Goal: Task Accomplishment & Management: Manage account settings

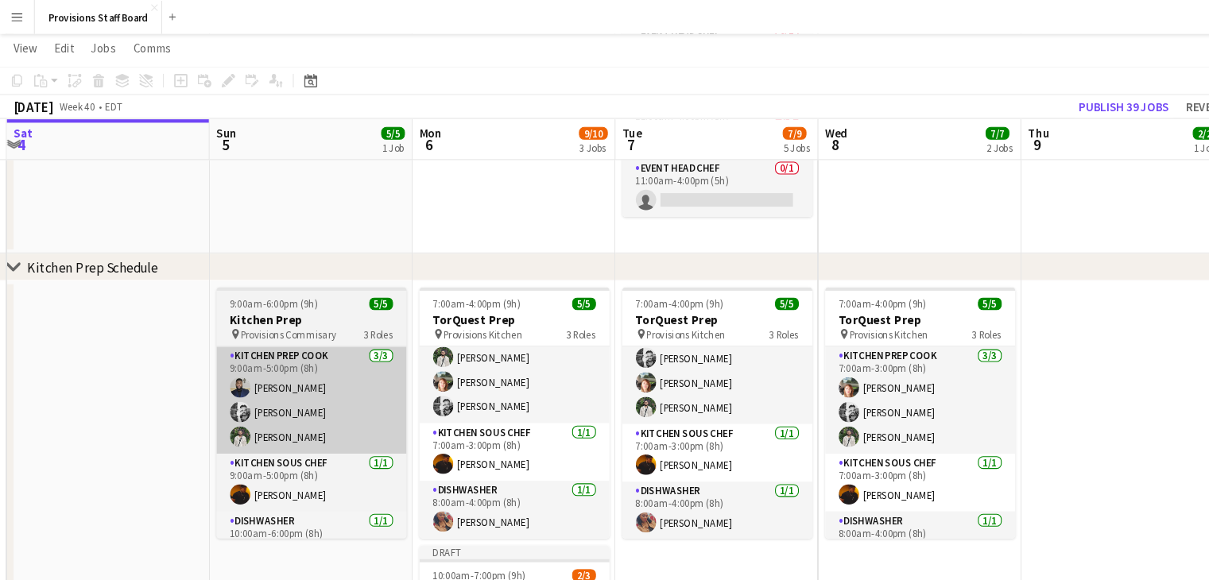
scroll to position [232, 0]
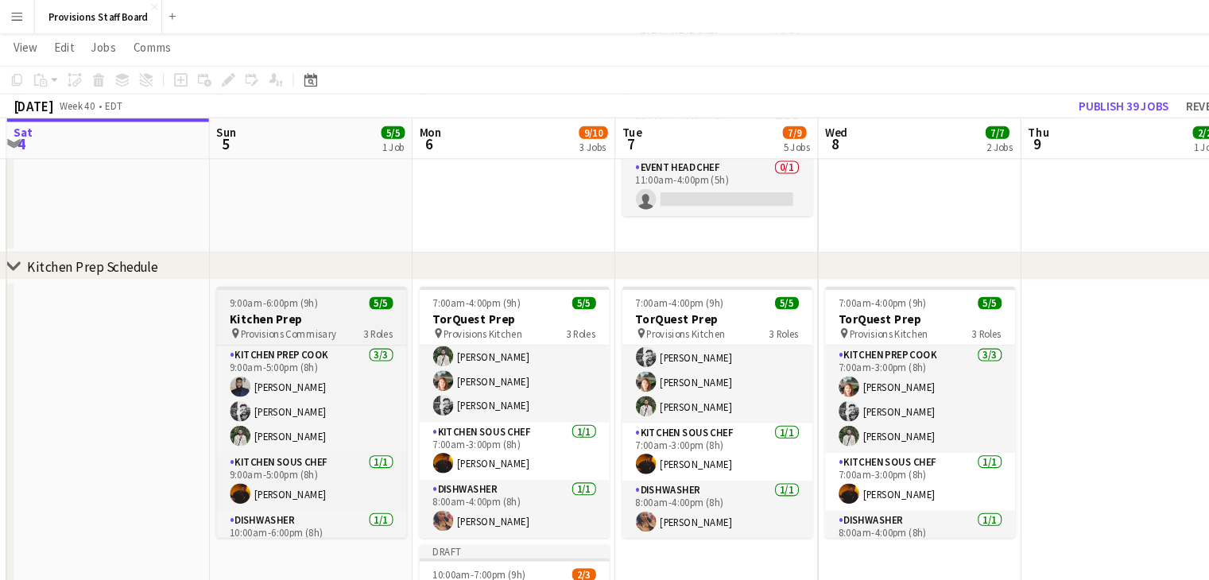
click at [292, 311] on span "Provisions Commisary" at bounding box center [271, 313] width 90 height 12
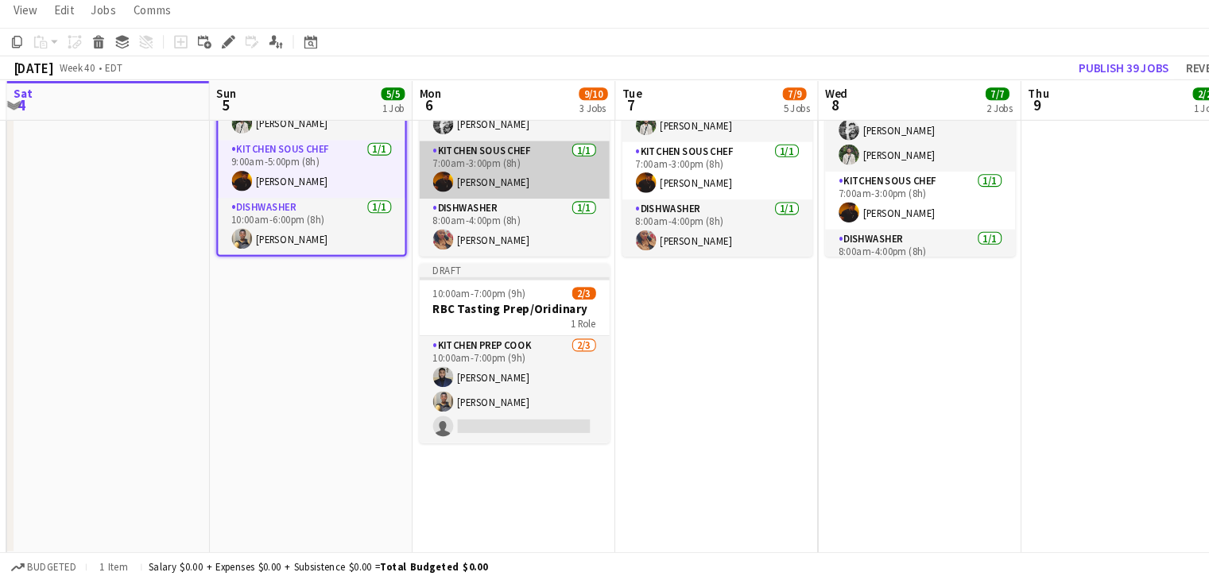
scroll to position [460, 0]
click at [478, 335] on div "1 Role" at bounding box center [482, 339] width 178 height 13
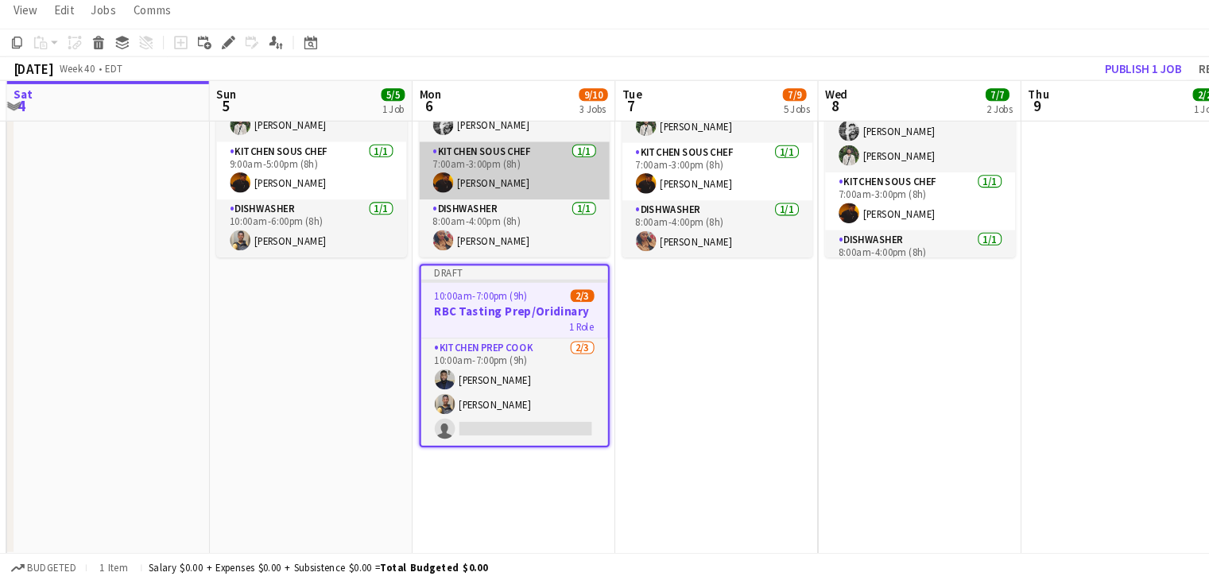
scroll to position [29, 0]
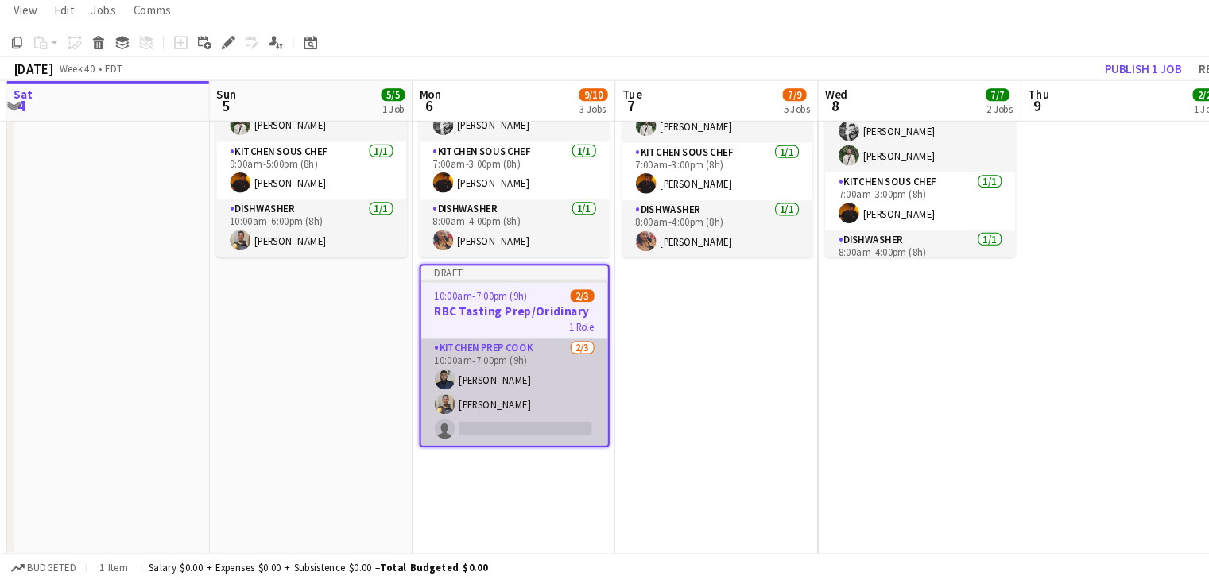
click at [462, 432] on app-card-role "Kitchen Prep Cook [DATE] 10:00am-7:00pm (9h) Kumbukani [PERSON_NAME] single-neu…" at bounding box center [481, 403] width 175 height 100
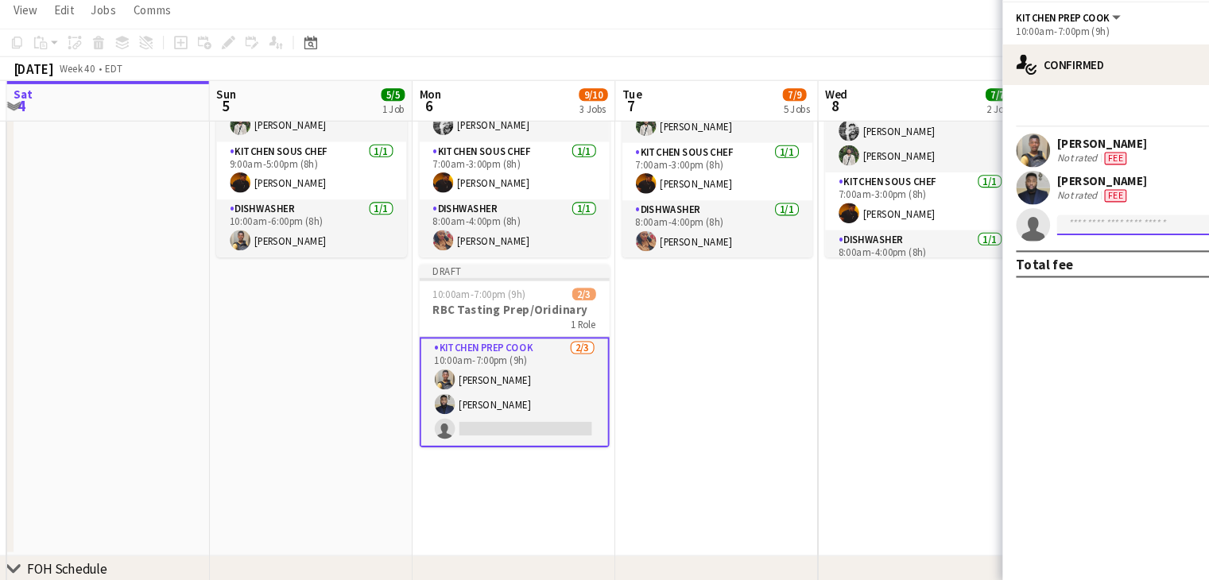
click at [1022, 246] on input at bounding box center [1081, 246] width 184 height 19
type input "*****"
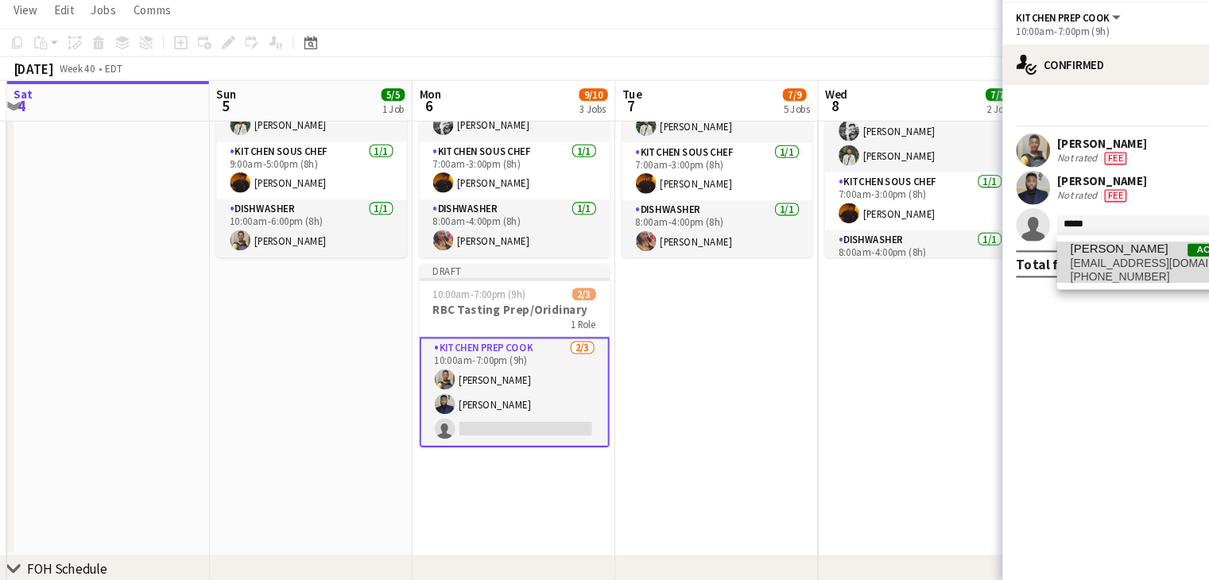
click at [1023, 273] on span "[PERSON_NAME]" at bounding box center [1047, 269] width 91 height 14
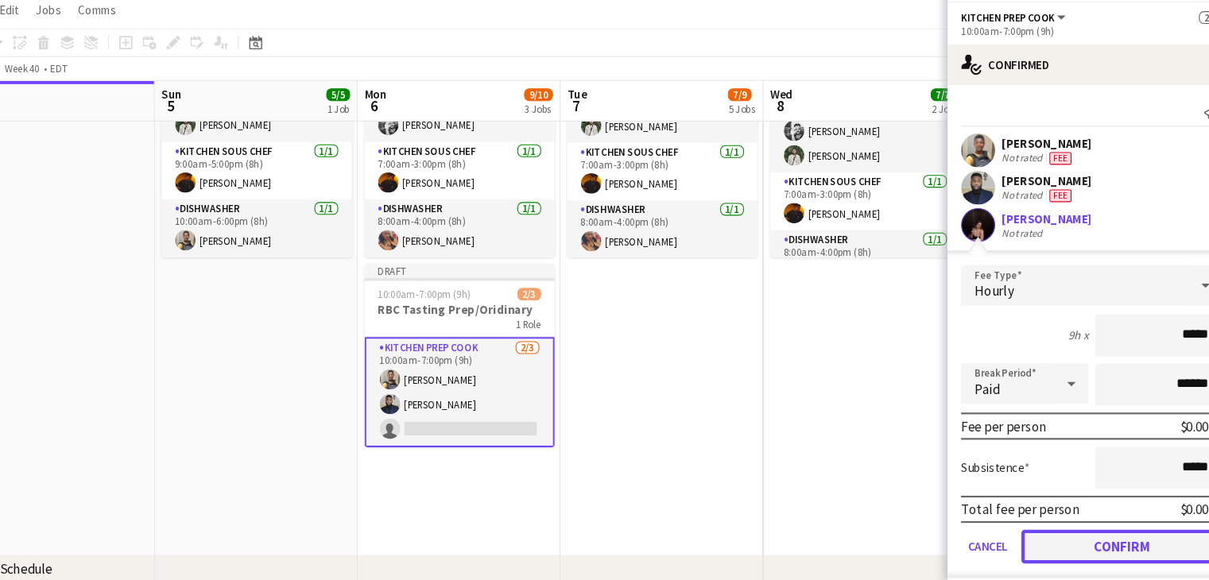
click at [1066, 535] on button "Confirm" at bounding box center [1101, 548] width 188 height 32
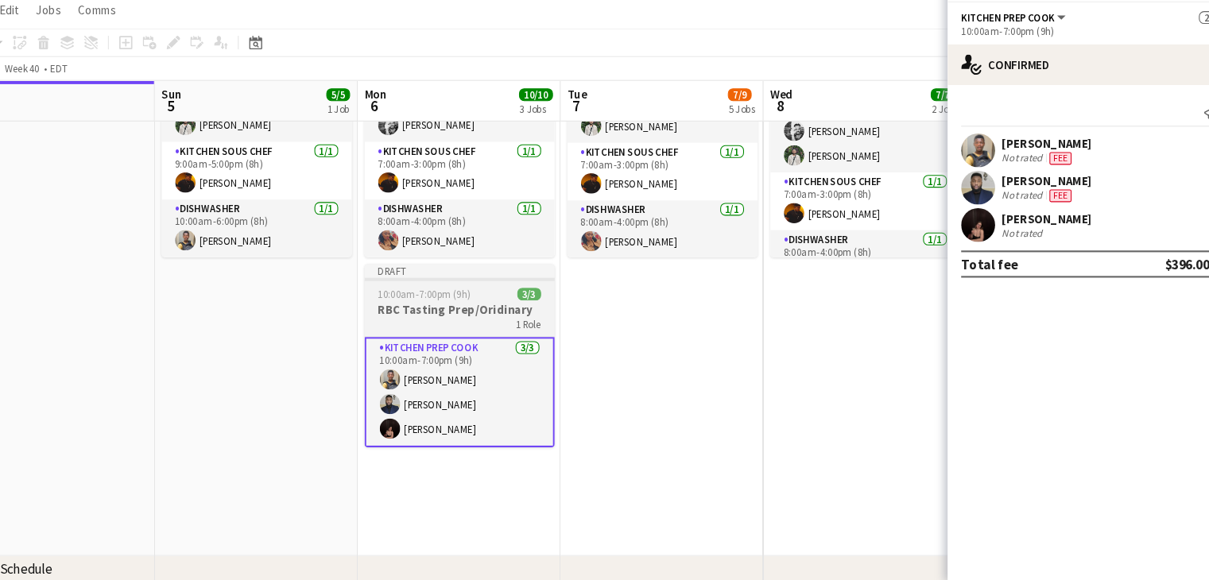
click at [485, 319] on h3 "RBC Tasting Prep/Oridinary" at bounding box center [482, 326] width 178 height 14
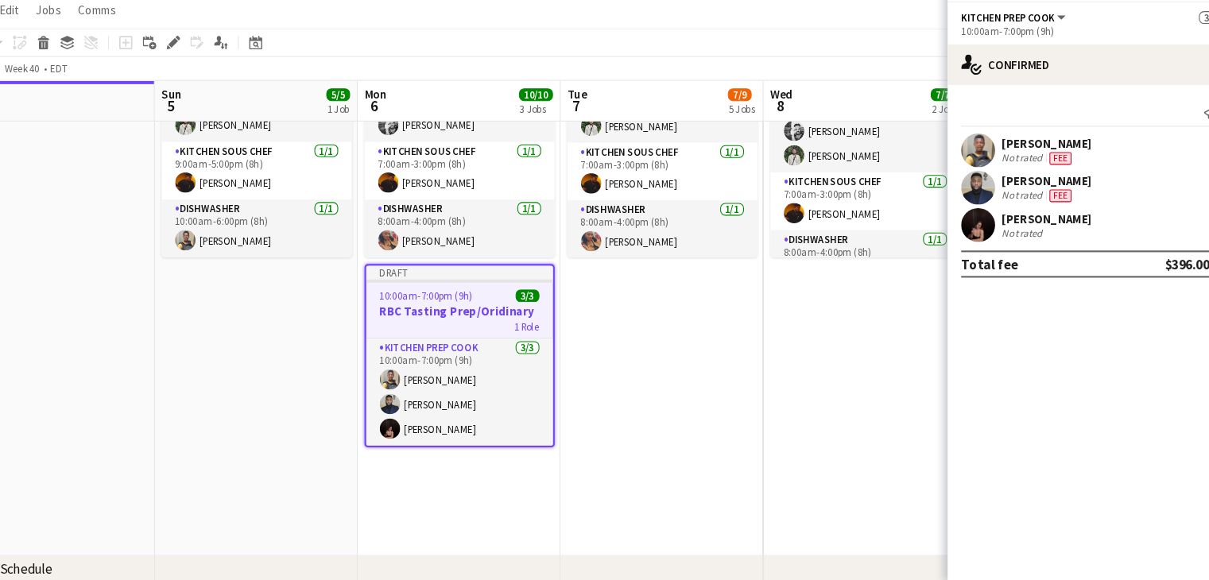
click at [847, 493] on app-date-cell "7:00am-4:00pm (9h) 5/5 TorQuest Prep pin Provisions Kitchen 3 Roles Kitchen Pre…" at bounding box center [861, 295] width 190 height 521
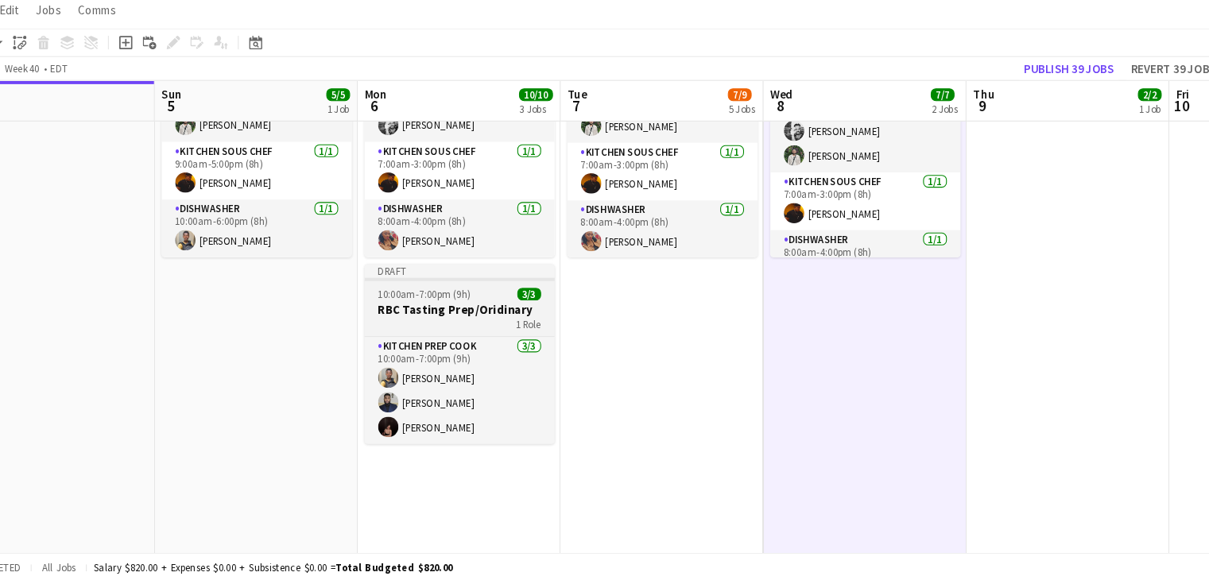
click at [508, 316] on div "10:00am-7:00pm (9h) 3/3" at bounding box center [482, 311] width 178 height 12
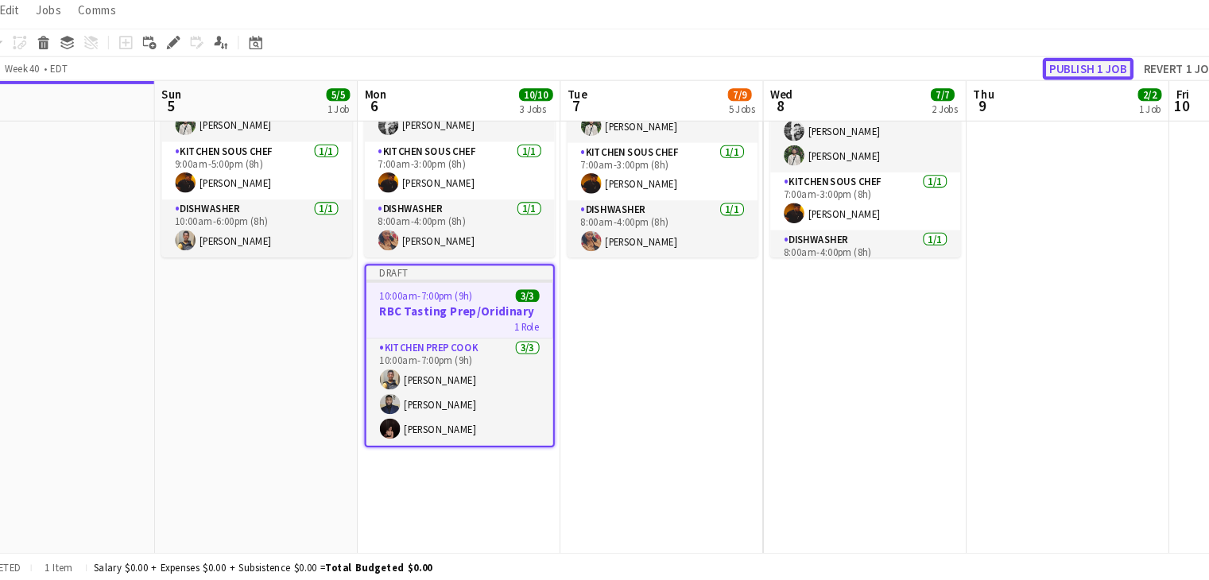
click at [1064, 99] on button "Publish 1 job" at bounding box center [1069, 100] width 85 height 21
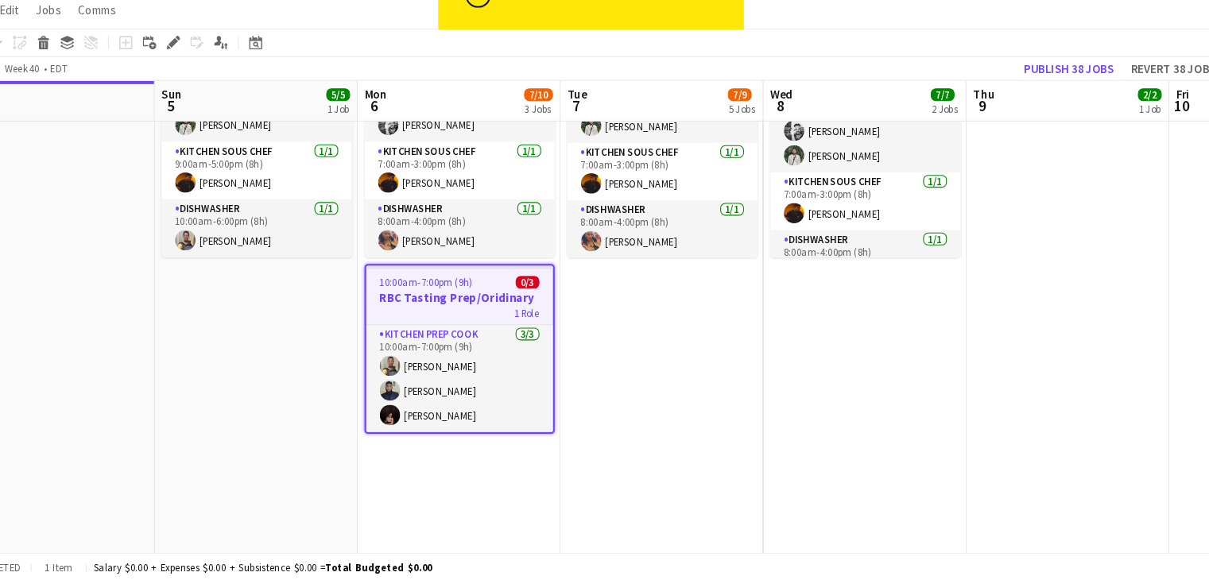
click at [501, 325] on div "1 Role" at bounding box center [481, 328] width 175 height 13
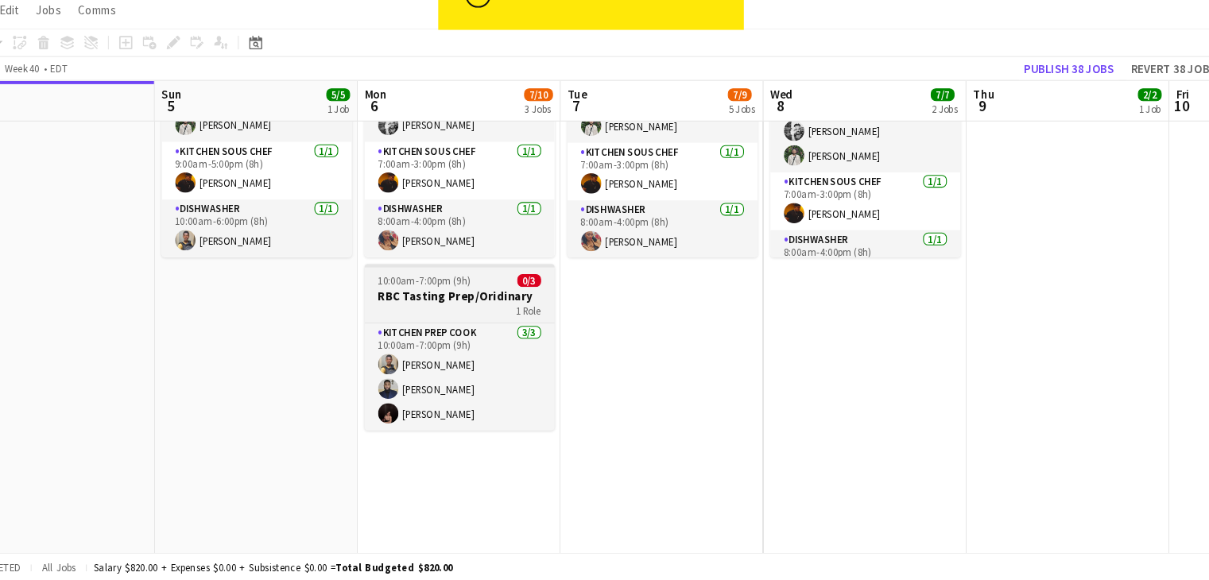
click at [501, 325] on div "1 Role" at bounding box center [482, 326] width 178 height 13
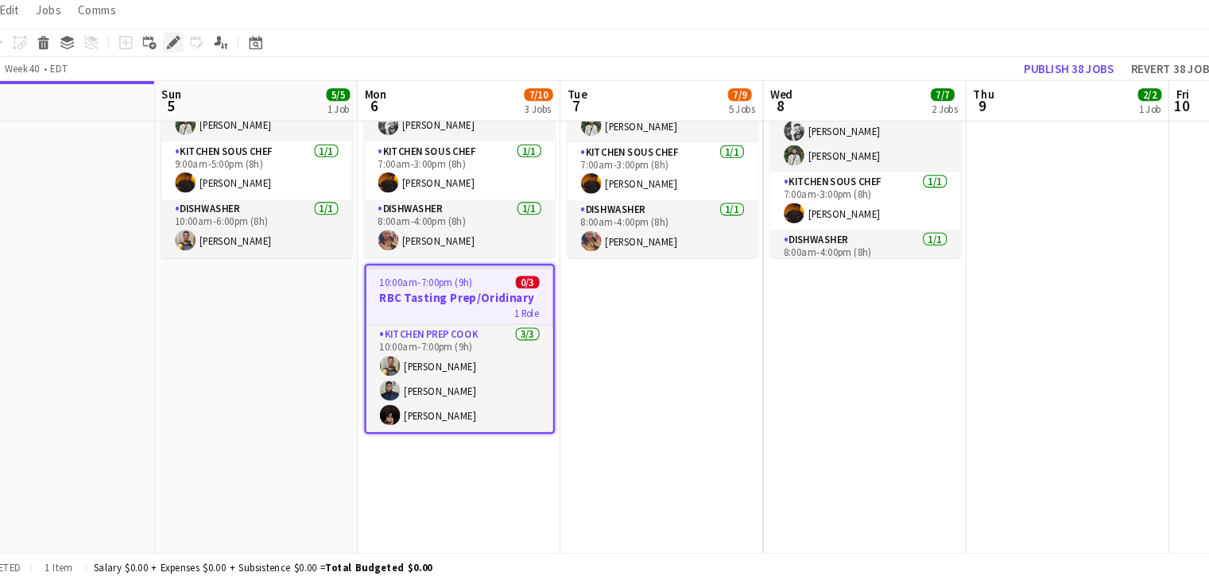
click at [212, 72] on icon "Edit" at bounding box center [213, 75] width 13 height 13
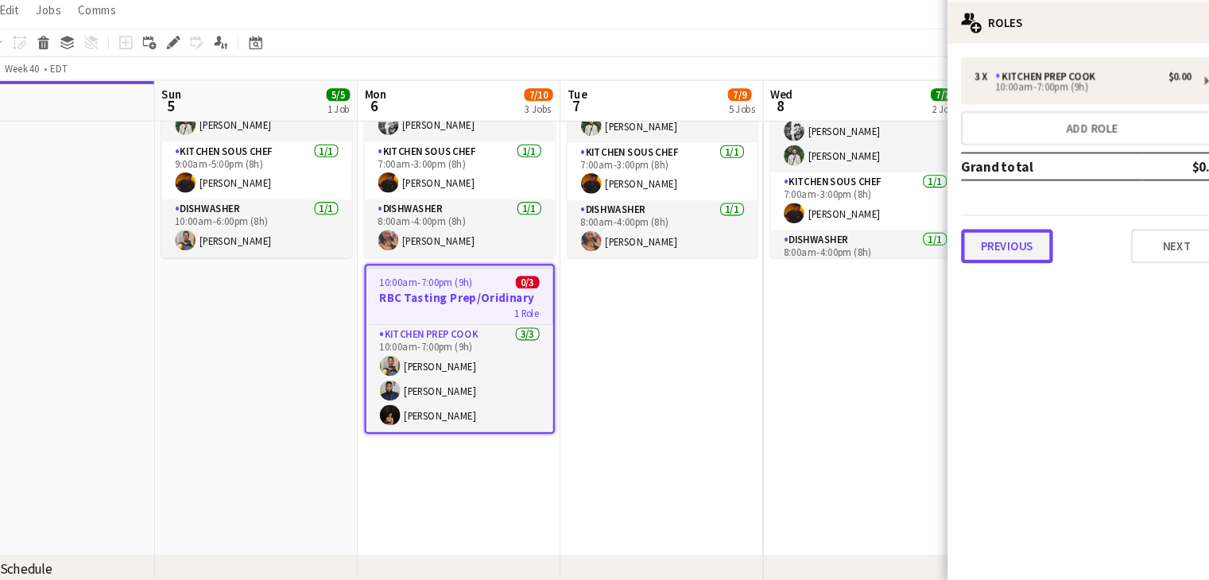
click at [1001, 252] on button "Previous" at bounding box center [994, 266] width 86 height 32
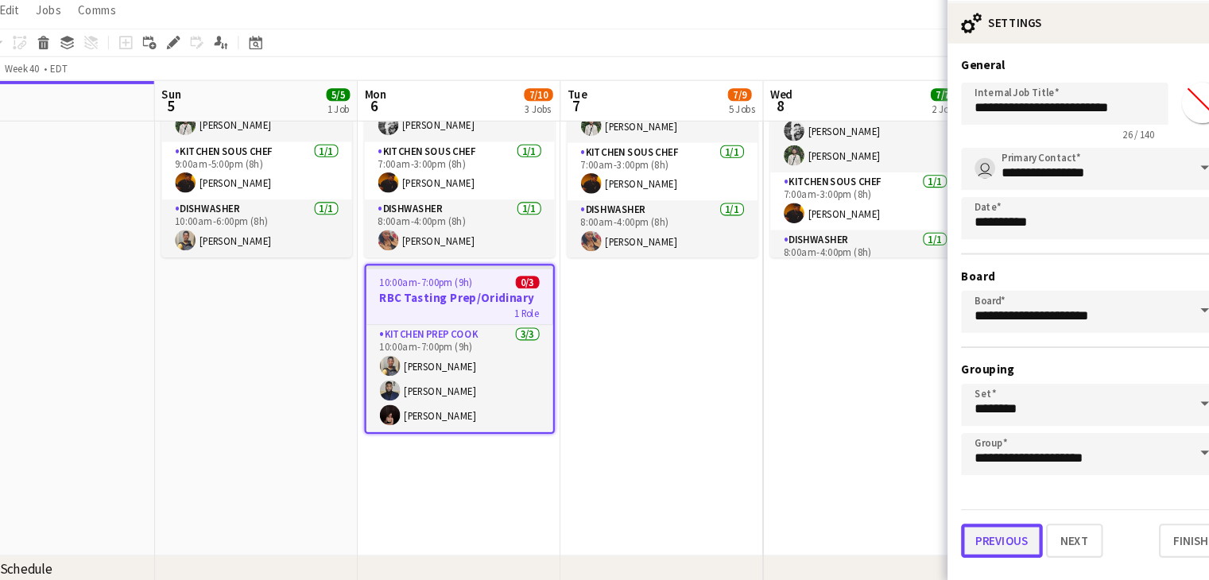
click at [990, 534] on button "Previous" at bounding box center [989, 542] width 76 height 32
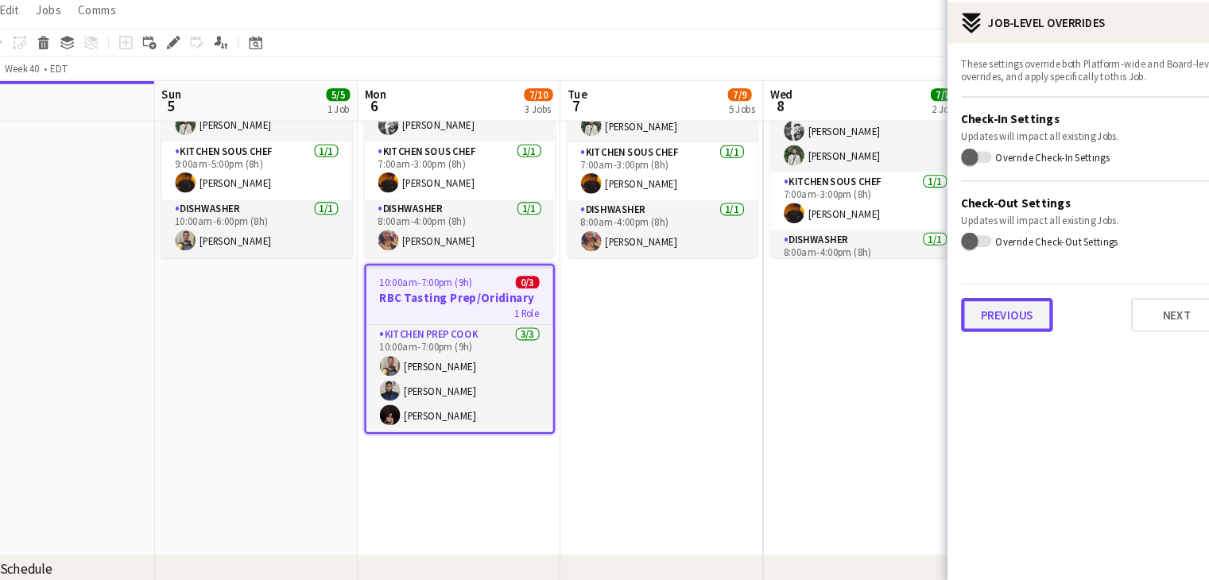
click at [1025, 338] on button "Previous" at bounding box center [994, 331] width 86 height 32
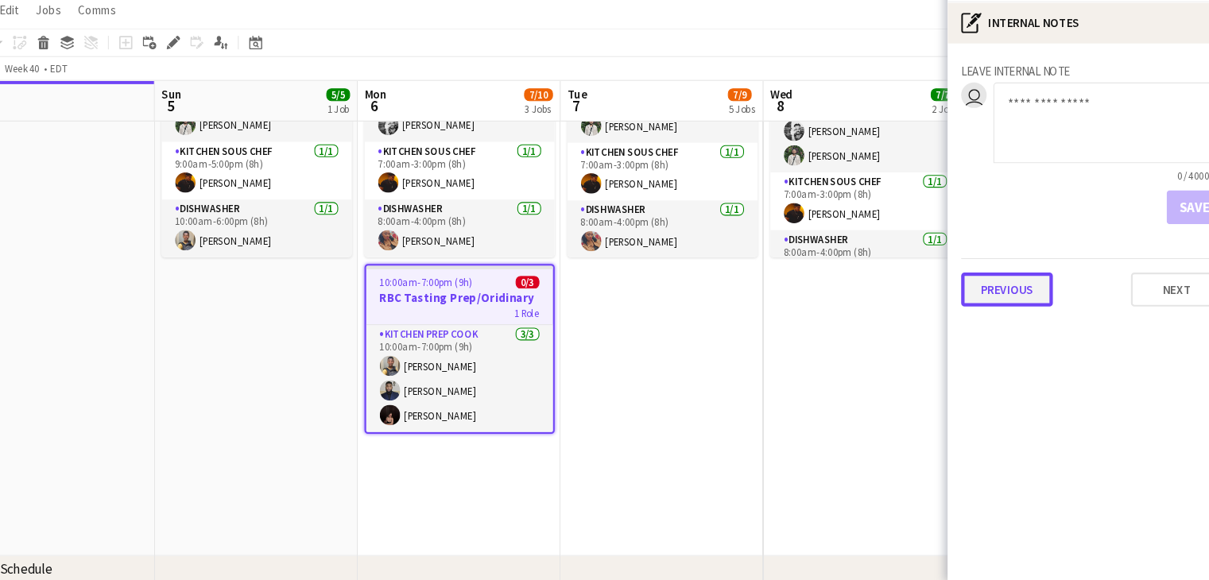
click at [1018, 318] on button "Previous" at bounding box center [994, 307] width 86 height 32
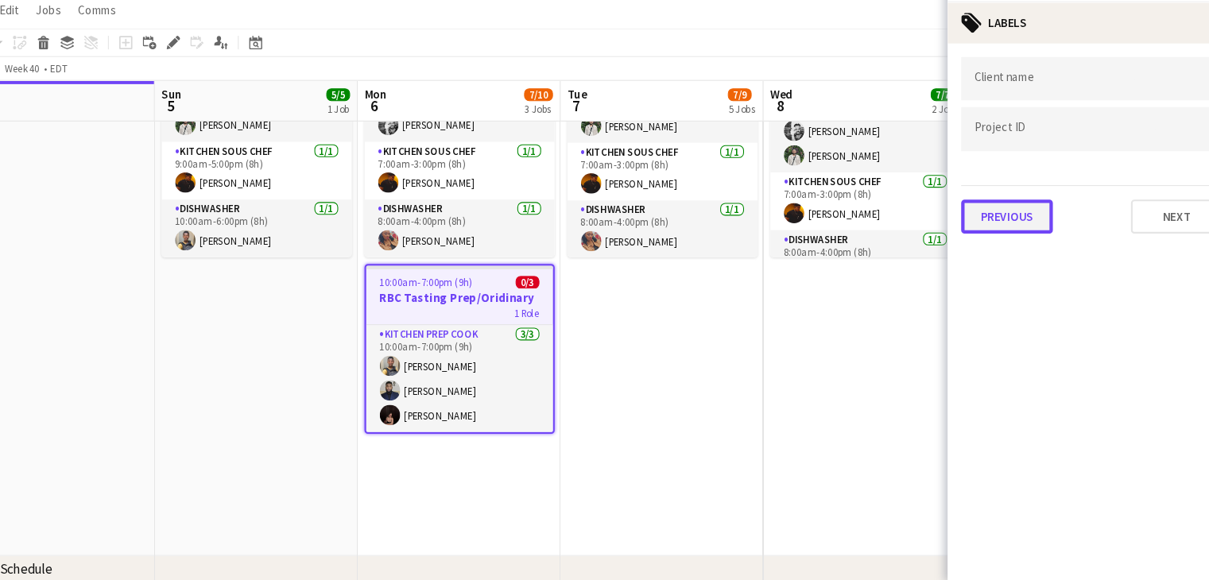
click at [1013, 244] on button "Previous" at bounding box center [994, 238] width 86 height 32
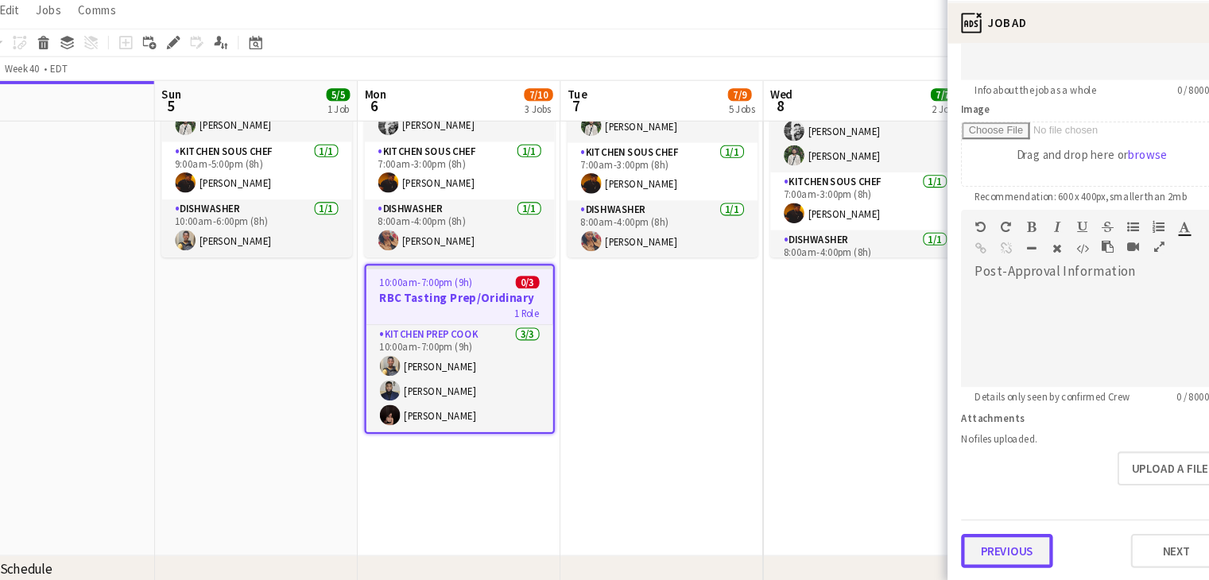
scroll to position [204, 0]
click at [1008, 485] on form "**********" at bounding box center [1073, 227] width 270 height 684
click at [986, 543] on button "Previous" at bounding box center [994, 553] width 86 height 32
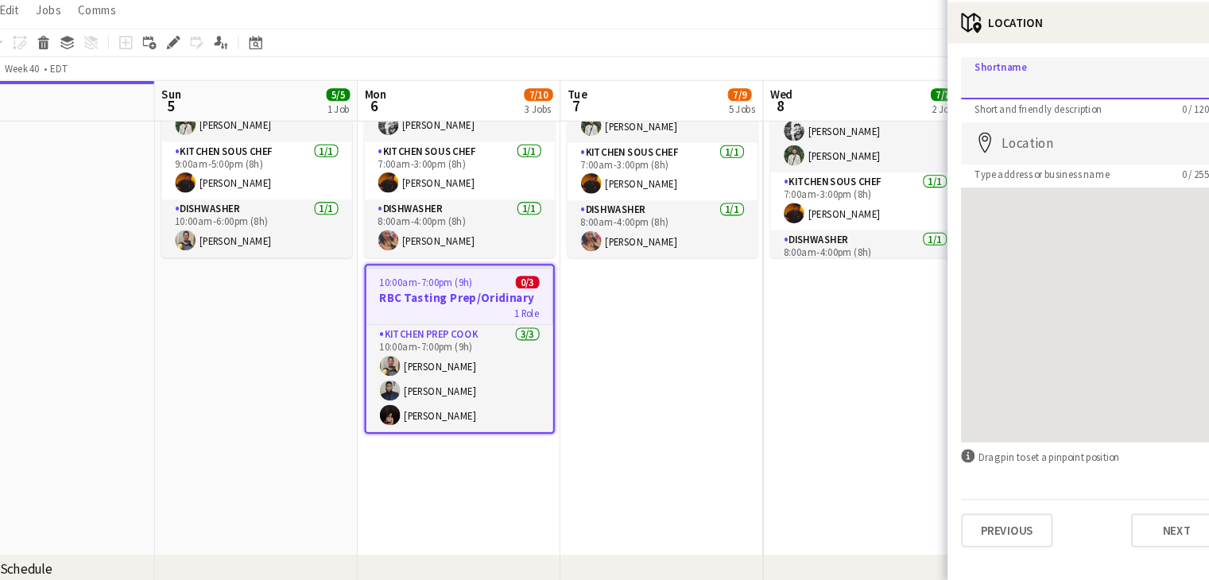
click at [1021, 116] on input "Shortname" at bounding box center [1073, 109] width 245 height 40
type input "**********"
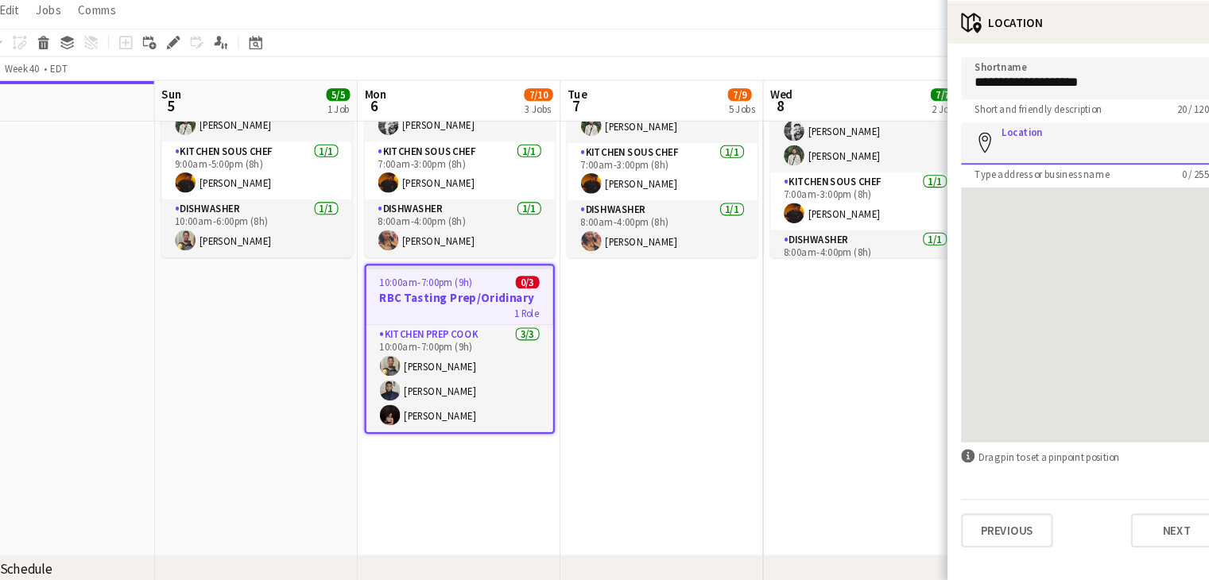
click at [1039, 167] on input "Location" at bounding box center [1073, 170] width 245 height 40
type input "**********"
click at [829, 470] on app-date-cell "7:00am-4:00pm (9h) 5/5 TorQuest Prep pin Provisions Kitchen 3 Roles Kitchen Pre…" at bounding box center [861, 295] width 190 height 521
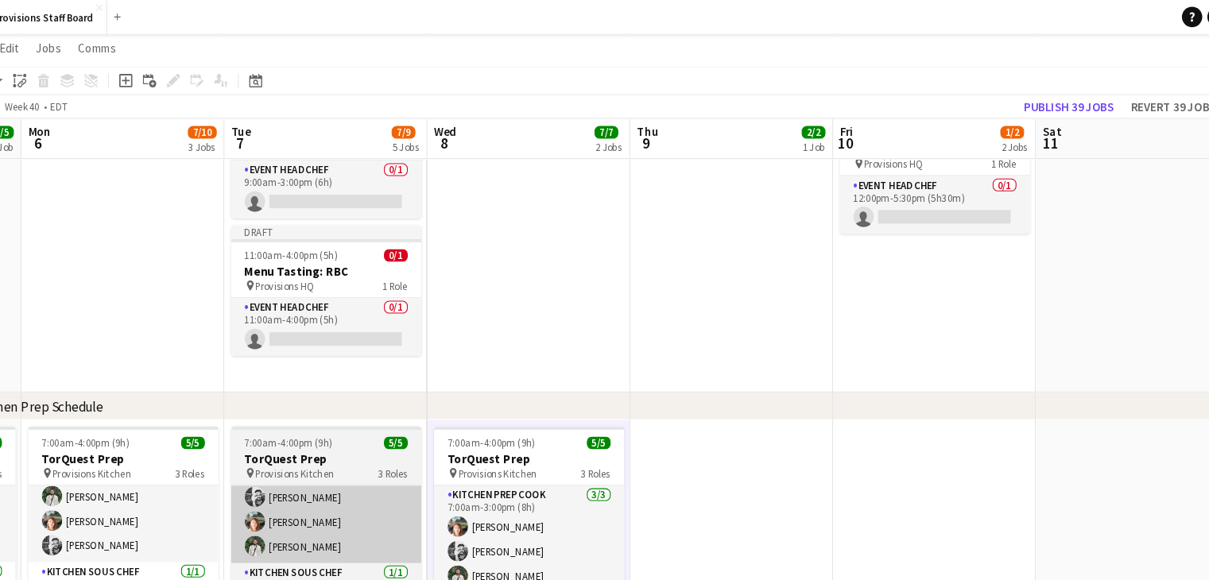
scroll to position [102, 0]
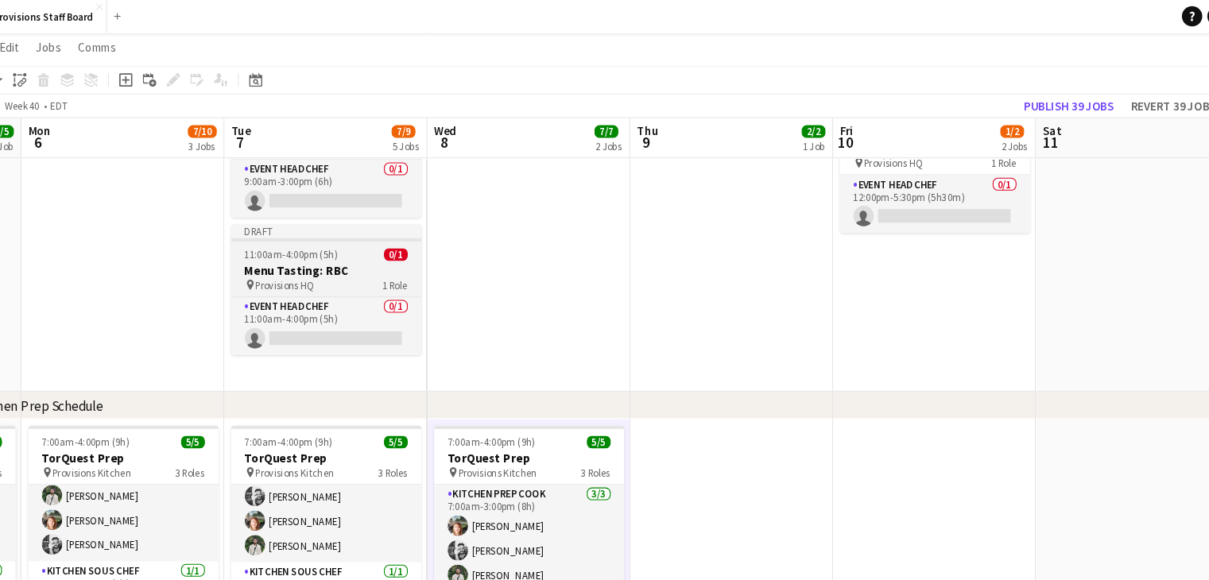
click at [340, 244] on span "11:00am-4:00pm (5h)" at bounding box center [323, 240] width 87 height 12
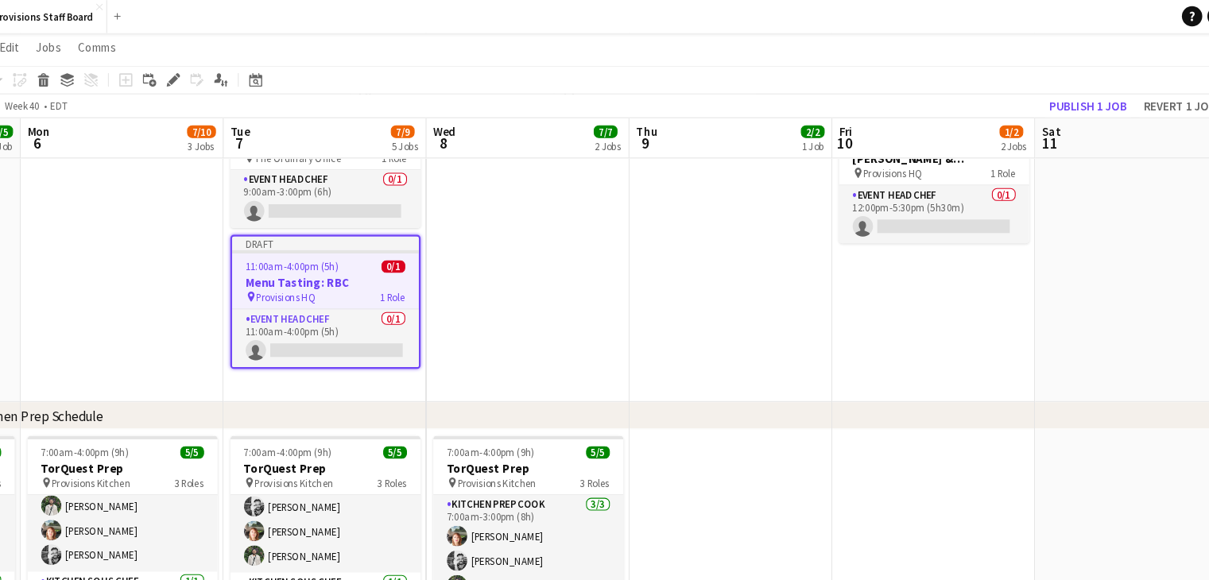
scroll to position [63, 0]
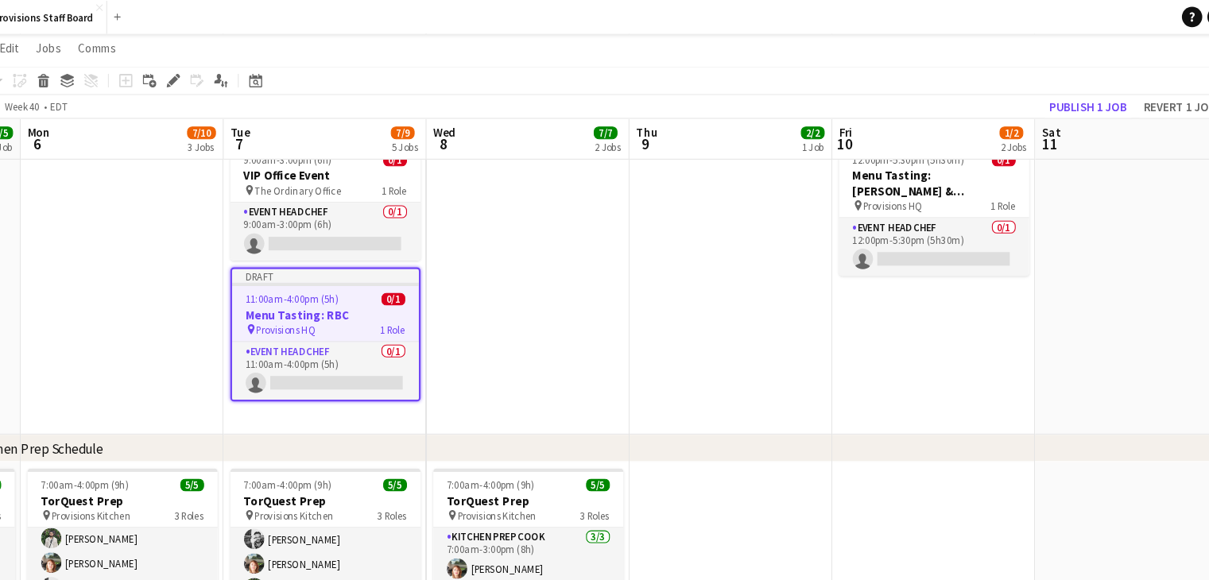
click at [350, 297] on h3 "Menu Tasting: RBC" at bounding box center [356, 295] width 175 height 14
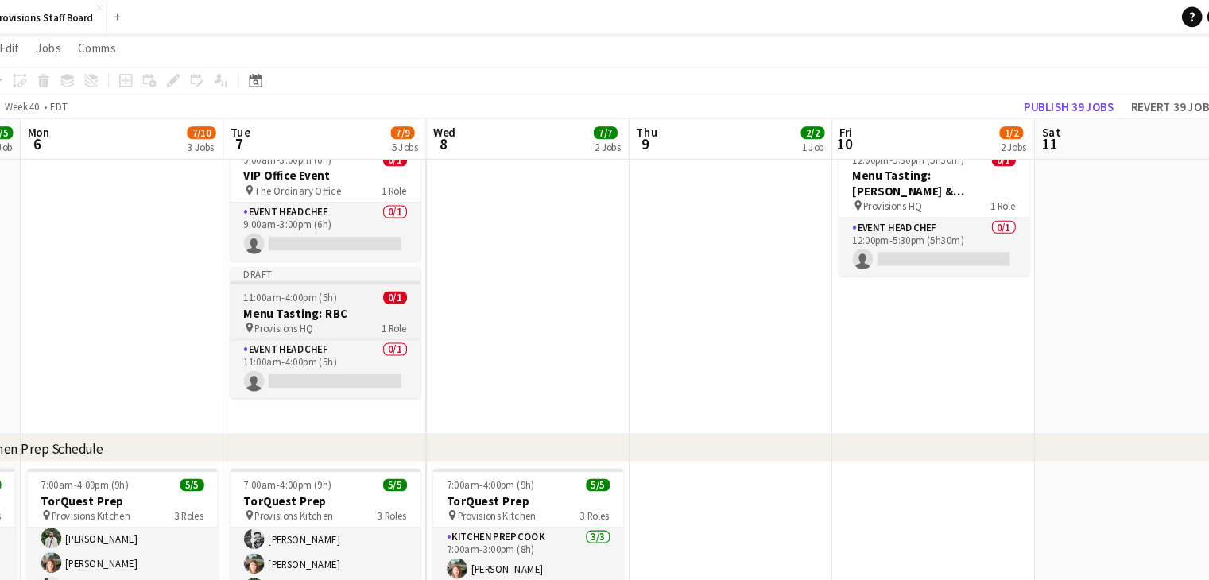
click at [350, 297] on h3 "Menu Tasting: RBC" at bounding box center [356, 293] width 178 height 14
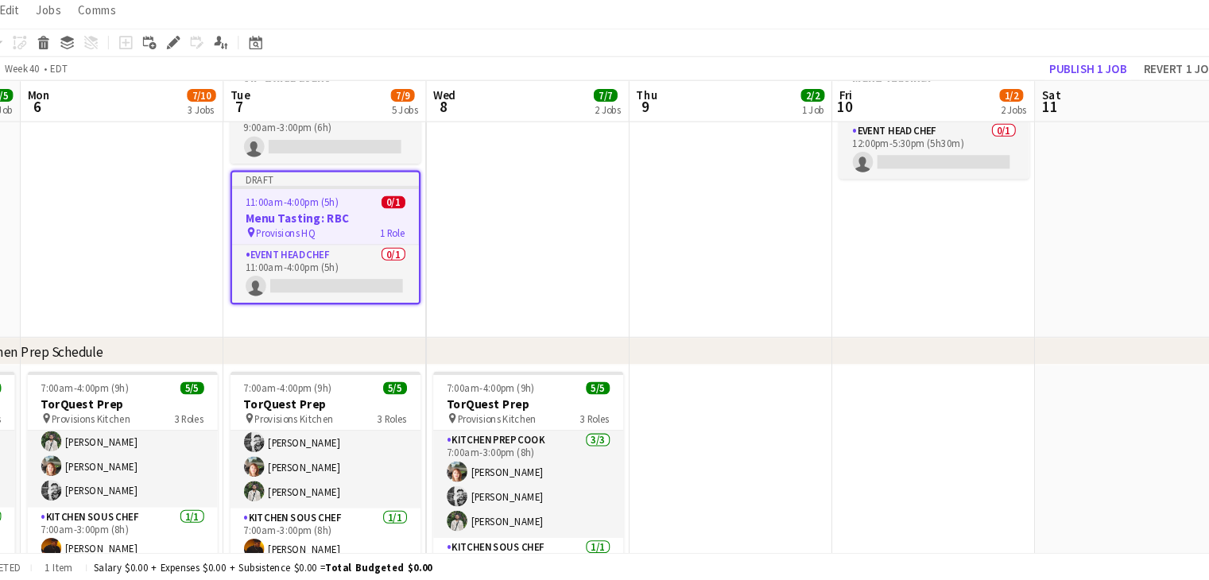
scroll to position [84, 0]
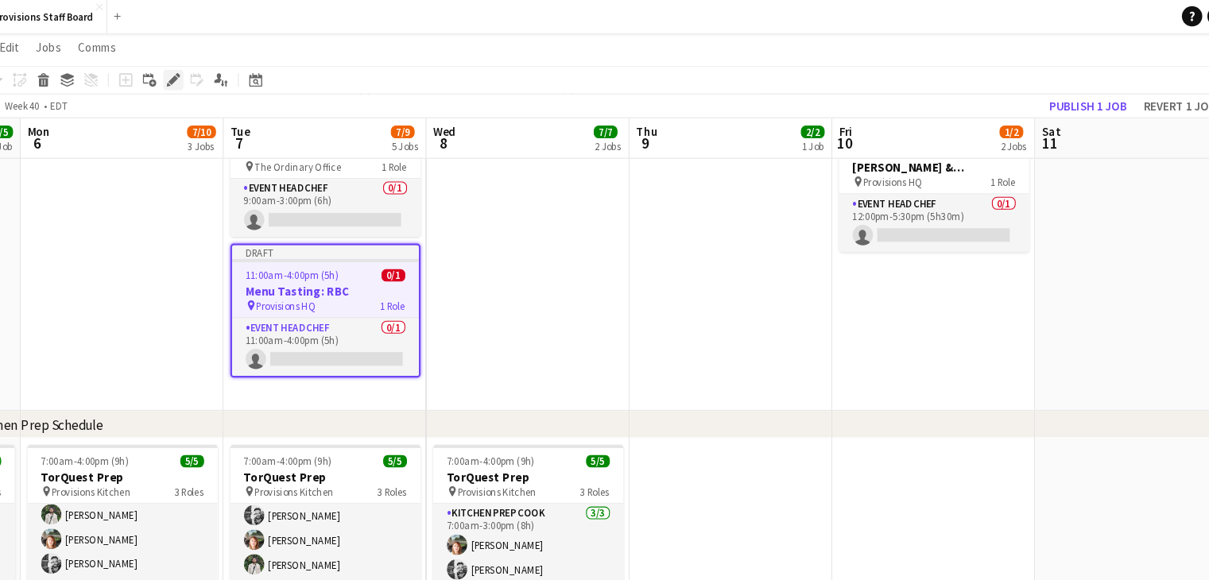
click at [215, 79] on icon "Edit" at bounding box center [213, 75] width 13 height 13
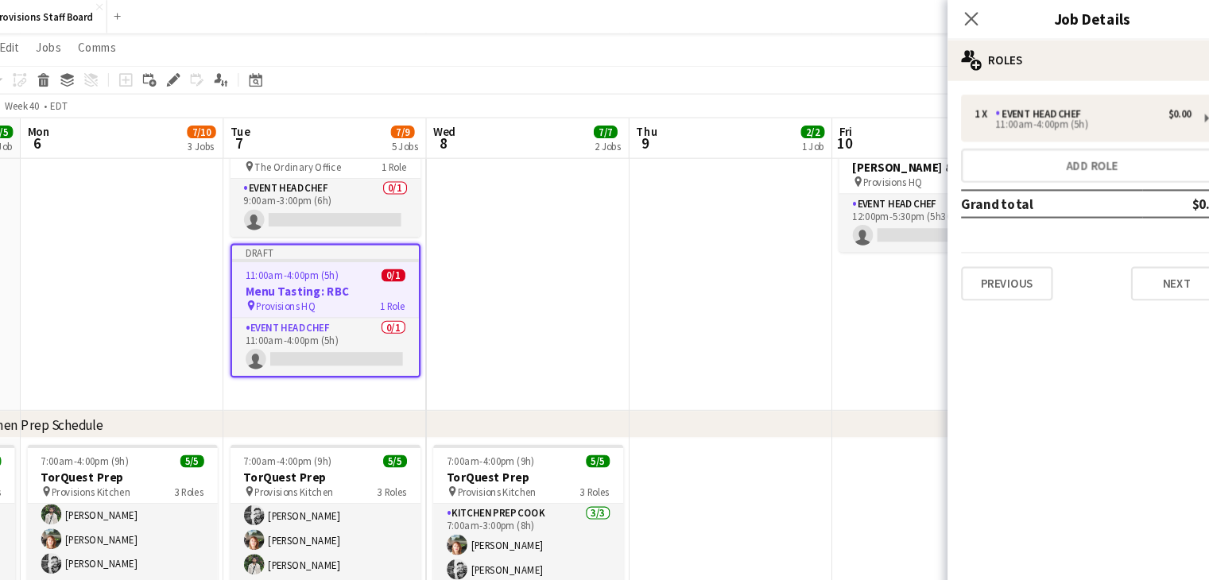
scroll to position [301, 0]
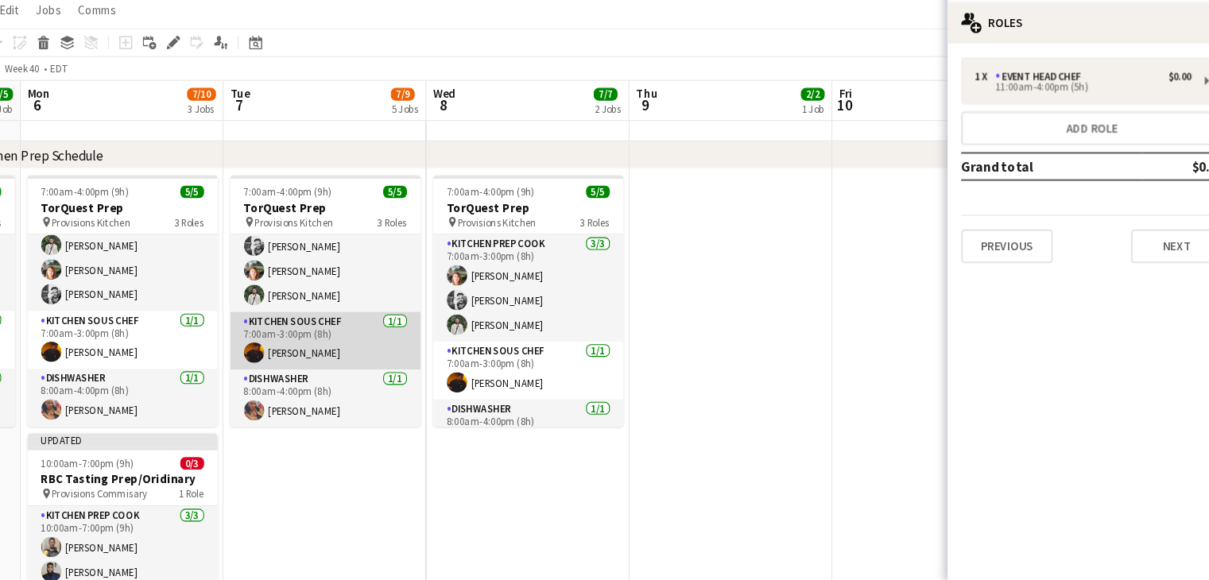
click at [342, 361] on app-card-role "Kitchen Sous Chef [DATE] 7:00am-3:00pm (8h) [PERSON_NAME]" at bounding box center [356, 355] width 178 height 54
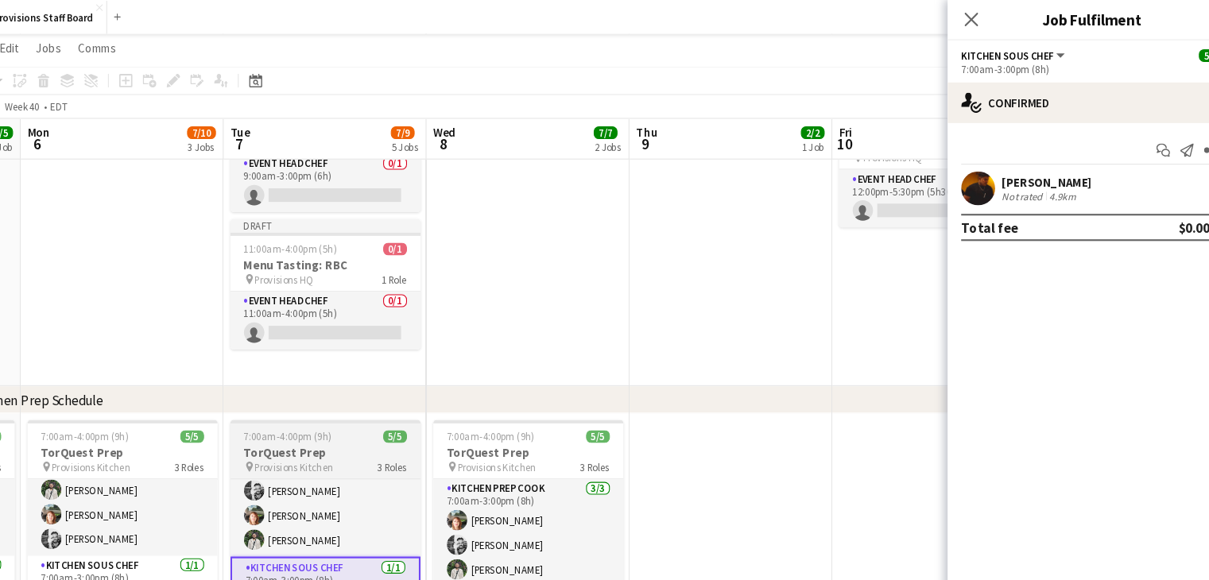
scroll to position [108, 0]
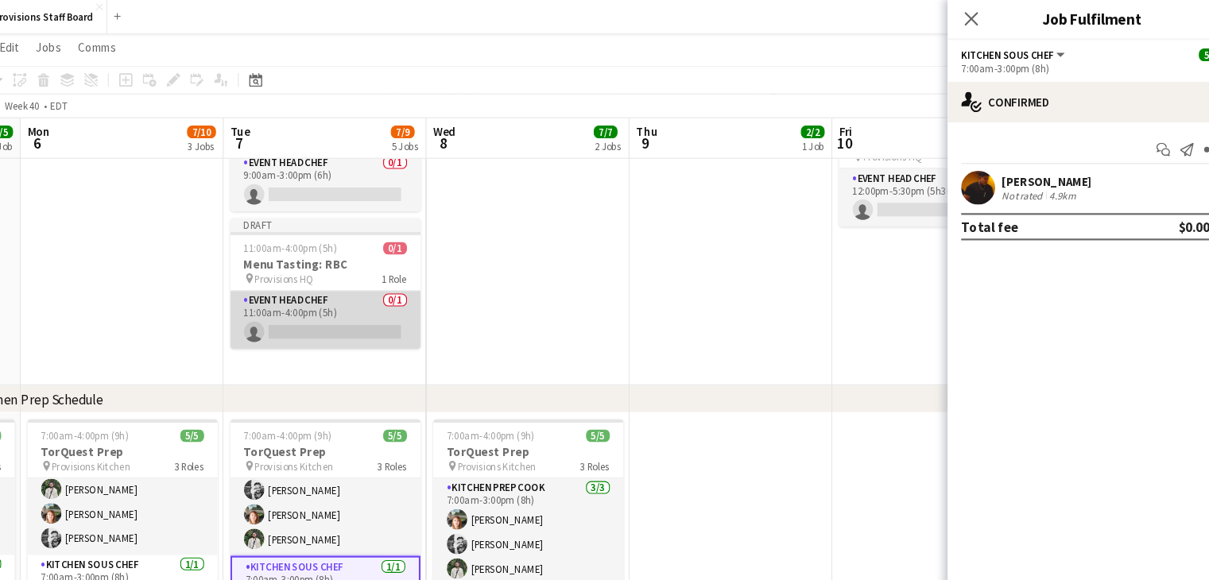
click at [346, 310] on app-card-role "Event Head Chef 0/1 11:00am-4:00pm (5h) single-neutral-actions" at bounding box center [356, 300] width 178 height 54
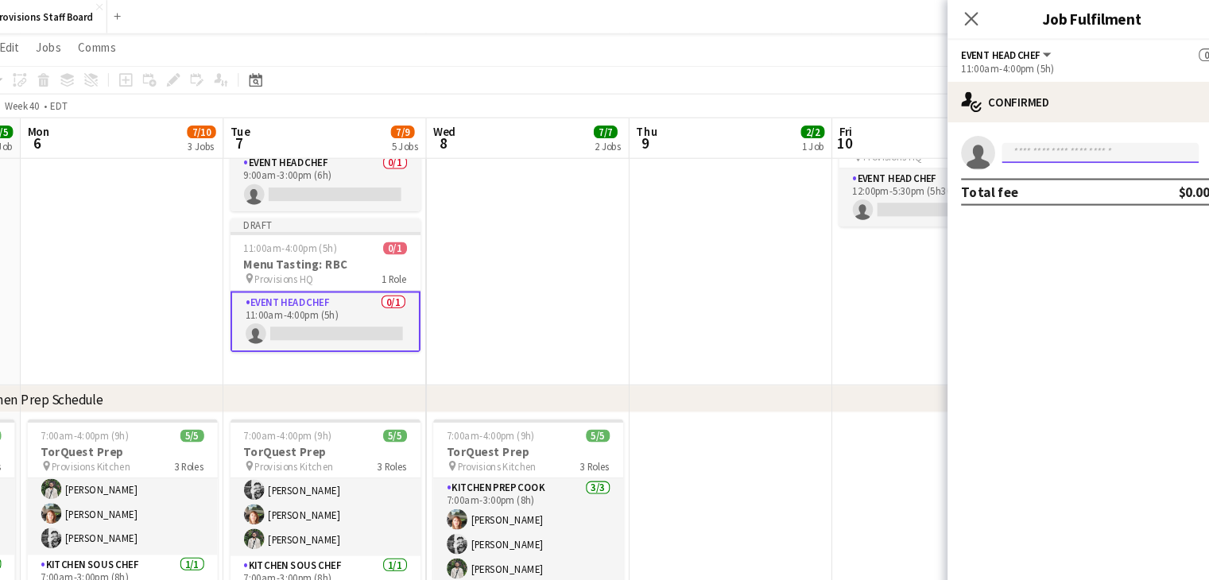
click at [1018, 145] on input at bounding box center [1081, 143] width 184 height 19
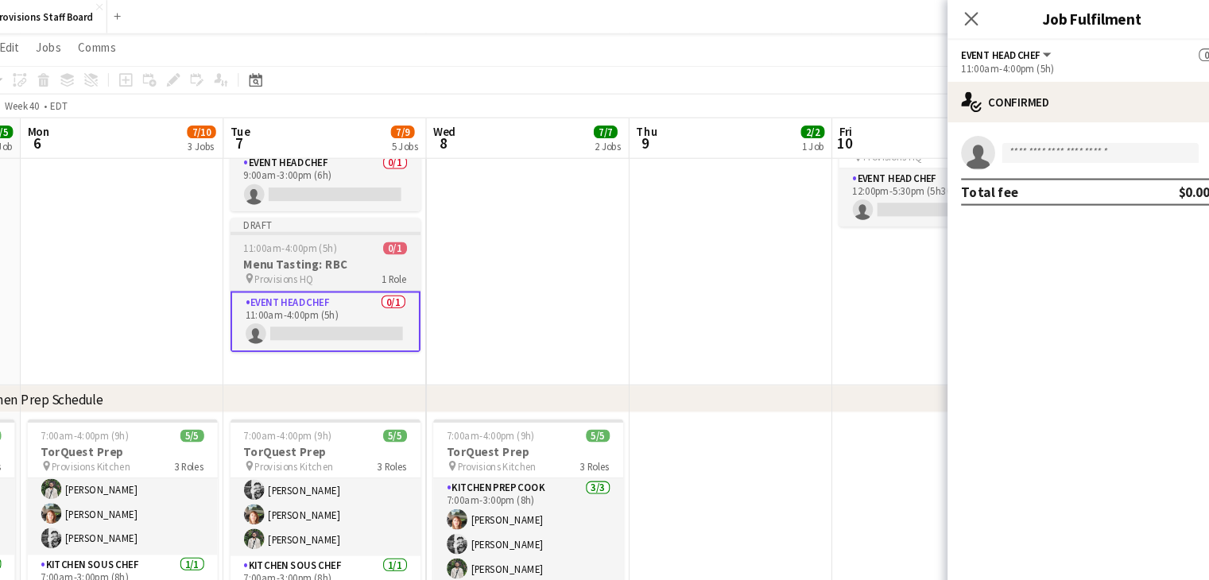
click at [350, 253] on h3 "Menu Tasting: RBC" at bounding box center [356, 248] width 178 height 14
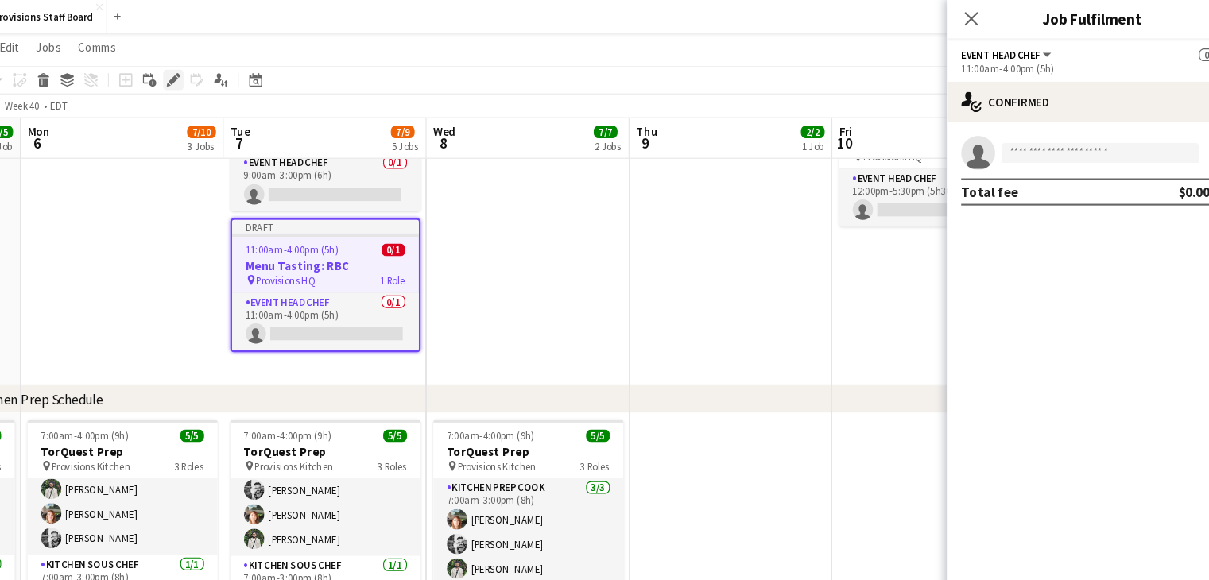
click at [212, 79] on icon at bounding box center [213, 76] width 9 height 9
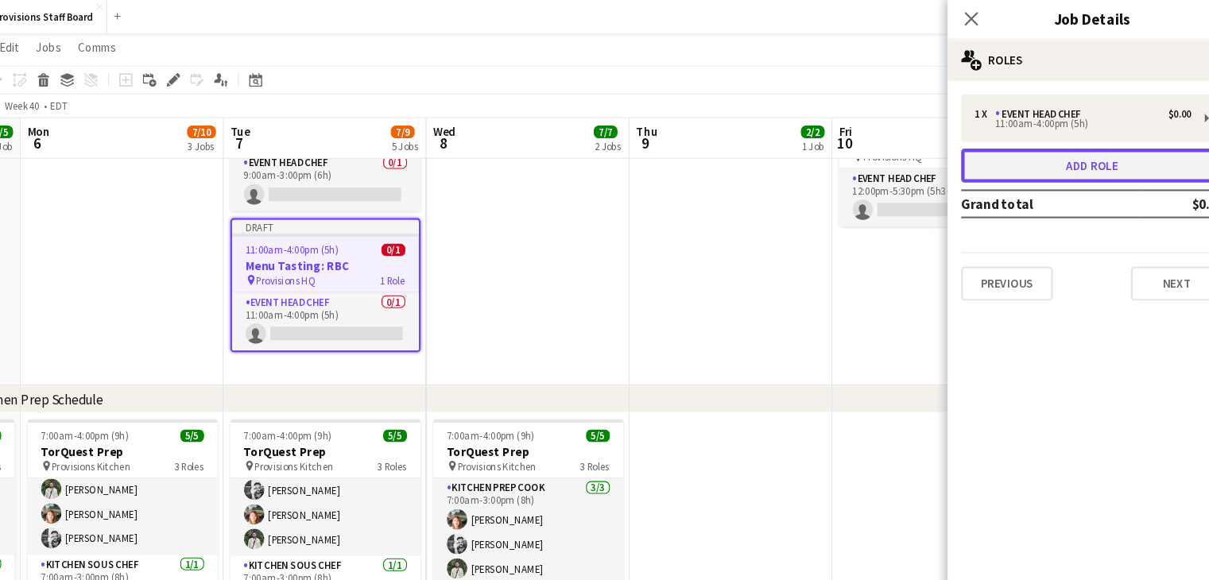
click at [1035, 159] on button "Add role" at bounding box center [1073, 156] width 245 height 32
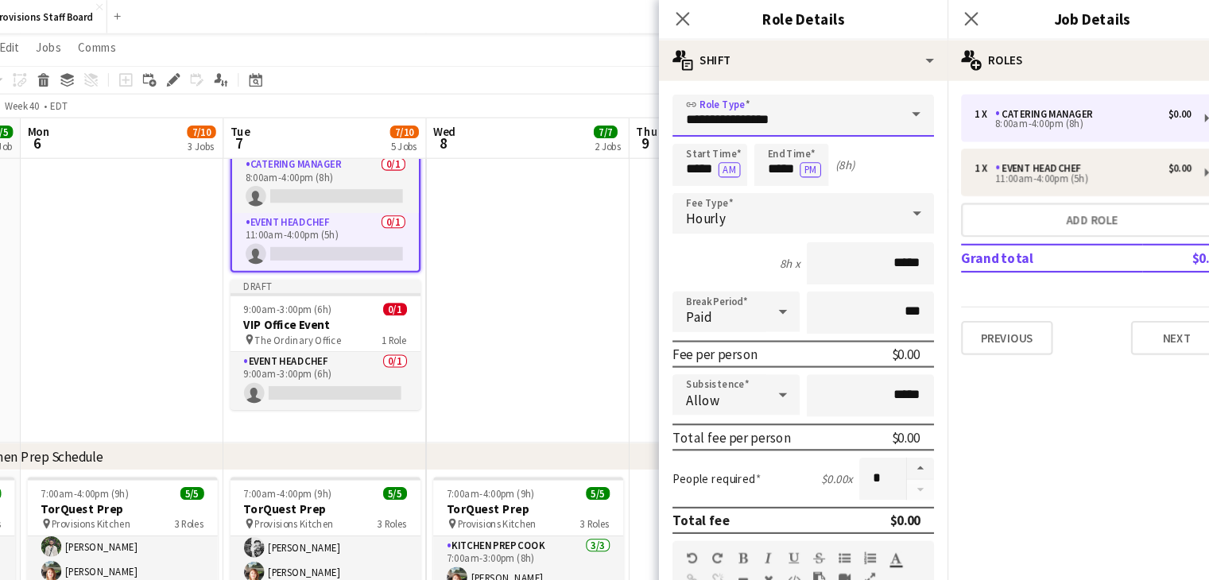
click at [775, 112] on input "**********" at bounding box center [803, 109] width 245 height 40
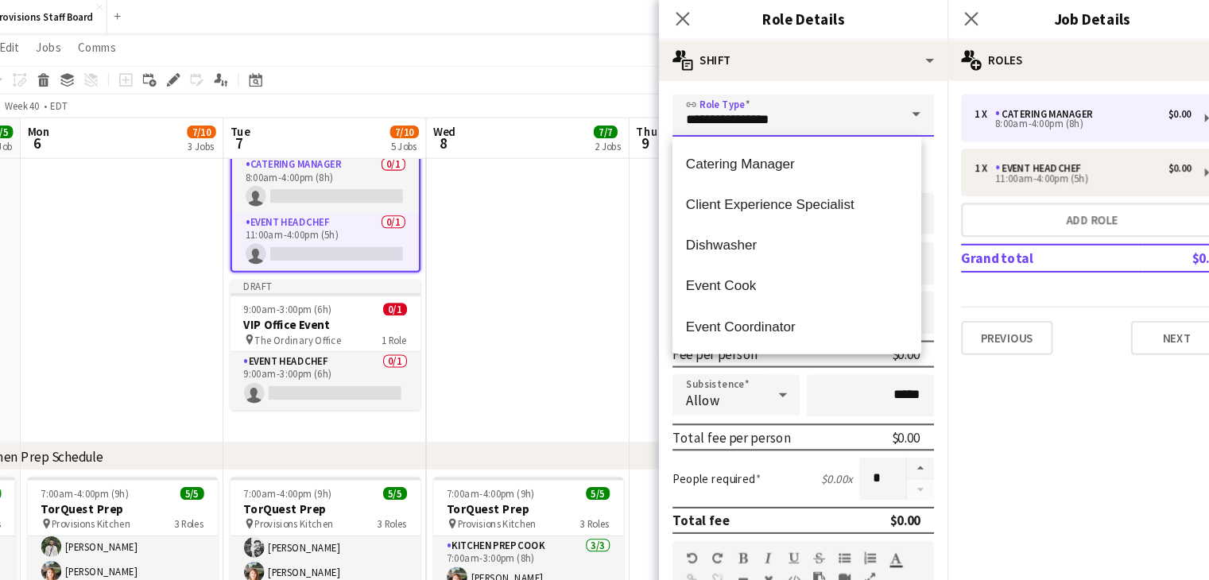
click at [775, 112] on input "**********" at bounding box center [803, 109] width 245 height 40
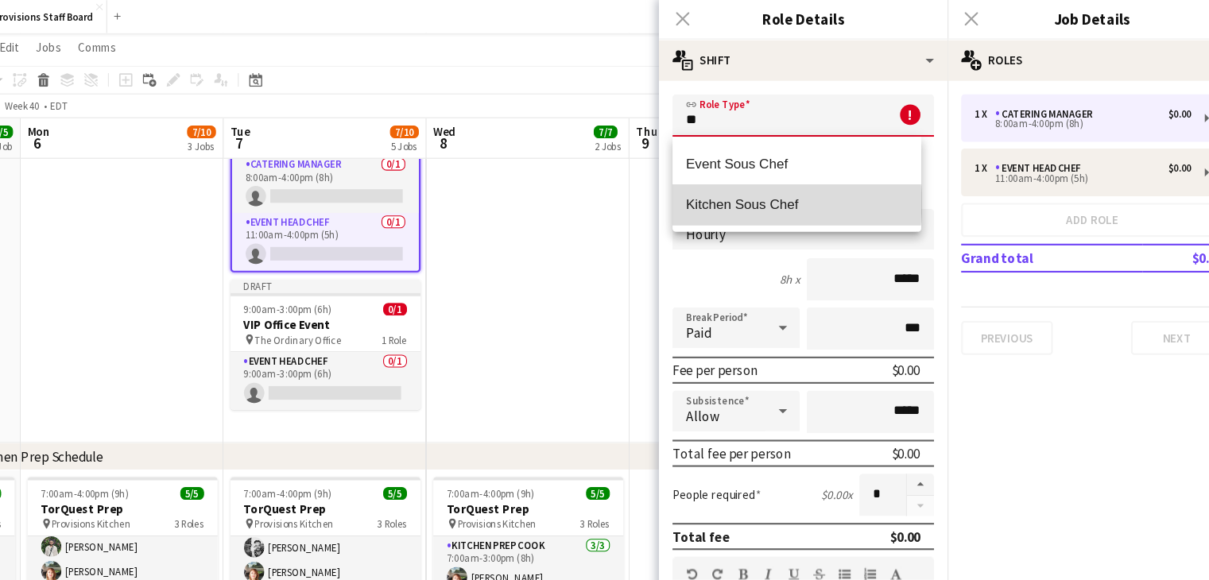
click at [731, 191] on span "Kitchen Sous Chef" at bounding box center [797, 191] width 207 height 15
type input "**********"
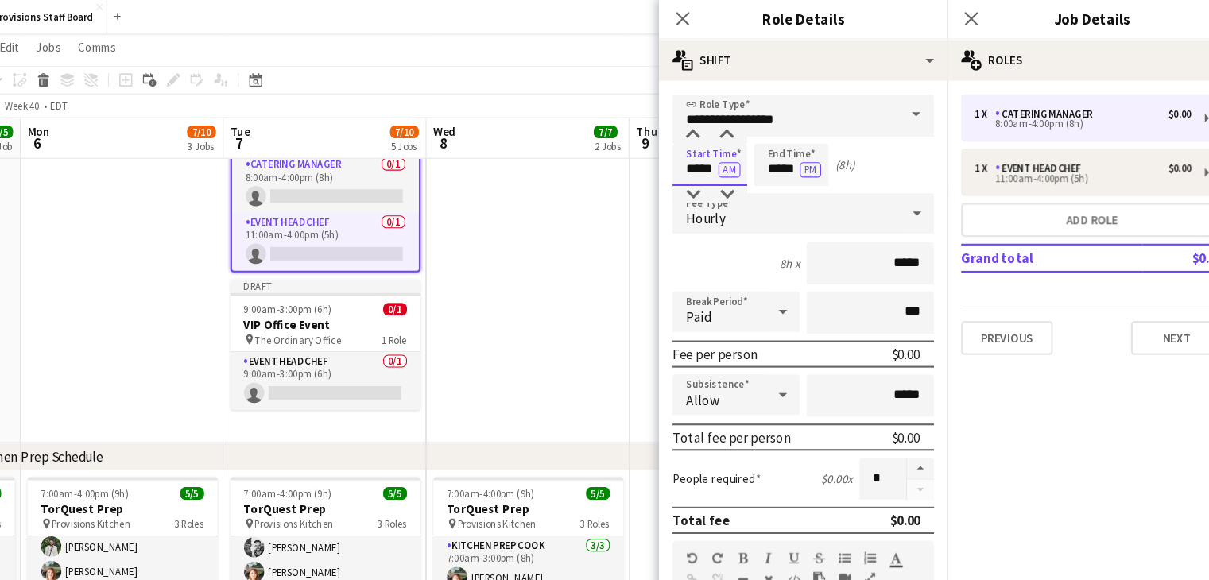
click at [701, 157] on input "*****" at bounding box center [716, 155] width 70 height 40
click at [698, 122] on div at bounding box center [700, 127] width 32 height 16
type input "*****"
click at [698, 122] on div at bounding box center [700, 127] width 32 height 16
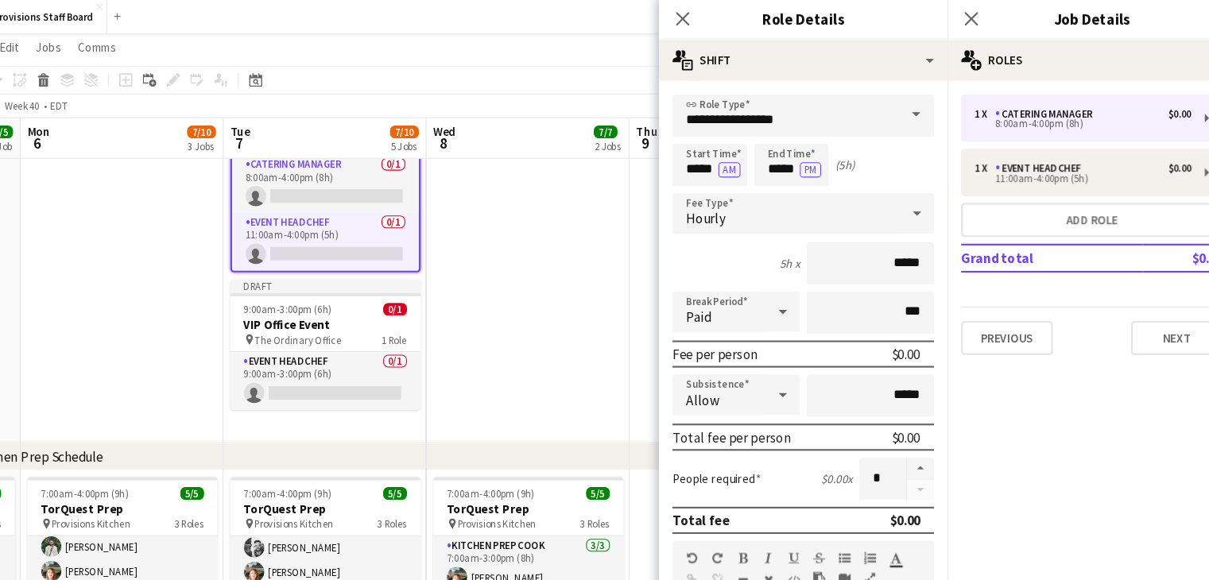
click at [575, 236] on app-date-cell at bounding box center [546, 243] width 190 height 346
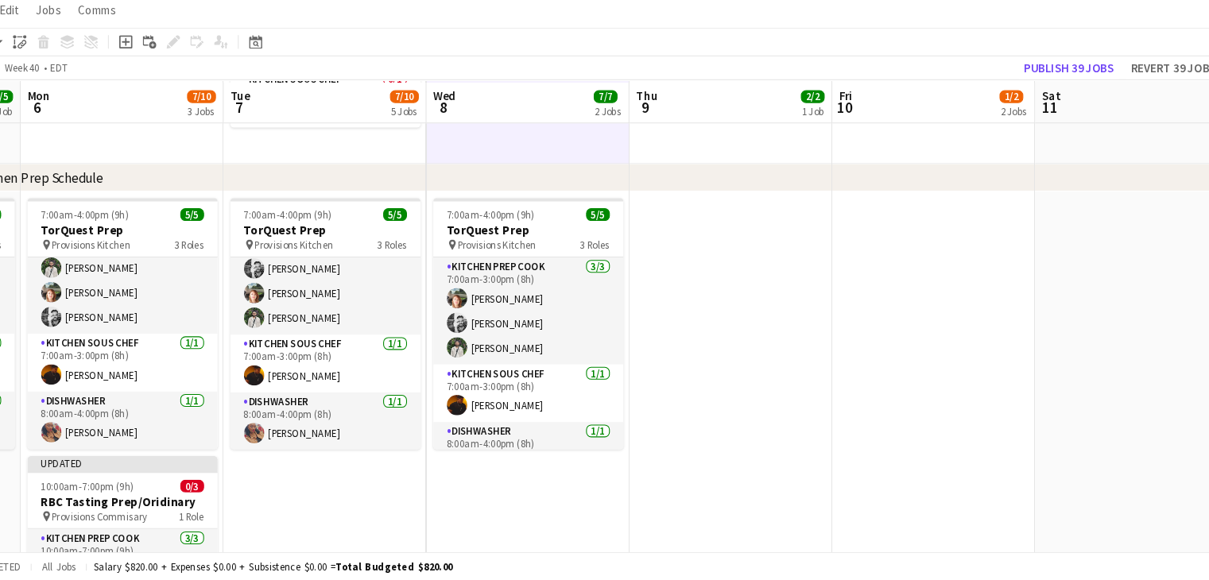
scroll to position [344, 0]
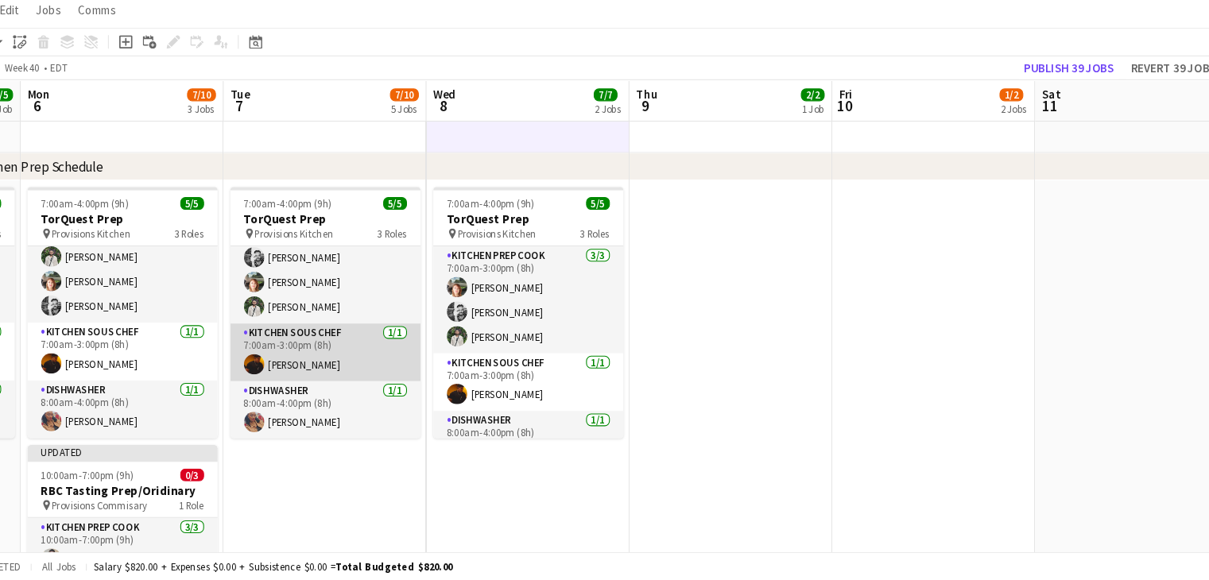
click at [323, 370] on app-card-role "Kitchen Sous Chef [DATE] 7:00am-3:00pm (8h) [PERSON_NAME]" at bounding box center [356, 366] width 178 height 54
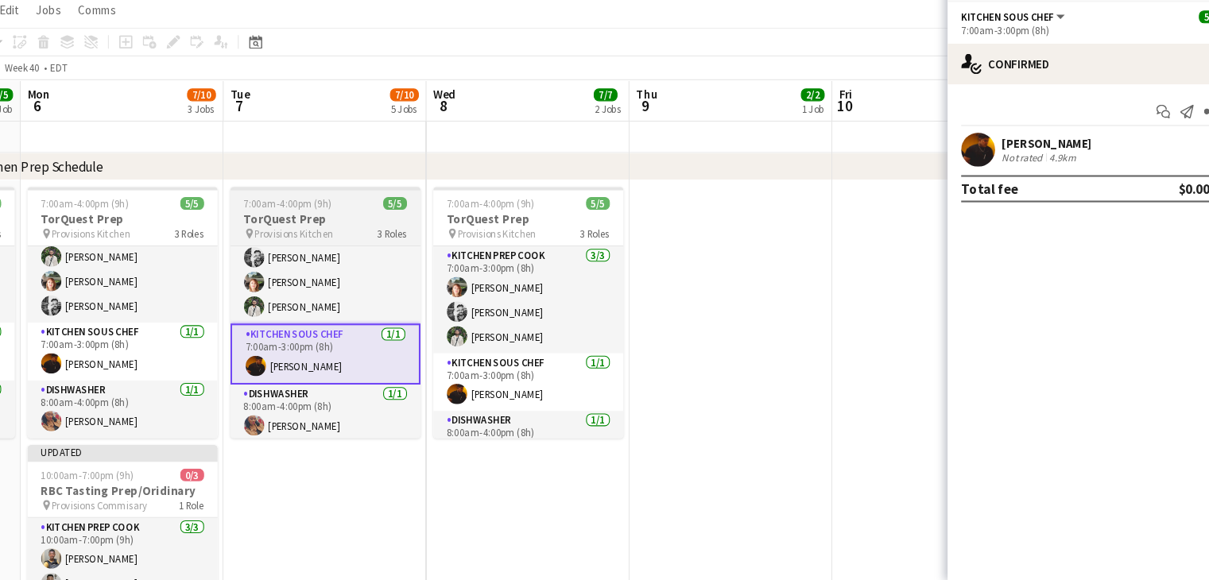
click at [324, 250] on span "Provisions Kitchen" at bounding box center [327, 255] width 74 height 12
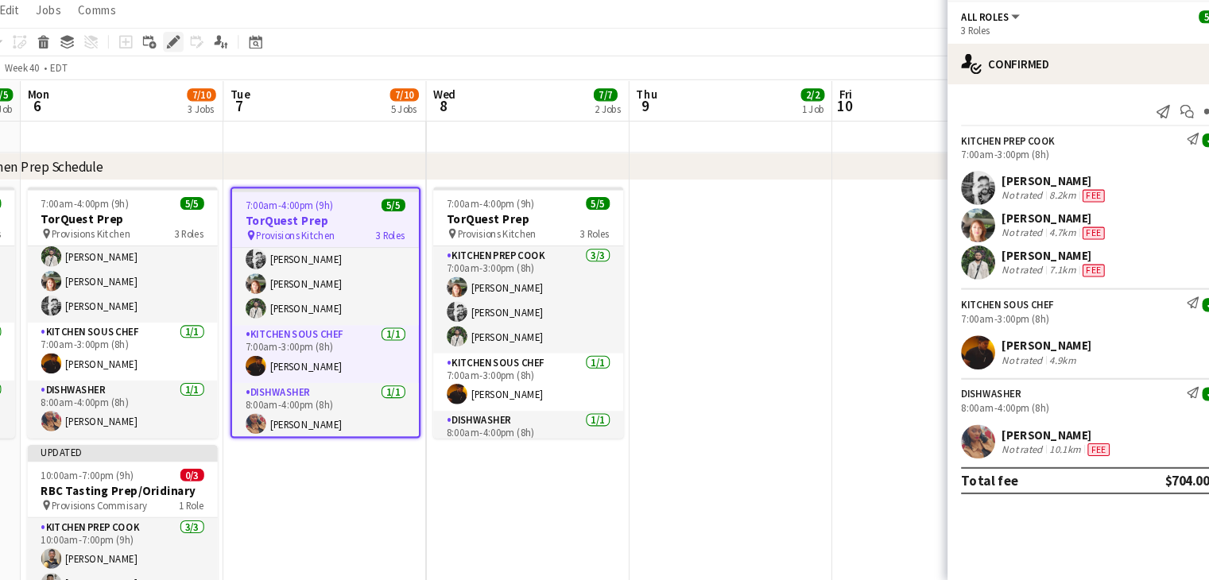
click at [211, 71] on icon "Edit" at bounding box center [213, 75] width 13 height 13
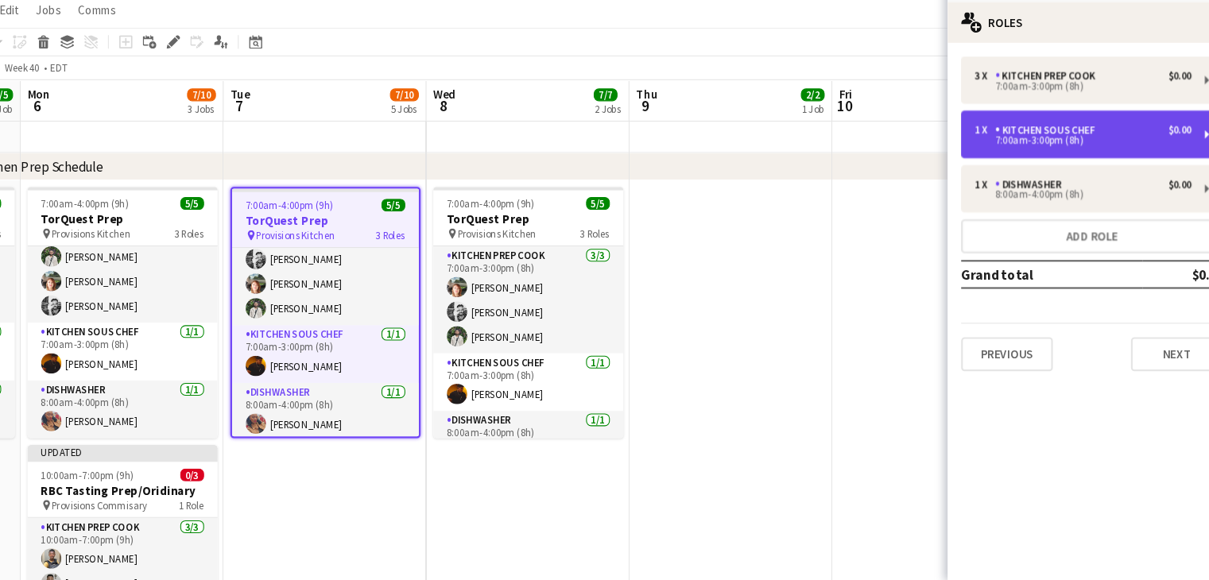
click at [1011, 160] on div "Kitchen Sous Chef" at bounding box center [1032, 158] width 99 height 11
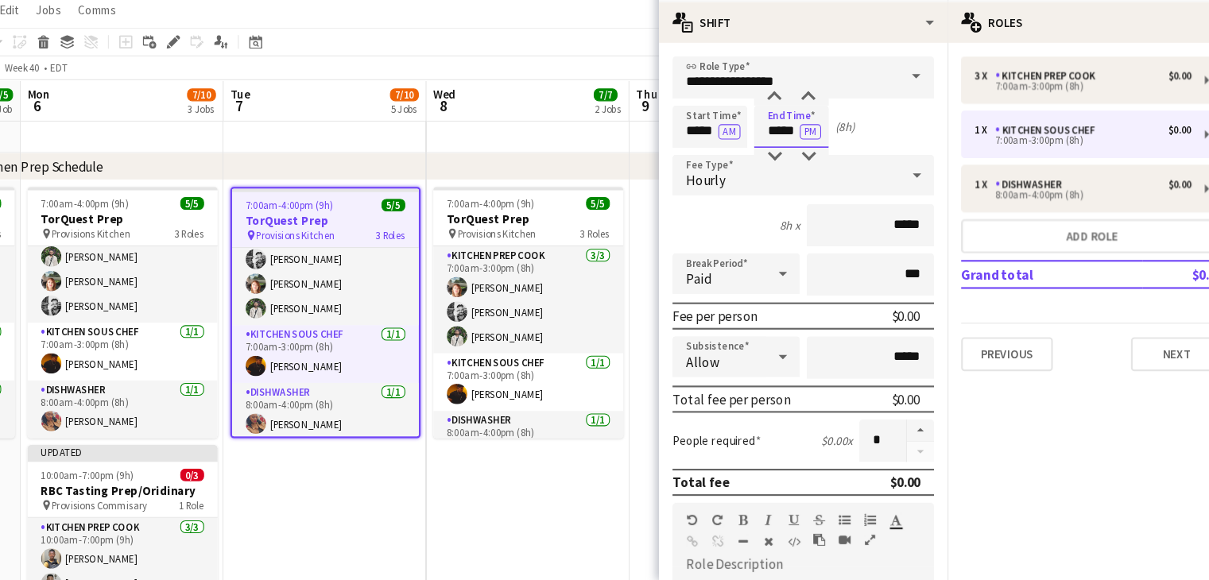
click at [779, 157] on input "*****" at bounding box center [792, 155] width 70 height 40
click at [775, 178] on div at bounding box center [776, 183] width 32 height 16
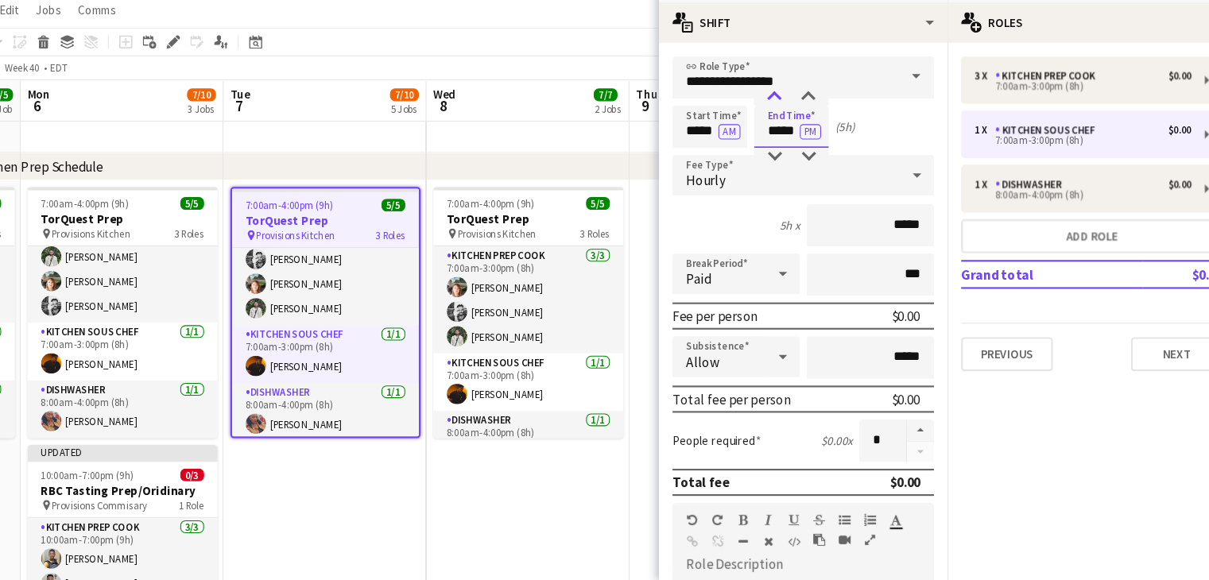
click at [779, 130] on div at bounding box center [776, 127] width 32 height 16
type input "*****"
click at [780, 182] on div at bounding box center [776, 183] width 32 height 16
click at [482, 516] on app-date-cell "7:00am-4:00pm (9h) 5/5 TorQuest Prep pin Provisions Kitchen 3 Roles Kitchen Pre…" at bounding box center [546, 465] width 190 height 521
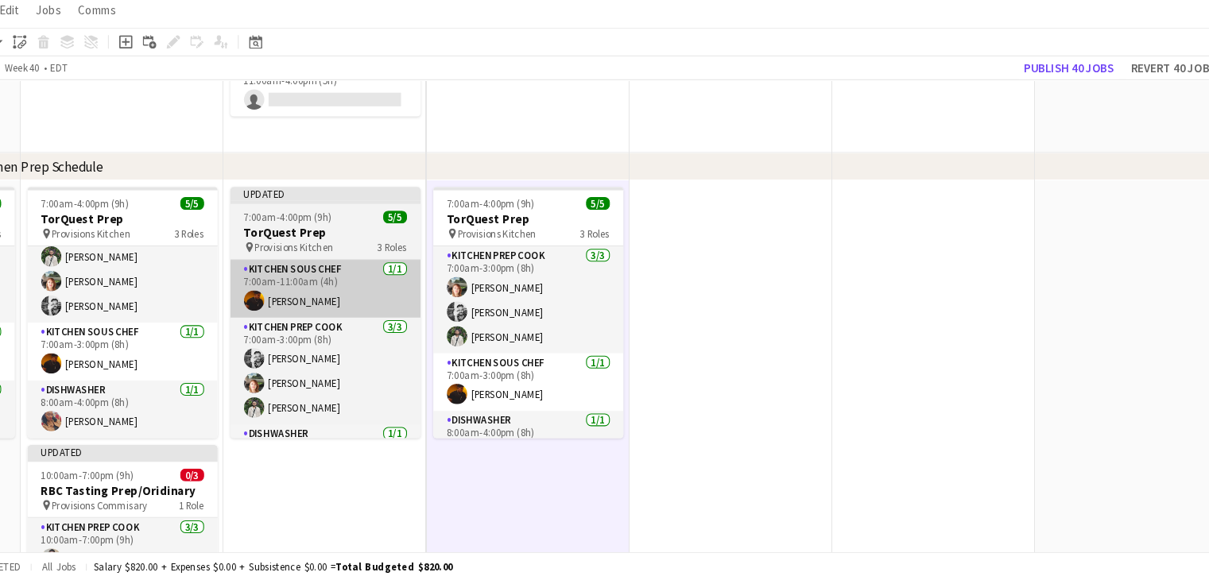
scroll to position [110, 0]
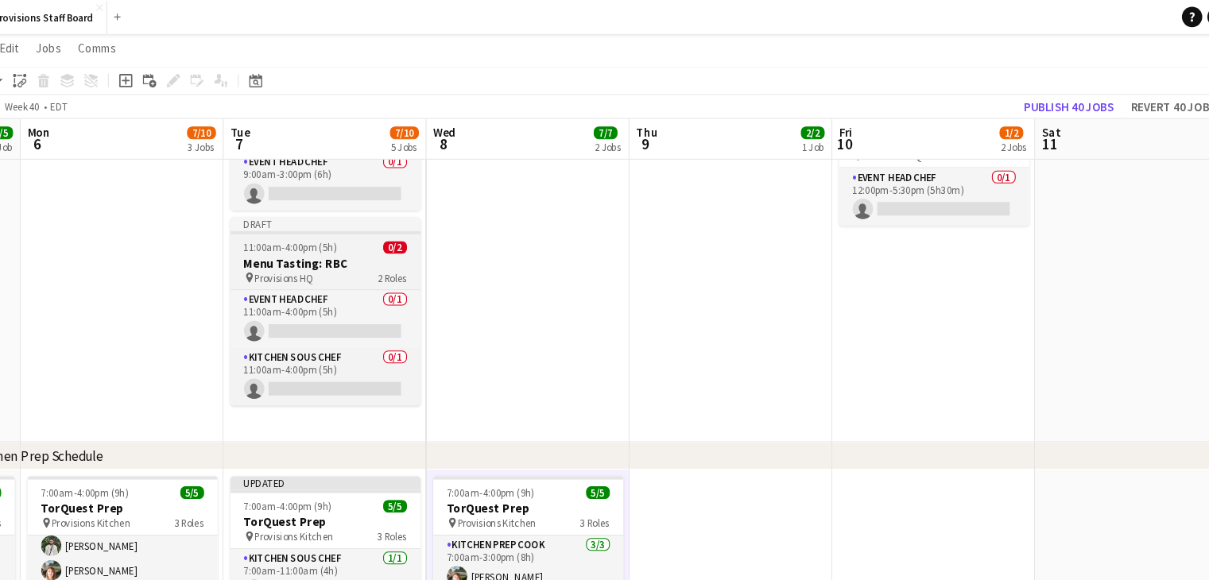
click at [342, 226] on span "11:00am-4:00pm (5h)" at bounding box center [323, 232] width 87 height 12
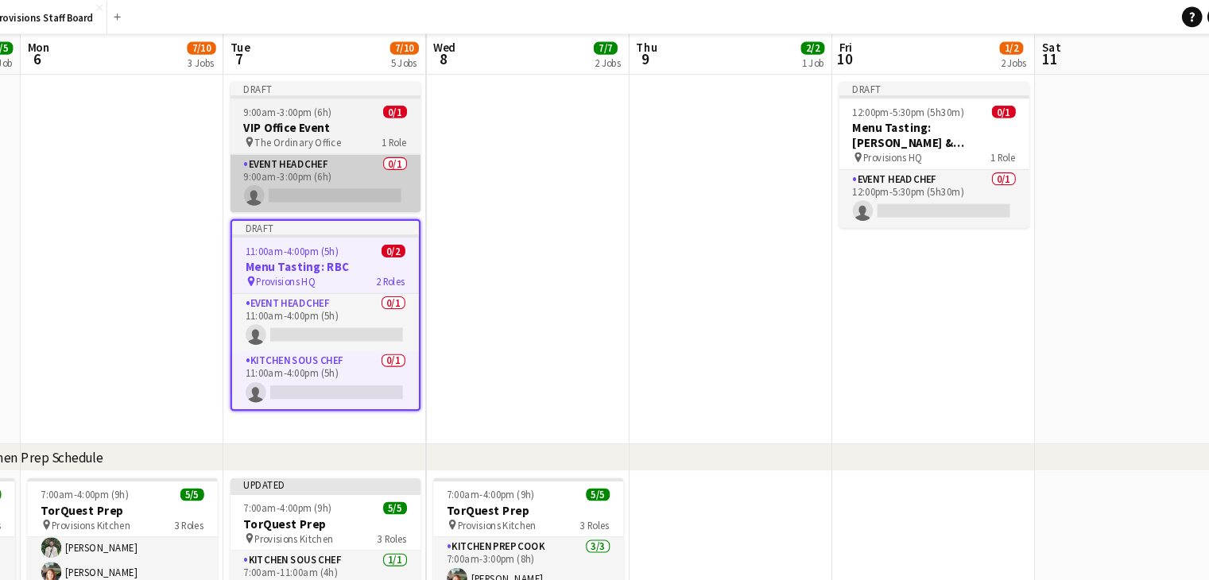
scroll to position [29, 0]
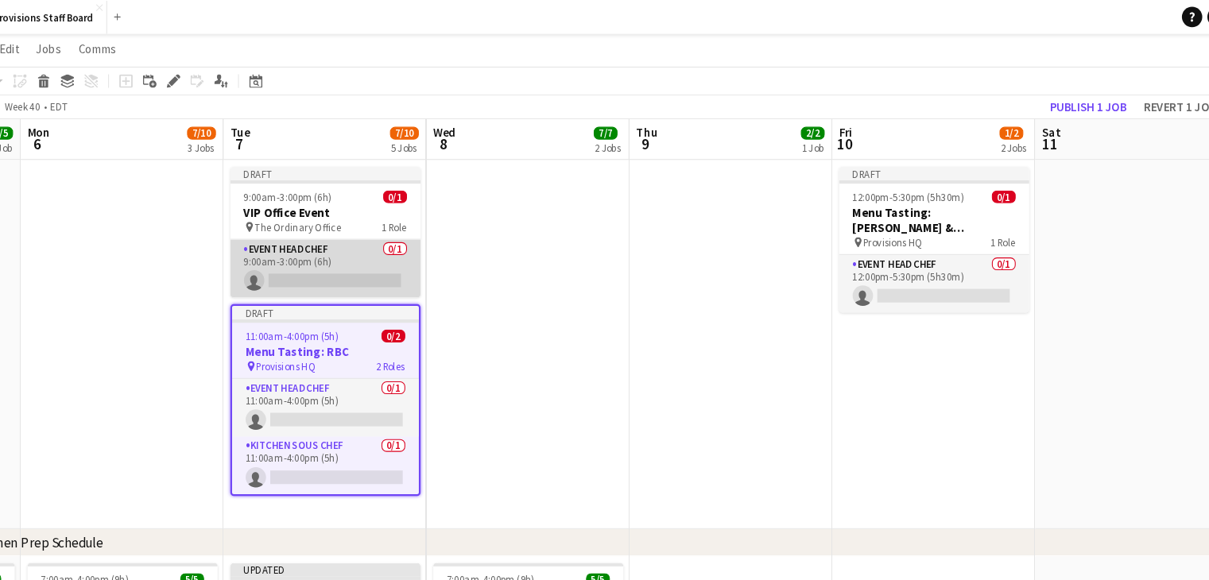
click at [323, 254] on app-card-role "Event Head Chef 0/1 9:00am-3:00pm (6h) single-neutral-actions" at bounding box center [356, 252] width 178 height 54
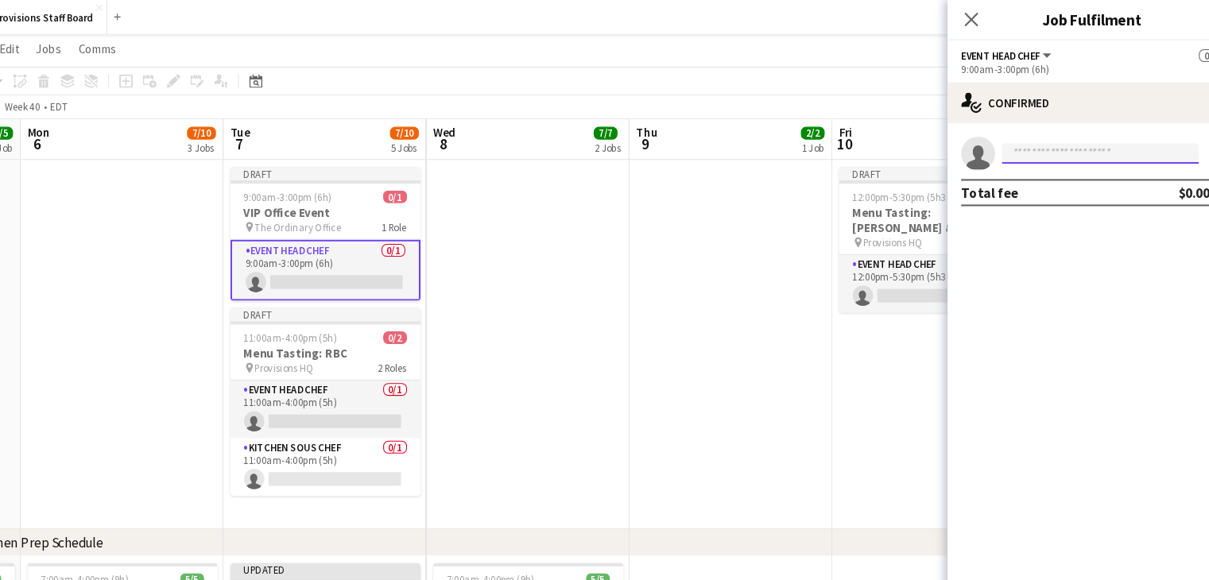
click at [1031, 148] on input at bounding box center [1081, 143] width 184 height 19
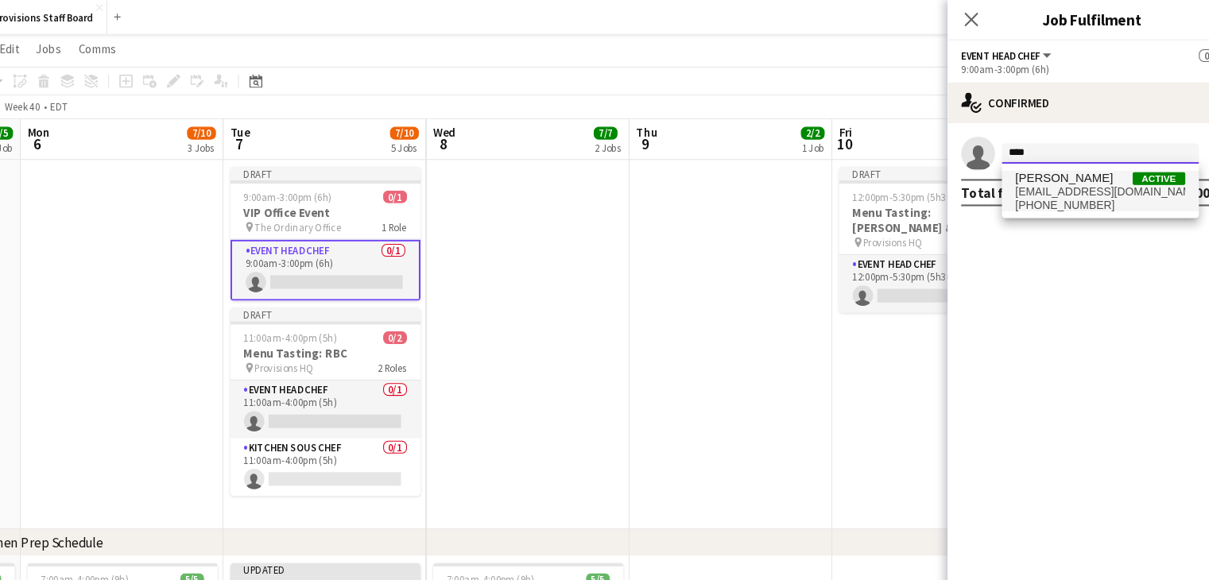
type input "****"
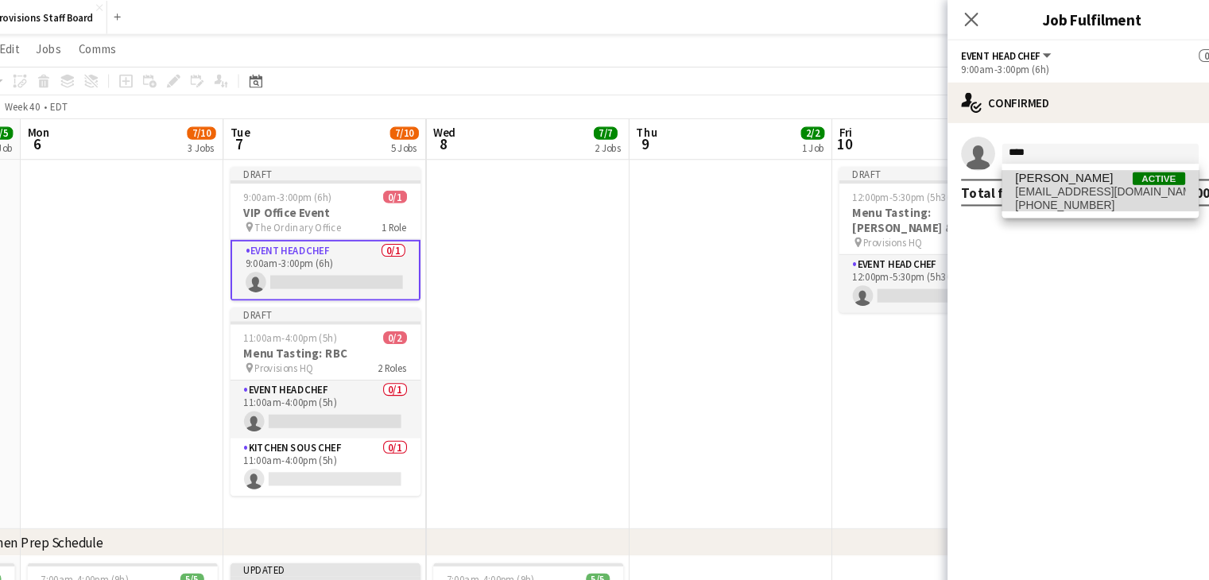
click at [1031, 170] on span "[PERSON_NAME]" at bounding box center [1047, 167] width 91 height 14
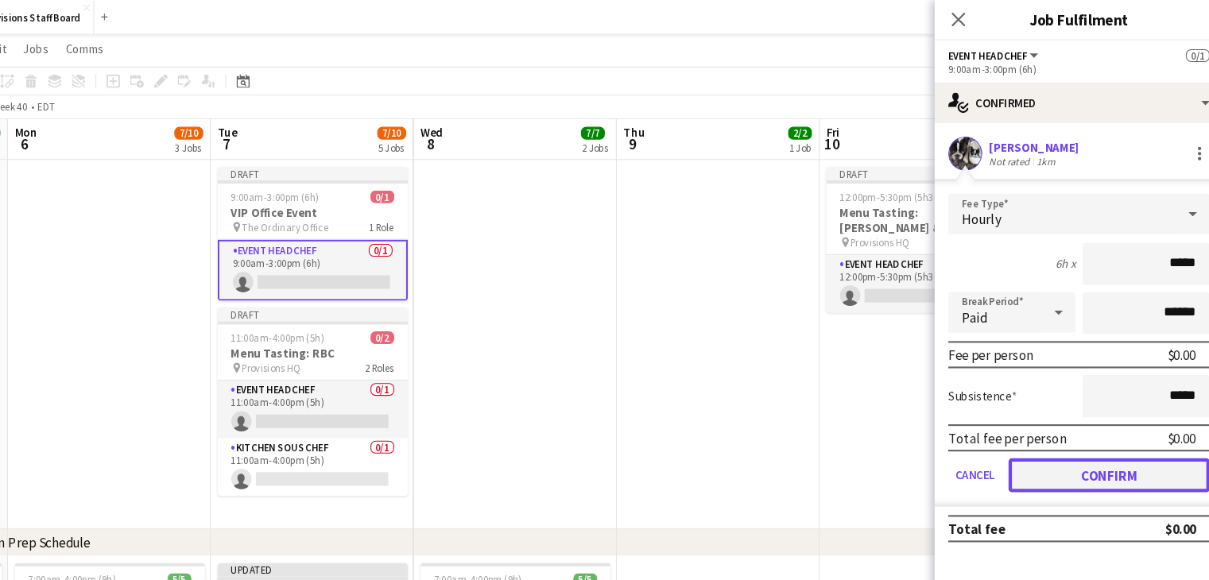
click at [1060, 442] on button "Confirm" at bounding box center [1101, 445] width 188 height 32
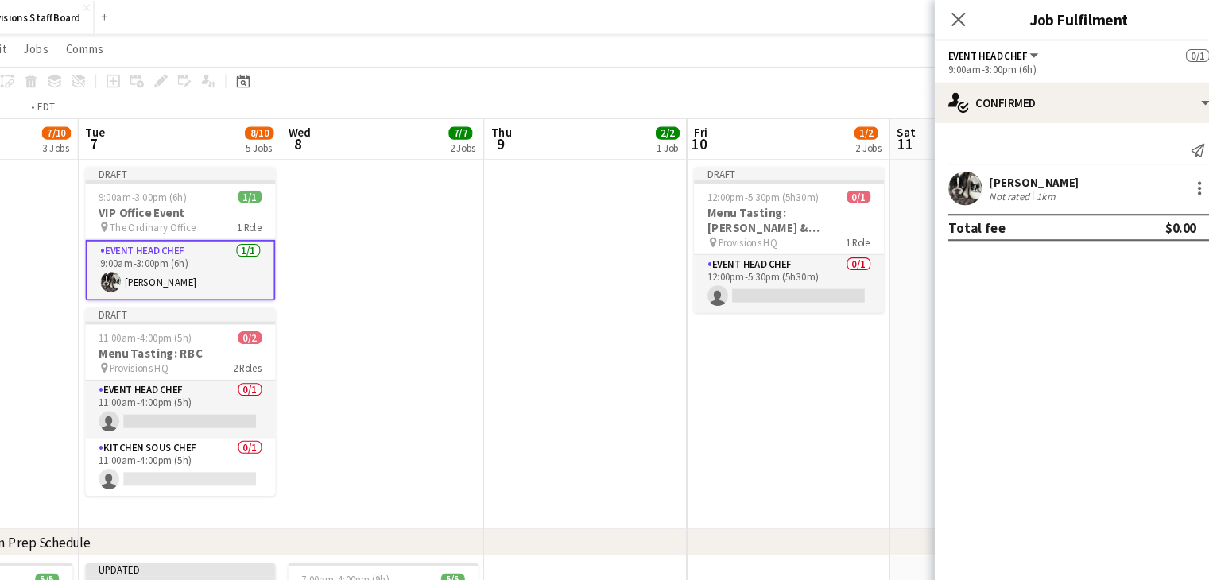
drag, startPoint x: 567, startPoint y: 292, endPoint x: 656, endPoint y: 417, distance: 154.3
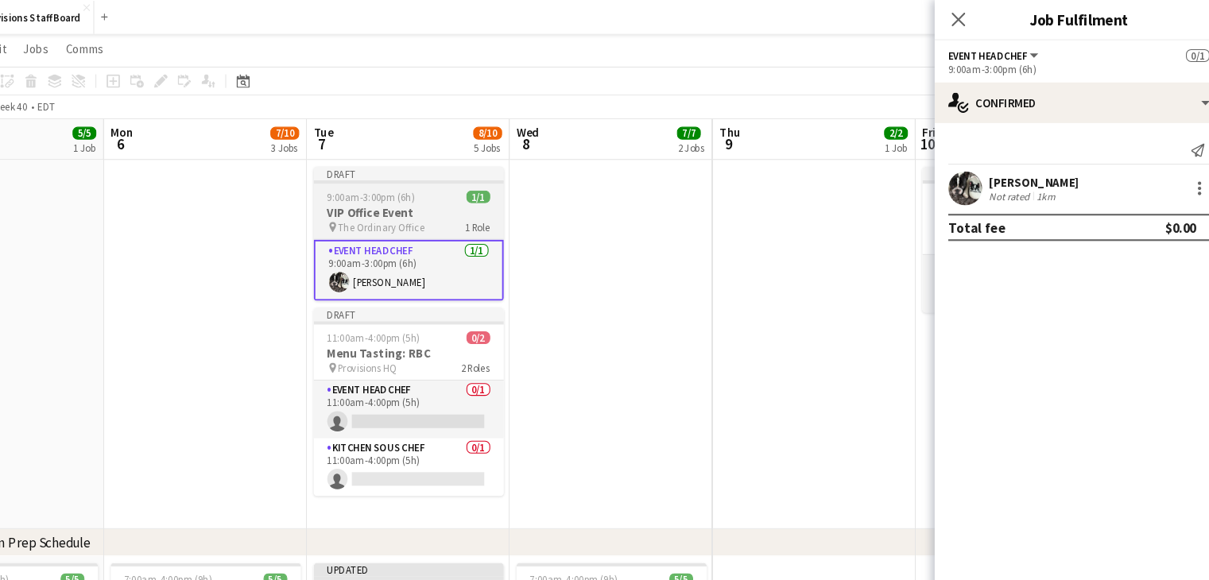
click at [439, 201] on h3 "VIP Office Event" at bounding box center [446, 199] width 178 height 14
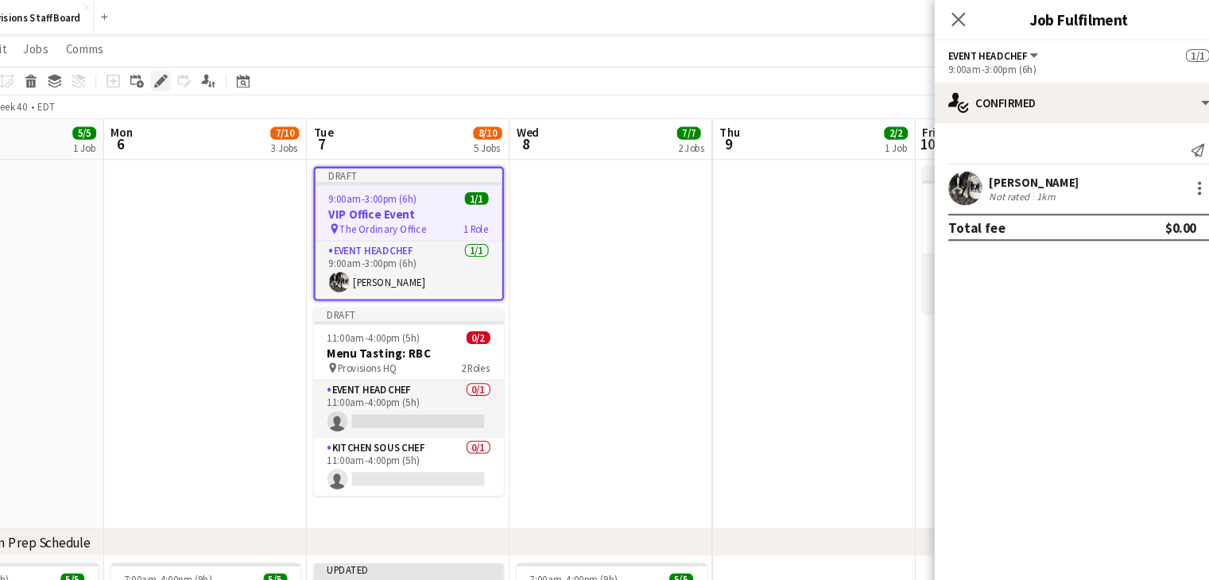
click at [212, 79] on icon at bounding box center [213, 76] width 9 height 9
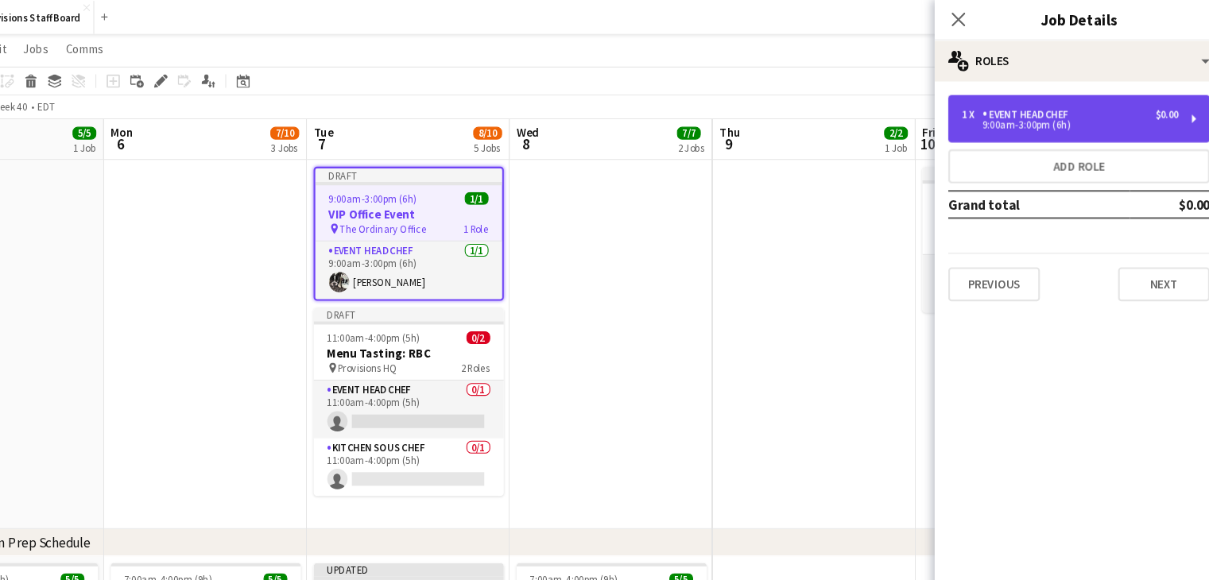
click at [1069, 130] on div "1 x Event Head Chef $0.00 9:00am-3:00pm (6h)" at bounding box center [1073, 111] width 245 height 44
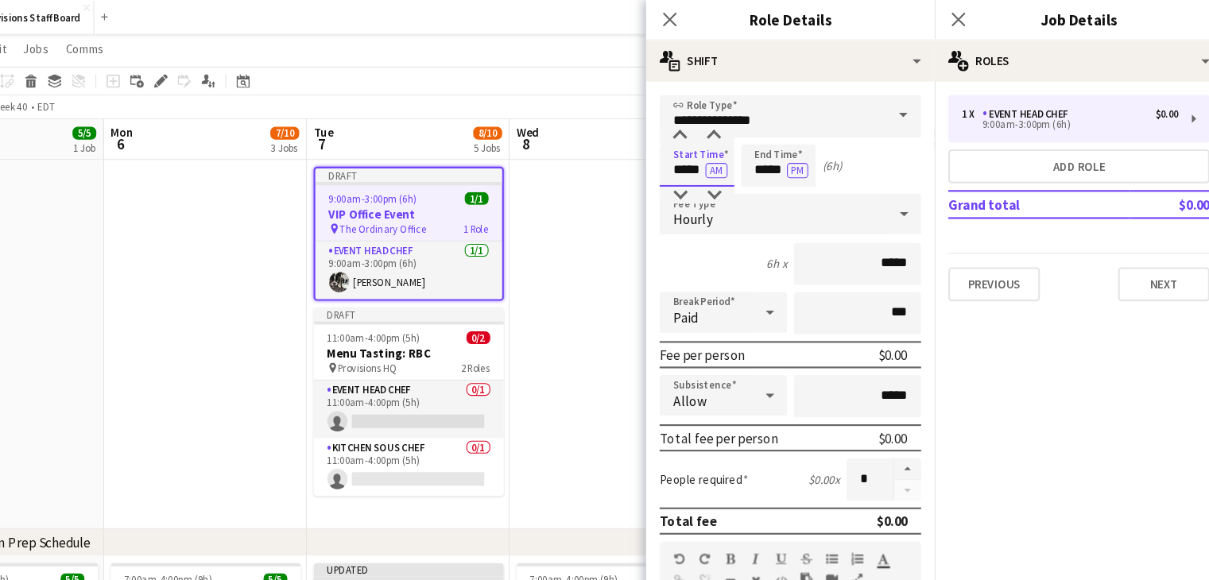
click at [699, 145] on input "*****" at bounding box center [716, 155] width 70 height 40
click at [699, 126] on div at bounding box center [700, 127] width 32 height 16
click at [696, 176] on div at bounding box center [700, 183] width 32 height 16
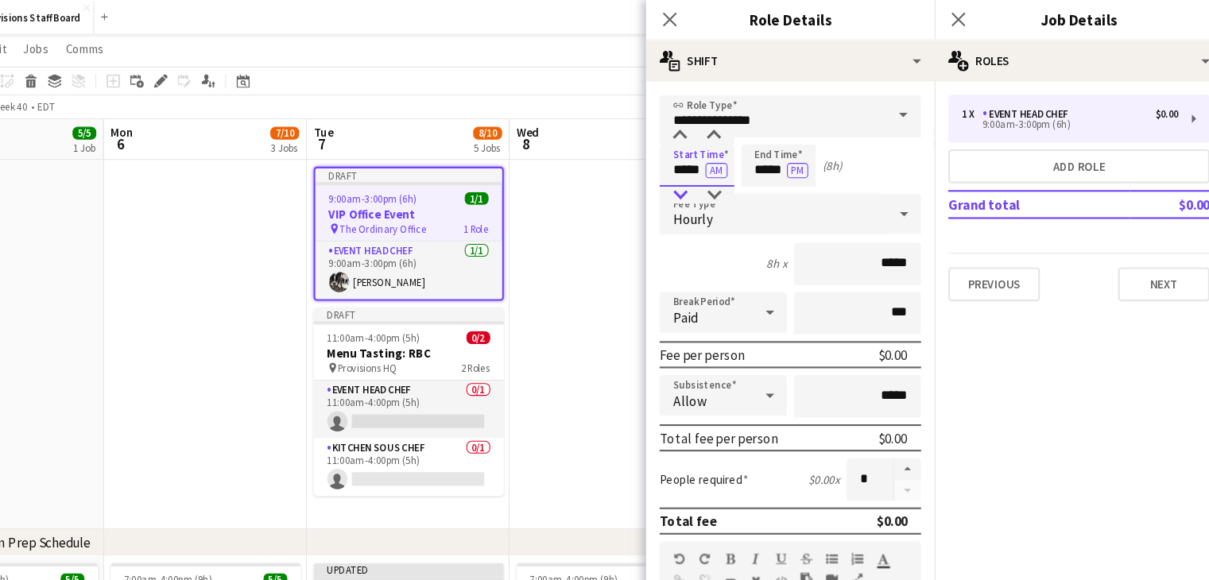
type input "*****"
click at [696, 176] on div at bounding box center [700, 183] width 32 height 16
click at [776, 154] on input "*****" at bounding box center [792, 155] width 70 height 40
click at [776, 124] on div at bounding box center [776, 127] width 32 height 16
click at [777, 164] on app-time-picker "***** PM" at bounding box center [792, 159] width 70 height 12
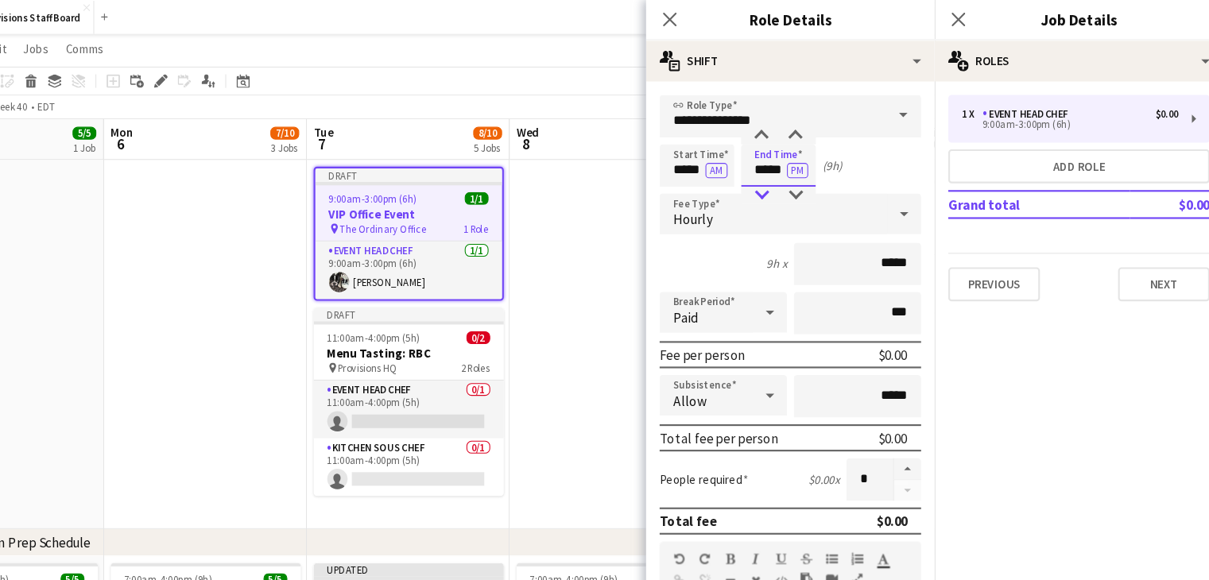
click at [777, 175] on div at bounding box center [776, 183] width 32 height 16
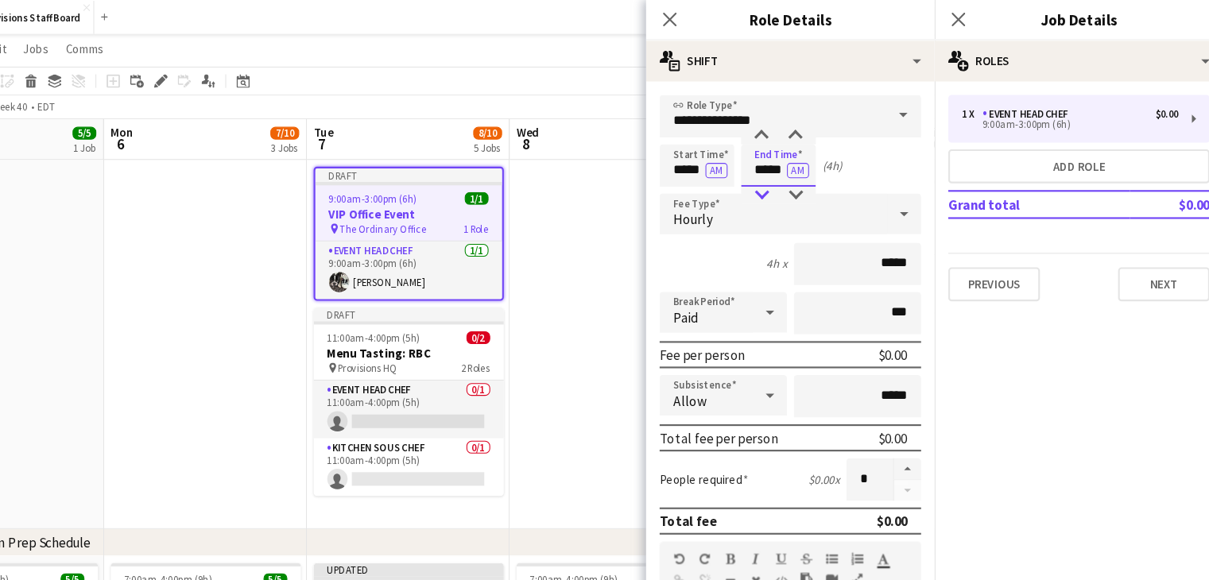
click at [777, 175] on div at bounding box center [776, 183] width 32 height 16
click at [806, 122] on div at bounding box center [808, 127] width 32 height 16
click at [803, 177] on div at bounding box center [808, 183] width 32 height 16
type input "*****"
click at [772, 125] on div at bounding box center [776, 127] width 32 height 16
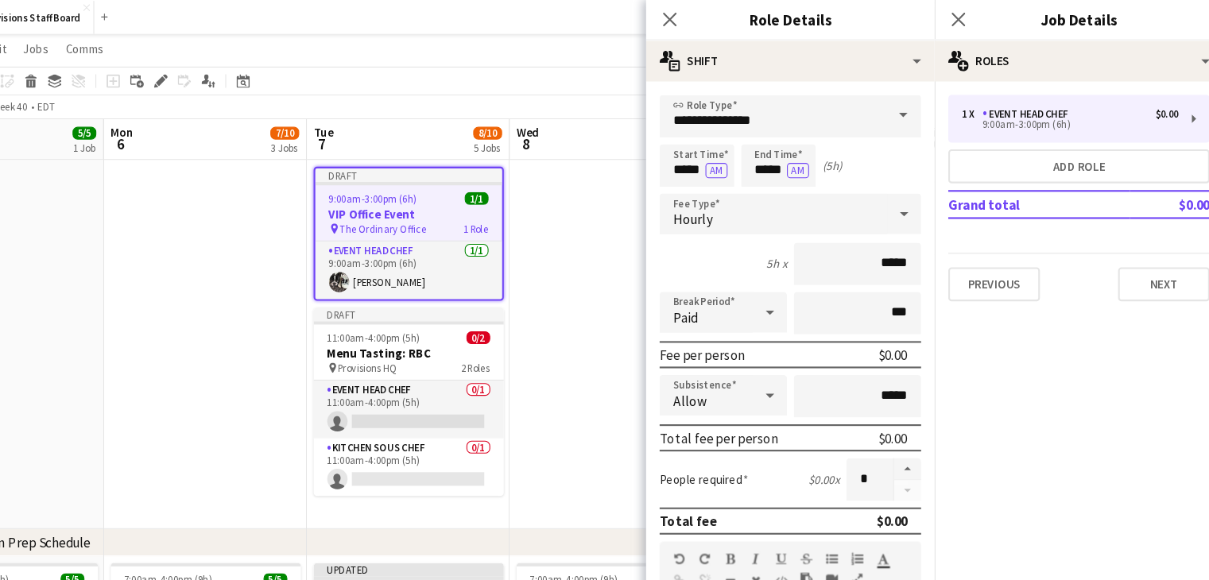
click at [588, 190] on app-date-cell at bounding box center [635, 323] width 190 height 346
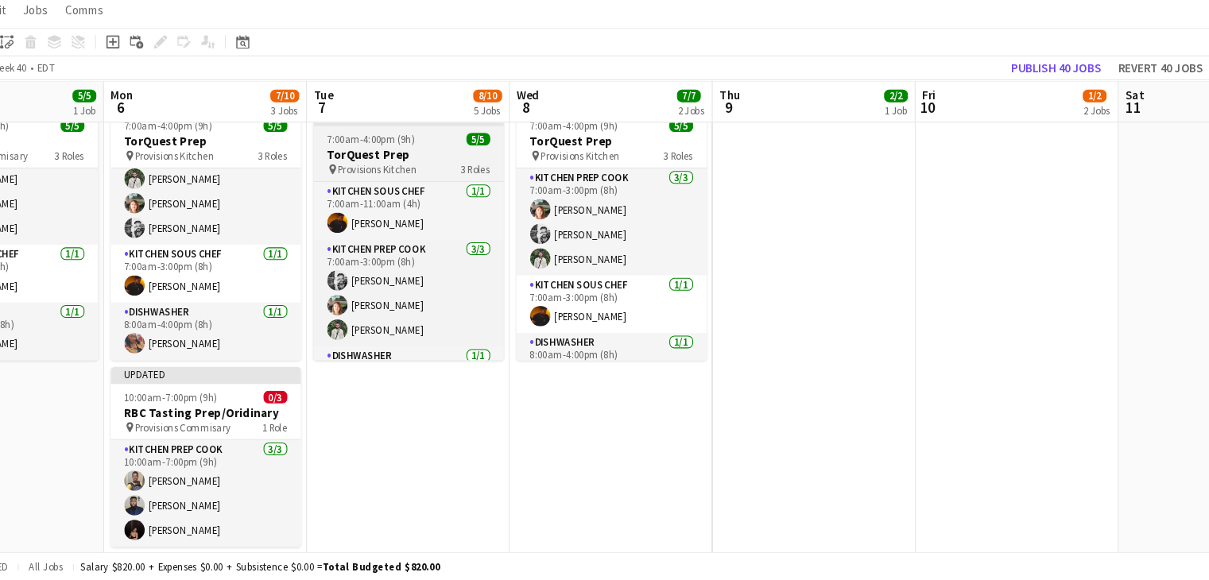
scroll to position [419, 0]
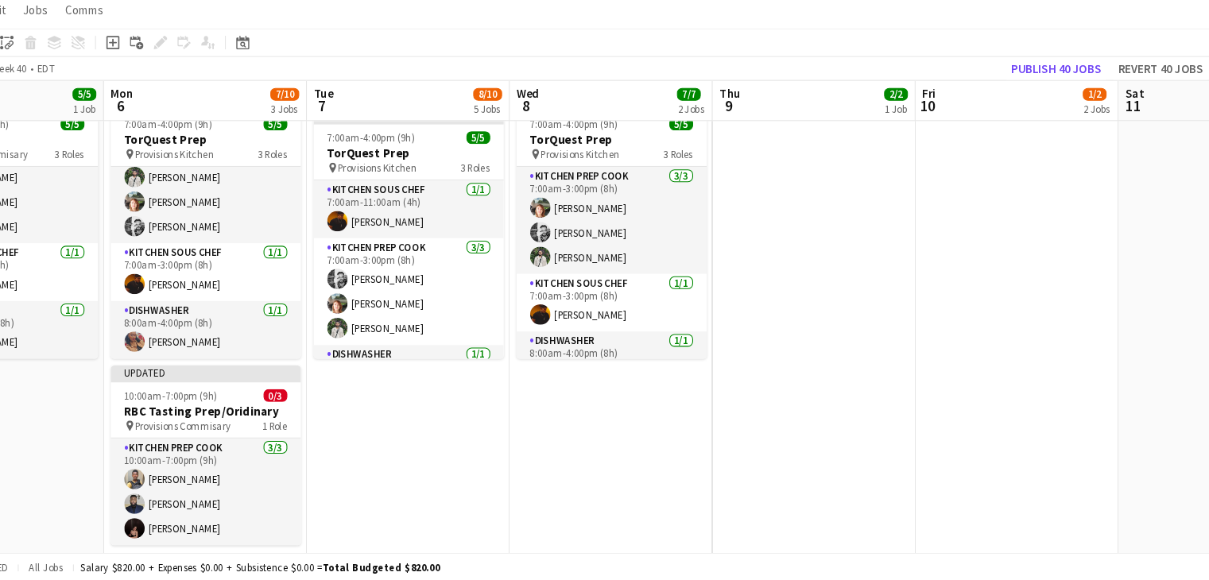
drag, startPoint x: 435, startPoint y: 412, endPoint x: 379, endPoint y: 400, distance: 57.7
click at [379, 400] on app-date-cell "Updated 7:00am-4:00pm (9h) 5/5 TorQuest Prep pin Provisions Kitchen 3 Roles Kit…" at bounding box center [445, 450] width 190 height 640
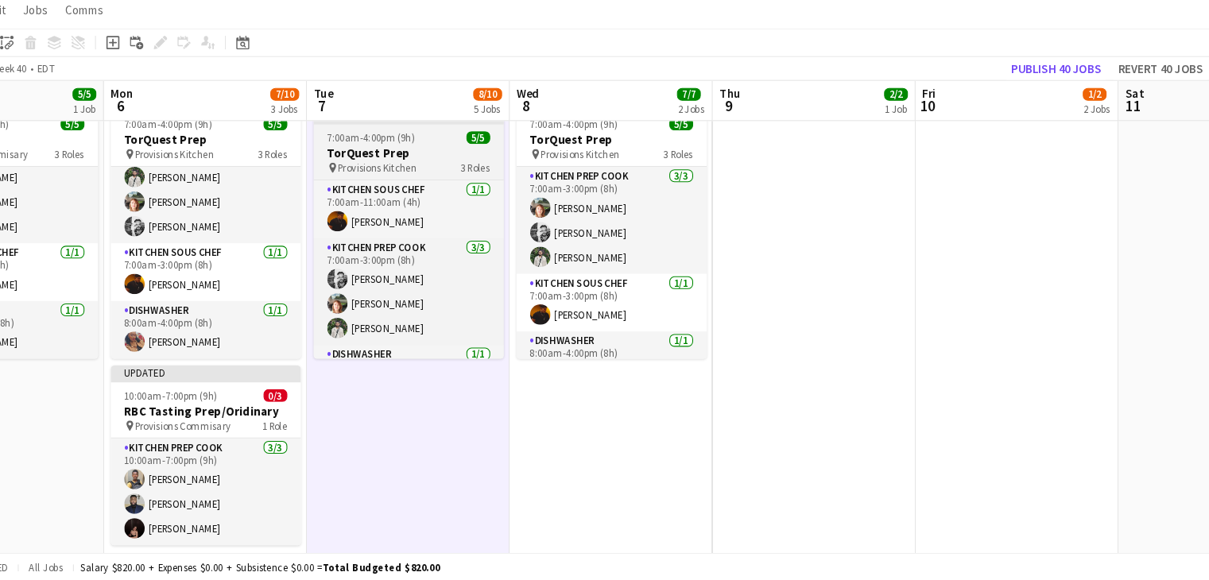
click at [404, 190] on span "Provisions Kitchen" at bounding box center [417, 194] width 74 height 12
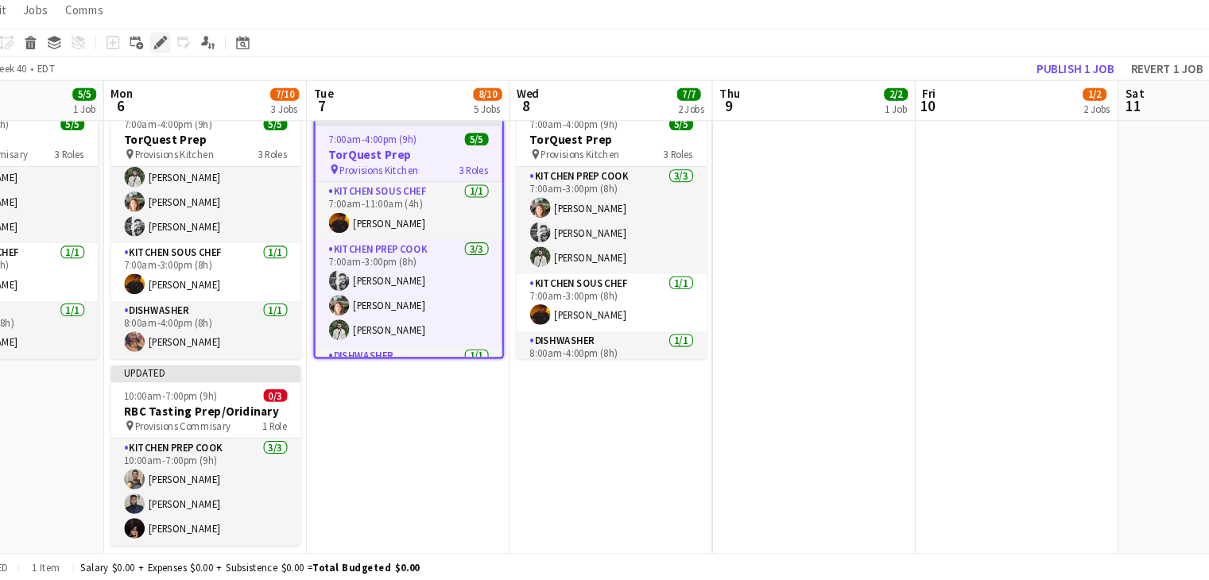
click at [218, 71] on icon at bounding box center [218, 71] width 4 height 4
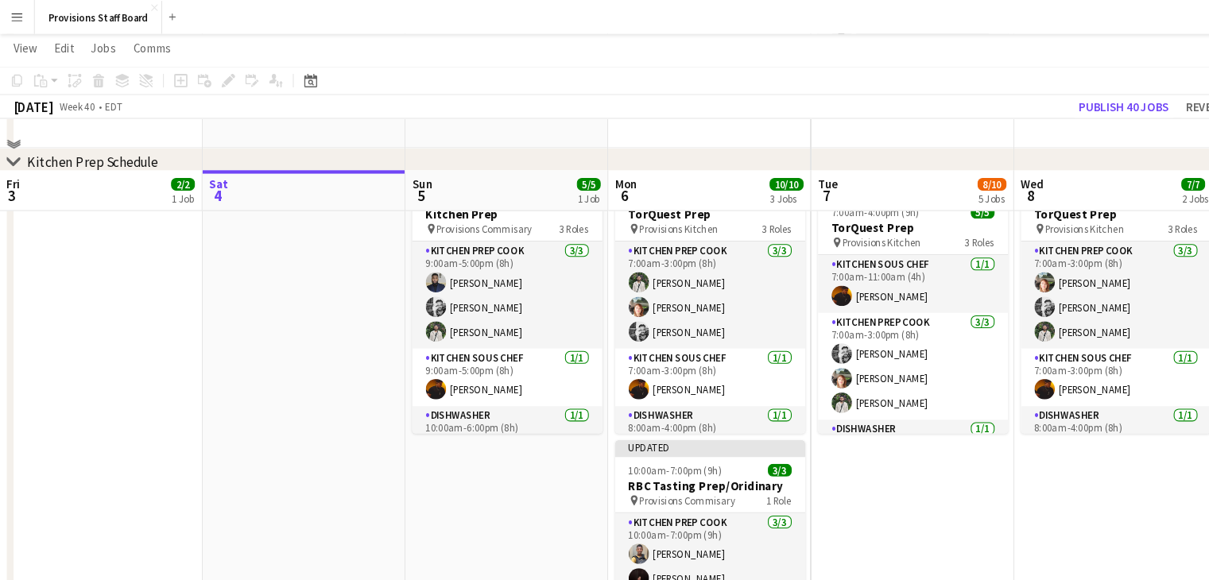
scroll to position [384, 0]
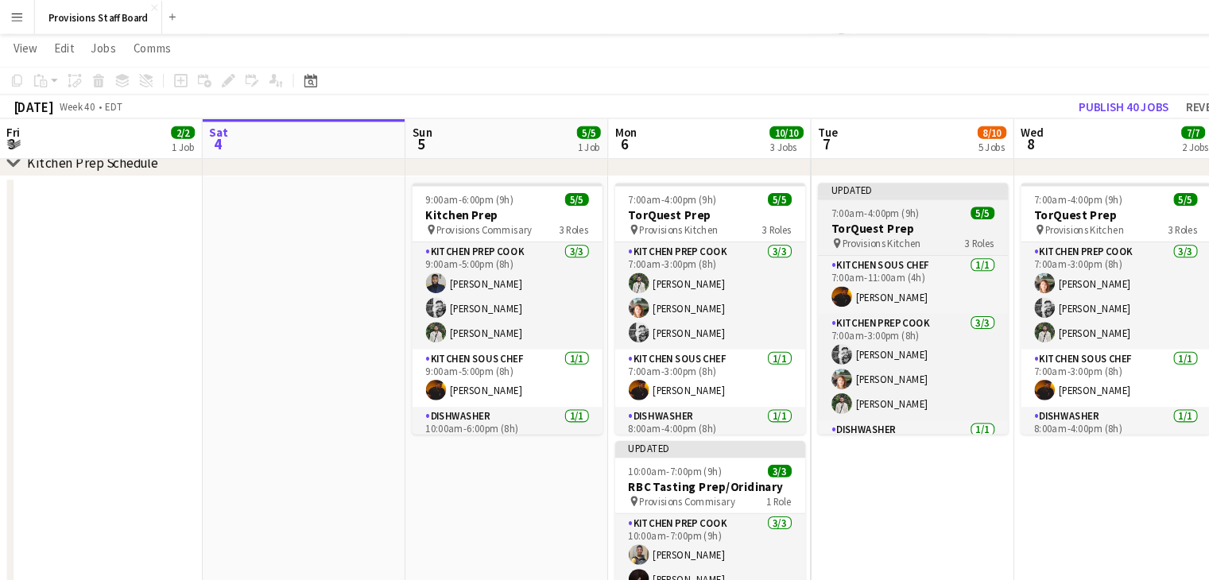
click at [803, 213] on h3 "TorQuest Prep" at bounding box center [855, 214] width 178 height 14
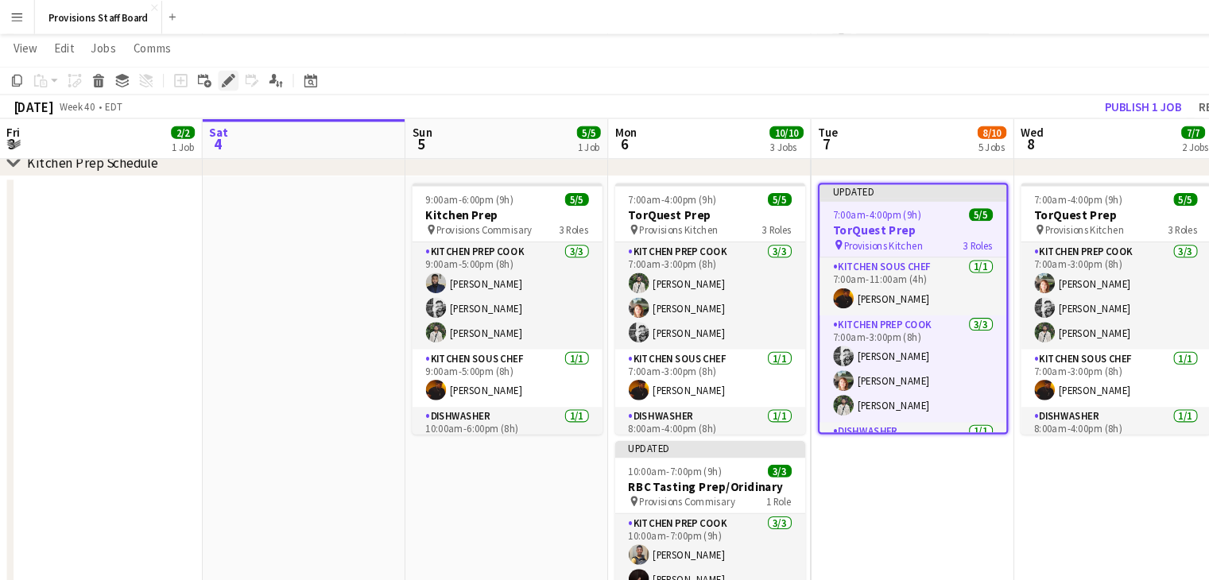
click at [211, 72] on icon "Edit" at bounding box center [213, 75] width 13 height 13
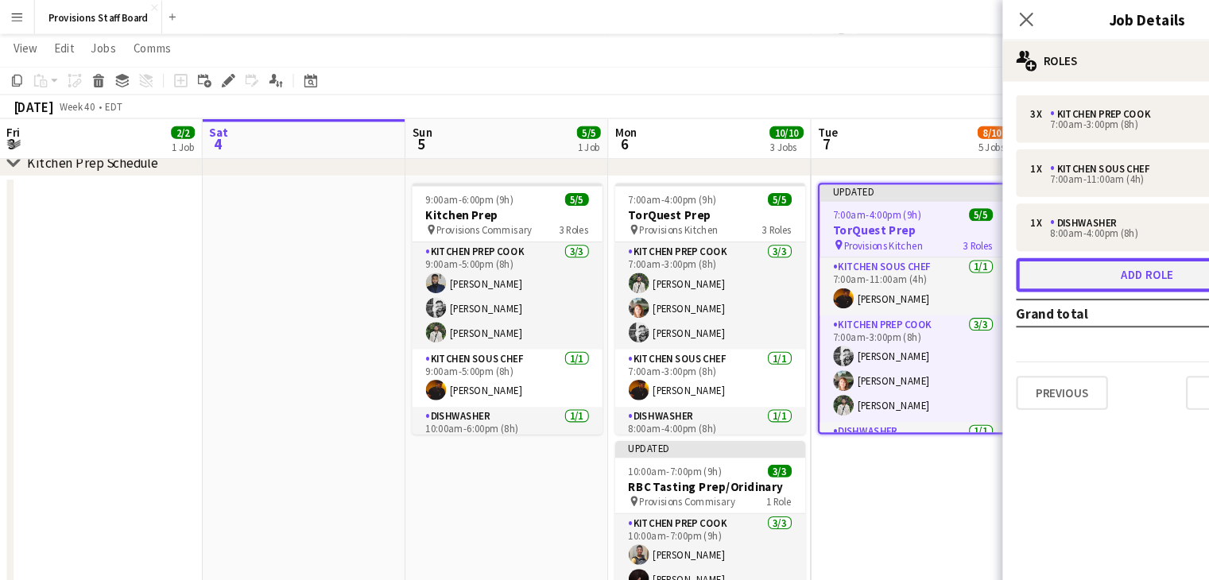
click at [1017, 257] on button "Add role" at bounding box center [1073, 258] width 245 height 32
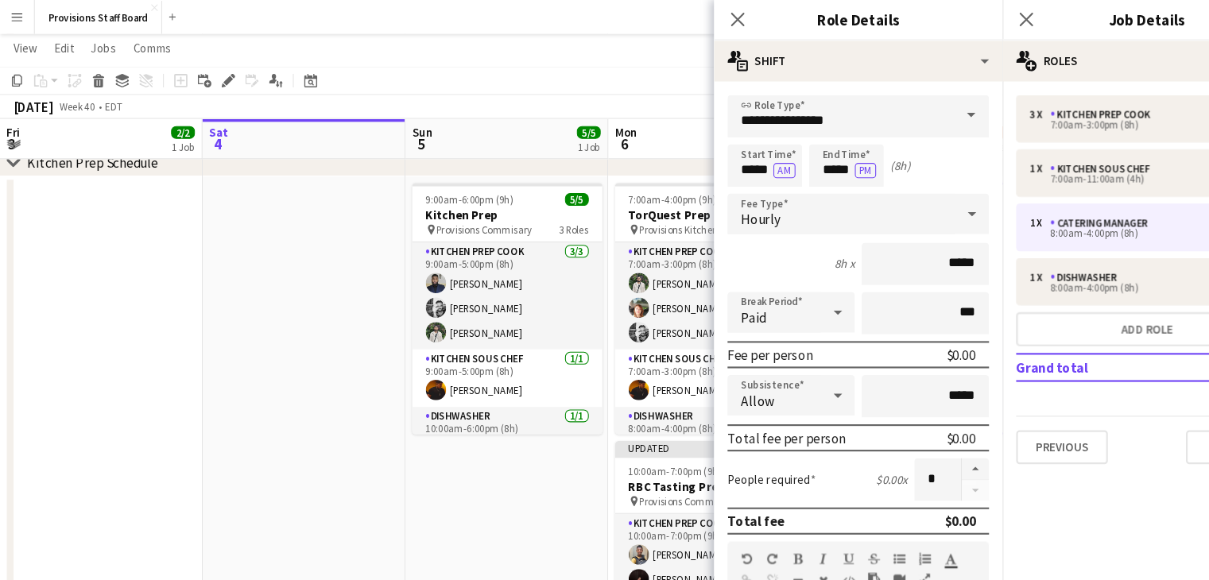
click at [896, 108] on span at bounding box center [908, 108] width 33 height 38
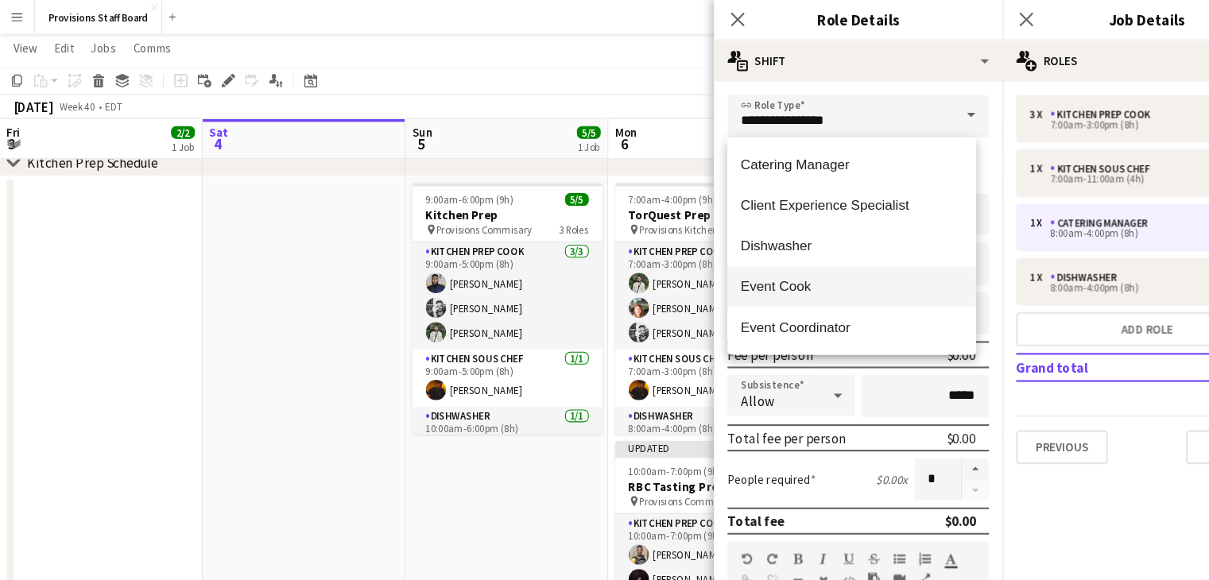
scroll to position [381, 0]
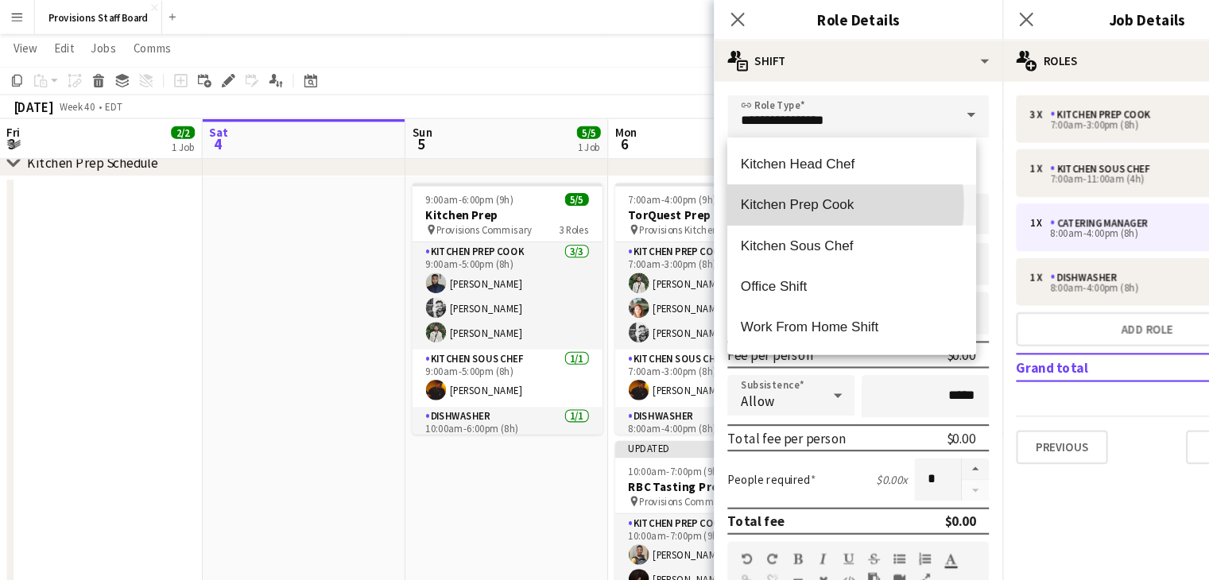
click at [764, 191] on span "Kitchen Prep Cook" at bounding box center [797, 191] width 207 height 15
type input "**********"
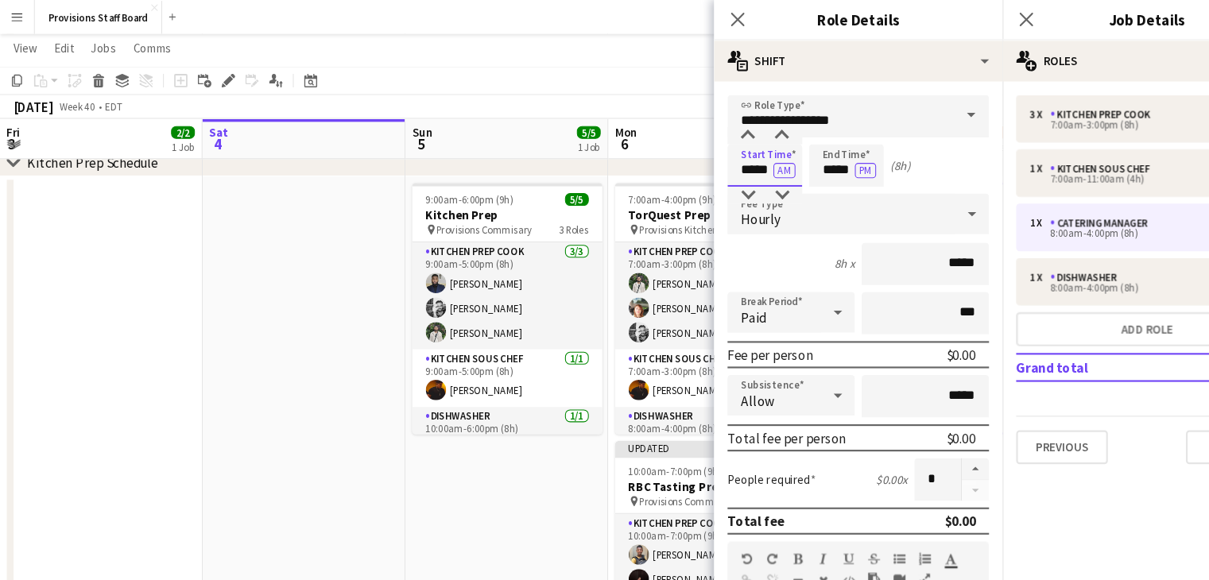
click at [704, 164] on input "*****" at bounding box center [716, 155] width 70 height 40
type input "*****"
click at [701, 182] on div at bounding box center [700, 183] width 32 height 16
click at [781, 157] on input "*****" at bounding box center [792, 155] width 70 height 40
click at [777, 180] on div at bounding box center [776, 183] width 32 height 16
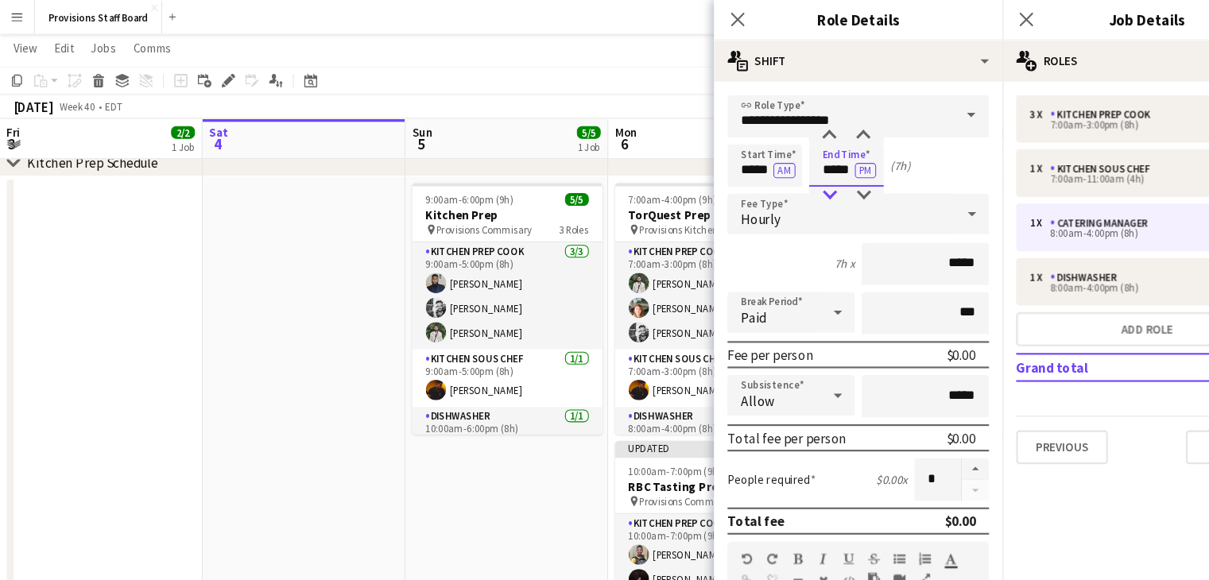
click at [777, 180] on div at bounding box center [776, 183] width 32 height 16
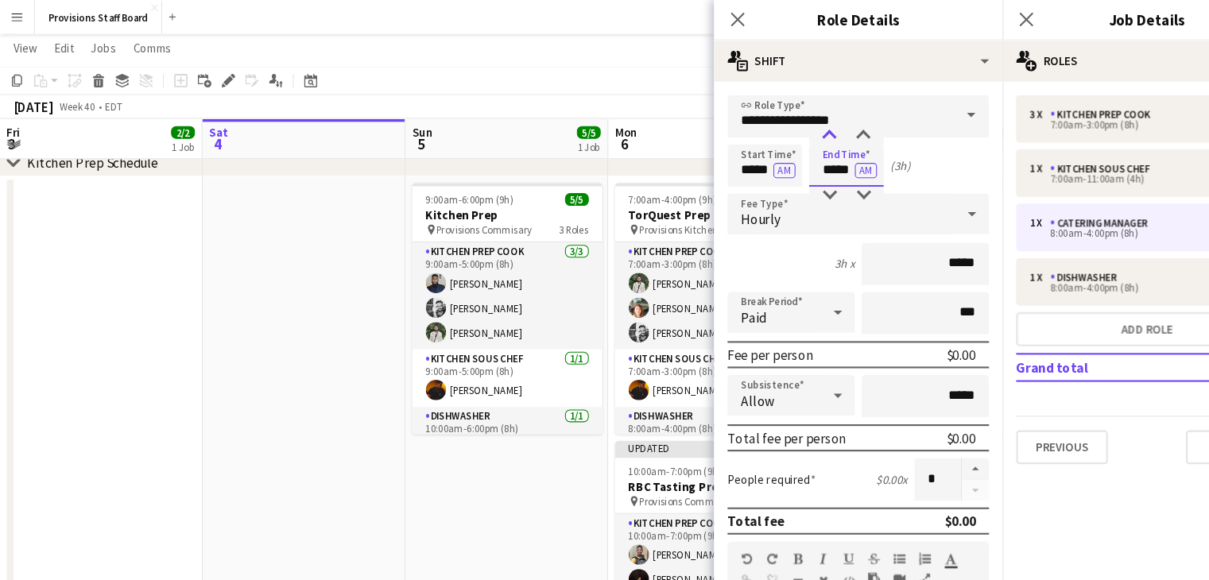
type input "*****"
click at [775, 126] on div at bounding box center [776, 127] width 32 height 16
click at [567, 81] on app-toolbar "Copy Paste Paste Ctrl+V Paste with crew Ctrl+Shift+V Paste linked Job [GEOGRAPH…" at bounding box center [604, 75] width 1209 height 27
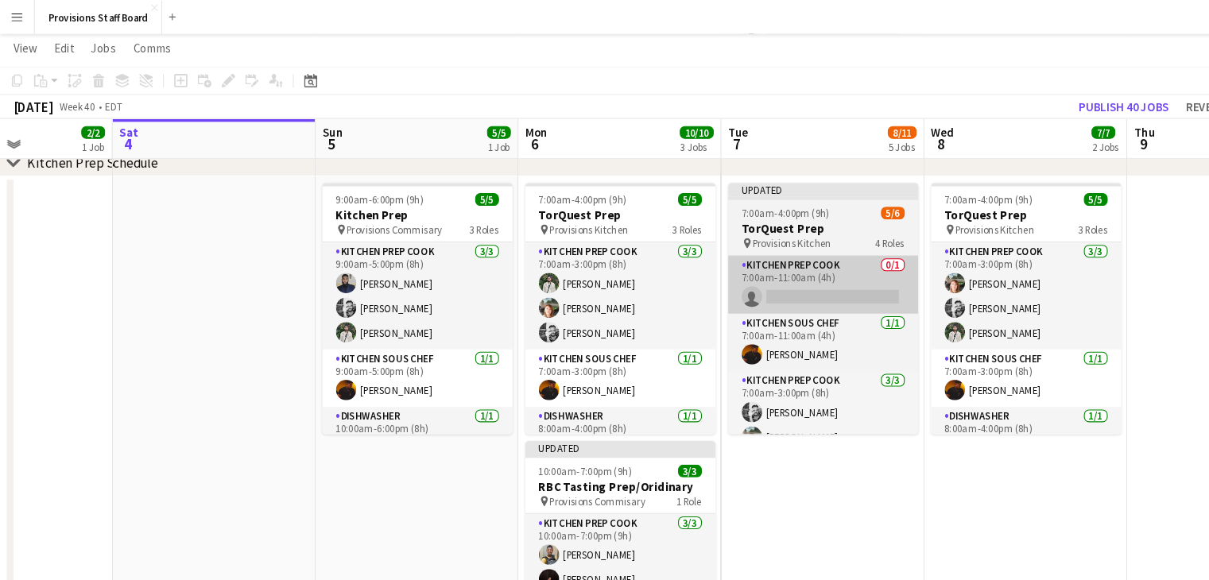
scroll to position [0, 466]
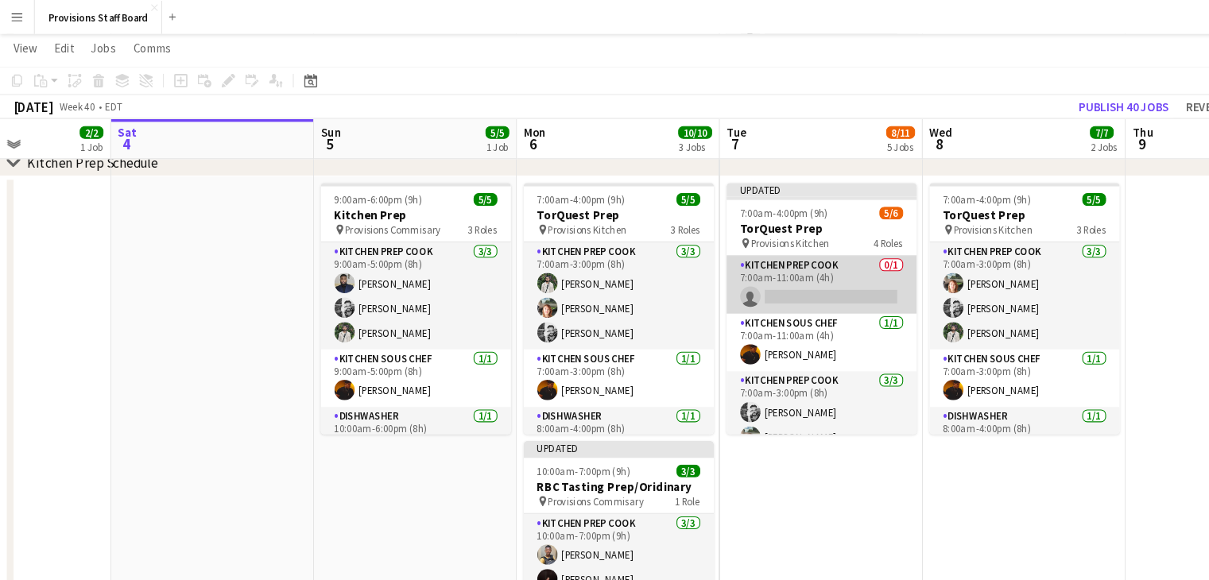
click at [740, 273] on app-card-role "Kitchen Prep Cook 0/1 7:00am-11:00am (4h) single-neutral-actions" at bounding box center [769, 267] width 178 height 54
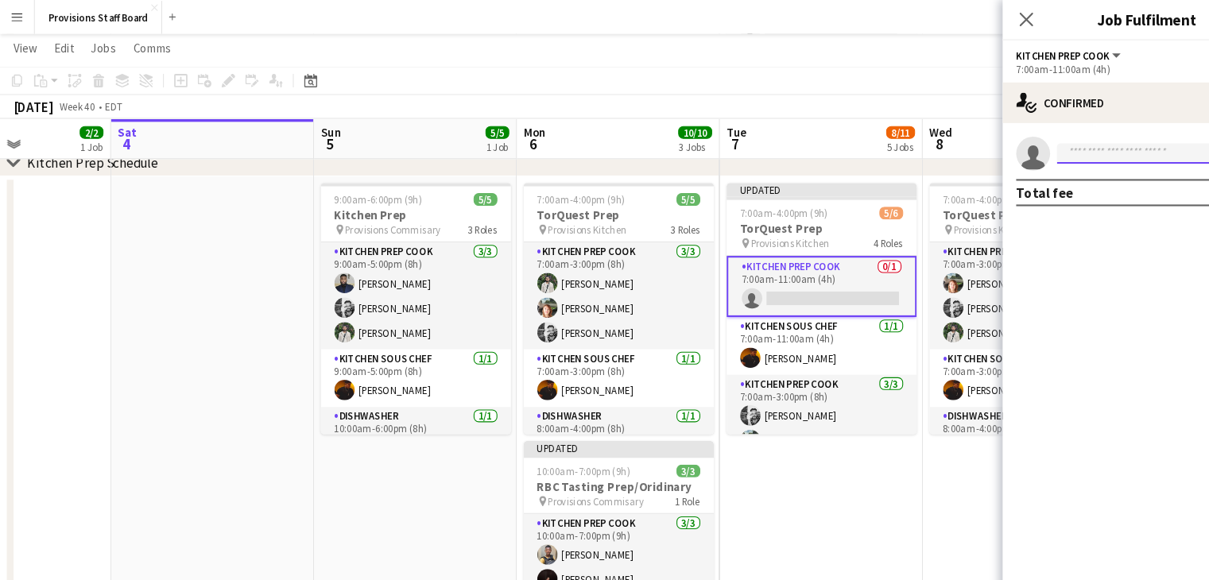
click at [1035, 145] on input at bounding box center [1081, 143] width 184 height 19
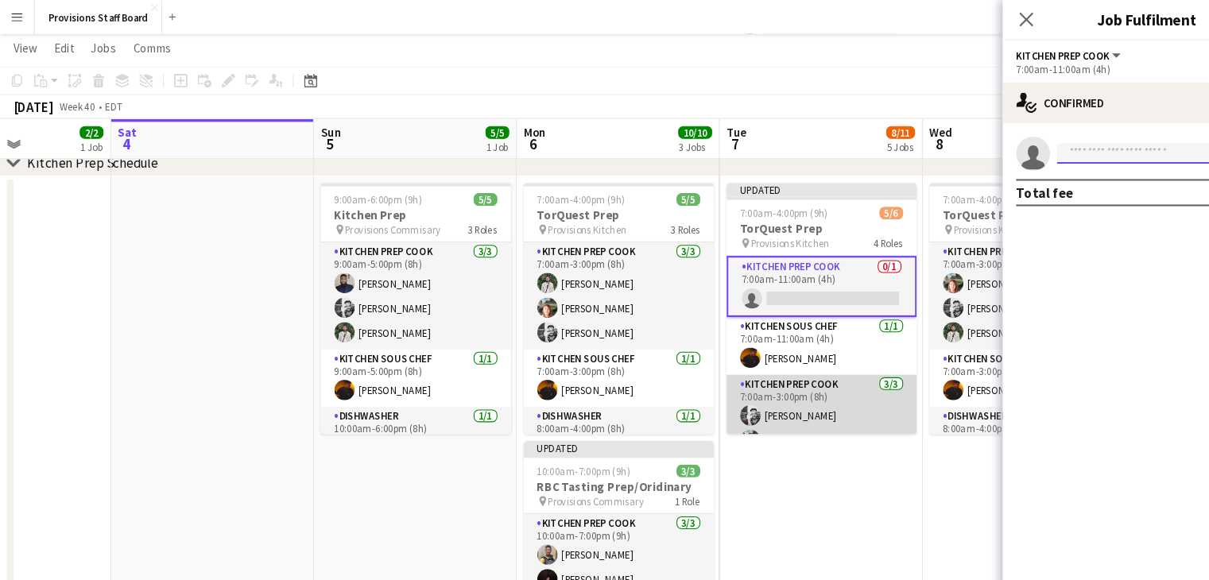
scroll to position [98, 0]
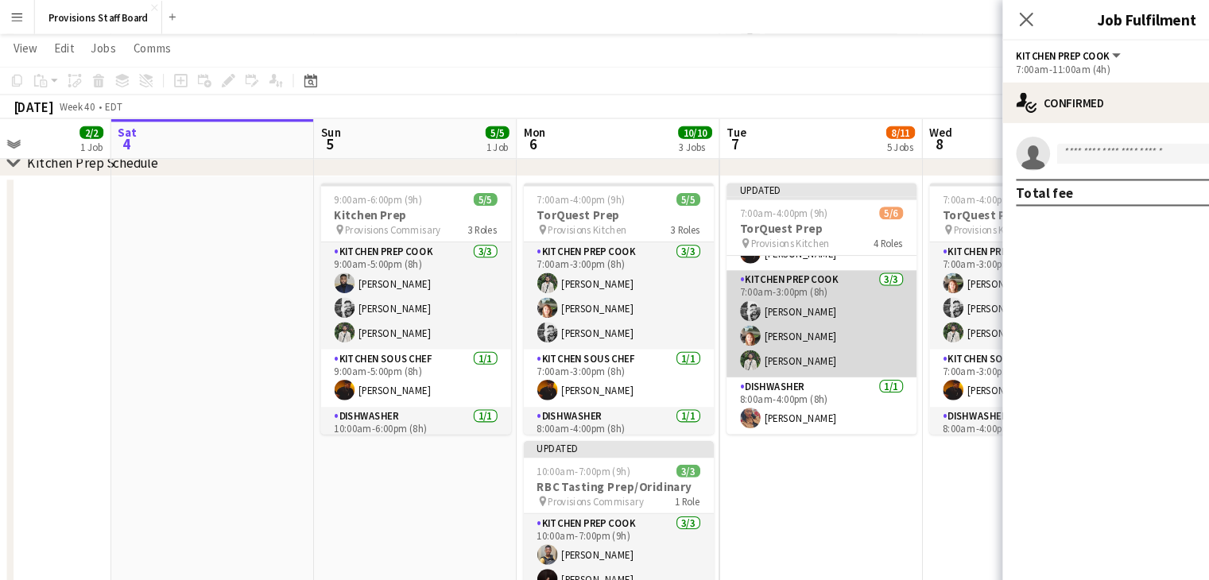
click at [744, 335] on app-card-role "Kitchen Prep Cook [DATE] 7:00am-3:00pm (8h) [PERSON_NAME] [PERSON_NAME] [PERSON…" at bounding box center [769, 303] width 178 height 100
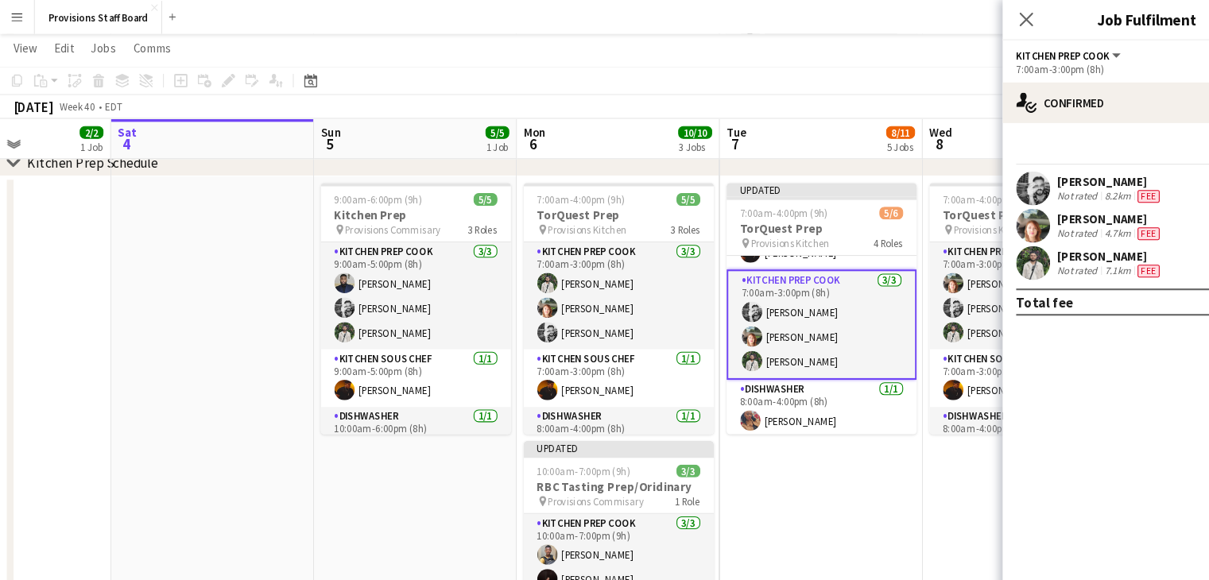
scroll to position [384, 0]
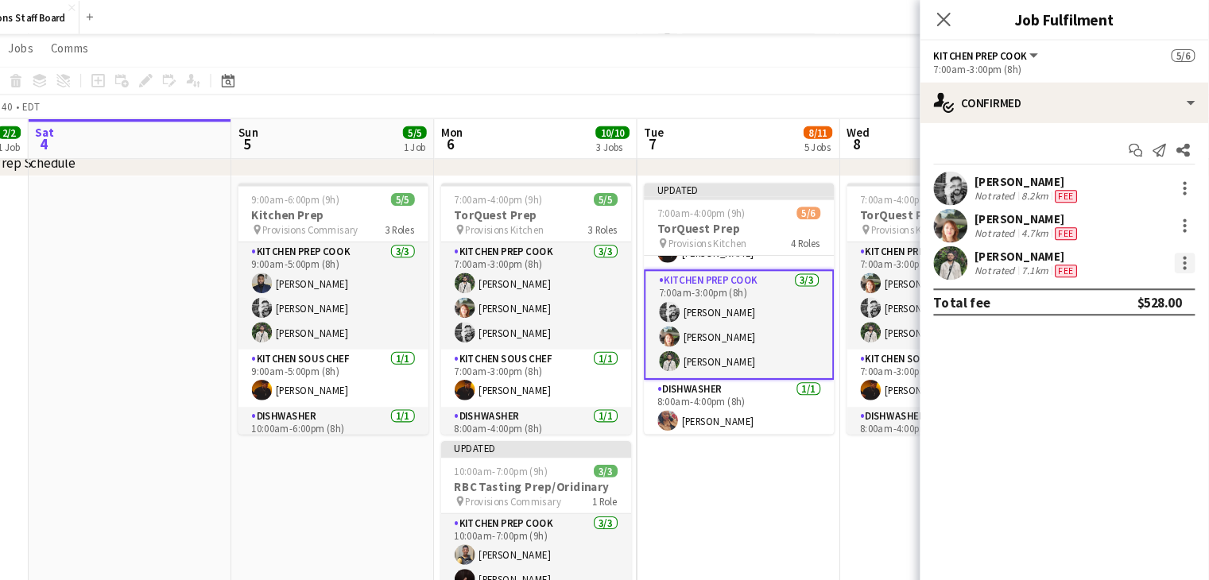
click at [1186, 251] on div at bounding box center [1186, 250] width 3 height 3
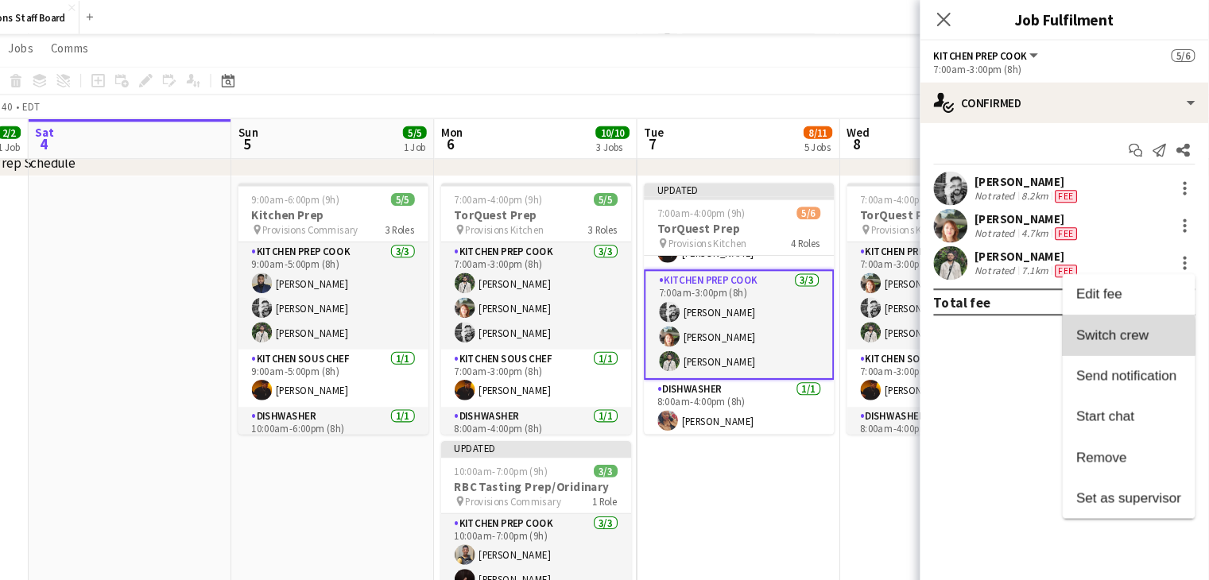
click at [1120, 315] on span "Switch crew" at bounding box center [1119, 314] width 68 height 14
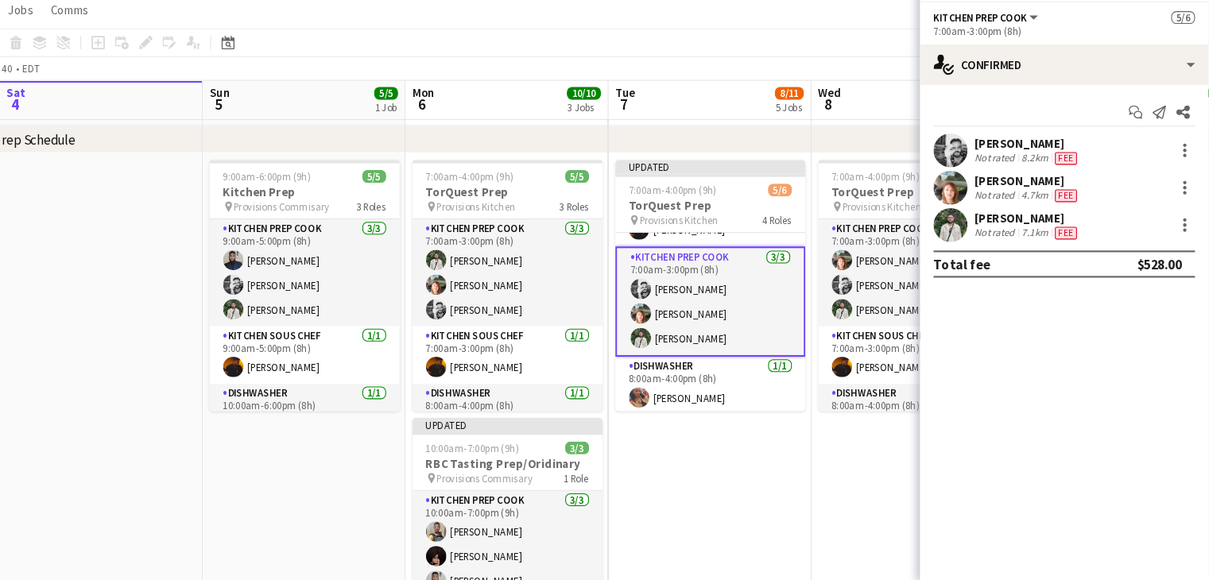
scroll to position [0, 485]
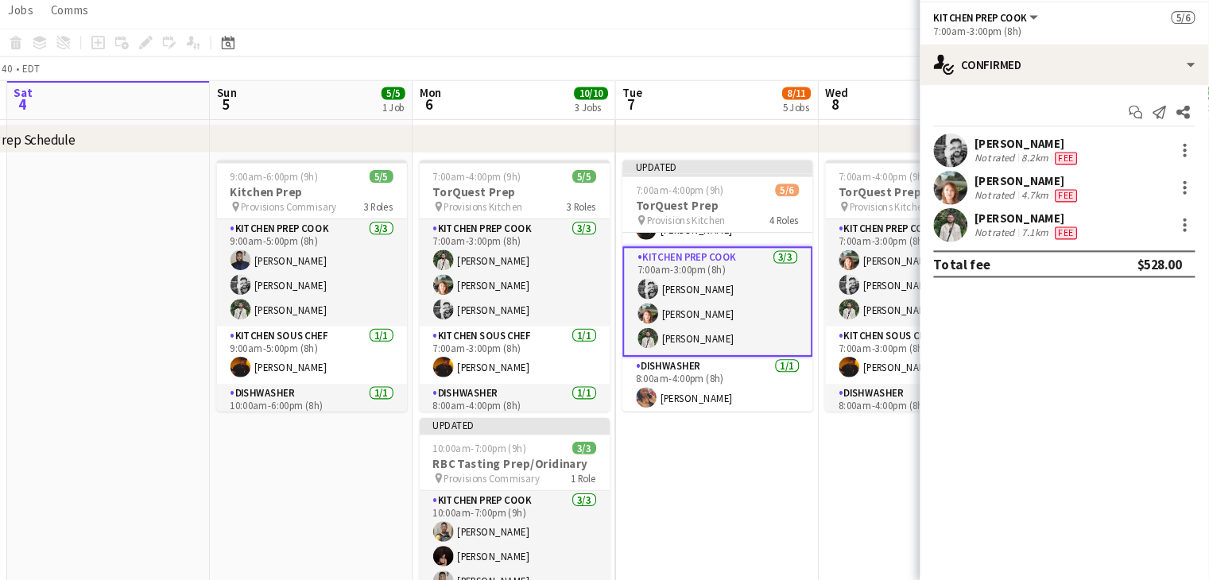
drag, startPoint x: 755, startPoint y: 222, endPoint x: 745, endPoint y: 226, distance: 10.3
click at [745, 226] on app-calendar-viewport "Wed 1 8/8 4 Jobs Thu 2 10/11 5 Jobs Fri 3 2/2 1 Job Sat 4 Sun 5 5/5 1 Job Mon 6…" at bounding box center [604, 378] width 1209 height 1373
click at [745, 226] on h3 "TorQuest Prep" at bounding box center [749, 228] width 178 height 14
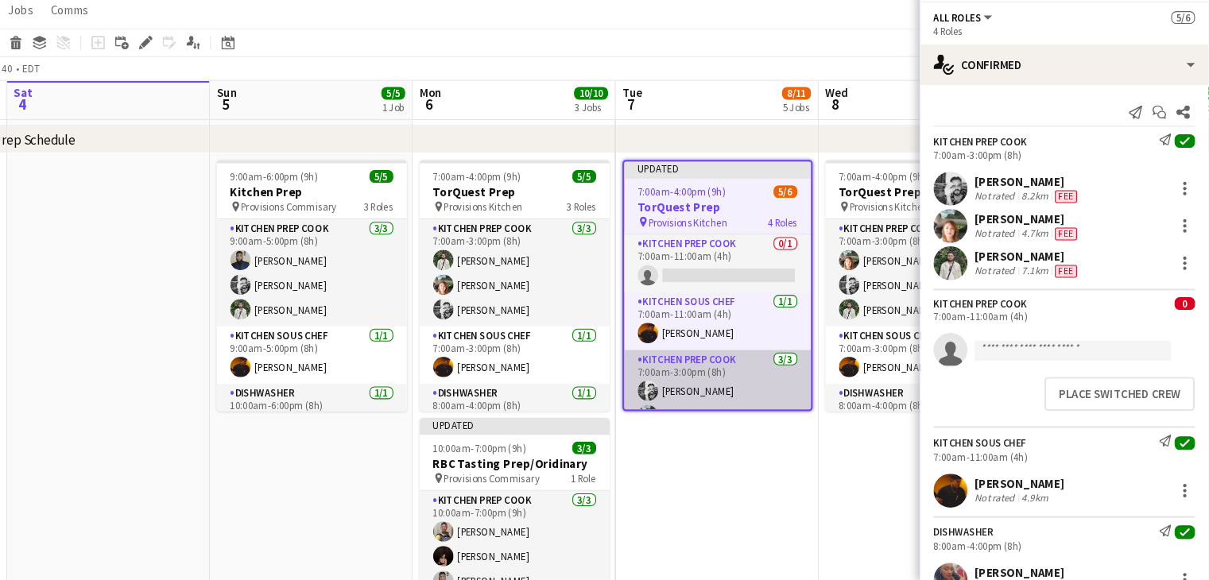
scroll to position [0, 0]
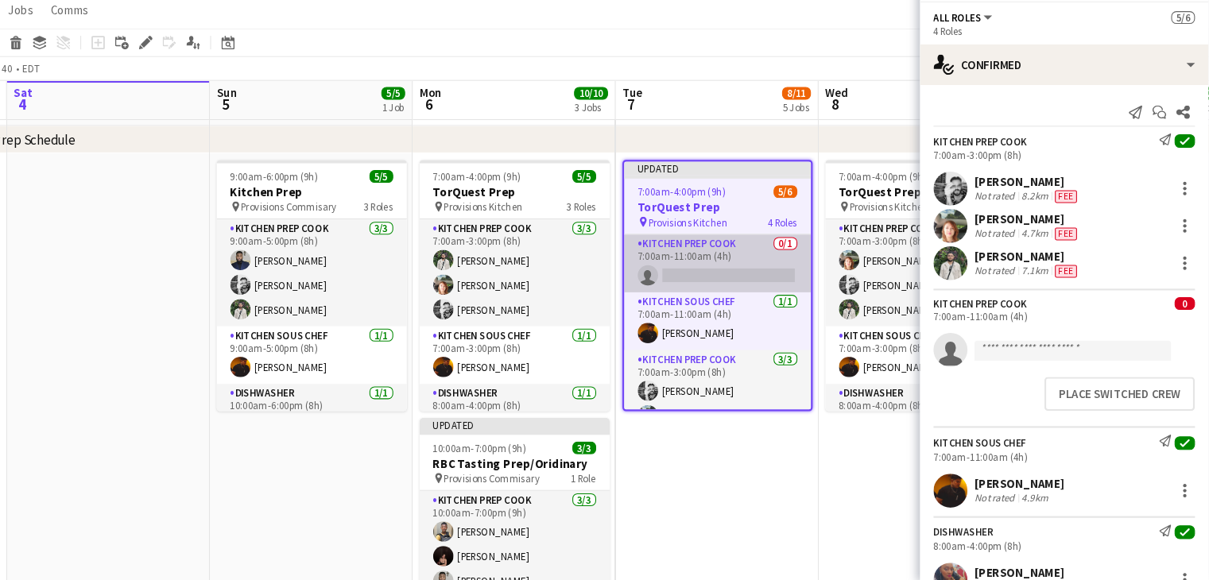
click at [733, 287] on app-card-role "Kitchen Prep Cook 0/1 7:00am-11:00am (4h) single-neutral-actions" at bounding box center [749, 282] width 175 height 54
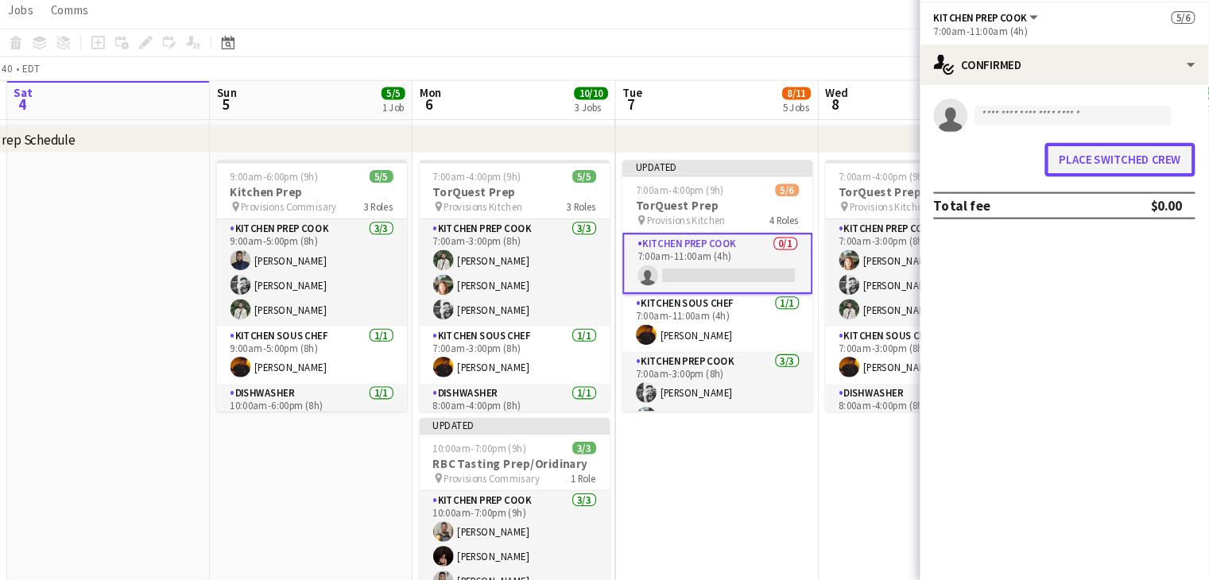
click at [1127, 179] on button "Place switched crew" at bounding box center [1125, 185] width 141 height 32
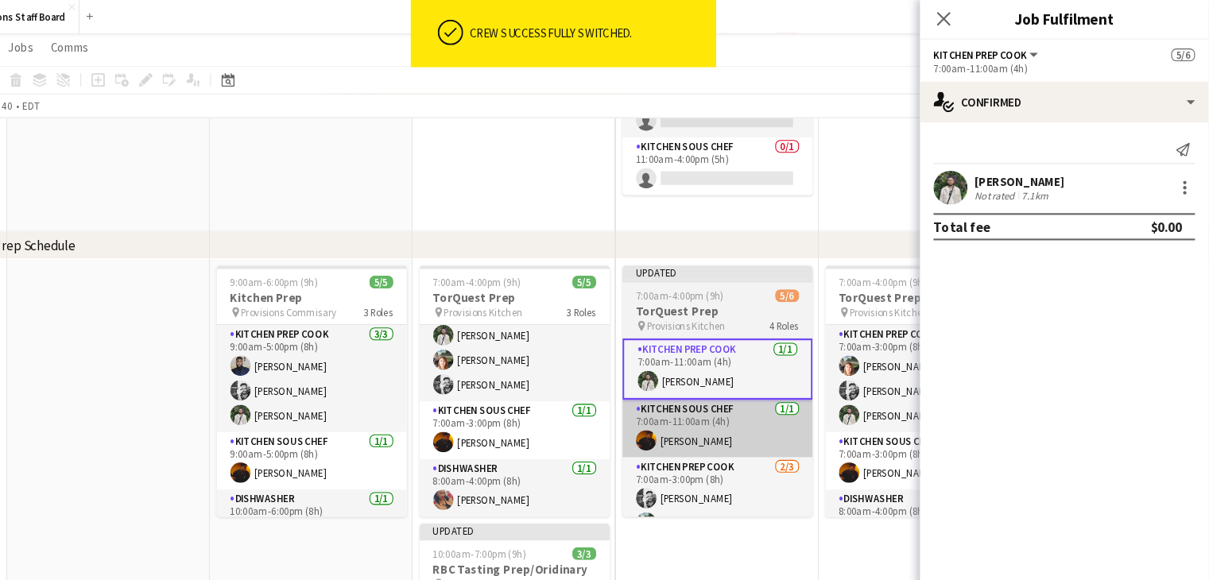
scroll to position [243, 0]
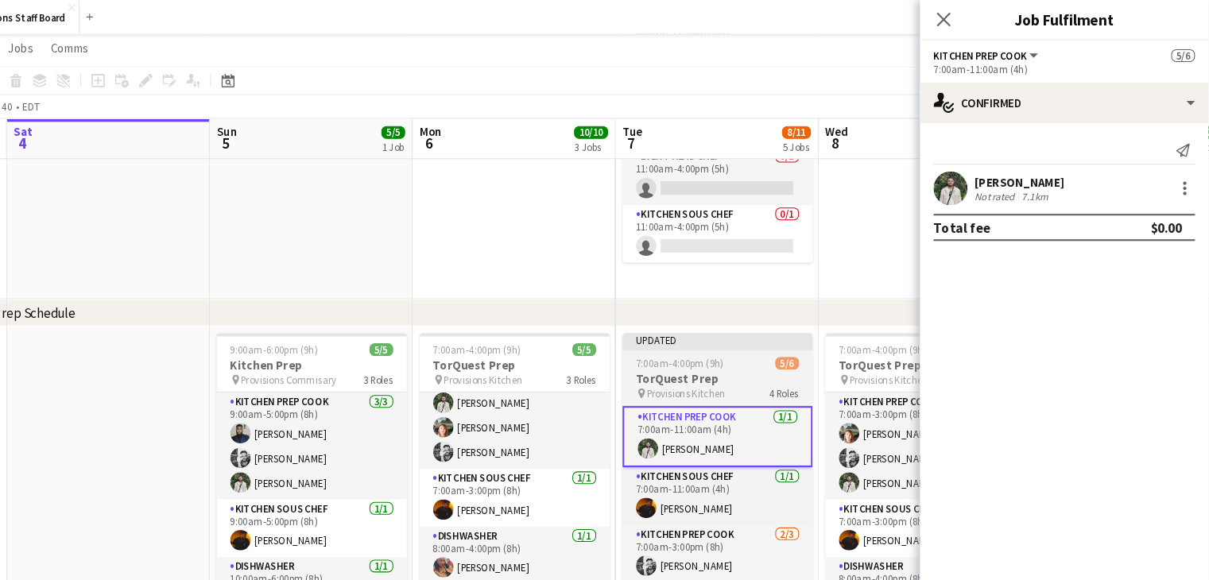
click at [749, 365] on span "Provisions Kitchen" at bounding box center [720, 369] width 74 height 12
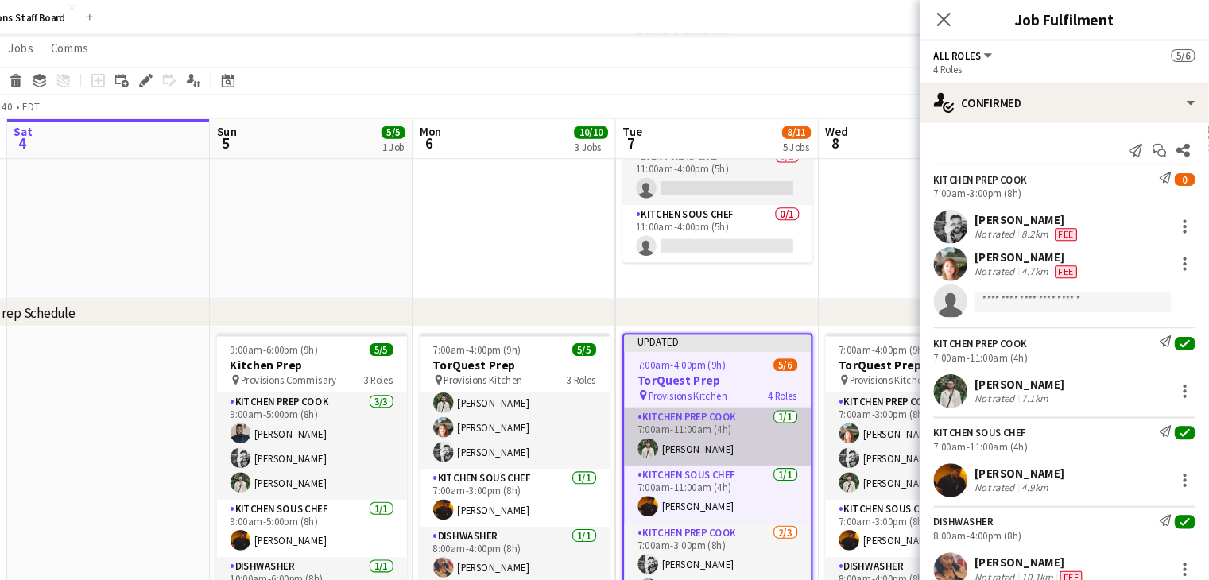
scroll to position [98, 0]
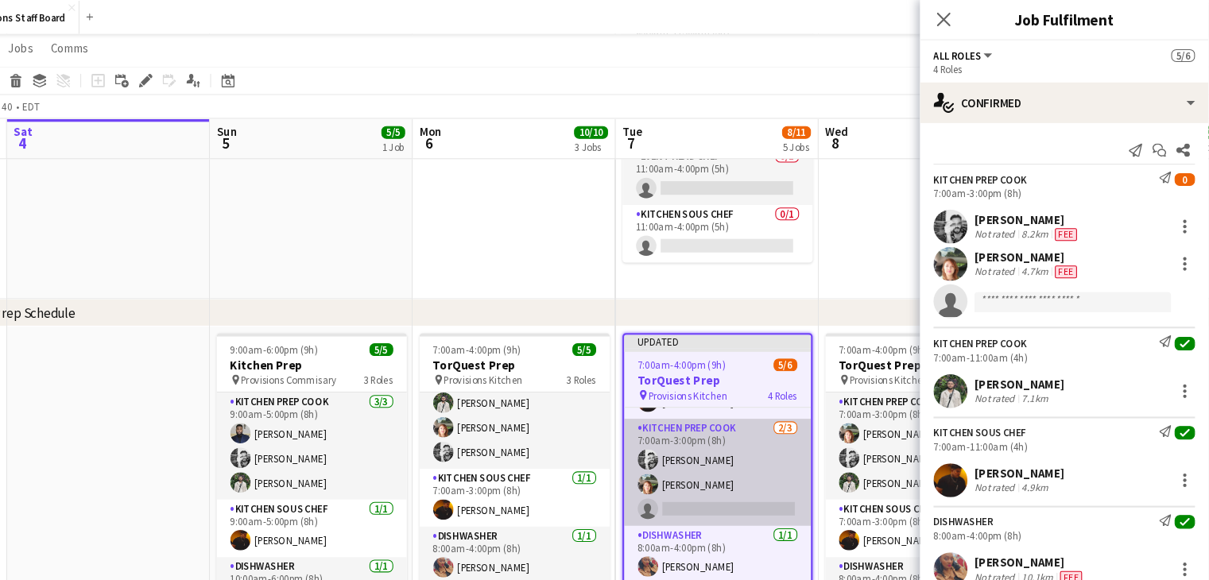
click at [726, 475] on app-card-role "Kitchen Prep Cook [DATE] 7:00am-3:00pm (8h) [PERSON_NAME] [PERSON_NAME] single-…" at bounding box center [749, 443] width 175 height 100
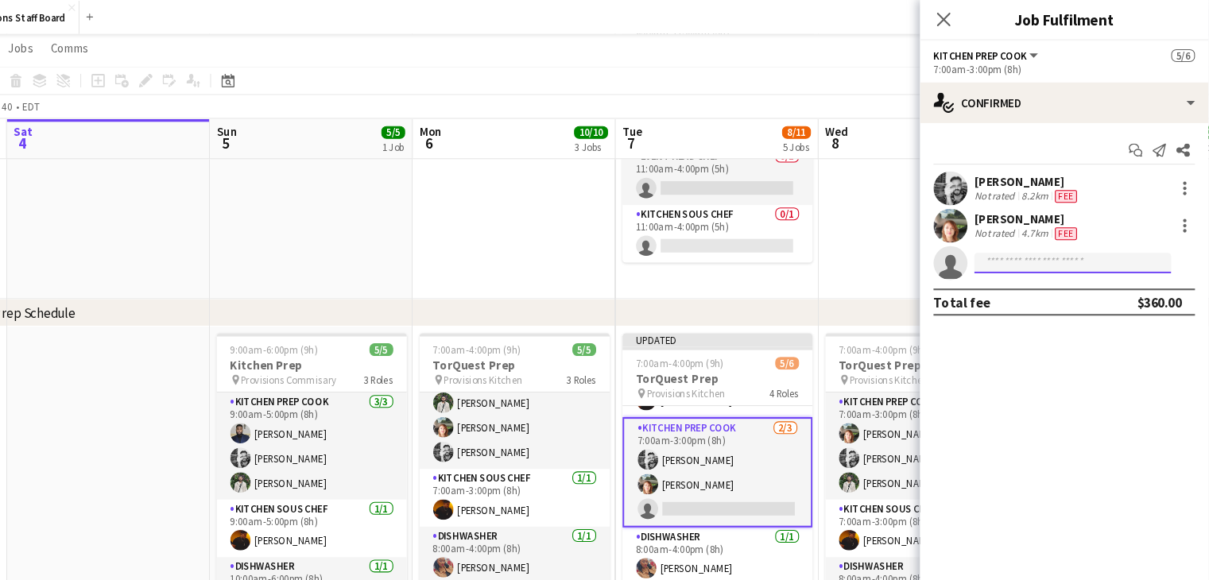
click at [1016, 242] on input at bounding box center [1081, 246] width 184 height 19
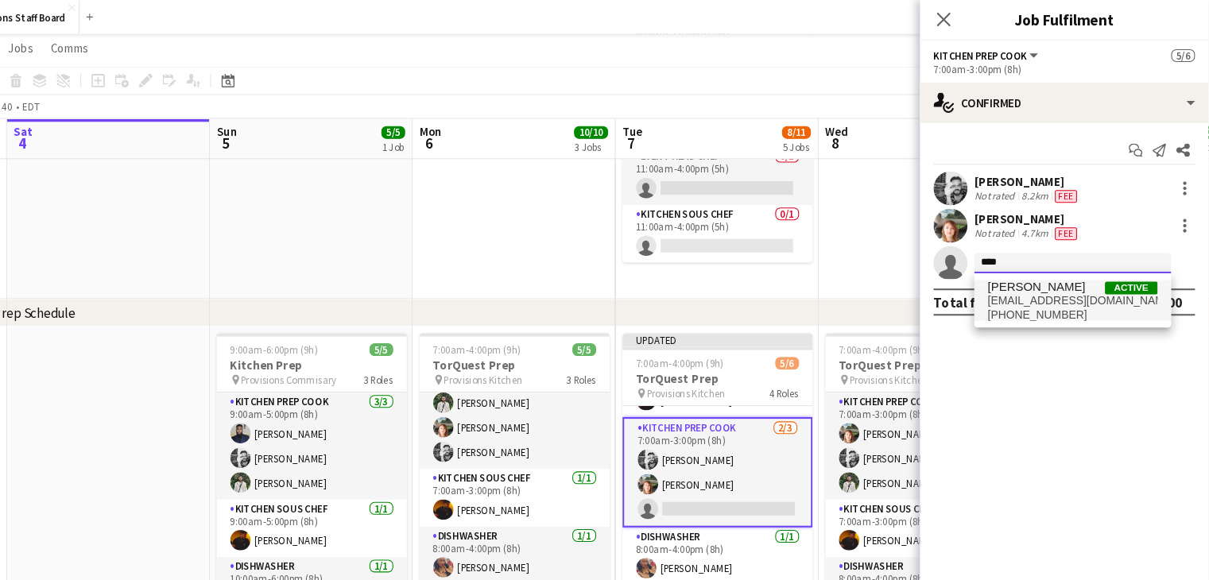
type input "****"
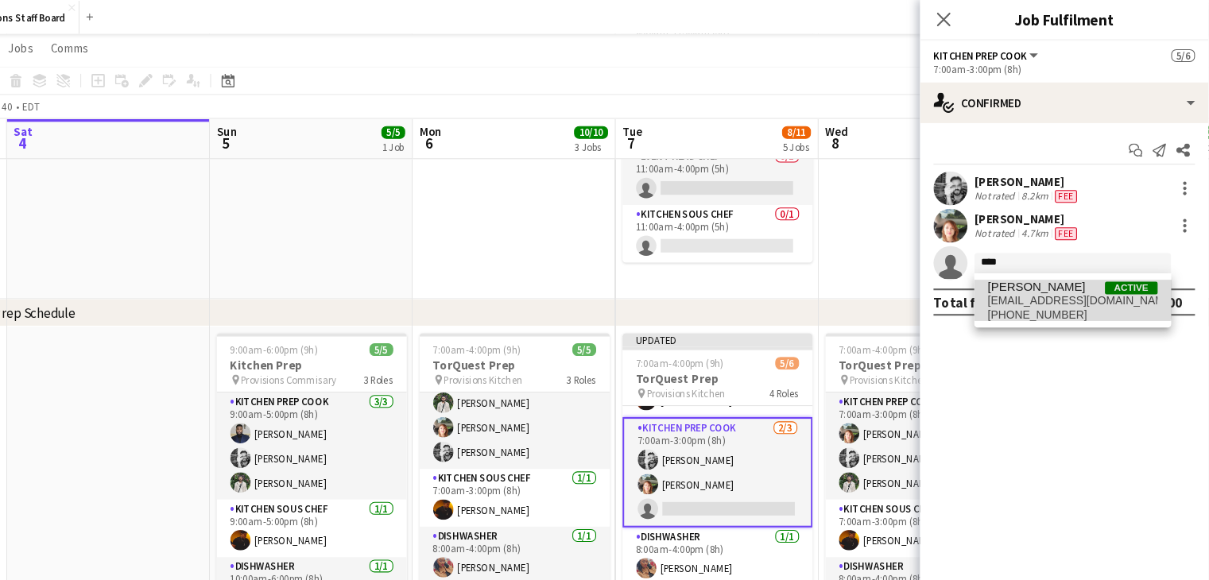
click at [1047, 274] on span "[PERSON_NAME]" at bounding box center [1047, 269] width 91 height 14
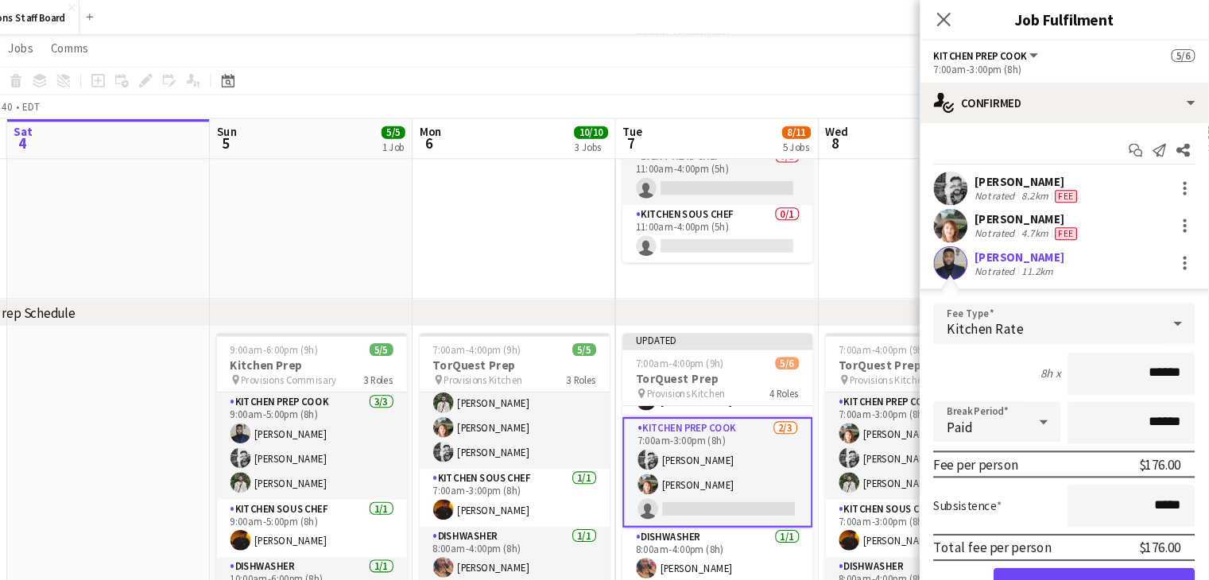
scroll to position [41, 0]
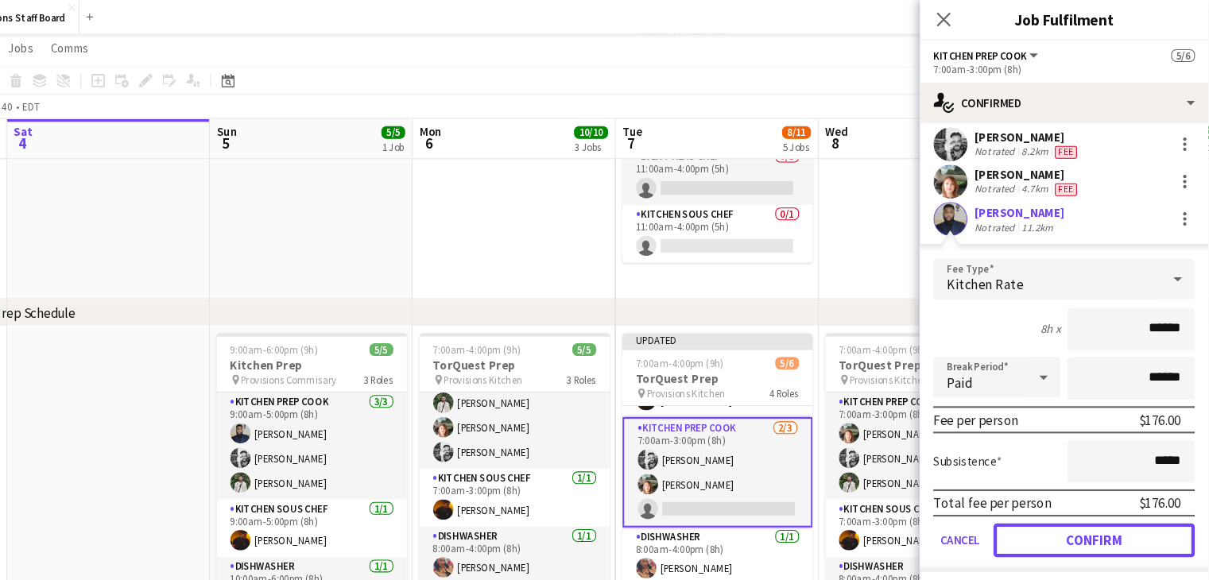
click at [1071, 495] on button "Confirm" at bounding box center [1101, 506] width 188 height 32
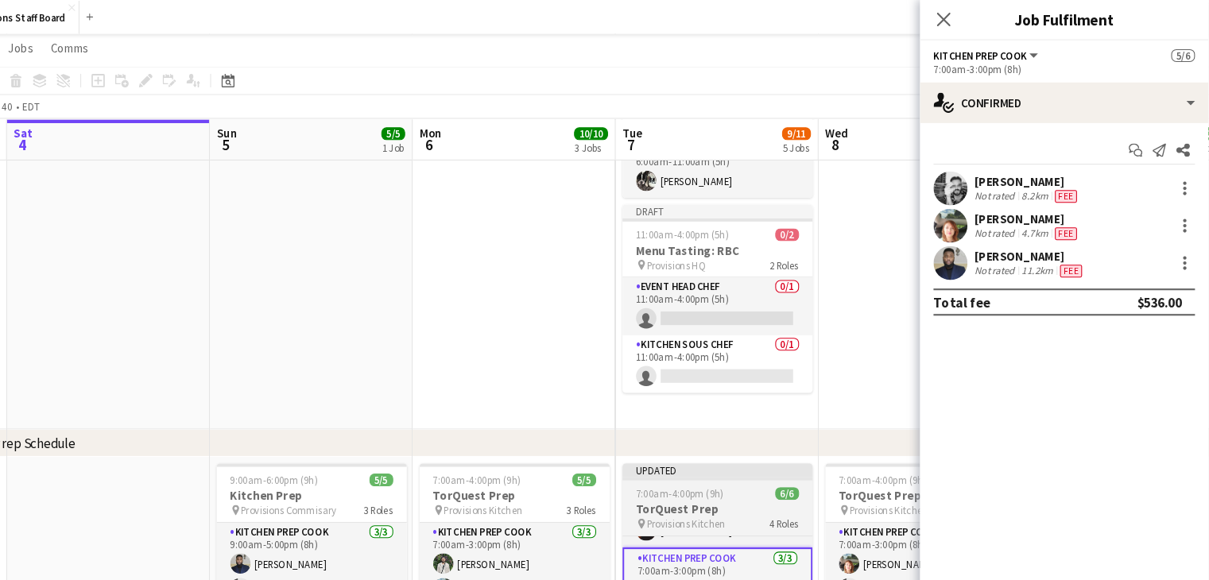
scroll to position [122, 0]
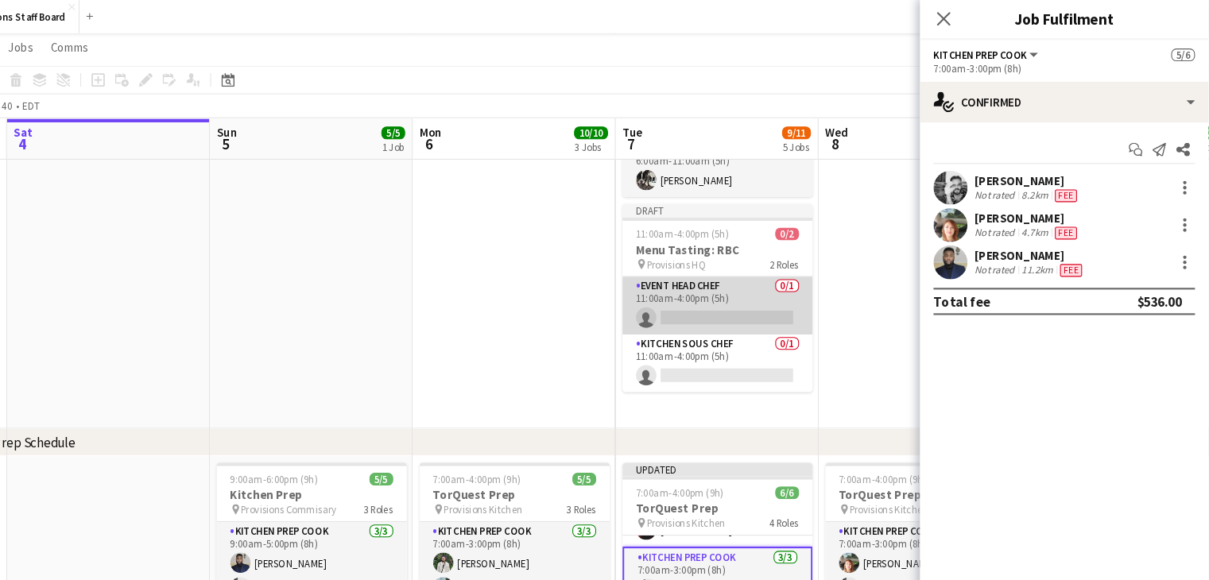
click at [733, 290] on app-card-role "Event Head Chef 0/1 11:00am-4:00pm (5h) single-neutral-actions" at bounding box center [749, 287] width 178 height 54
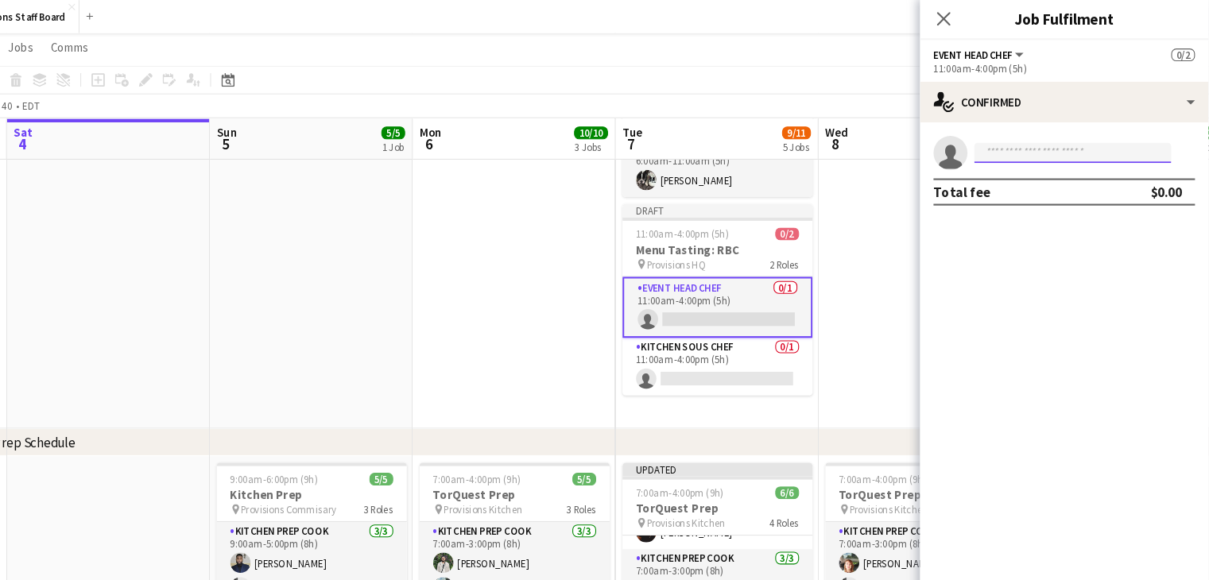
click at [1032, 141] on input at bounding box center [1081, 143] width 184 height 19
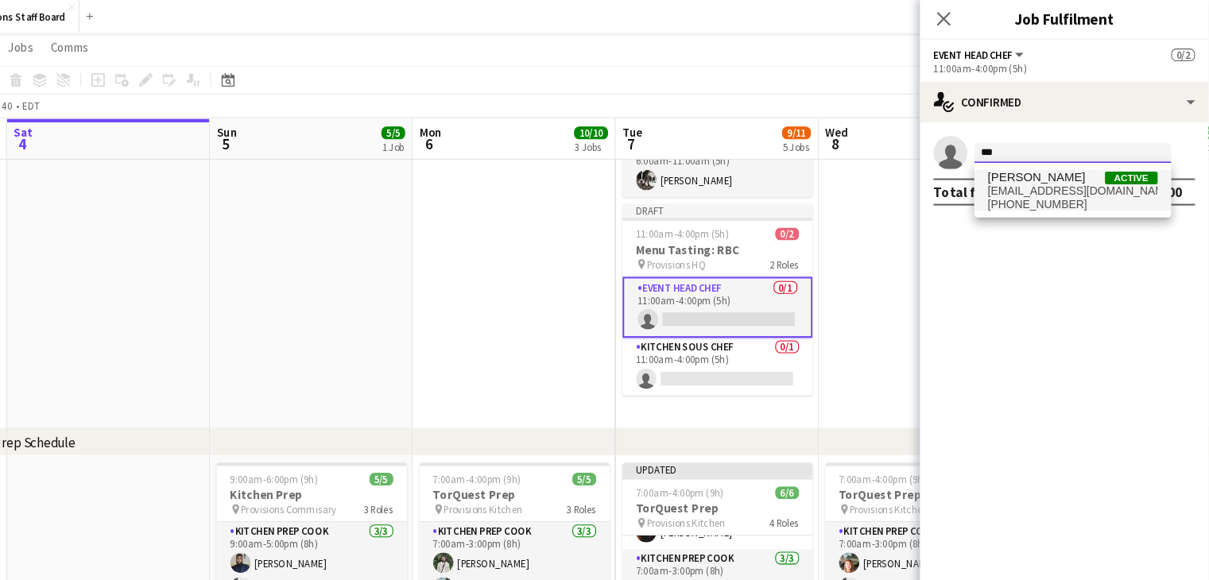
type input "***"
click at [1044, 172] on span "[PERSON_NAME]" at bounding box center [1047, 167] width 91 height 14
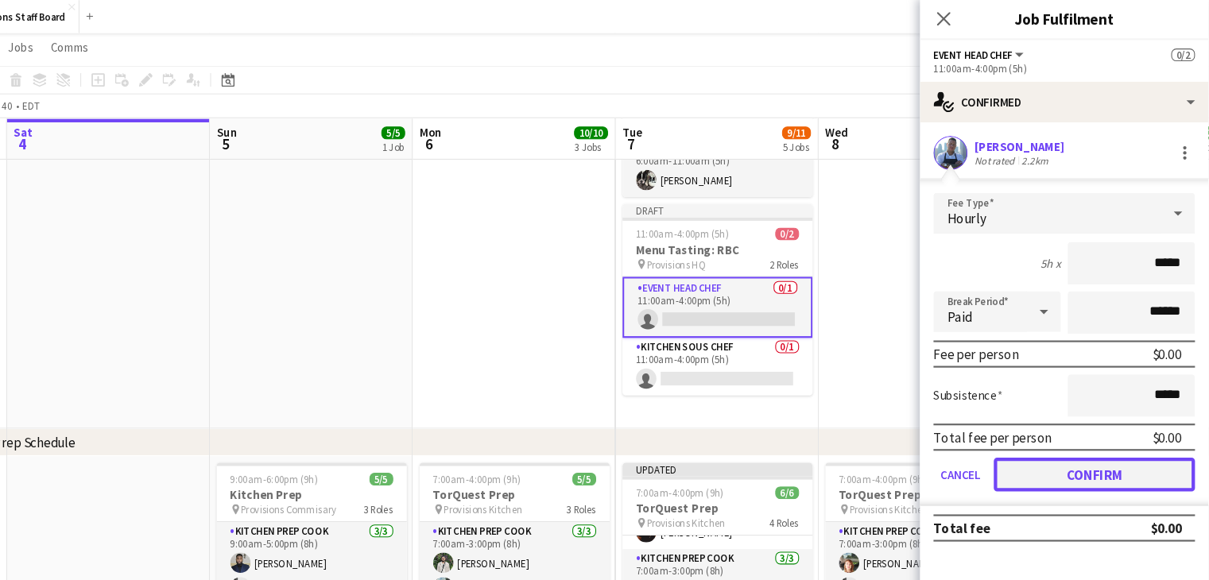
click at [1040, 439] on button "Confirm" at bounding box center [1101, 445] width 188 height 32
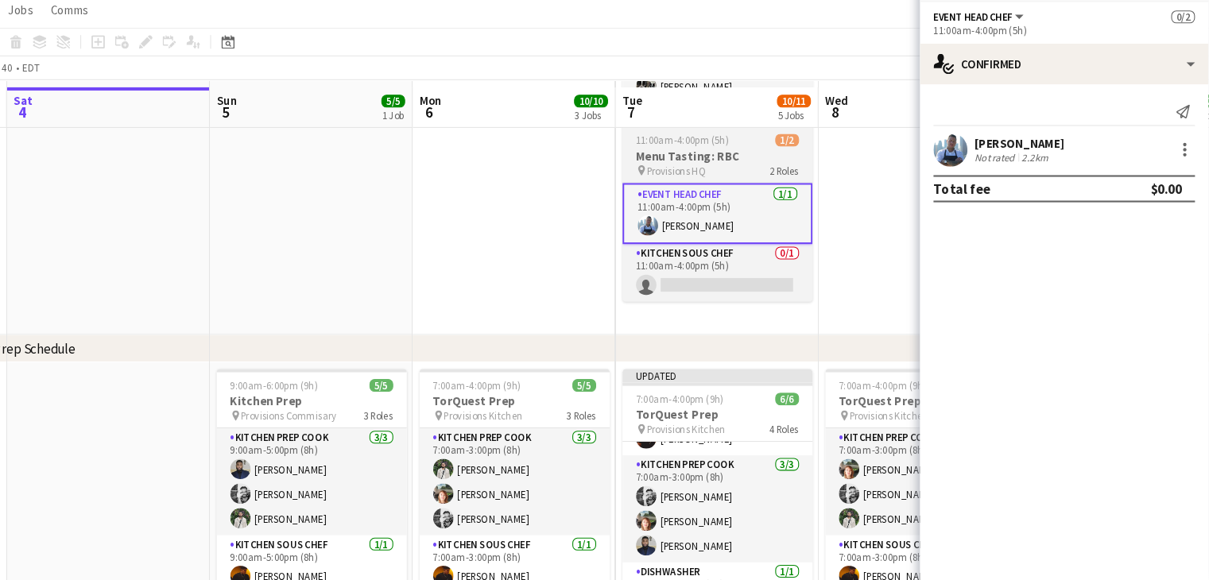
scroll to position [180, 0]
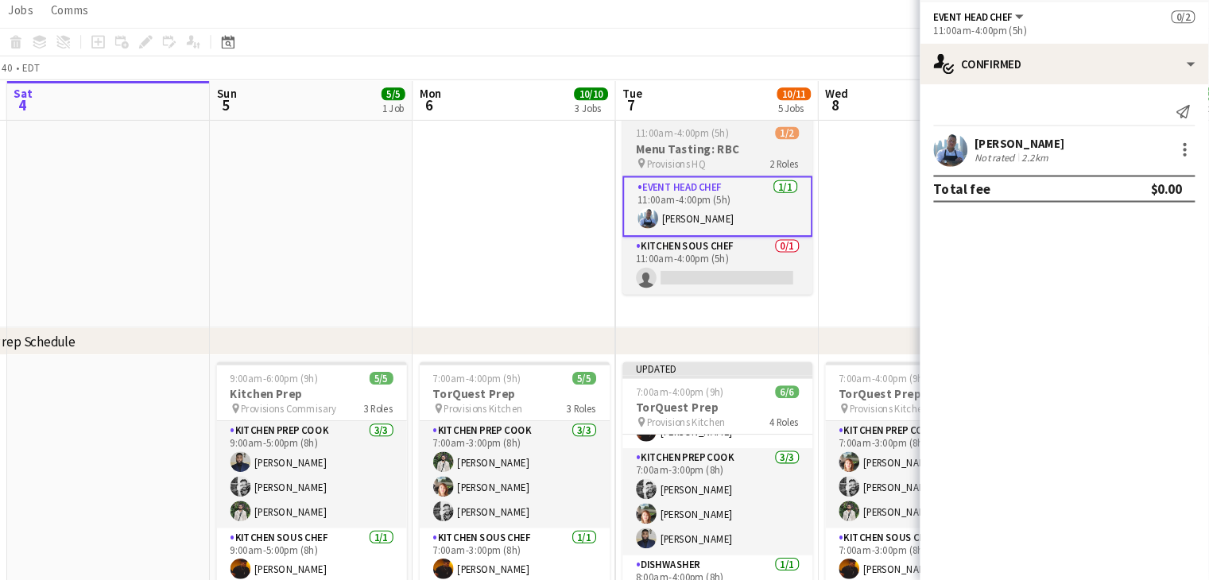
click at [714, 189] on span "Provisions HQ" at bounding box center [711, 190] width 56 height 12
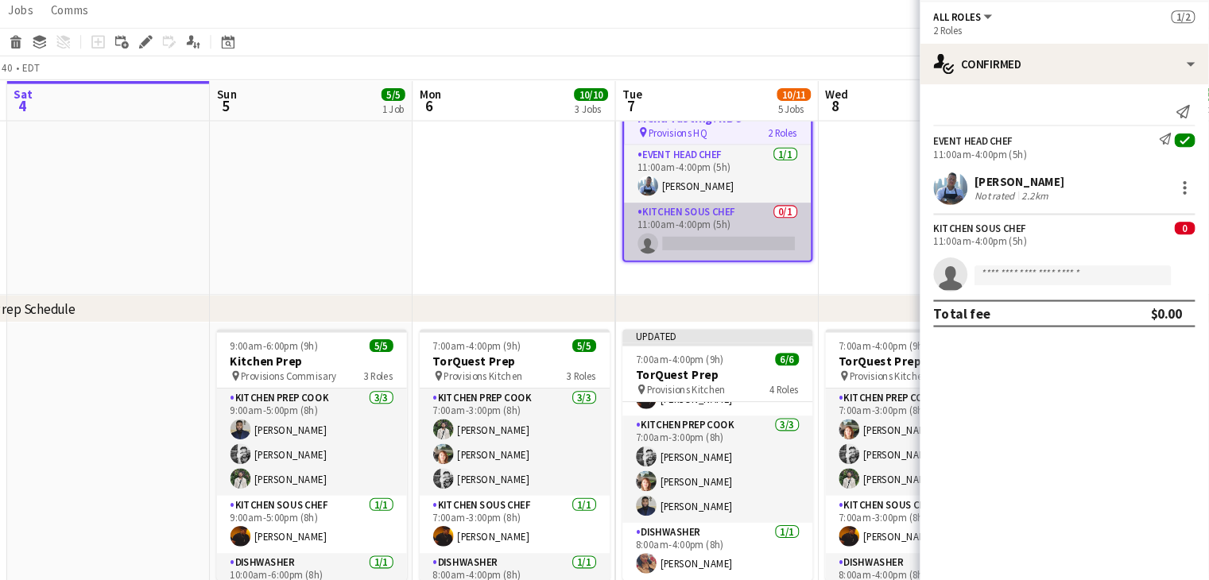
scroll to position [211, 0]
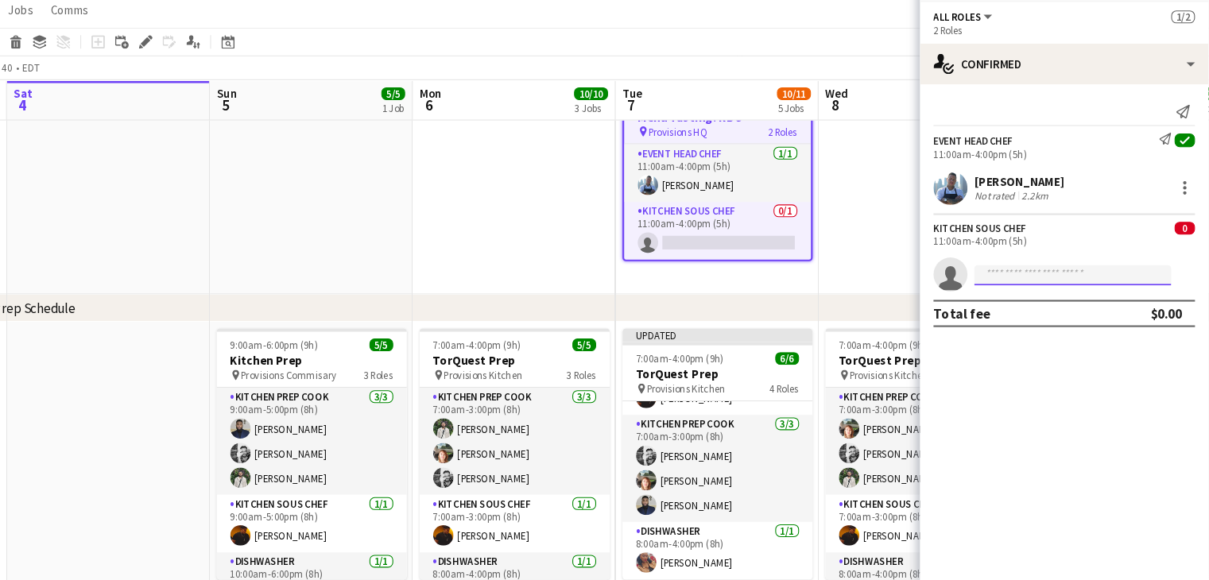
click at [1018, 297] on input at bounding box center [1081, 293] width 184 height 19
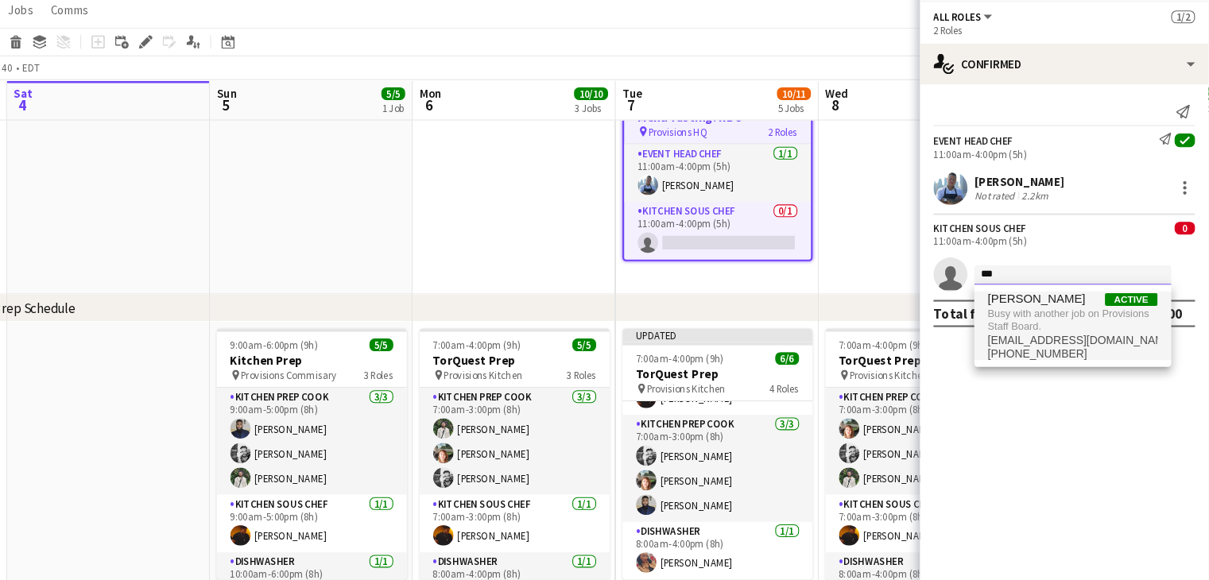
type input "***"
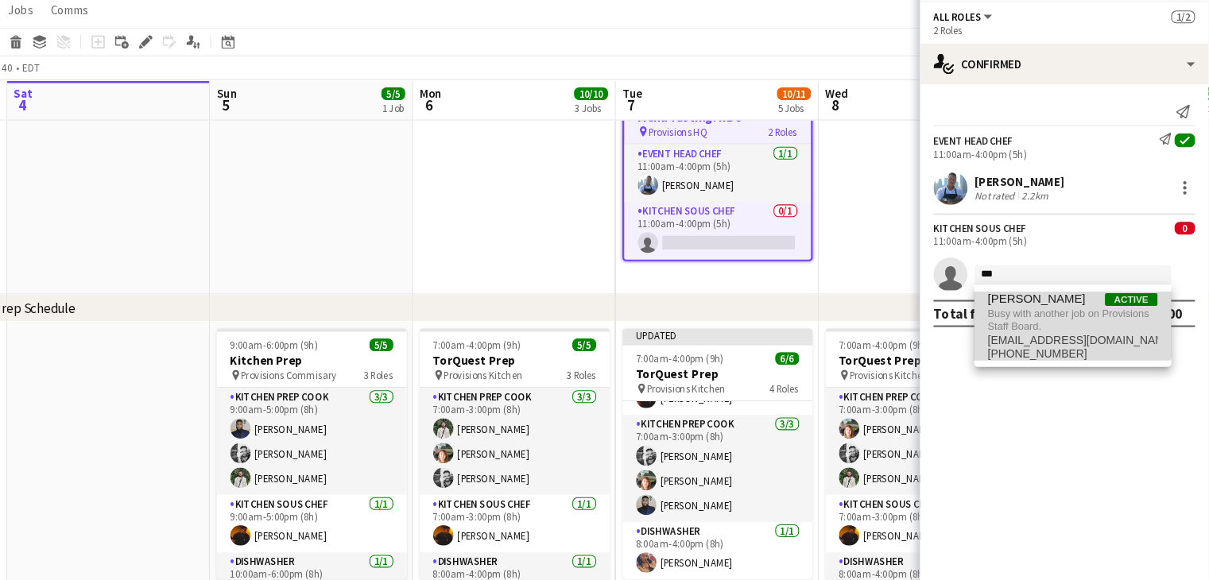
click at [1032, 319] on span "[PERSON_NAME]" at bounding box center [1047, 316] width 91 height 14
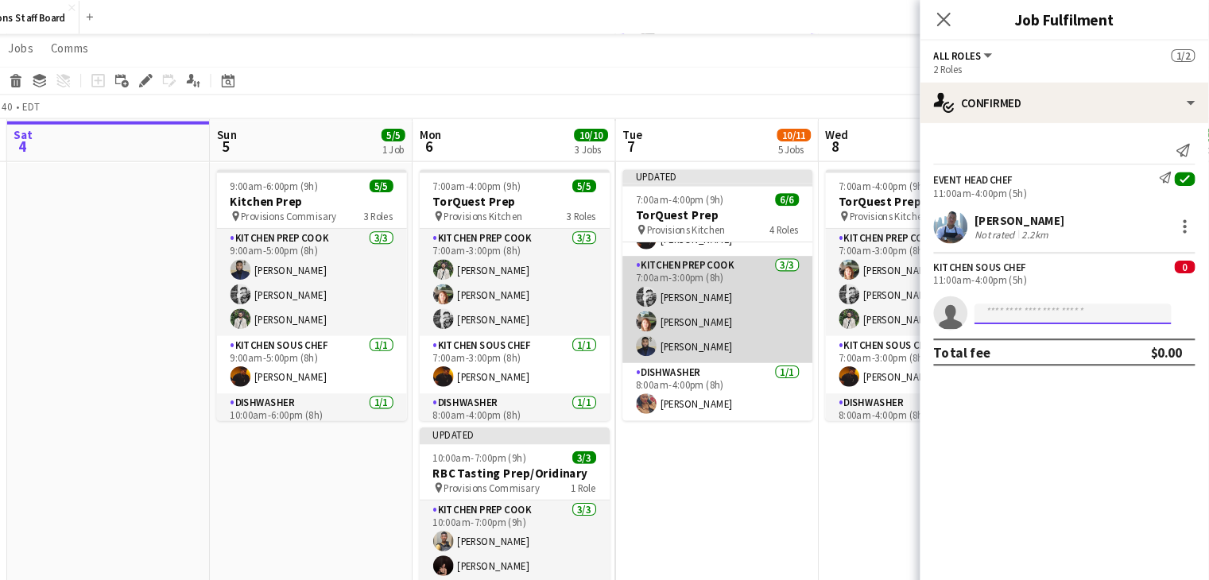
scroll to position [392, 0]
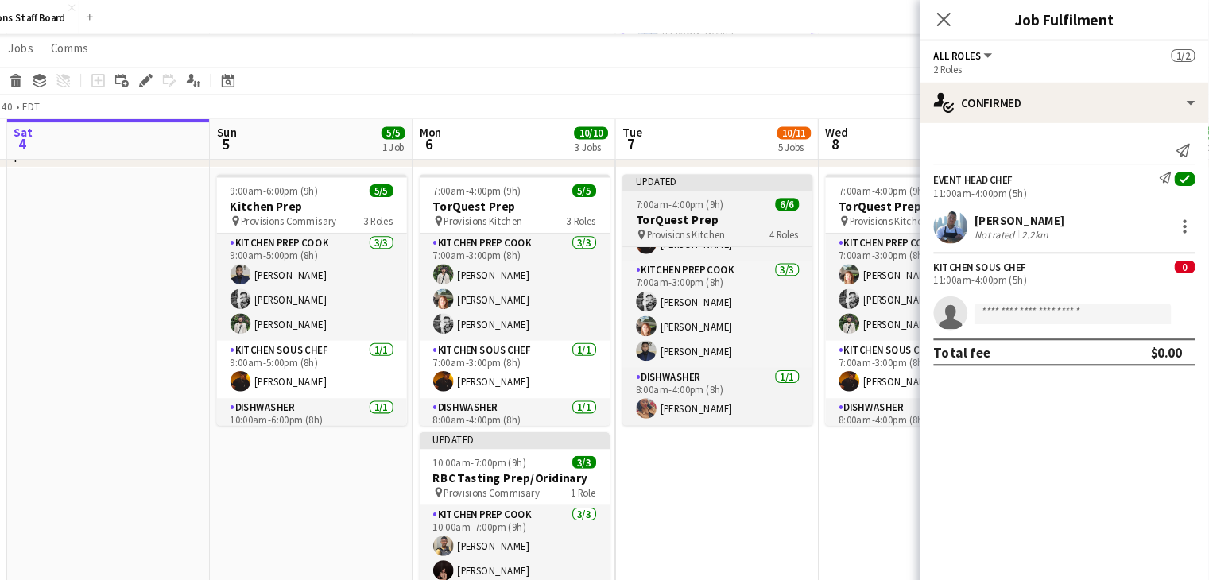
click at [721, 190] on span "7:00am-4:00pm (9h)" at bounding box center [714, 192] width 83 height 12
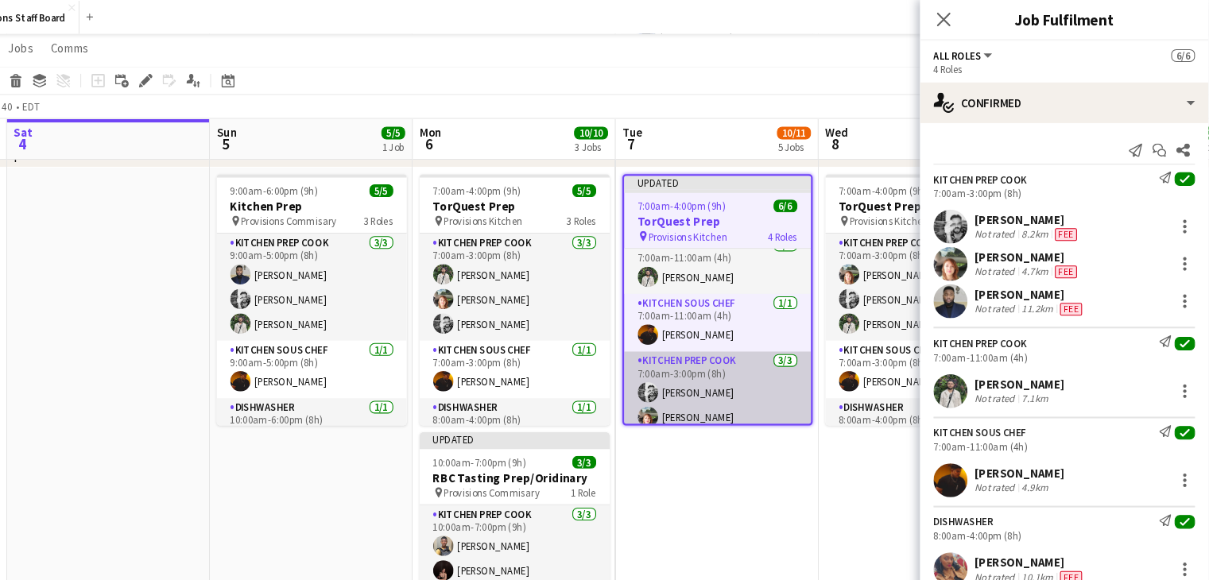
scroll to position [6, 0]
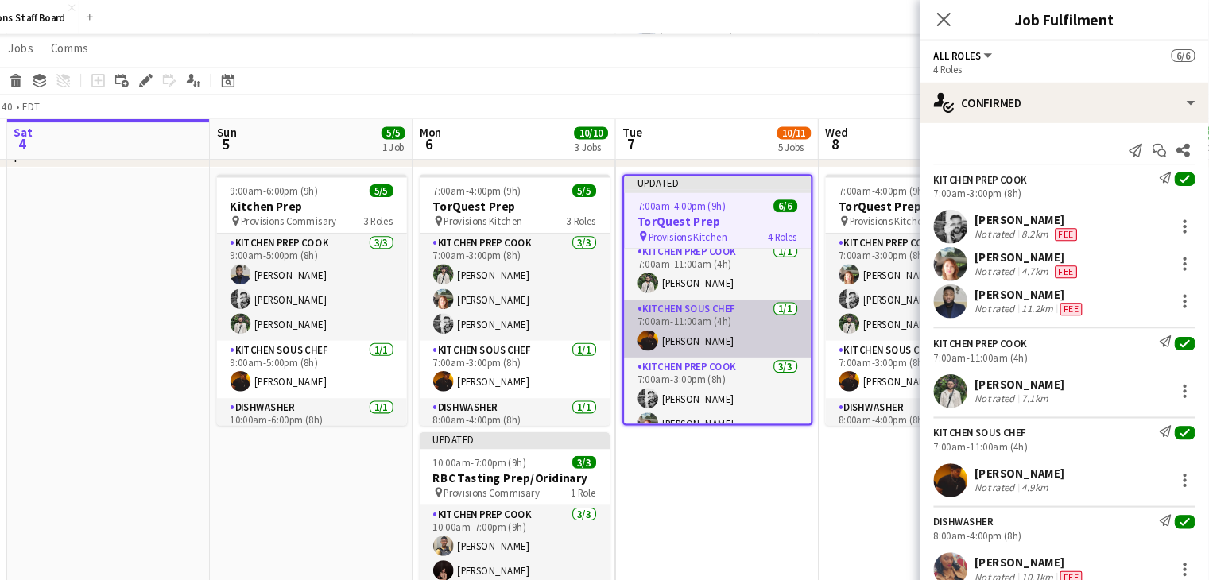
click at [748, 320] on app-card-role "Kitchen Sous Chef [DATE] 7:00am-11:00am (4h) [PERSON_NAME]" at bounding box center [749, 308] width 175 height 54
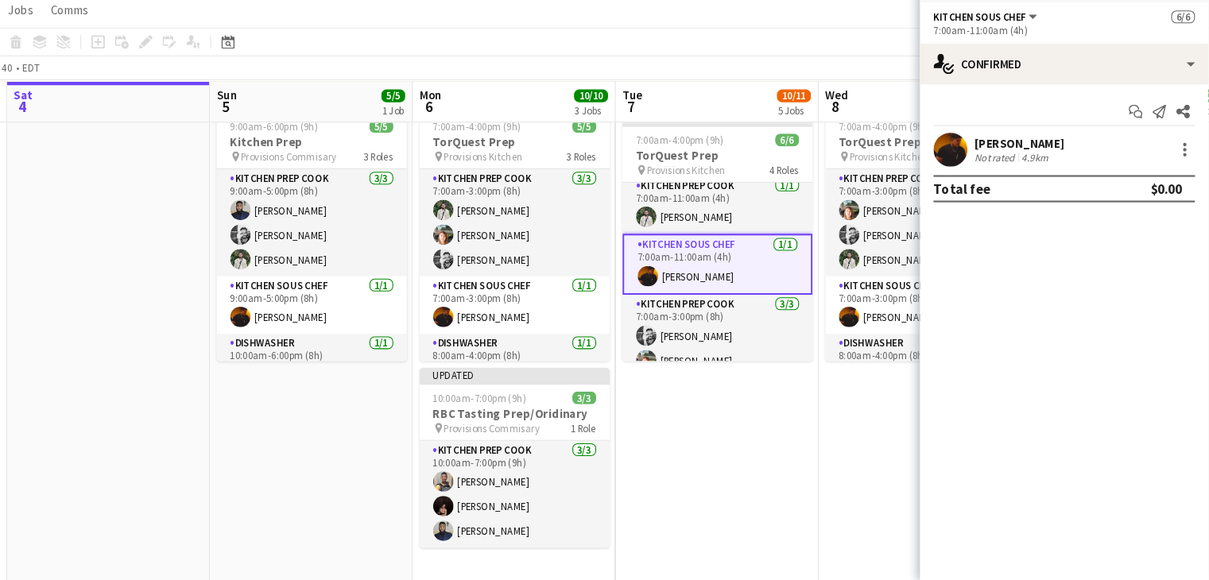
scroll to position [418, 0]
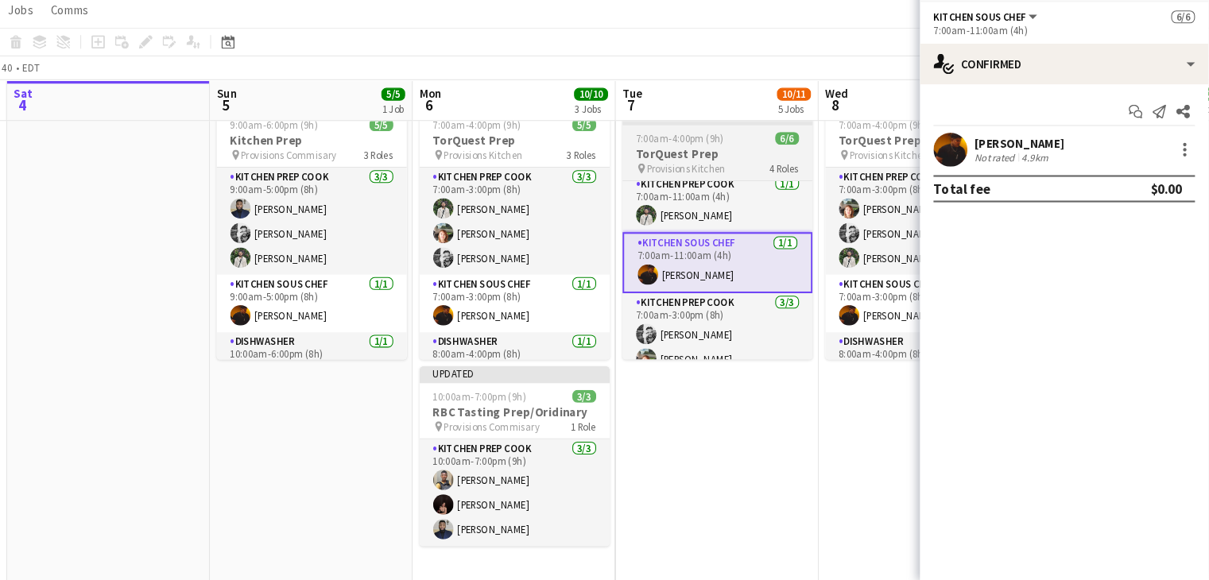
click at [723, 191] on span "Provisions Kitchen" at bounding box center [720, 194] width 74 height 12
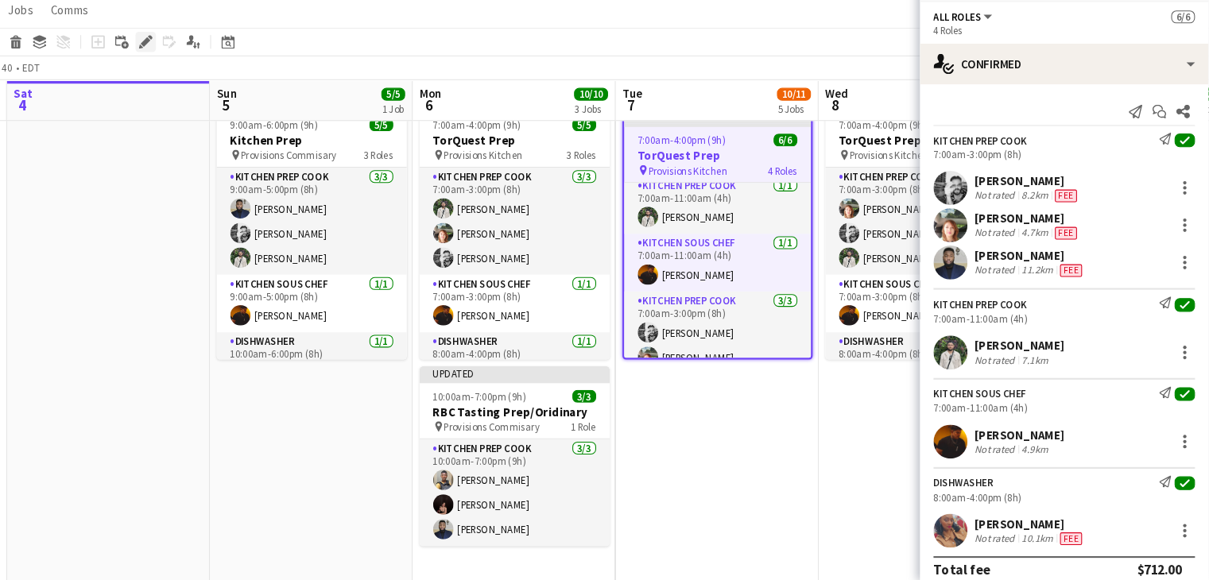
click at [209, 76] on icon "Edit" at bounding box center [213, 75] width 13 height 13
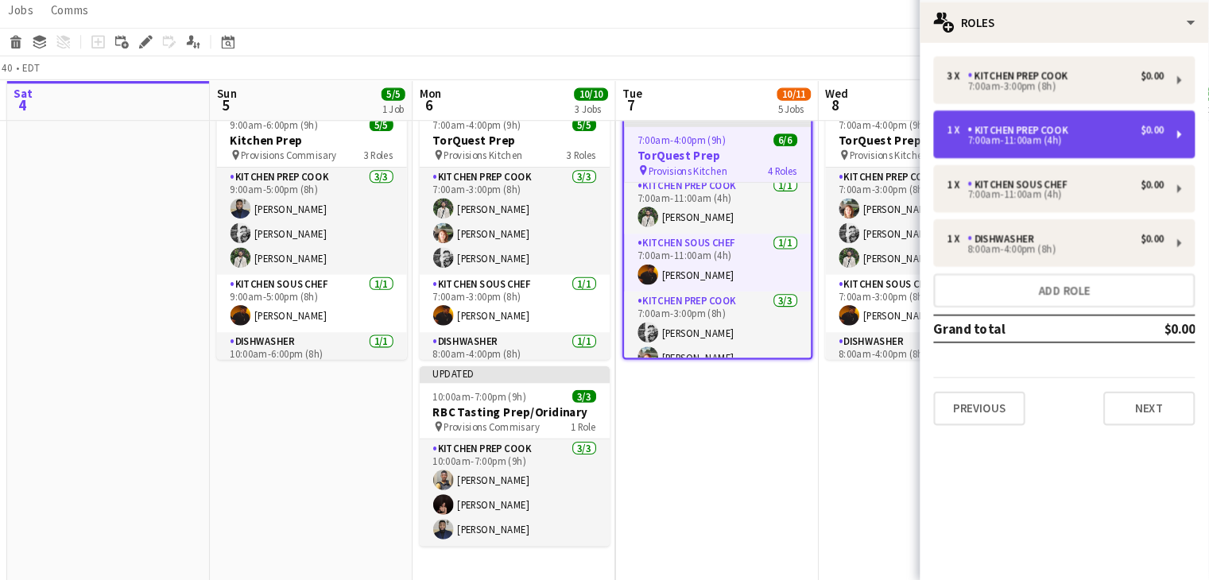
click at [1116, 164] on div "7:00am-11:00am (4h)" at bounding box center [1065, 168] width 203 height 8
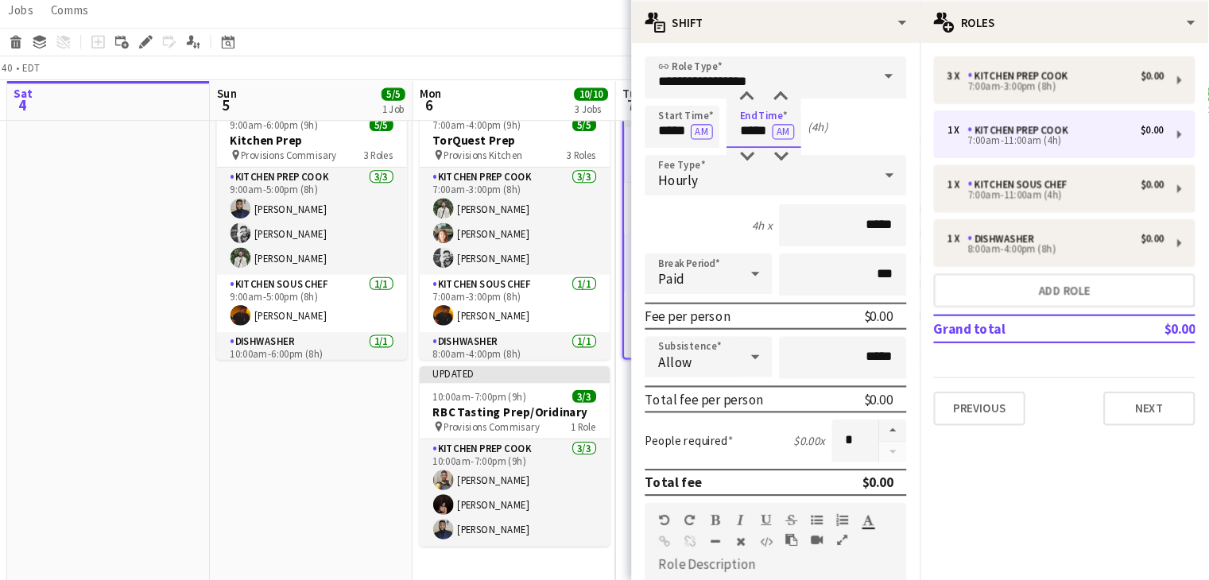
click at [783, 142] on input "*****" at bounding box center [792, 155] width 70 height 40
click at [809, 180] on div at bounding box center [808, 183] width 32 height 16
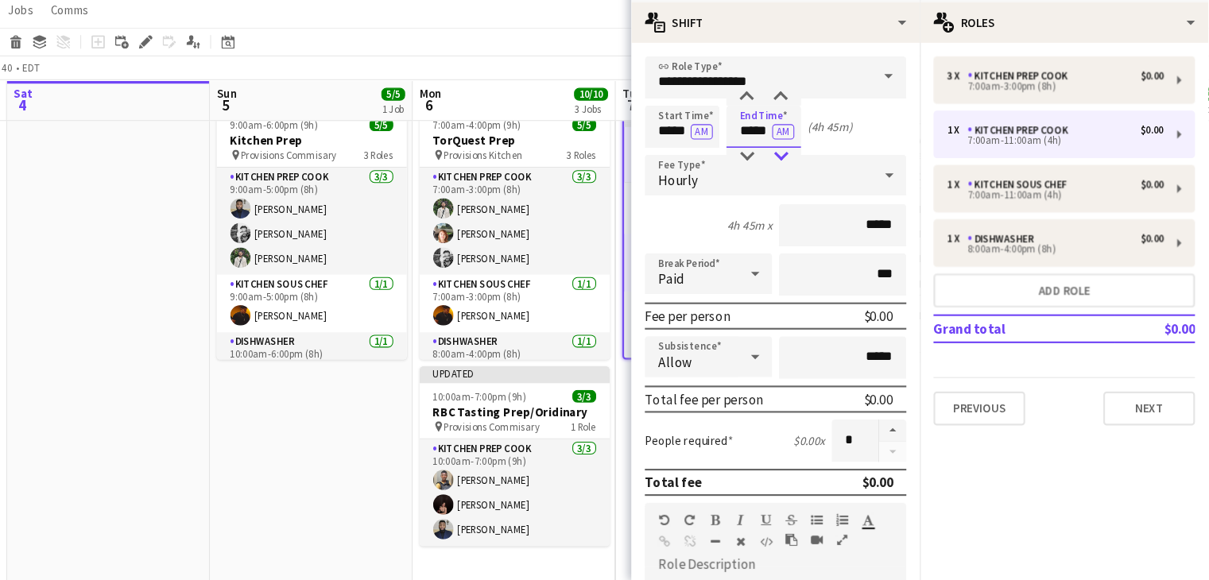
click at [809, 180] on div at bounding box center [808, 183] width 32 height 16
click at [810, 128] on div at bounding box center [808, 127] width 32 height 16
click at [809, 179] on div at bounding box center [808, 183] width 32 height 16
click at [783, 180] on div at bounding box center [776, 183] width 32 height 16
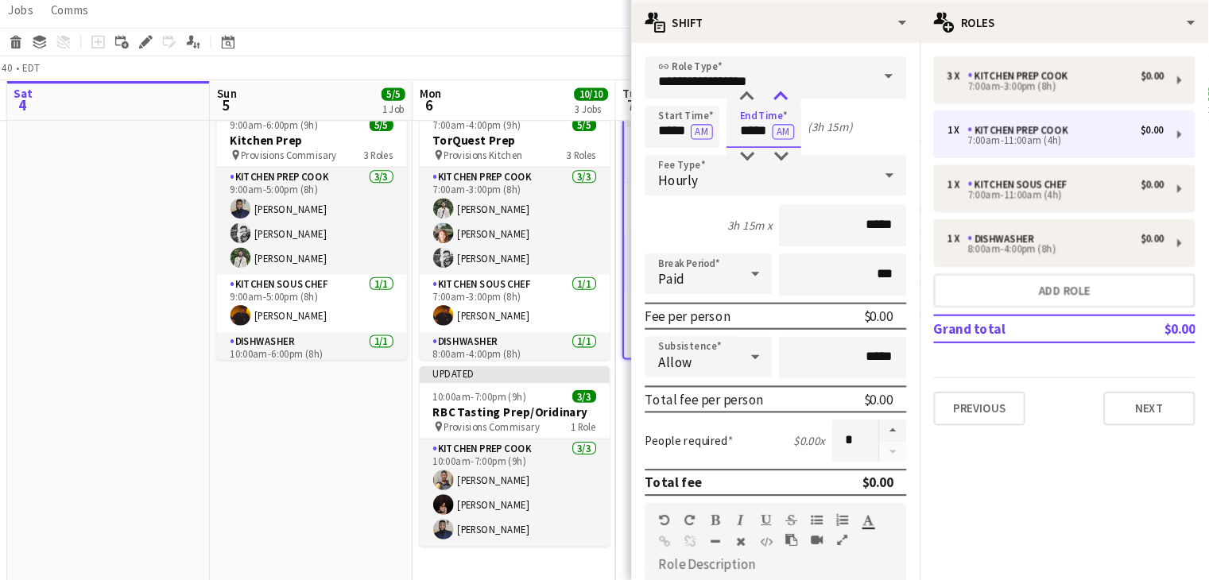
click at [806, 124] on div at bounding box center [808, 127] width 32 height 16
click at [804, 123] on div at bounding box center [808, 127] width 32 height 16
type input "*****"
click at [1092, 501] on mat-expansion-panel "pencil3 General details 3 x Kitchen Prep Cook $0.00 7:00am-3:00pm (8h) 1 x Kitc…" at bounding box center [1073, 328] width 270 height 504
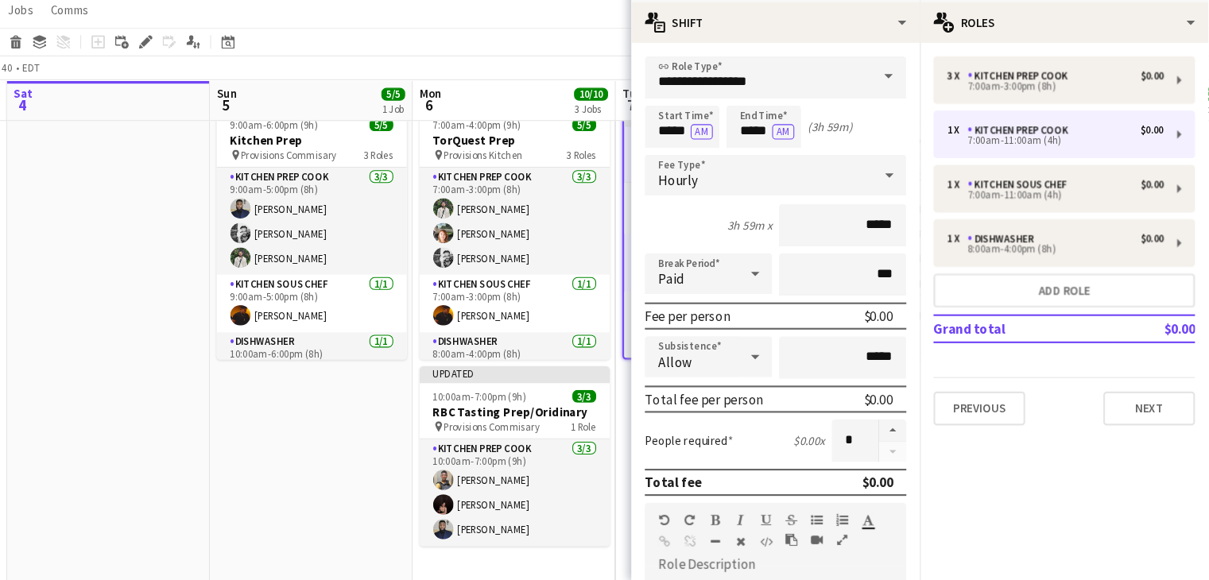
click at [1092, 501] on mat-expansion-panel "pencil3 General details 3 x Kitchen Prep Cook $0.00 7:00am-3:00pm (8h) 1 x Kitc…" at bounding box center [1073, 328] width 270 height 504
click at [394, 477] on app-date-cell "9:00am-6:00pm (9h) 5/5 Kitchen Prep pin Provisions Commisary 3 Roles Kitchen Pr…" at bounding box center [369, 391] width 190 height 521
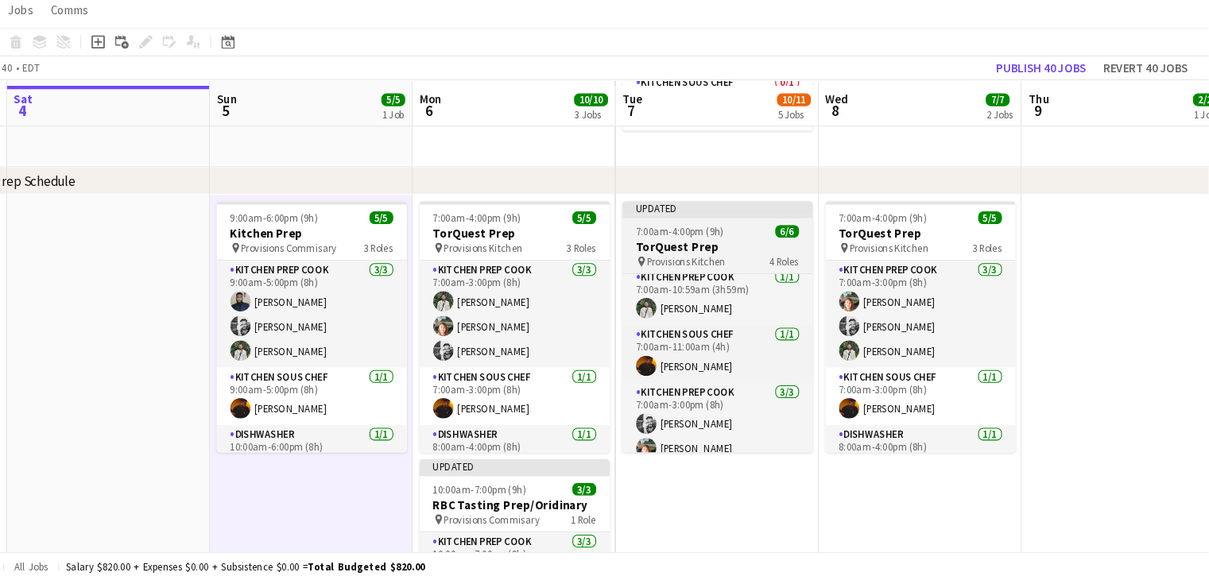
scroll to position [340, 0]
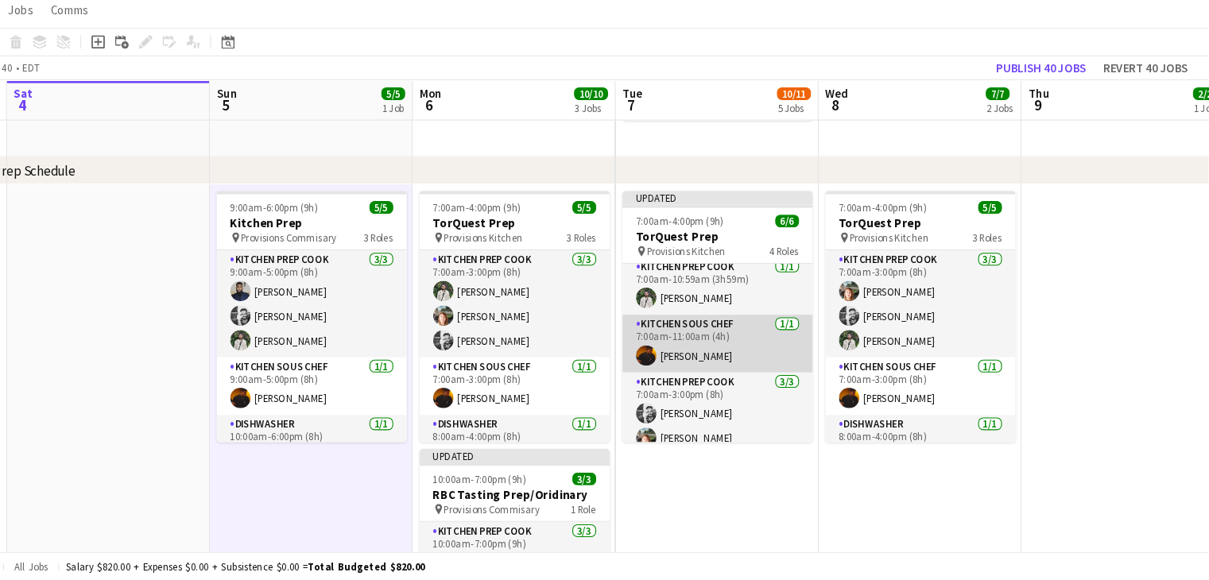
click at [744, 346] on app-card-role "Kitchen Sous Chef [DATE] 7:00am-11:00am (4h) [PERSON_NAME]" at bounding box center [749, 358] width 178 height 54
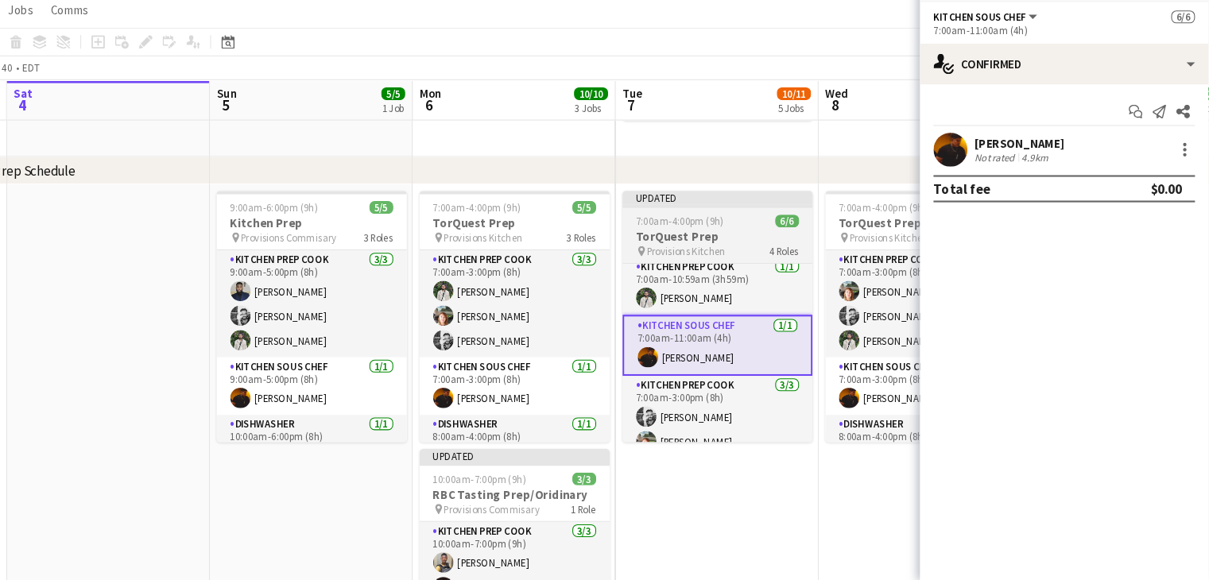
click at [722, 265] on h3 "TorQuest Prep" at bounding box center [749, 258] width 178 height 14
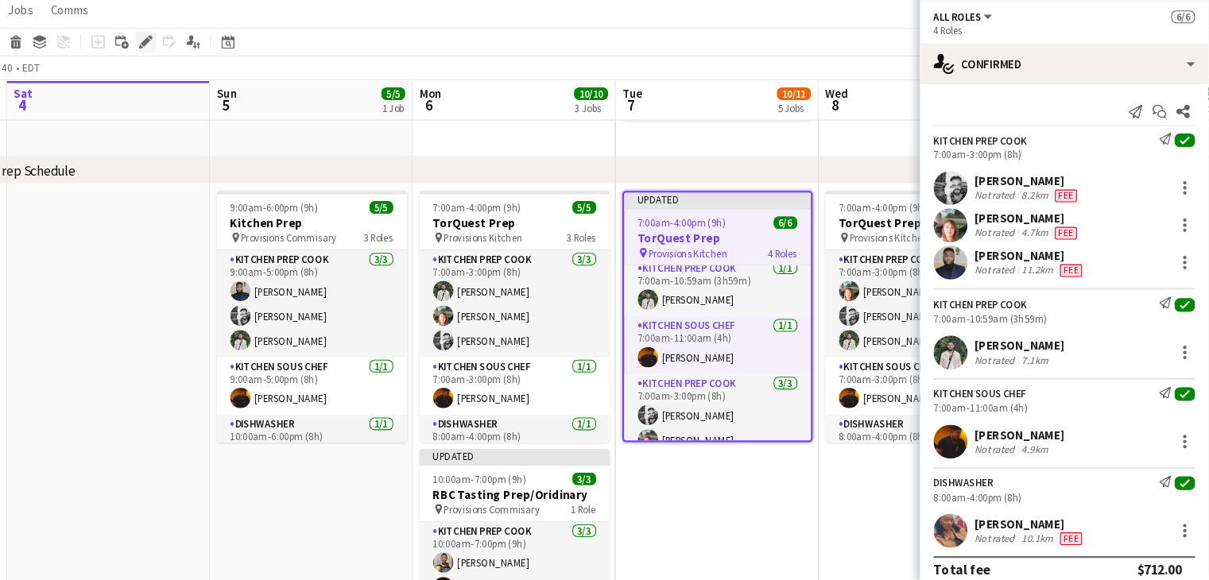
click at [214, 75] on icon at bounding box center [213, 76] width 9 height 9
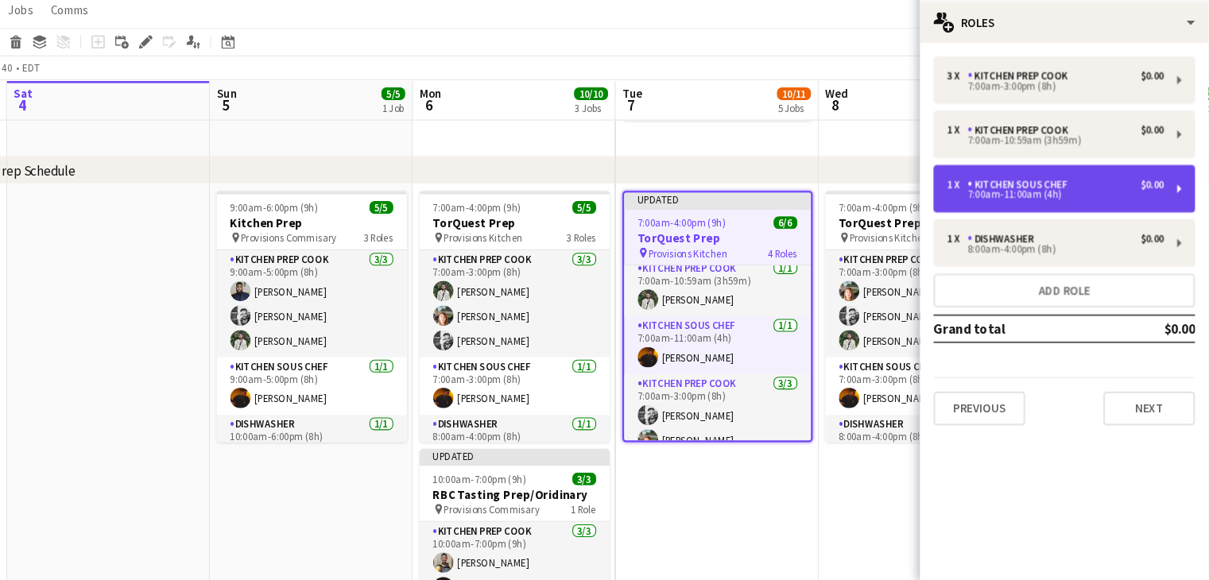
click at [1074, 203] on div "Kitchen Sous Chef" at bounding box center [1032, 208] width 99 height 11
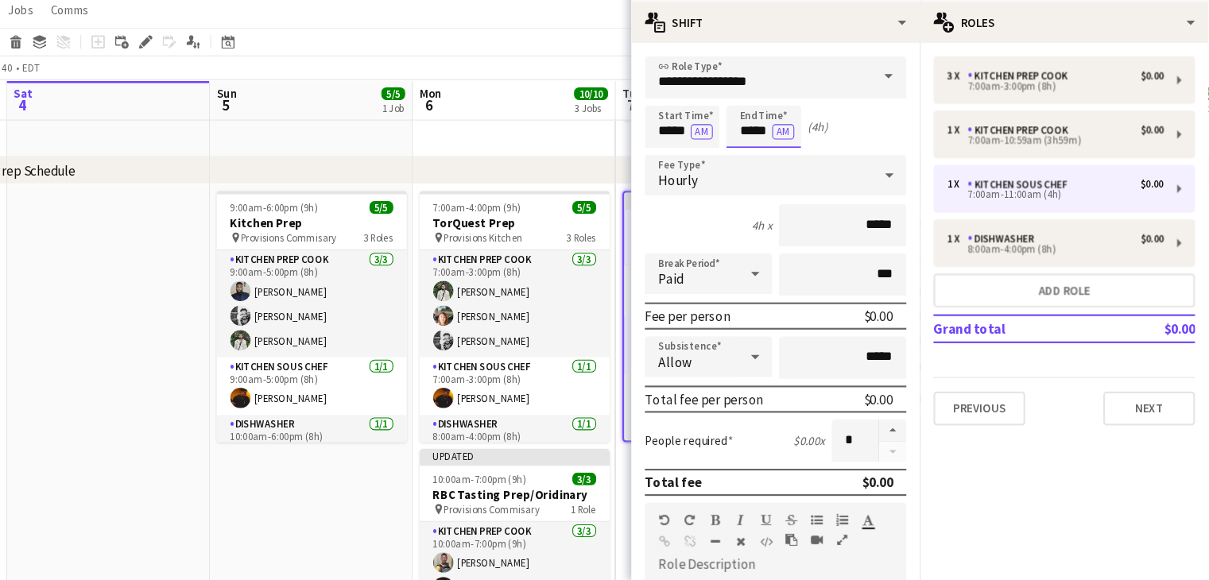
click at [784, 159] on input "*****" at bounding box center [792, 155] width 70 height 40
type input "*****"
click at [521, 154] on app-date-cell at bounding box center [559, 11] width 190 height 346
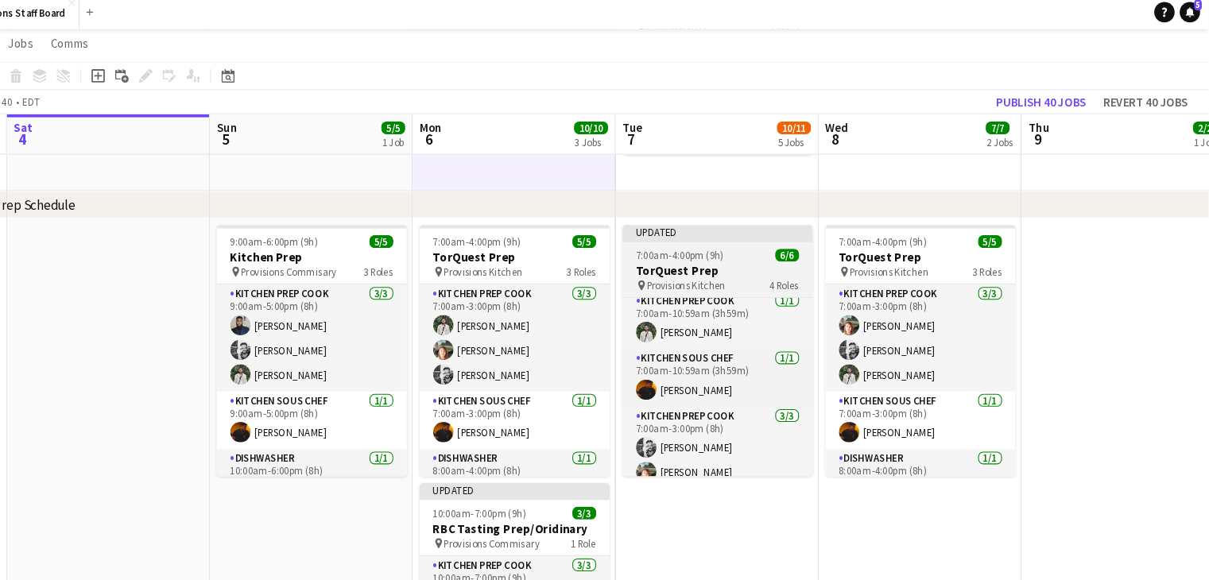
scroll to position [339, 0]
click at [725, 253] on h3 "TorQuest Prep" at bounding box center [749, 258] width 178 height 14
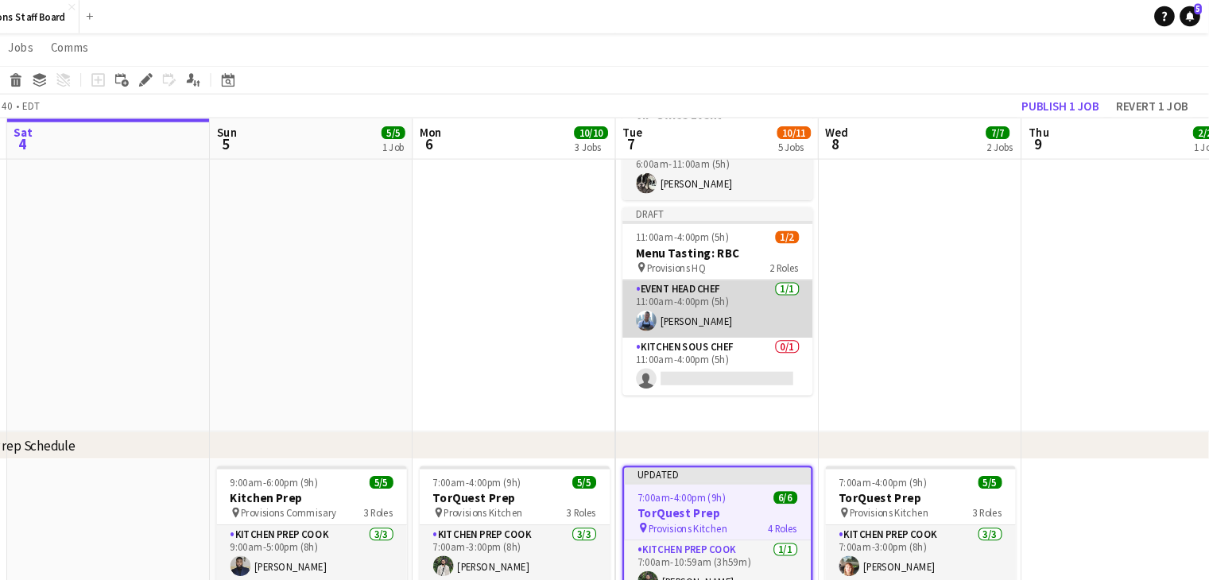
scroll to position [126, 0]
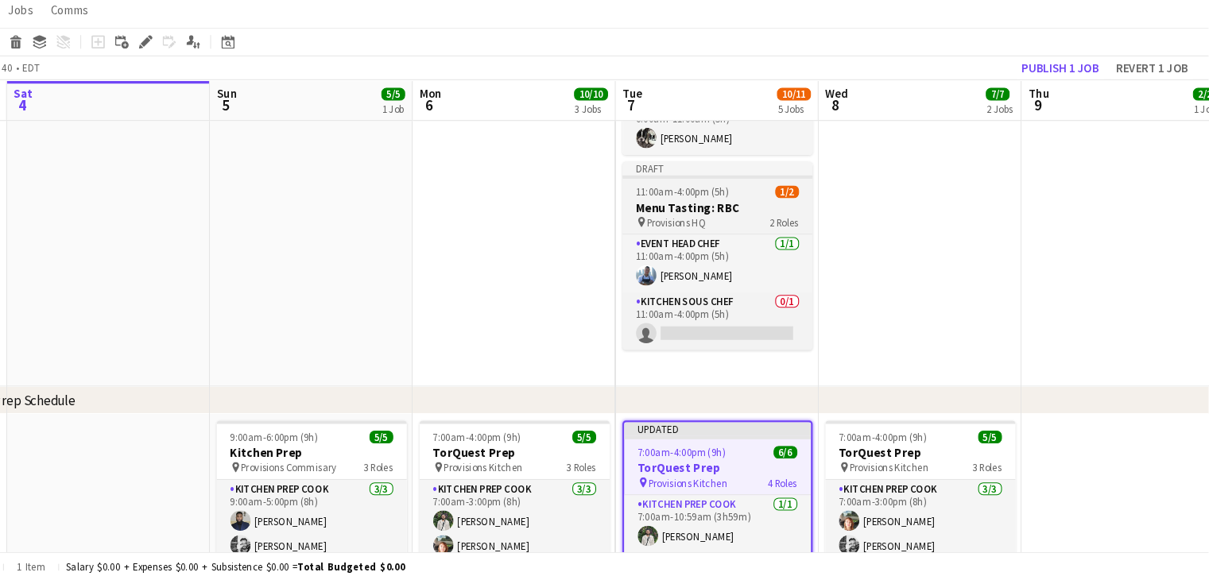
click at [737, 236] on h3 "Menu Tasting: RBC" at bounding box center [749, 230] width 178 height 14
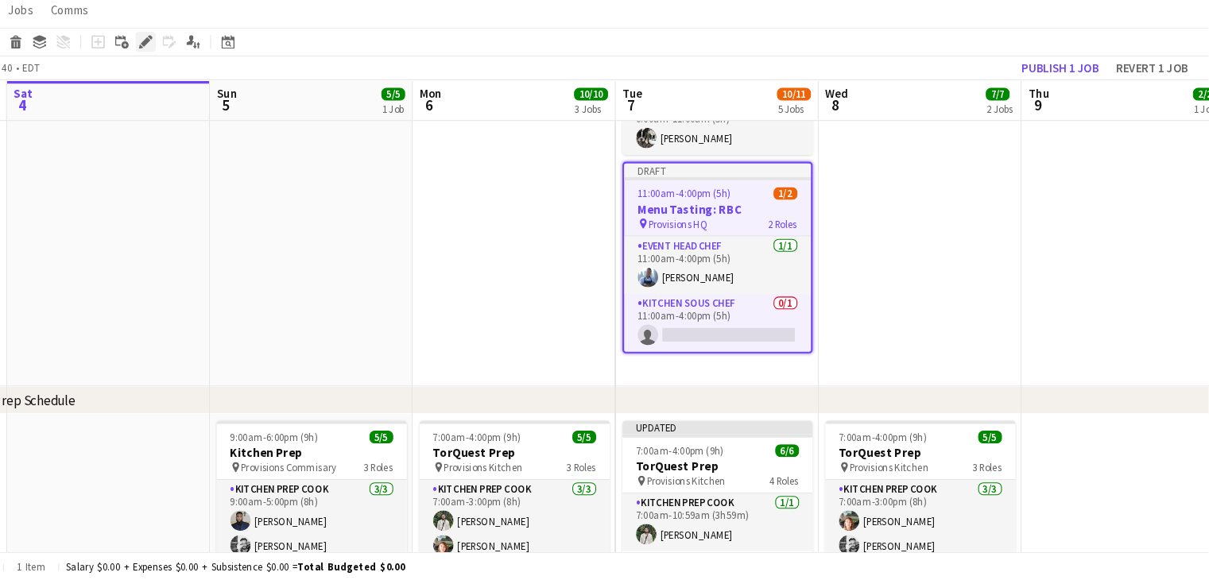
click at [209, 72] on icon "Edit" at bounding box center [213, 75] width 13 height 13
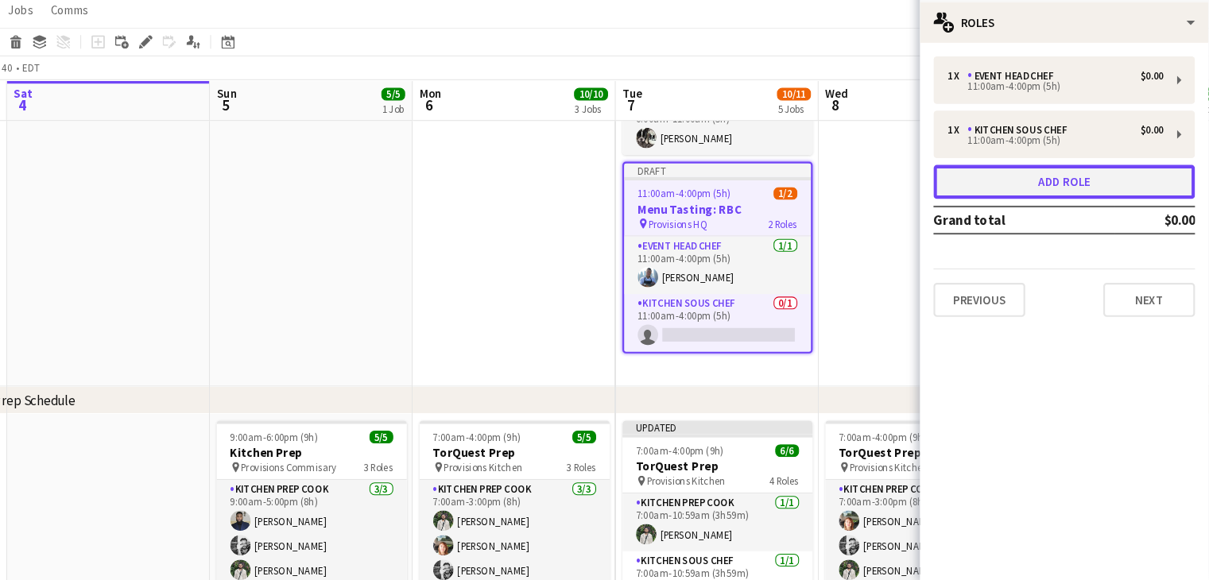
click at [1075, 219] on button "Add role" at bounding box center [1073, 207] width 245 height 32
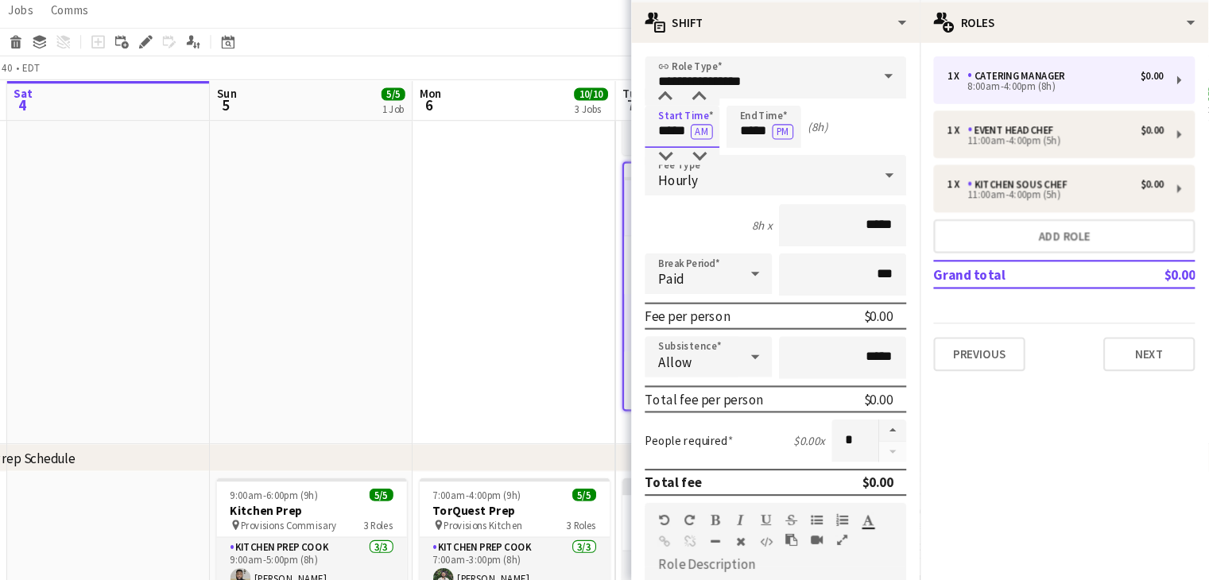
click at [707, 161] on input "*****" at bounding box center [716, 155] width 70 height 40
type input "*****"
click at [759, 114] on input "**********" at bounding box center [803, 109] width 245 height 40
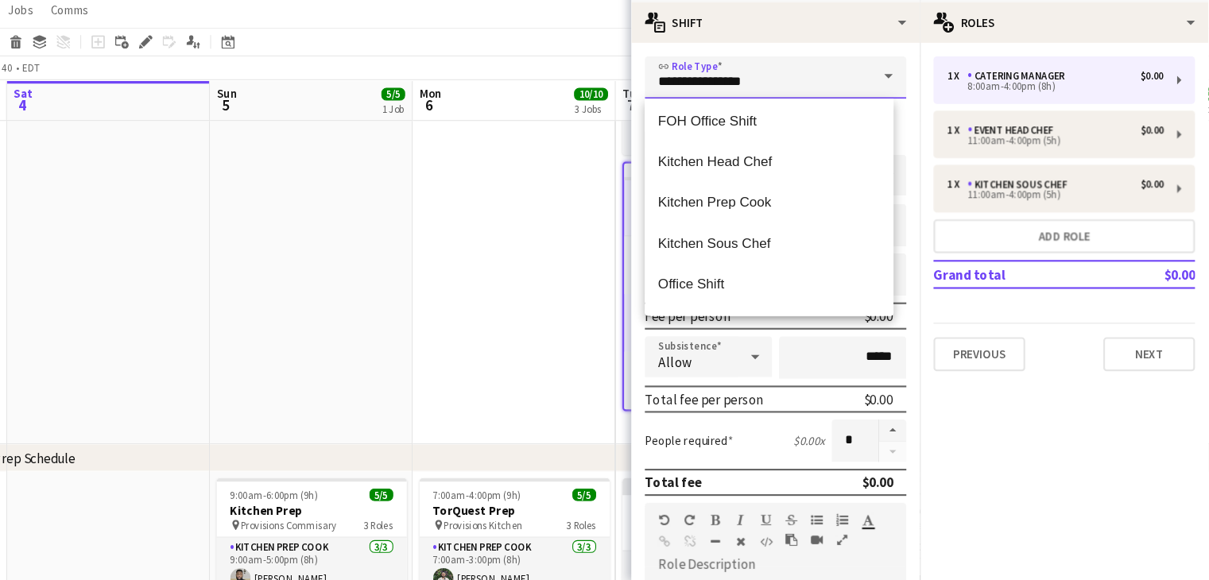
scroll to position [356, 0]
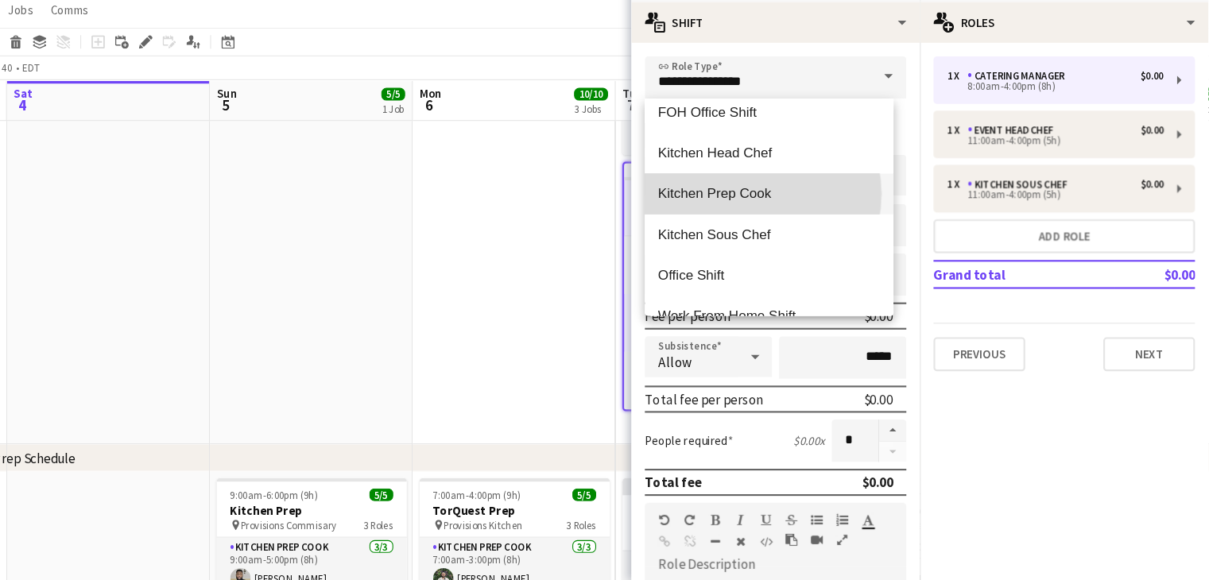
click at [772, 217] on span "Kitchen Prep Cook" at bounding box center [797, 217] width 207 height 15
type input "**********"
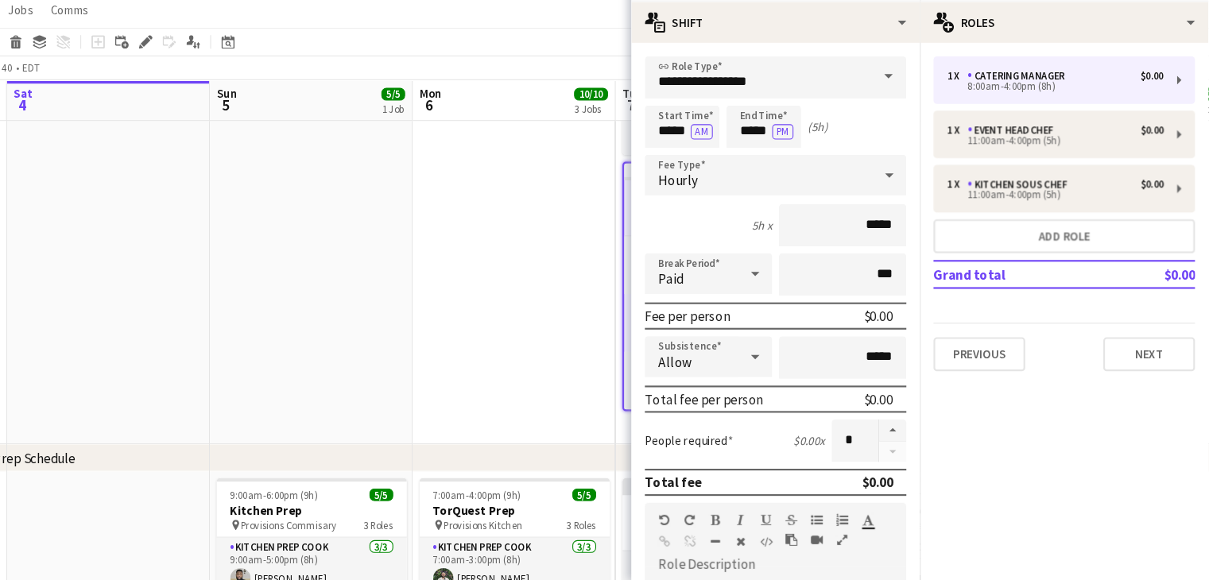
click at [543, 265] on app-date-cell at bounding box center [559, 252] width 190 height 400
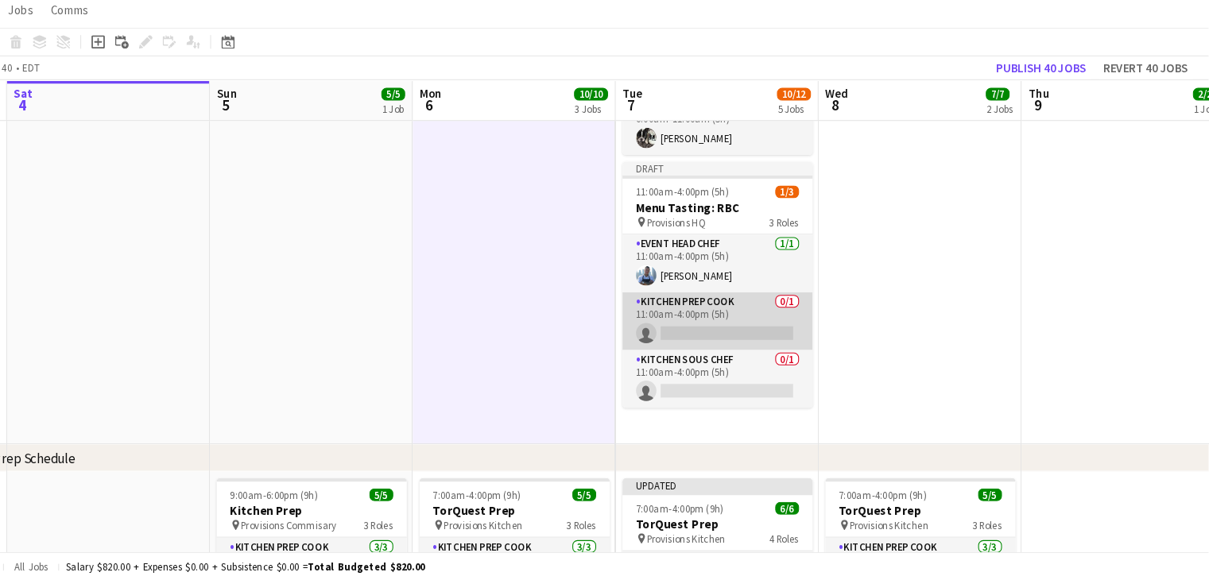
click at [736, 352] on app-card-role "Kitchen Prep Cook 0/1 11:00am-4:00pm (5h) single-neutral-actions" at bounding box center [749, 337] width 178 height 54
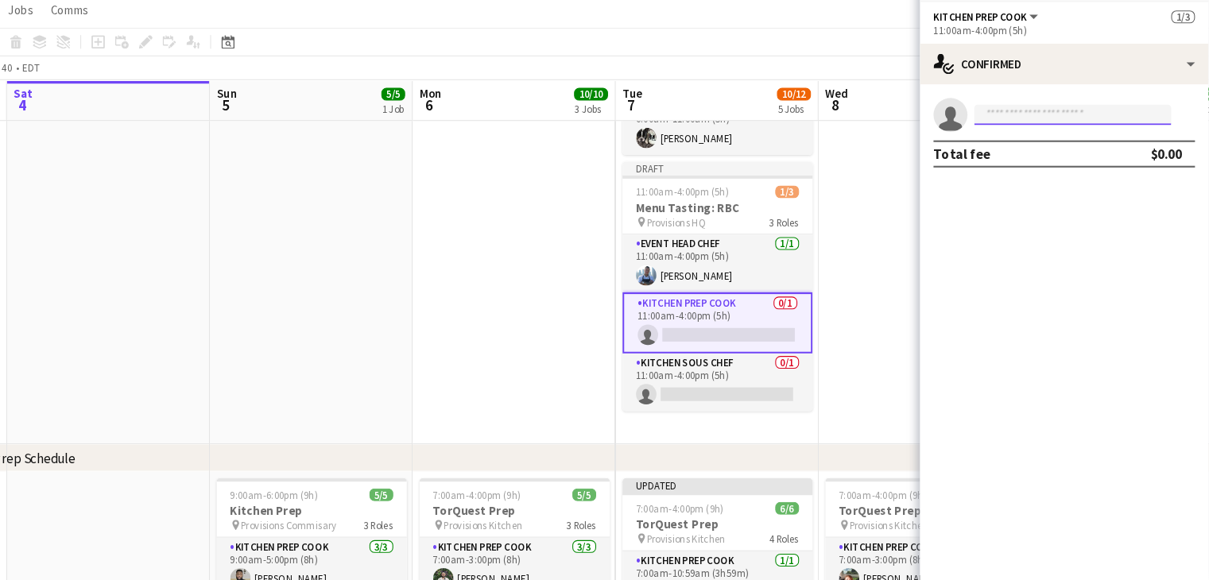
click at [1018, 143] on input at bounding box center [1081, 143] width 184 height 19
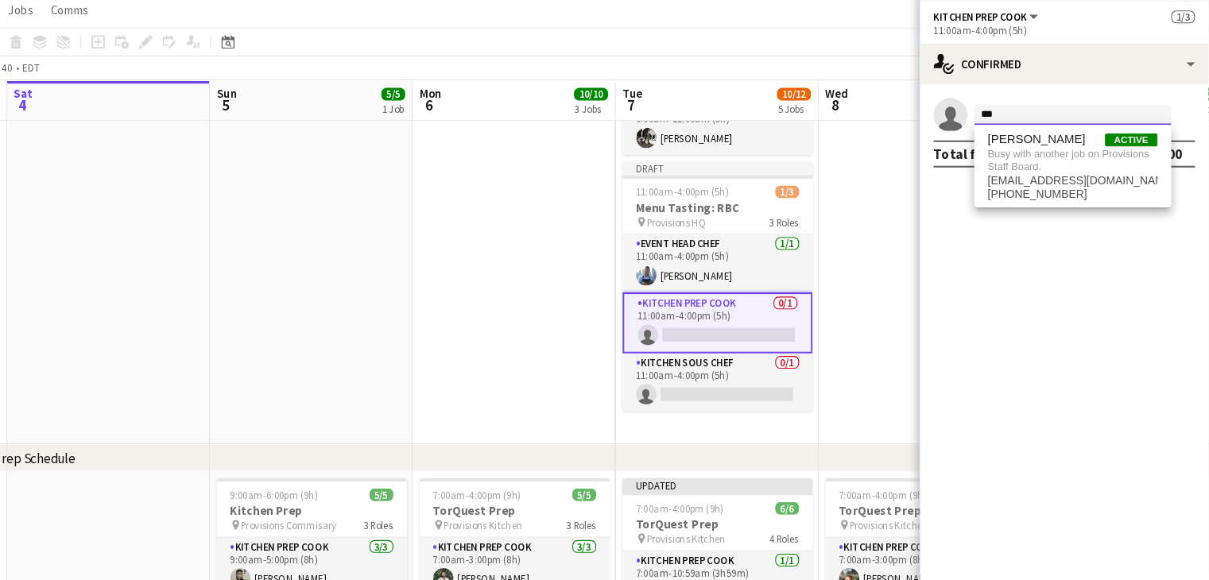
type input "***"
click at [885, 311] on app-date-cell at bounding box center [939, 252] width 190 height 400
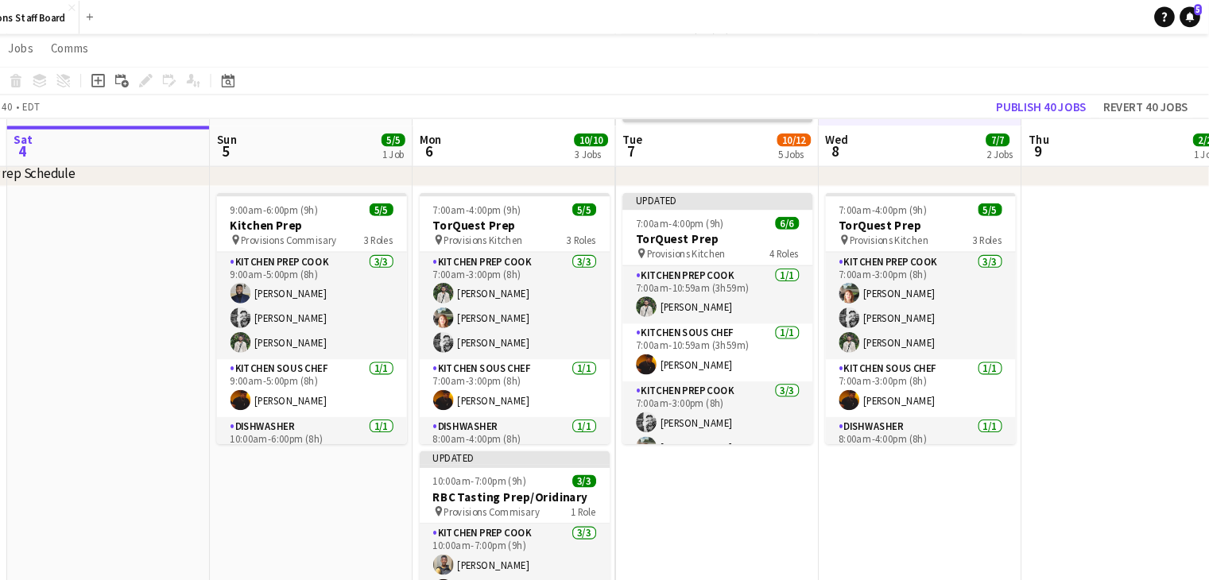
scroll to position [428, 0]
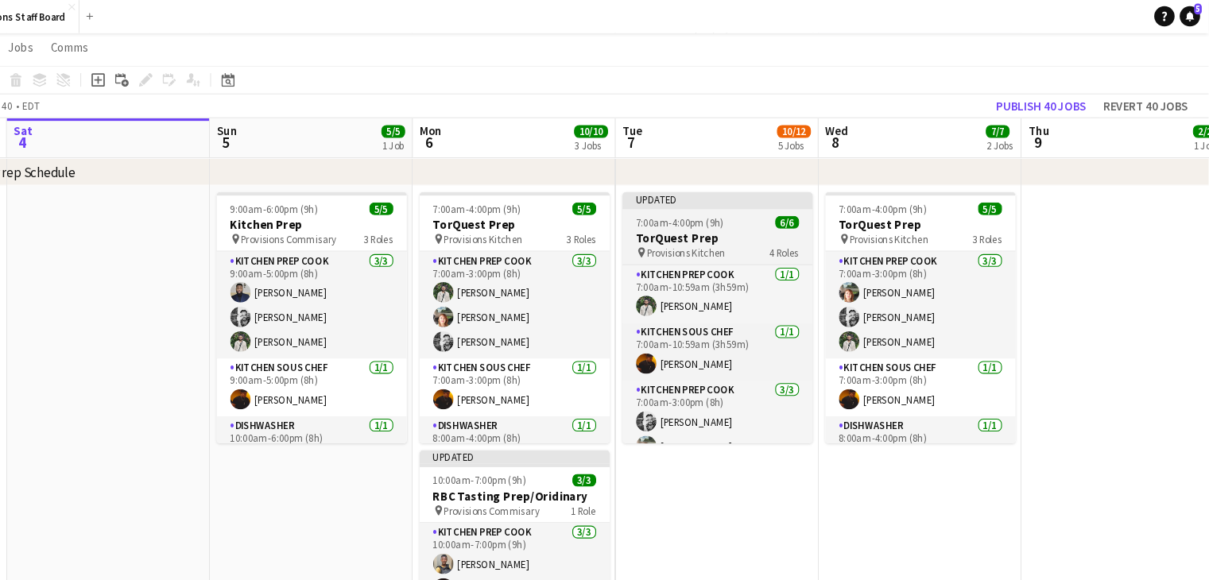
click at [748, 202] on app-job-card "Updated 7:00am-4:00pm (9h) 6/6 TorQuest Prep pin Provisions Kitchen 4 Roles Kit…" at bounding box center [749, 298] width 178 height 235
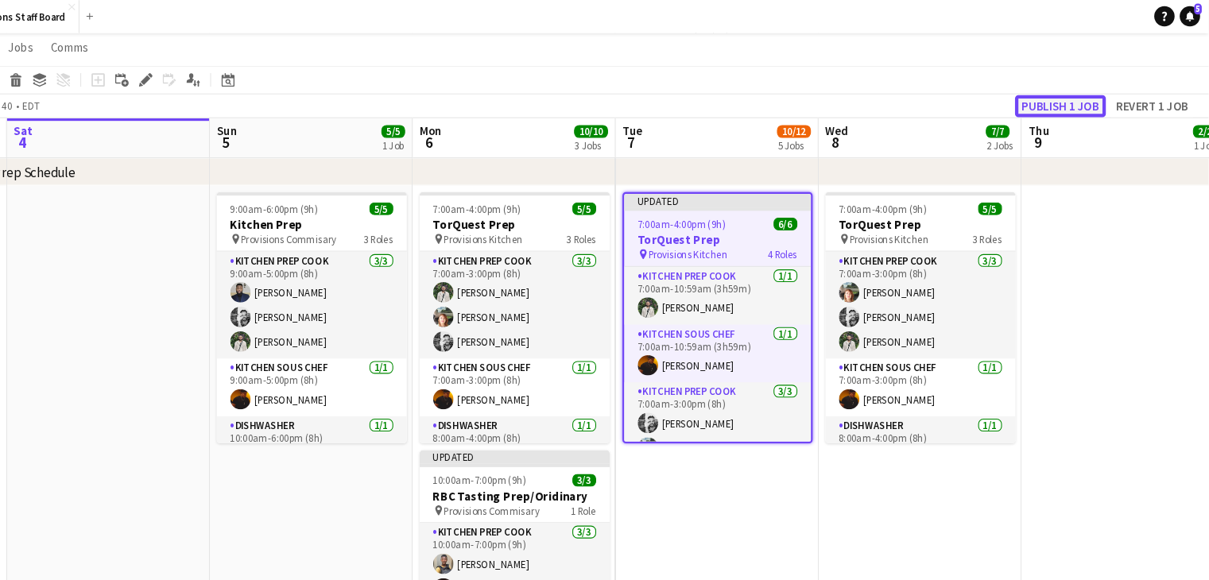
click at [1054, 97] on button "Publish 1 job" at bounding box center [1069, 100] width 85 height 21
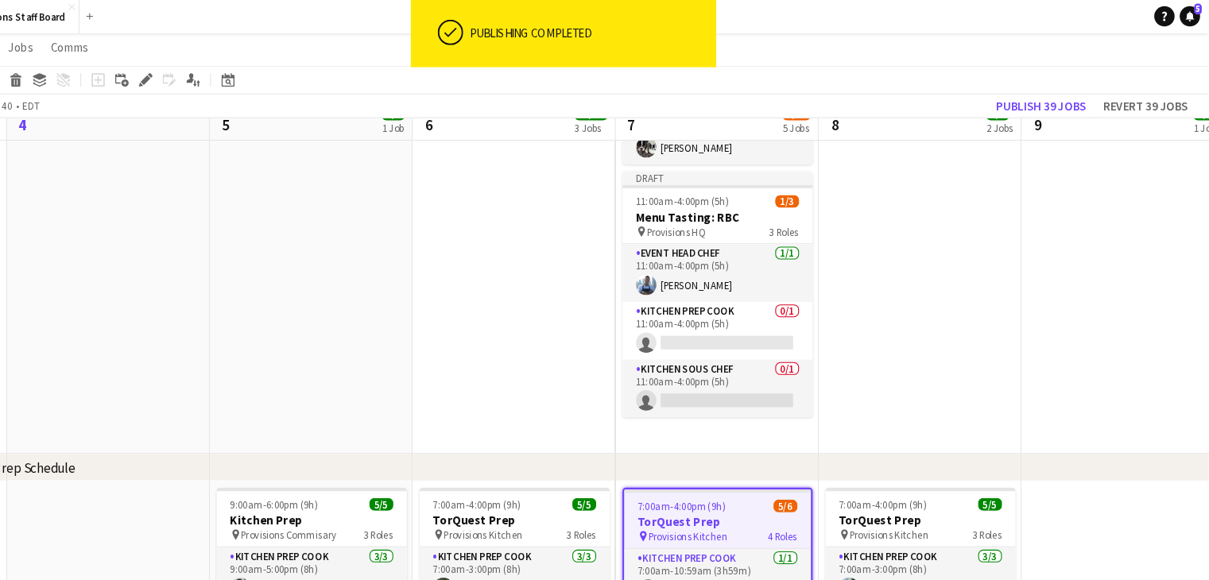
scroll to position [133, 0]
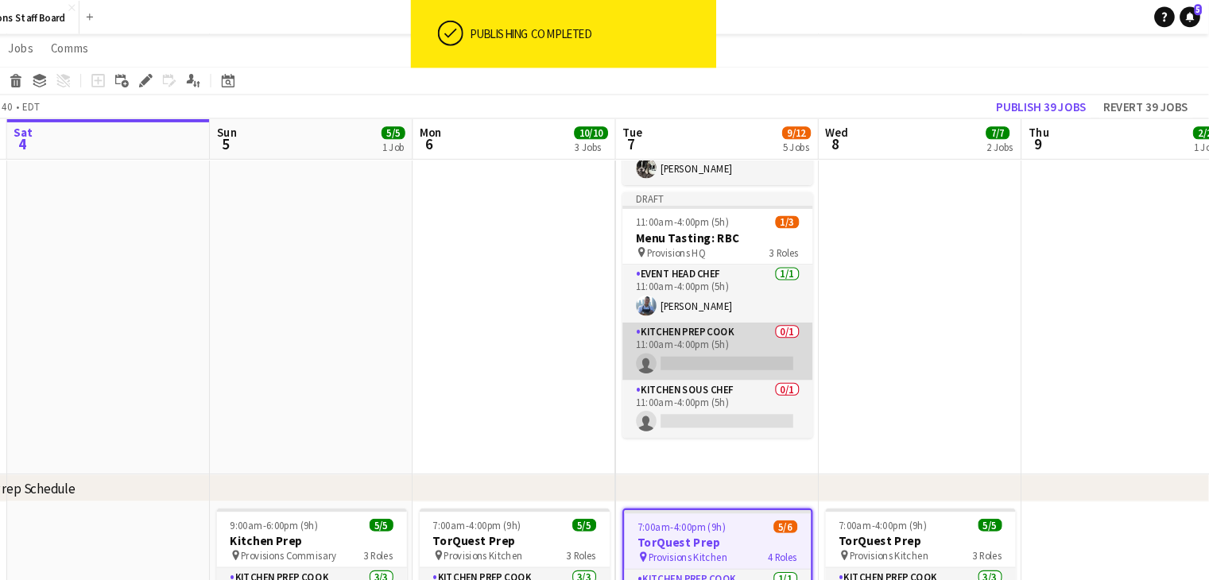
click at [743, 335] on app-card-role "Kitchen Prep Cook 0/1 11:00am-4:00pm (5h) single-neutral-actions" at bounding box center [749, 329] width 178 height 54
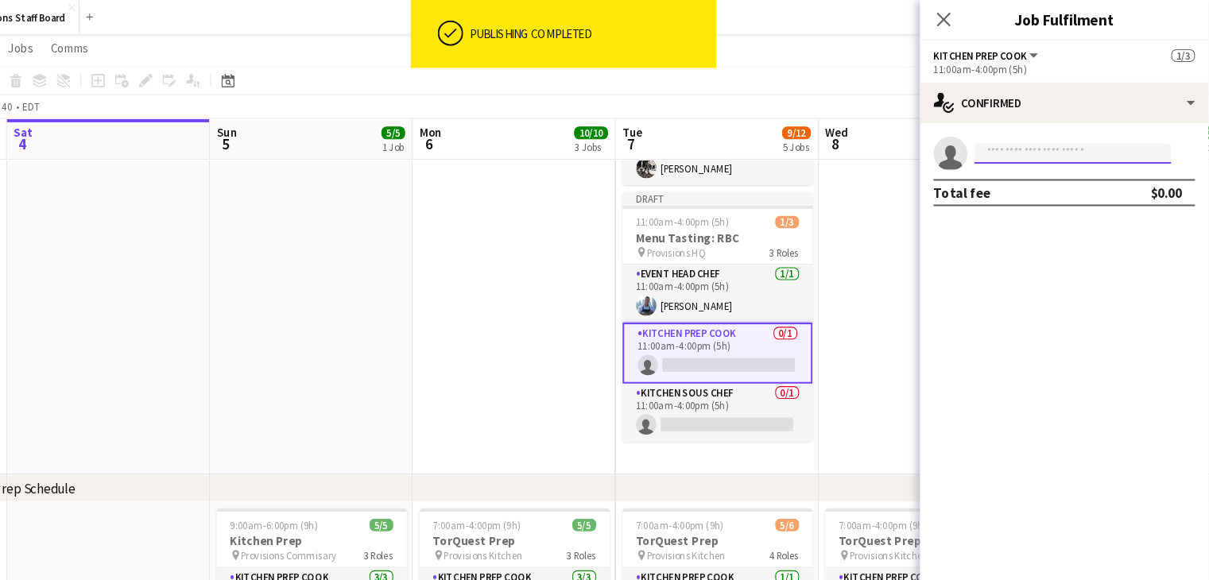
click at [1046, 148] on input at bounding box center [1081, 143] width 184 height 19
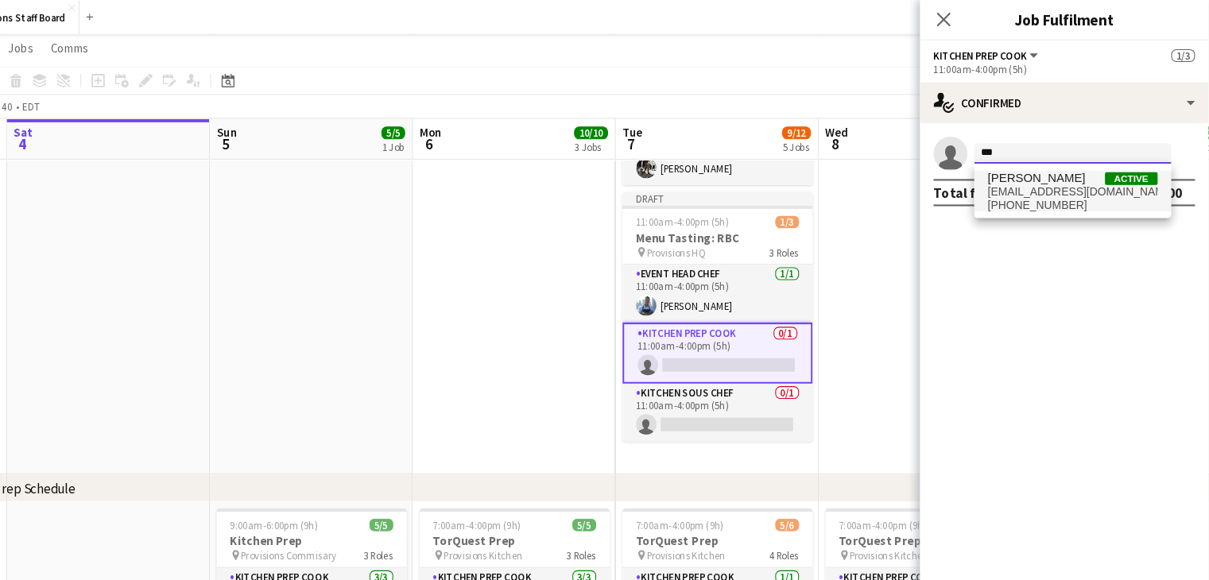
type input "***"
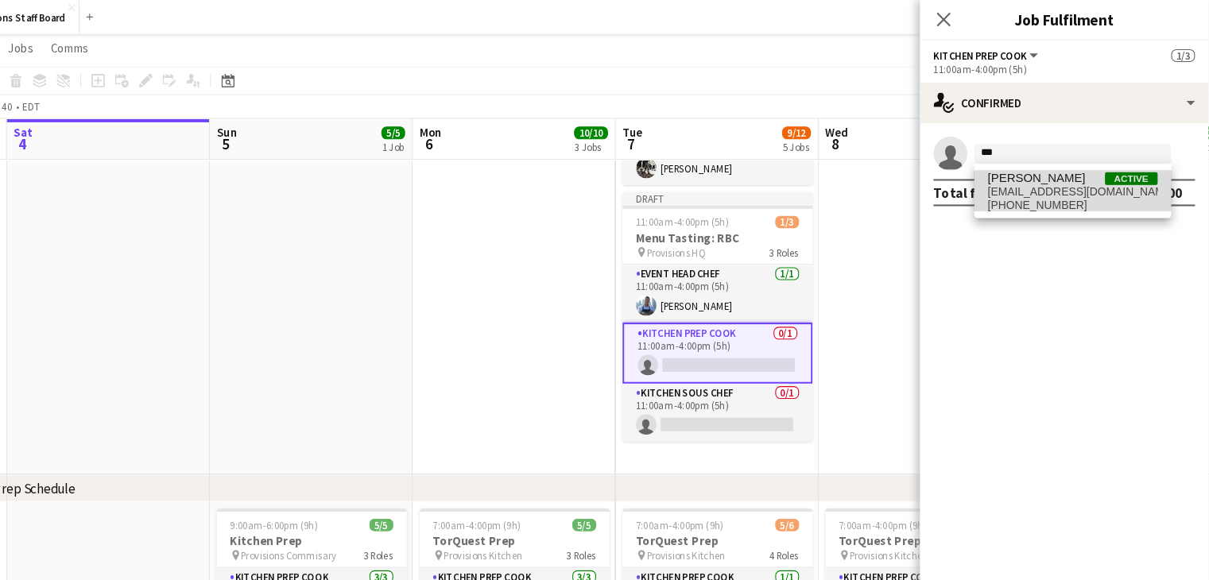
click at [1039, 161] on span "[PERSON_NAME]" at bounding box center [1047, 167] width 91 height 14
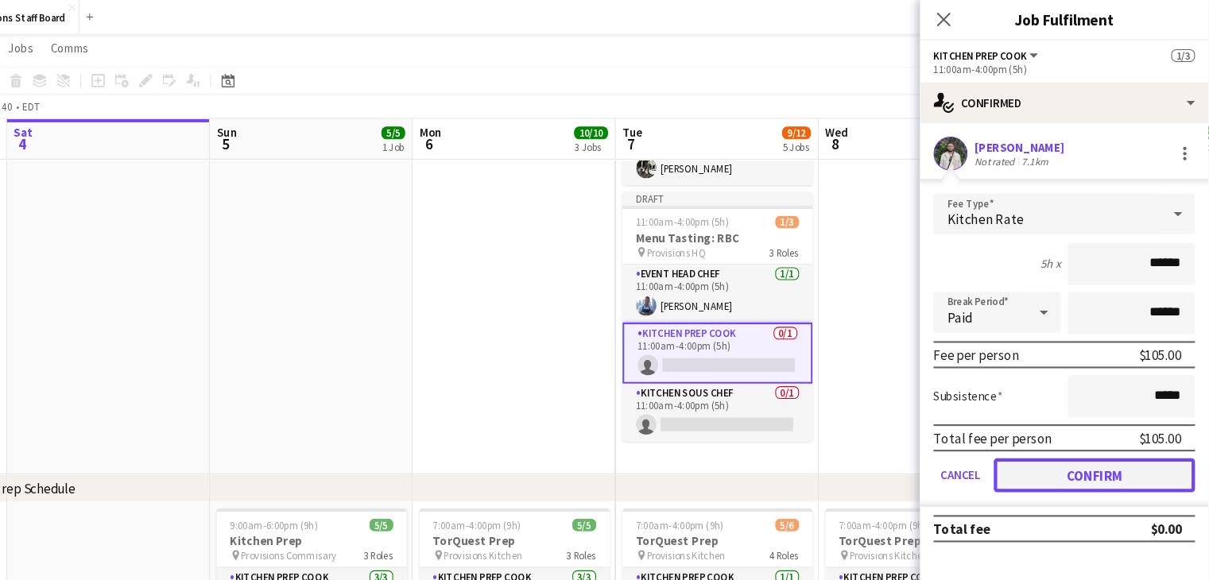
click at [1068, 436] on button "Confirm" at bounding box center [1101, 445] width 188 height 32
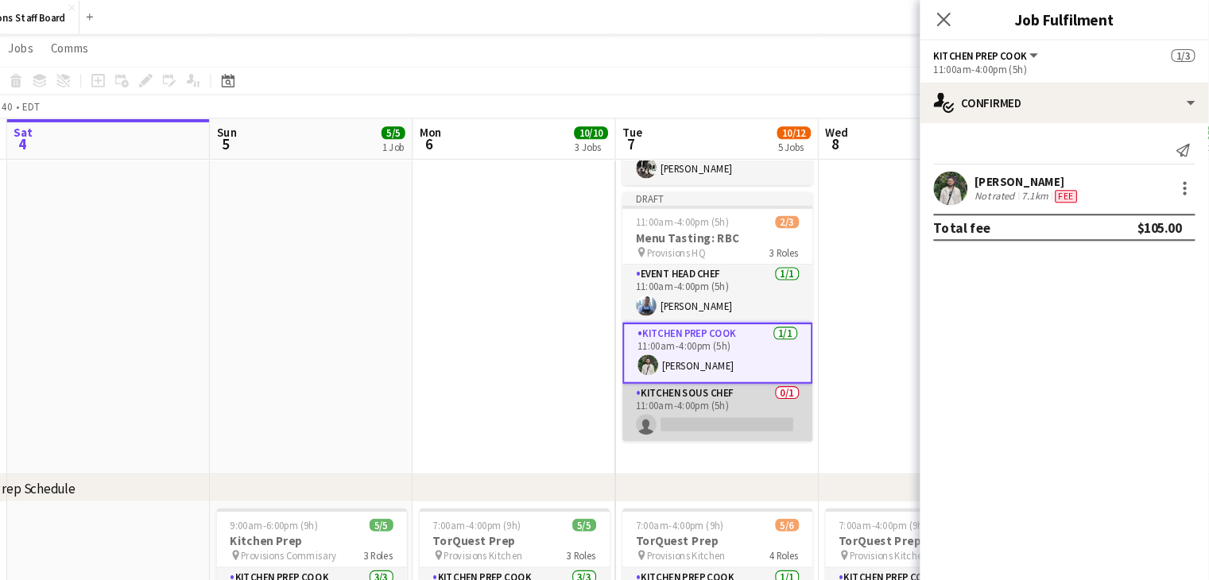
click at [741, 392] on app-card-role "Kitchen Sous Chef 0/1 11:00am-4:00pm (5h) single-neutral-actions" at bounding box center [749, 386] width 178 height 54
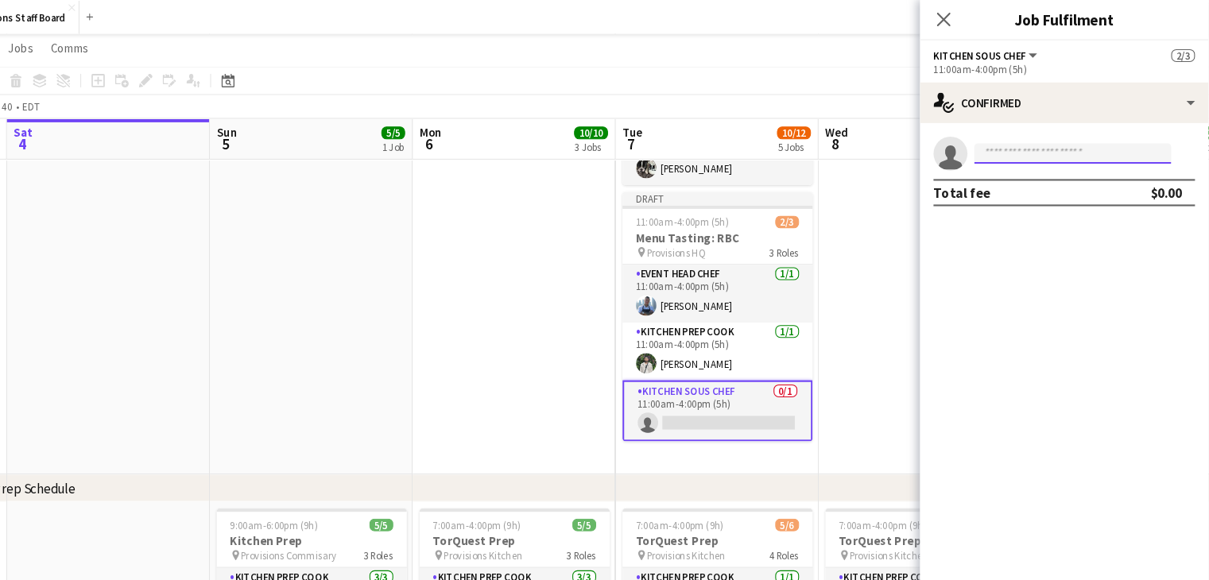
click at [1046, 142] on input at bounding box center [1081, 143] width 184 height 19
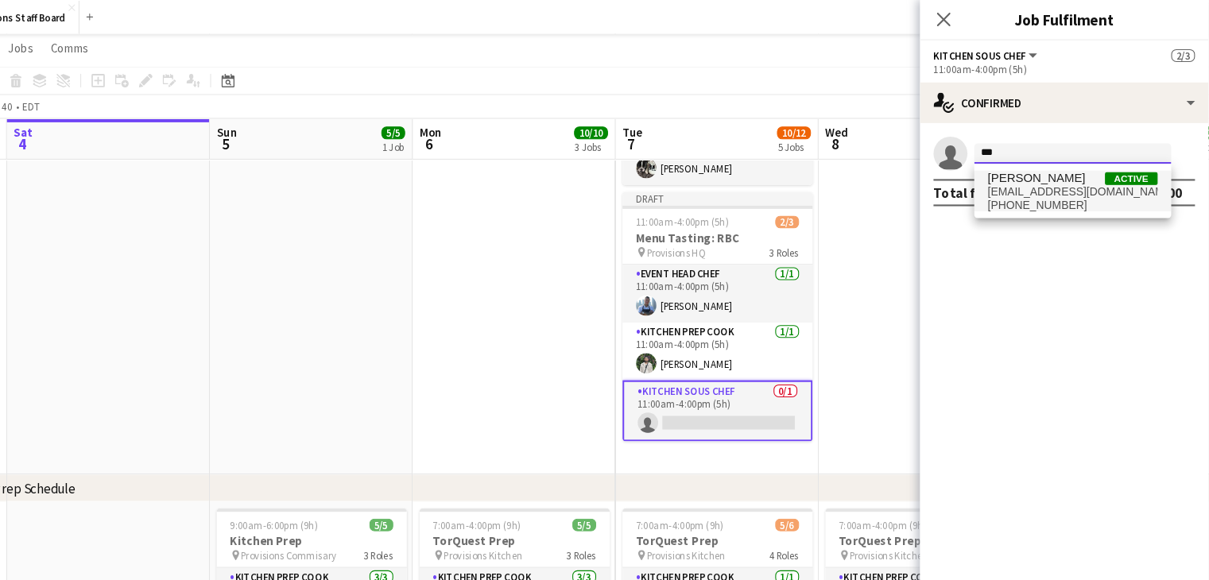
type input "***"
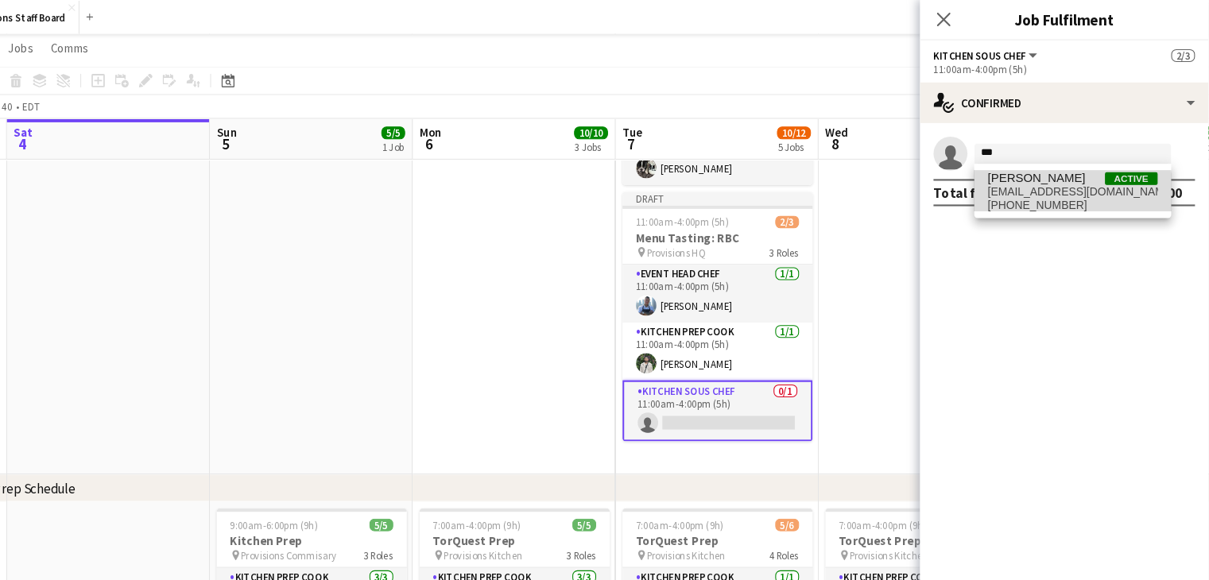
click at [1047, 180] on span "[EMAIL_ADDRESS][DOMAIN_NAME]" at bounding box center [1081, 179] width 159 height 13
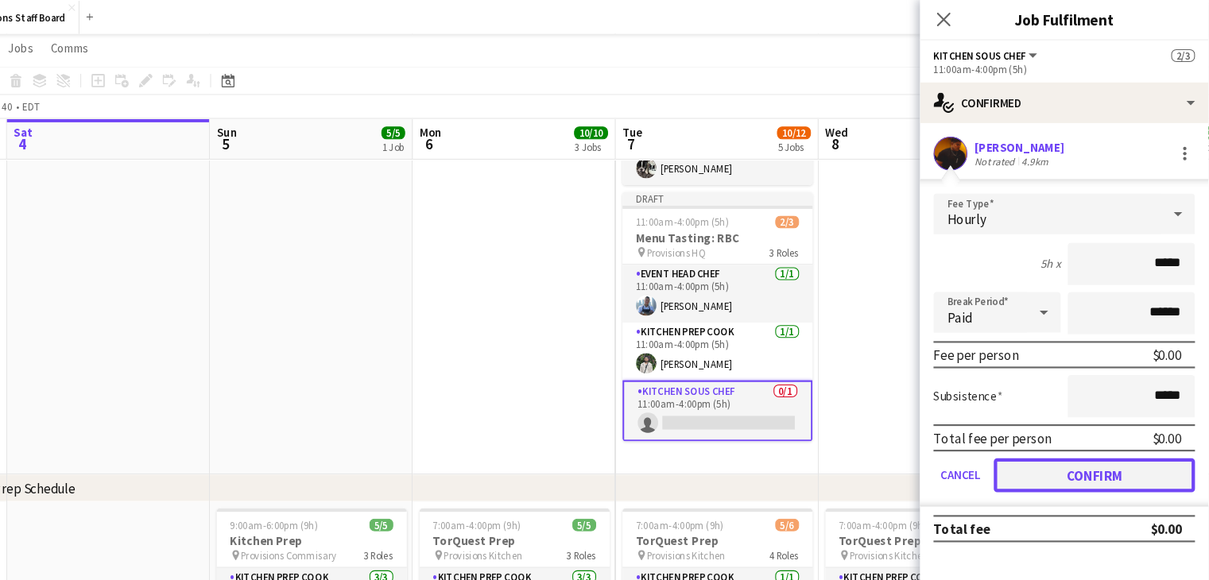
click at [1059, 436] on button "Confirm" at bounding box center [1101, 445] width 188 height 32
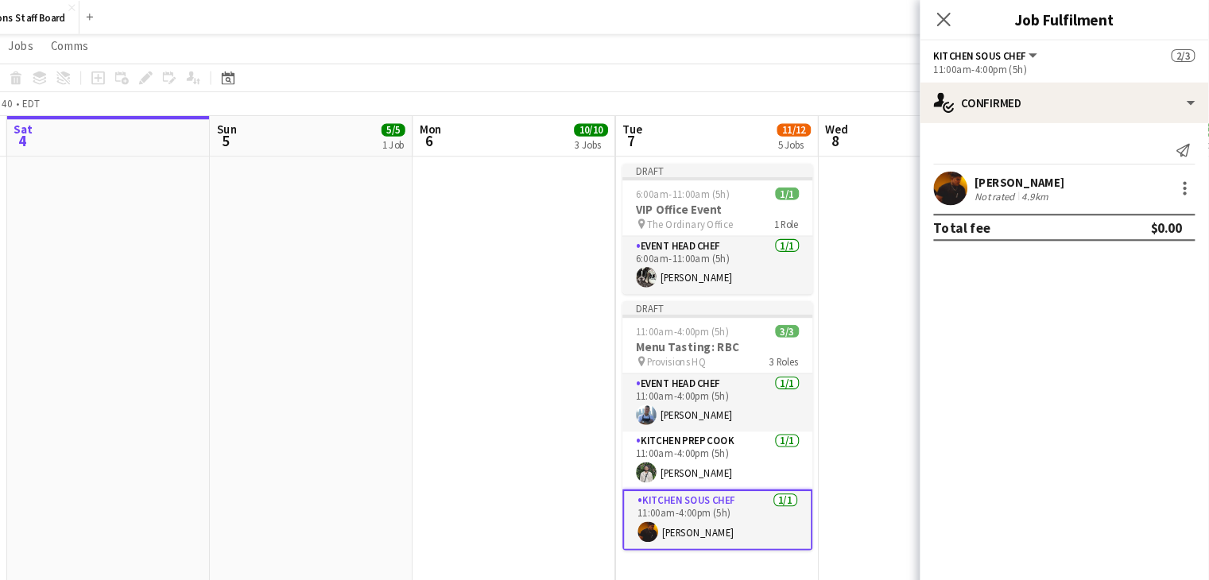
scroll to position [0, 0]
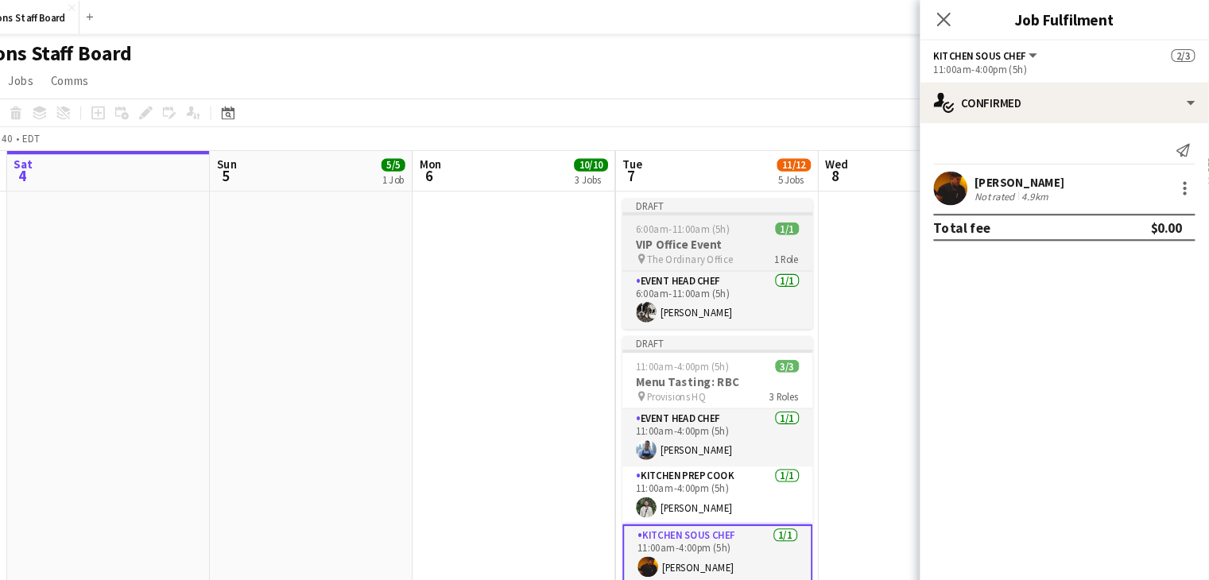
click at [725, 219] on span "6:00am-11:00am (5h)" at bounding box center [717, 214] width 88 height 12
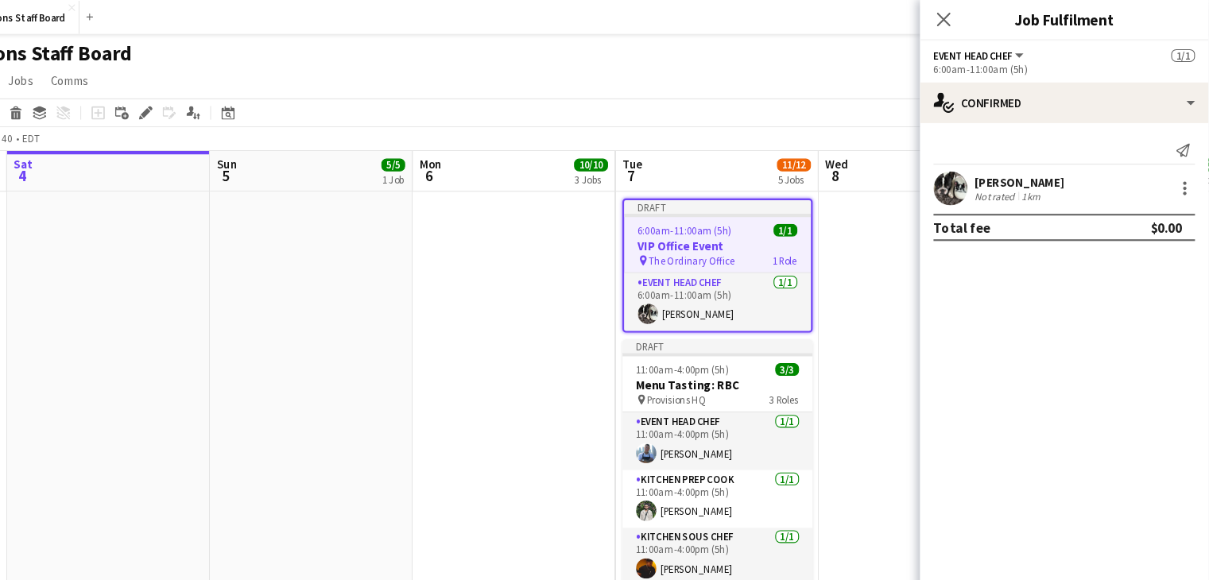
scroll to position [0, 516]
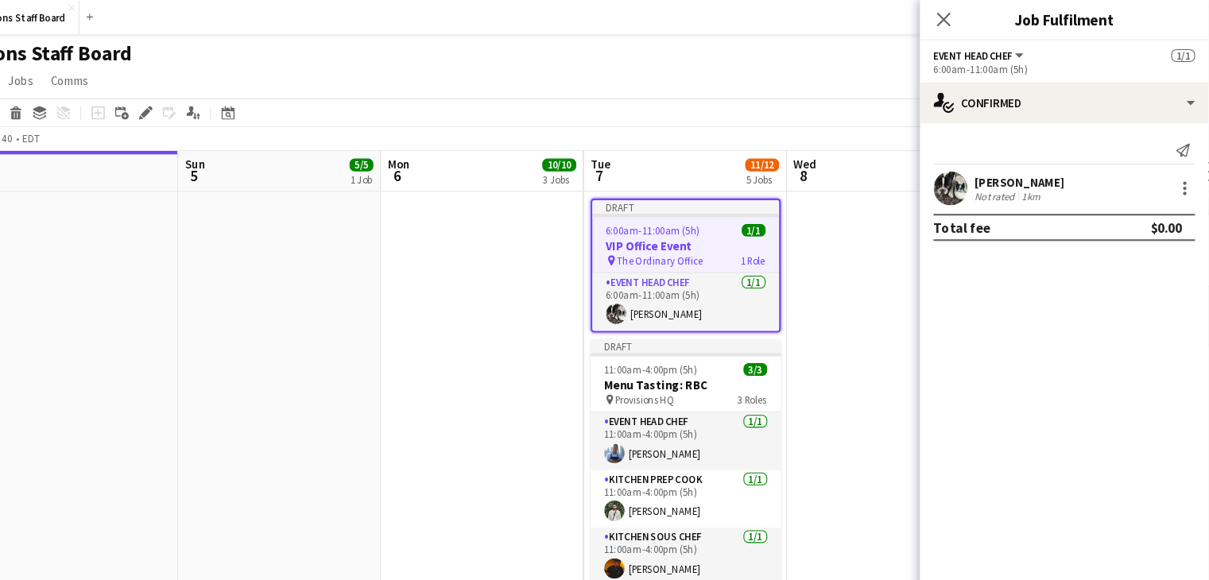
click at [748, 32] on div "Provisions Staff Board user" at bounding box center [604, 47] width 1209 height 30
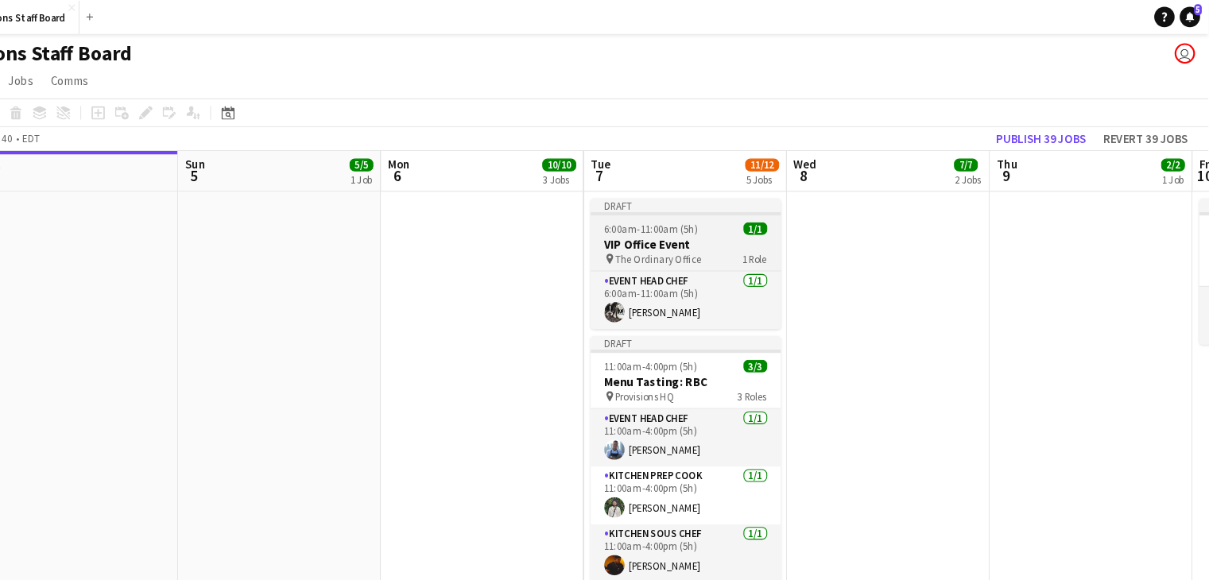
click at [712, 219] on span "6:00am-11:00am (5h)" at bounding box center [687, 214] width 88 height 12
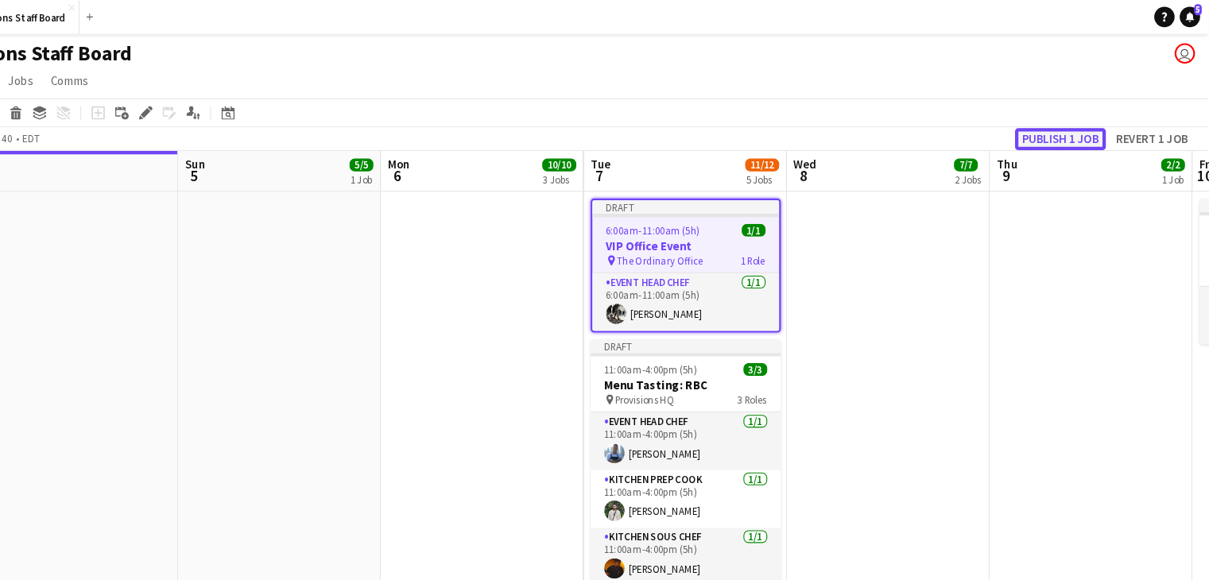
click at [1058, 133] on button "Publish 1 job" at bounding box center [1069, 130] width 85 height 21
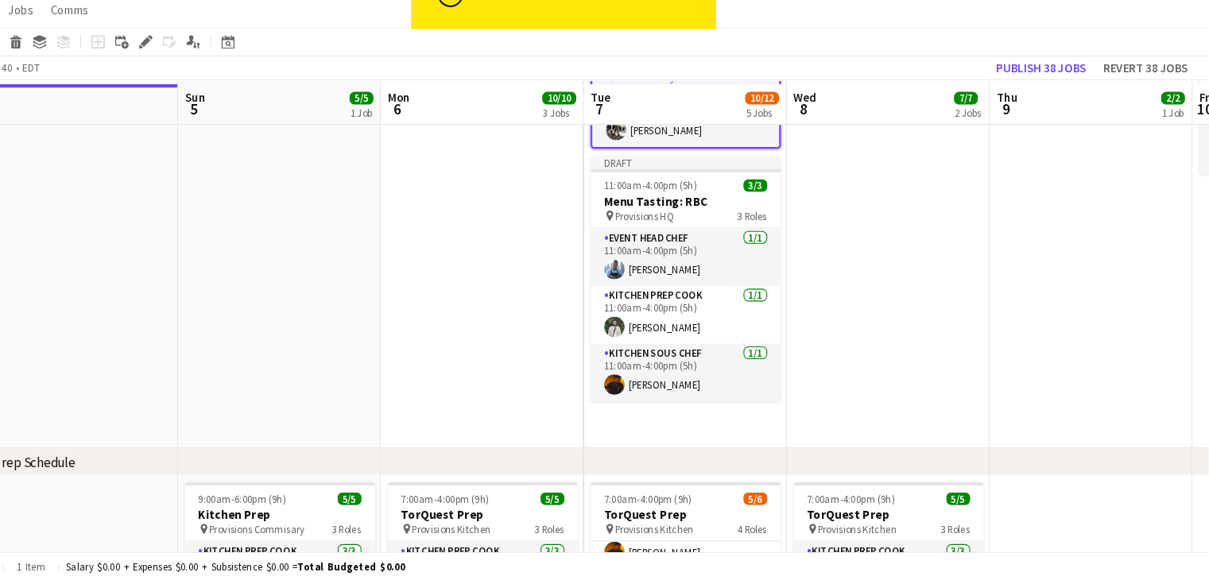
scroll to position [126, 0]
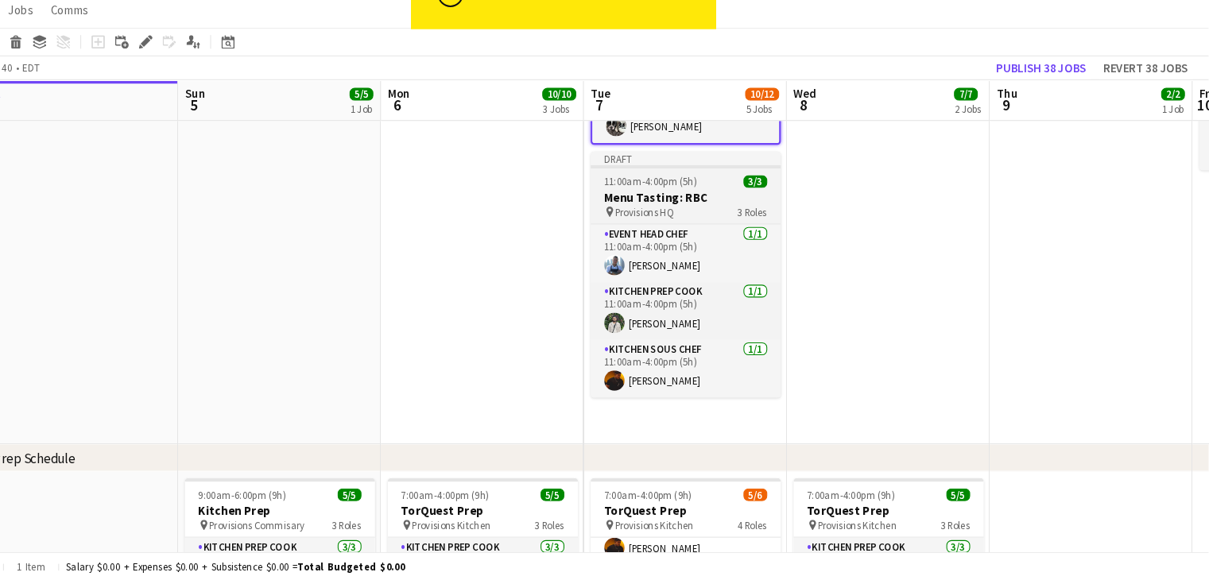
click at [733, 214] on h3 "Menu Tasting: RBC" at bounding box center [719, 221] width 178 height 14
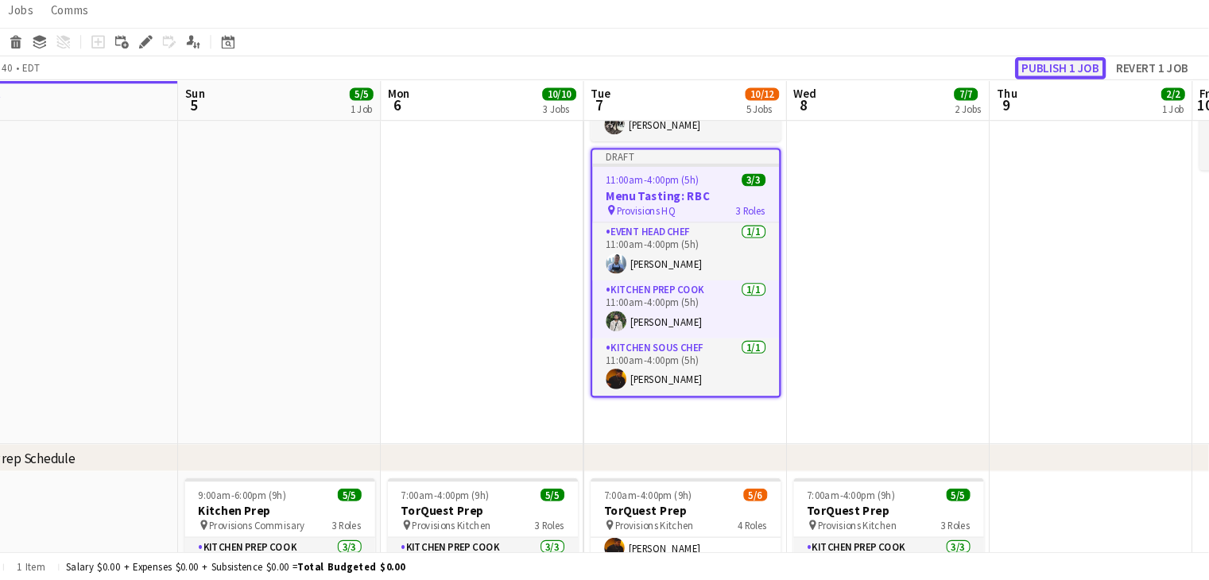
click at [1062, 93] on button "Publish 1 job" at bounding box center [1069, 100] width 85 height 21
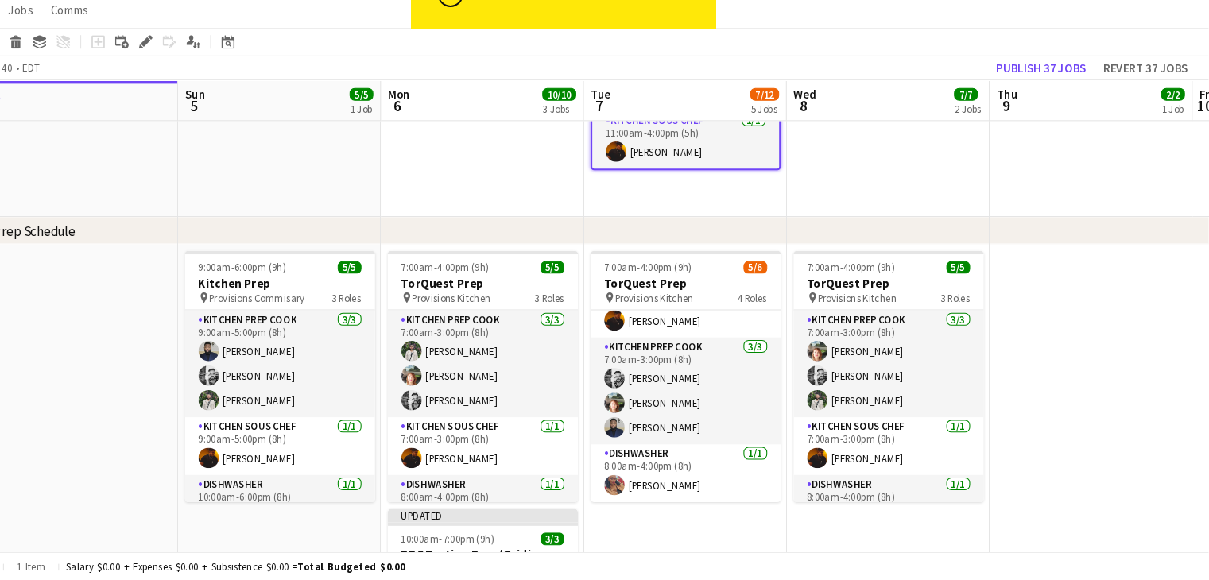
scroll to position [326, 0]
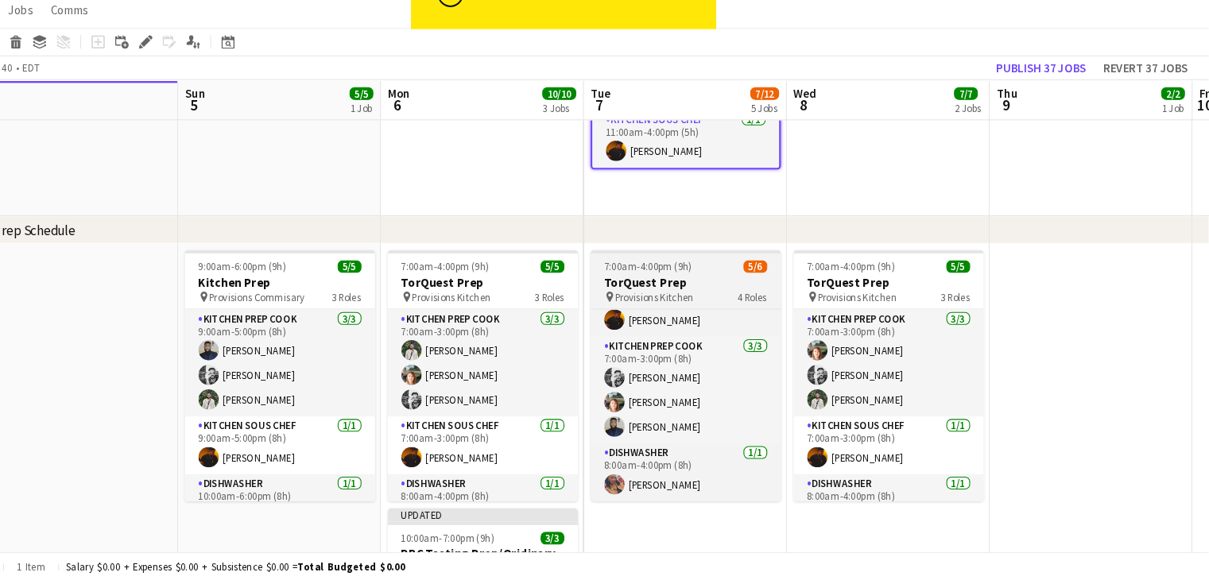
click at [715, 301] on h3 "TorQuest Prep" at bounding box center [719, 301] width 178 height 14
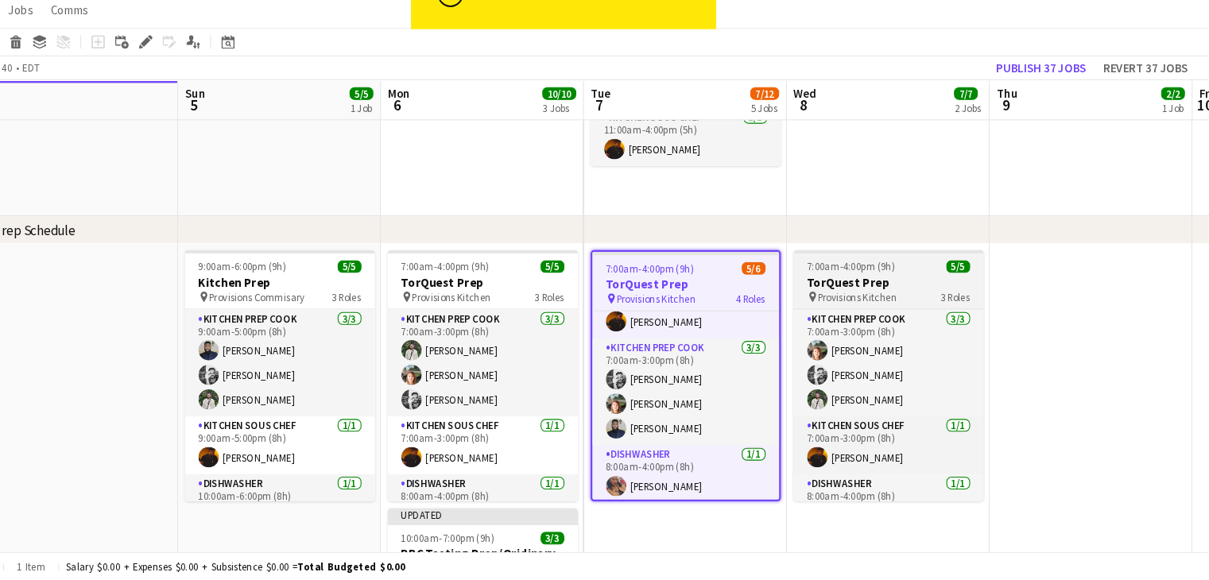
click at [876, 301] on h3 "TorQuest Prep" at bounding box center [909, 301] width 178 height 14
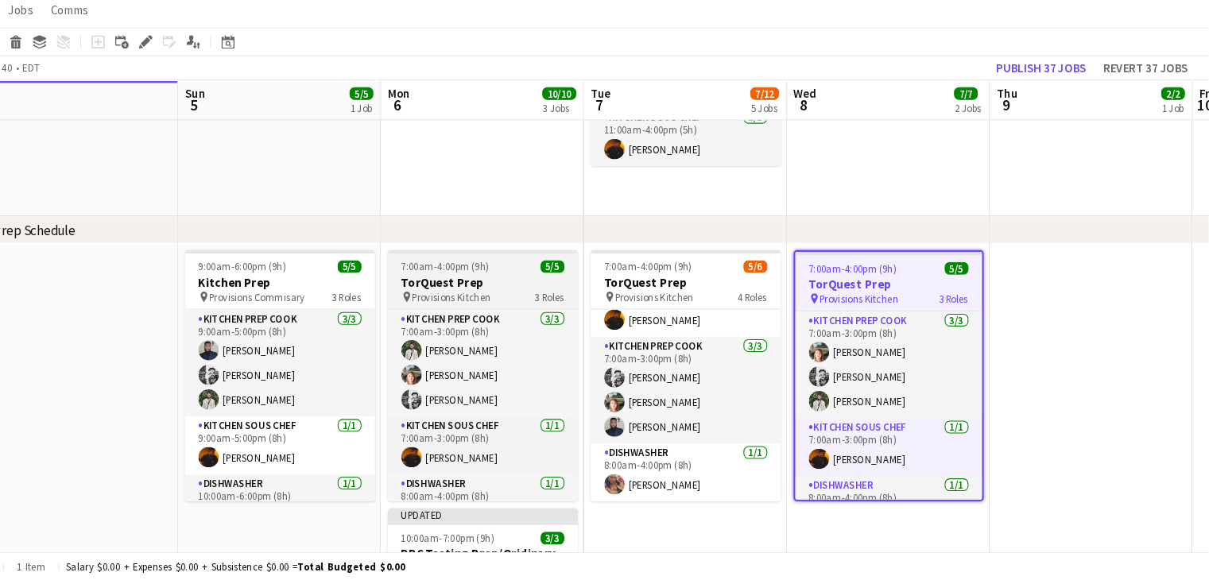
click at [514, 278] on app-job-card "7:00am-4:00pm (9h) 5/5 TorQuest Prep pin Provisions Kitchen 3 Roles Kitchen Pre…" at bounding box center [529, 388] width 178 height 235
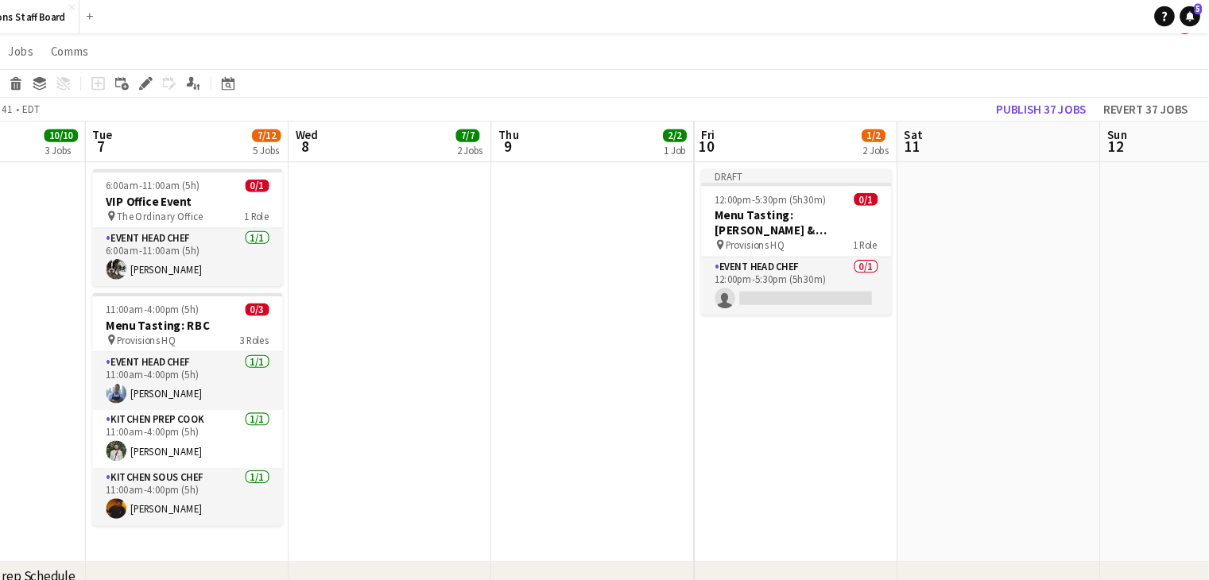
scroll to position [0, 0]
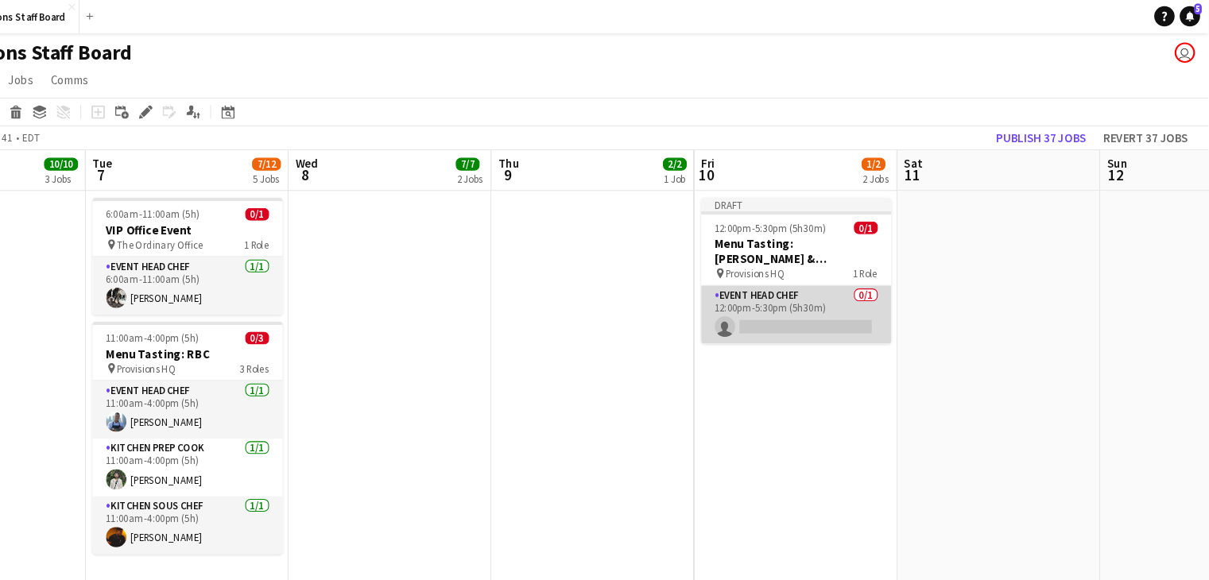
click at [826, 301] on app-card-role "Event Head Chef 0/1 12:00pm-5:30pm (5h30m) single-neutral-actions" at bounding box center [822, 296] width 178 height 54
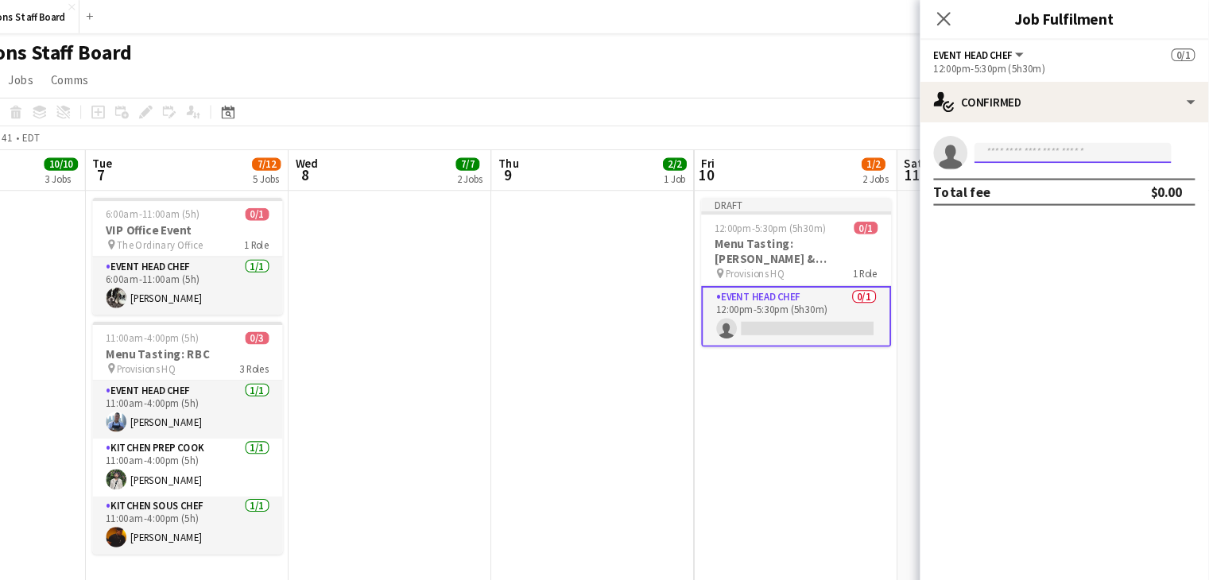
click at [1068, 149] on input at bounding box center [1081, 143] width 184 height 19
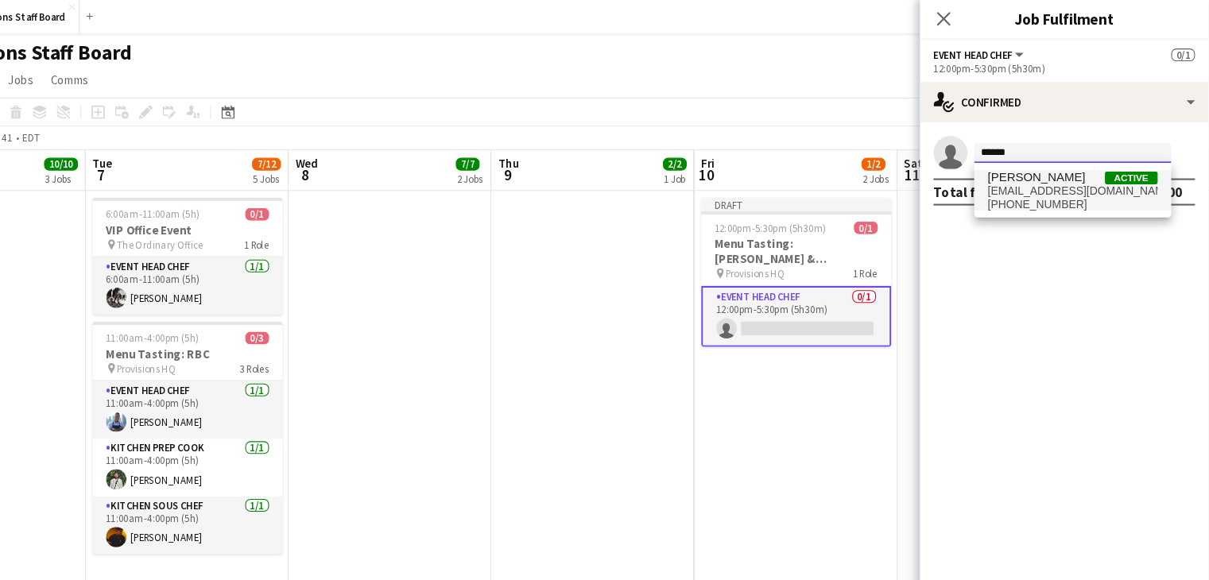
type input "******"
click at [1058, 171] on span "[PERSON_NAME]" at bounding box center [1047, 167] width 91 height 14
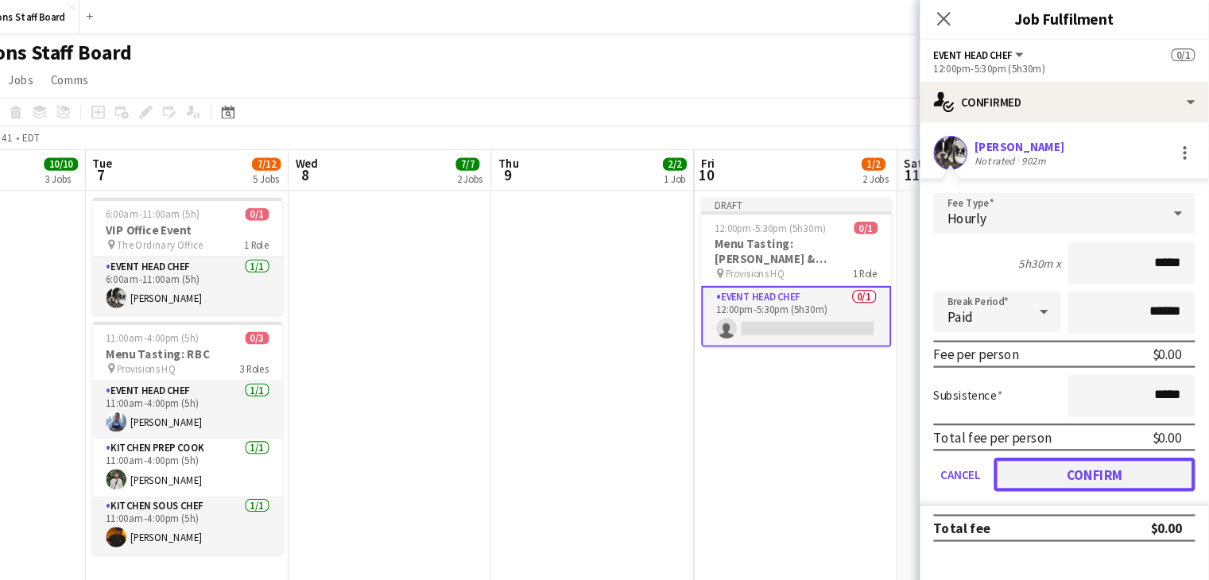
click at [1081, 452] on button "Confirm" at bounding box center [1101, 445] width 188 height 32
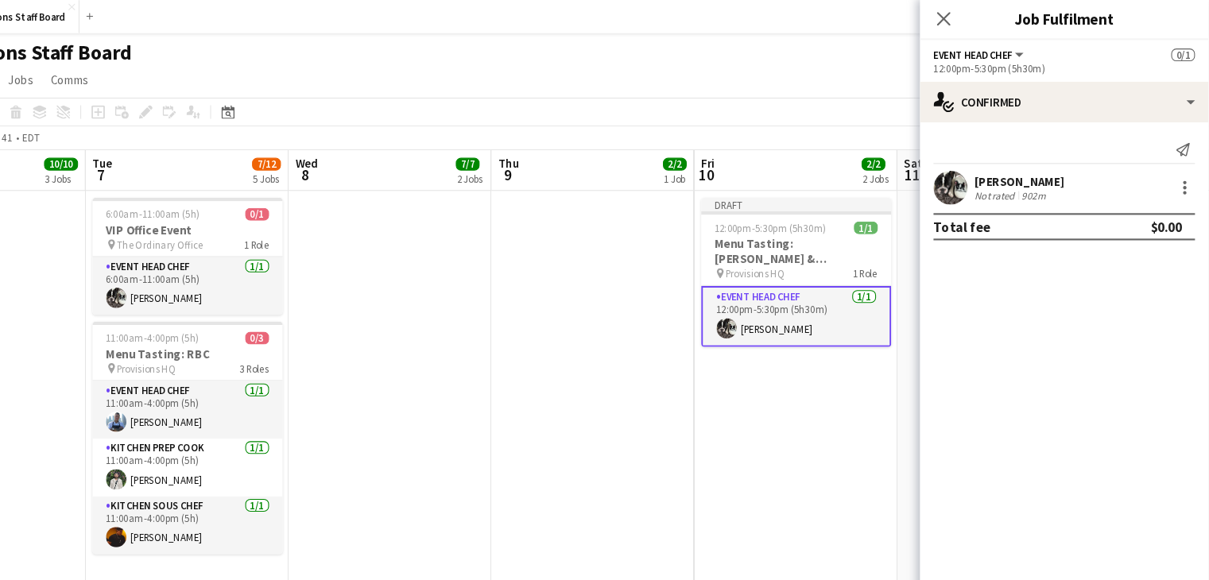
click at [537, 317] on app-date-cell at bounding box center [632, 367] width 190 height 374
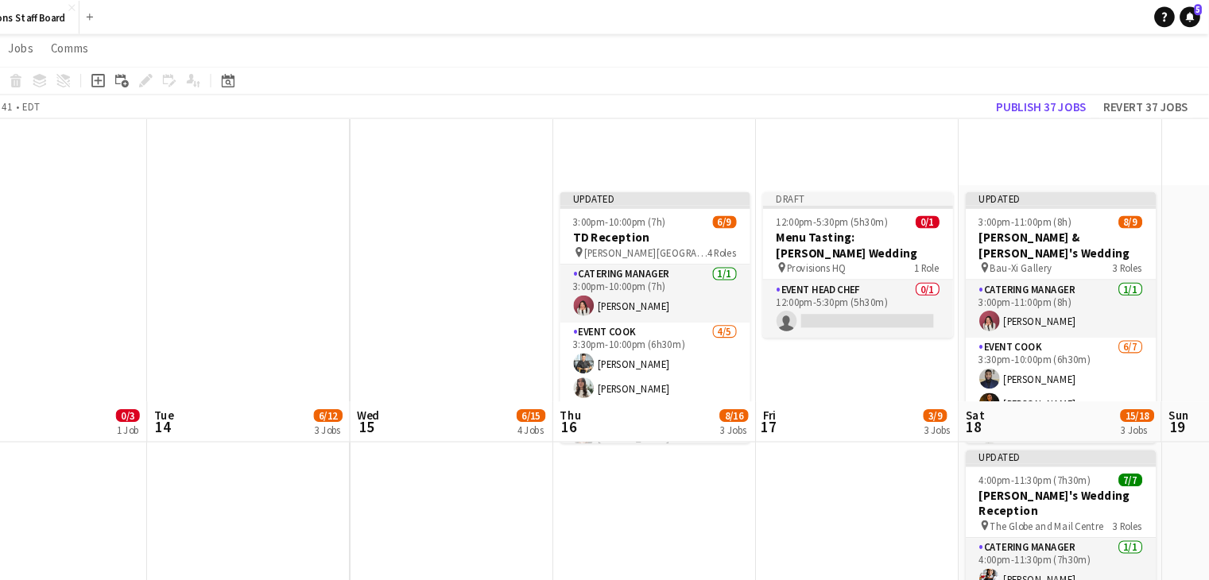
scroll to position [2, 0]
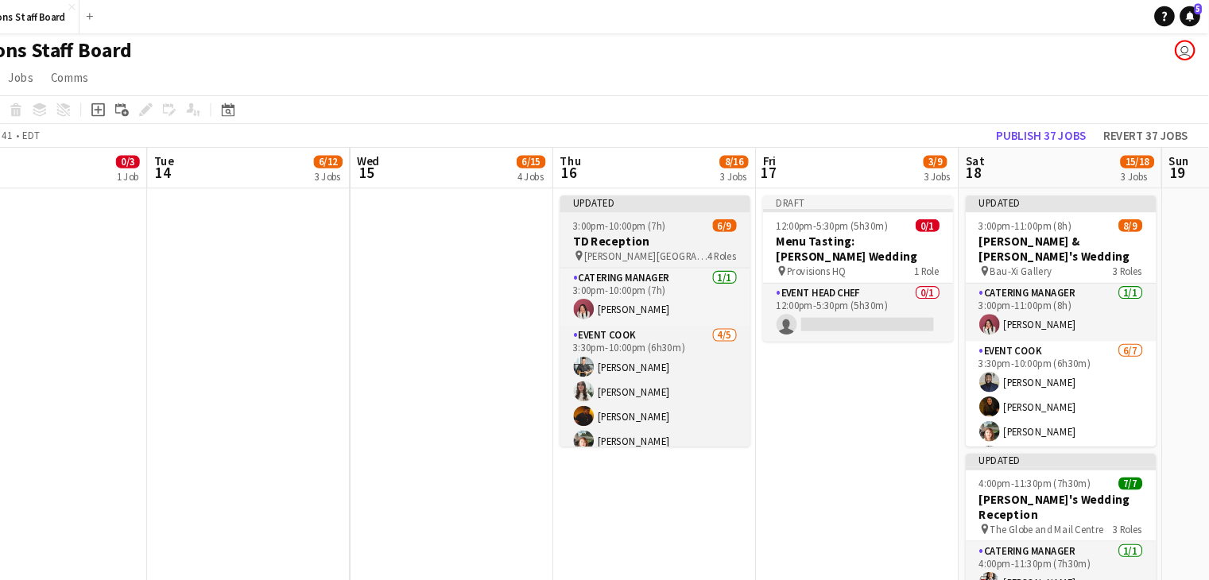
click at [692, 212] on span "3:00pm-10:00pm (7h)" at bounding box center [657, 212] width 87 height 12
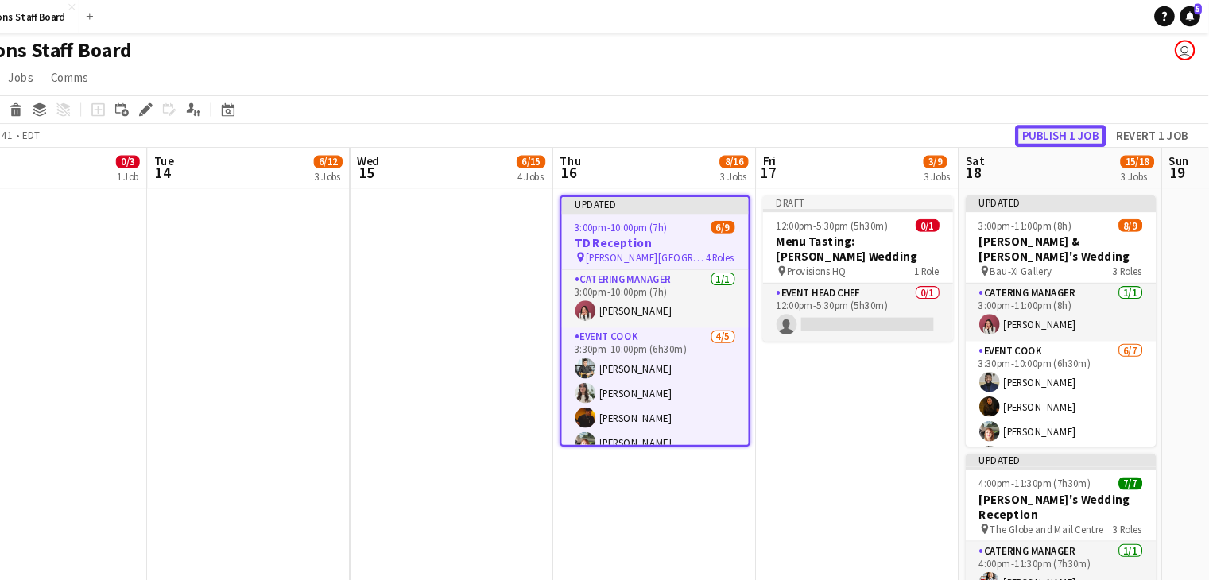
click at [1056, 119] on button "Publish 1 job" at bounding box center [1069, 128] width 85 height 21
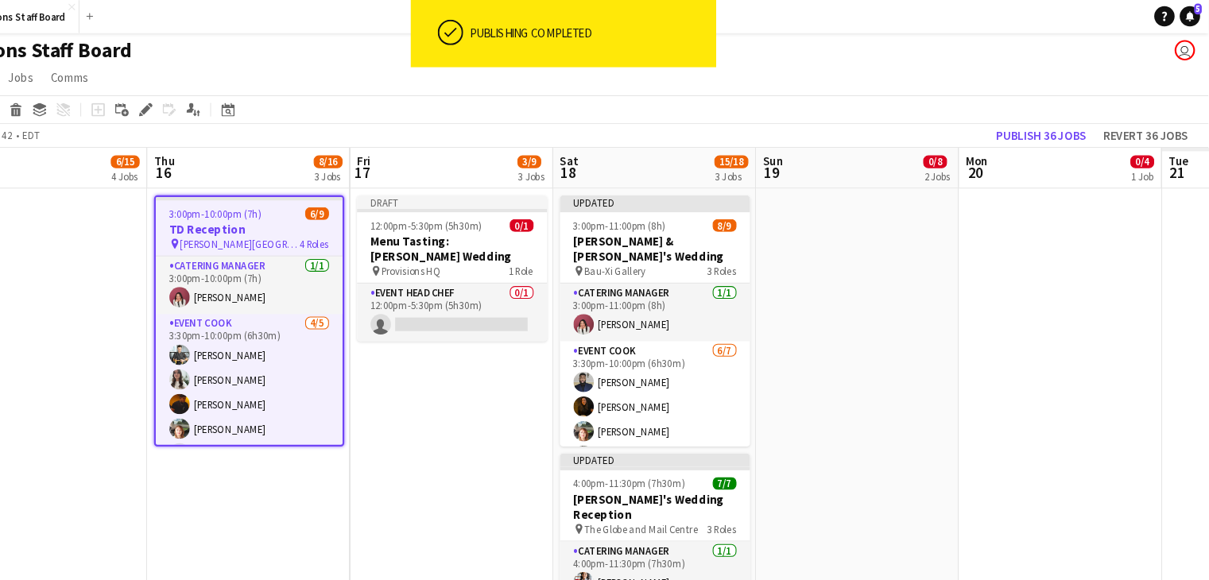
scroll to position [0, 505]
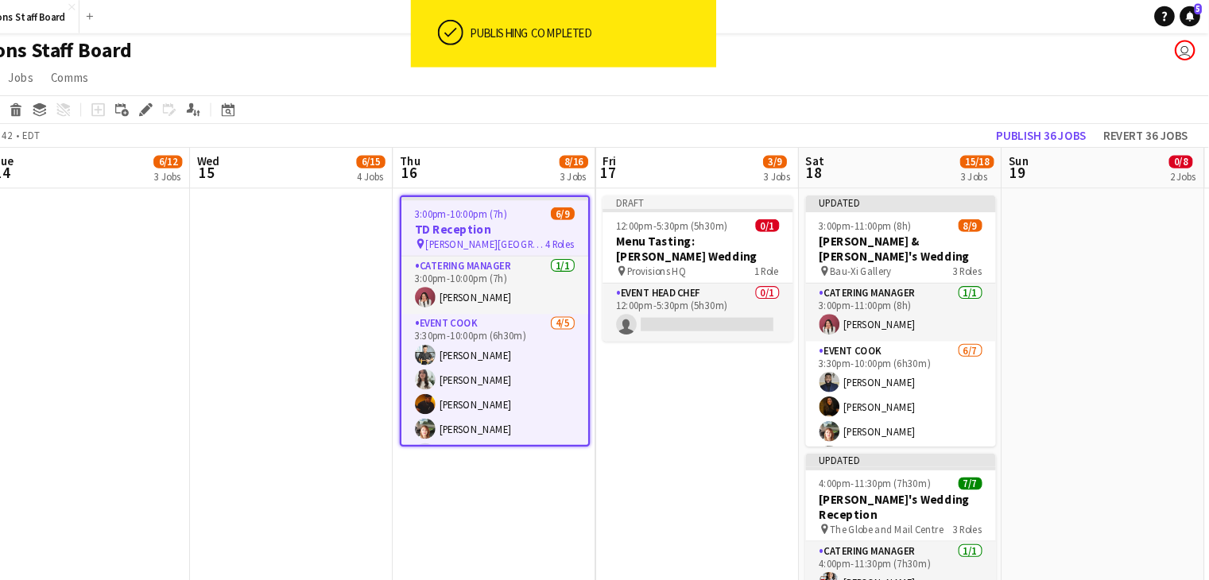
click at [124, 315] on app-date-cell at bounding box center [160, 434] width 190 height 515
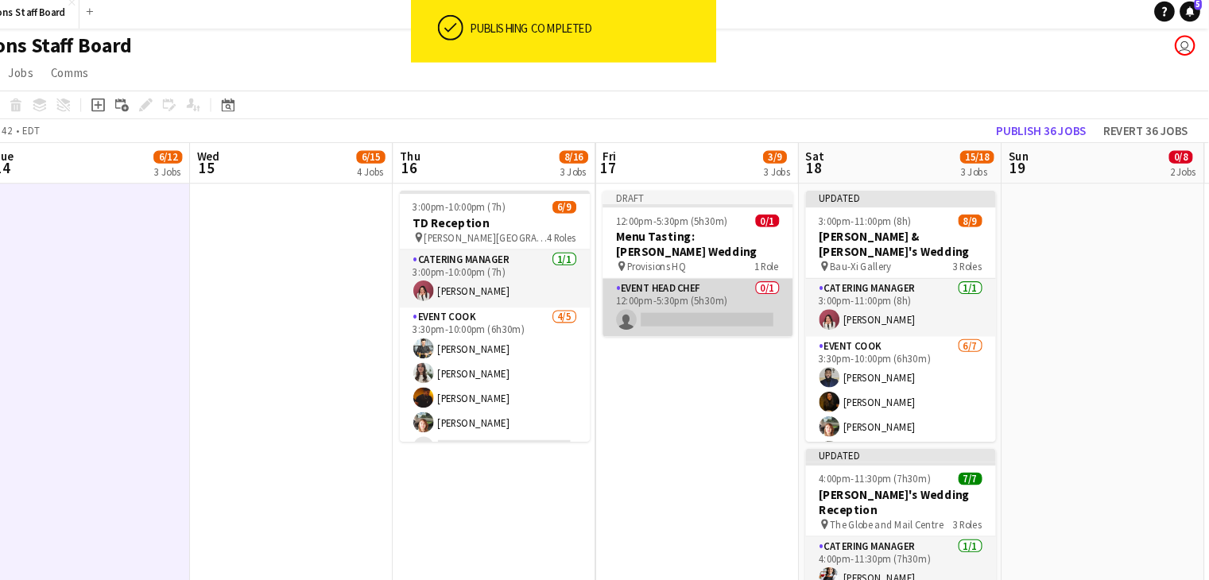
scroll to position [2, 0]
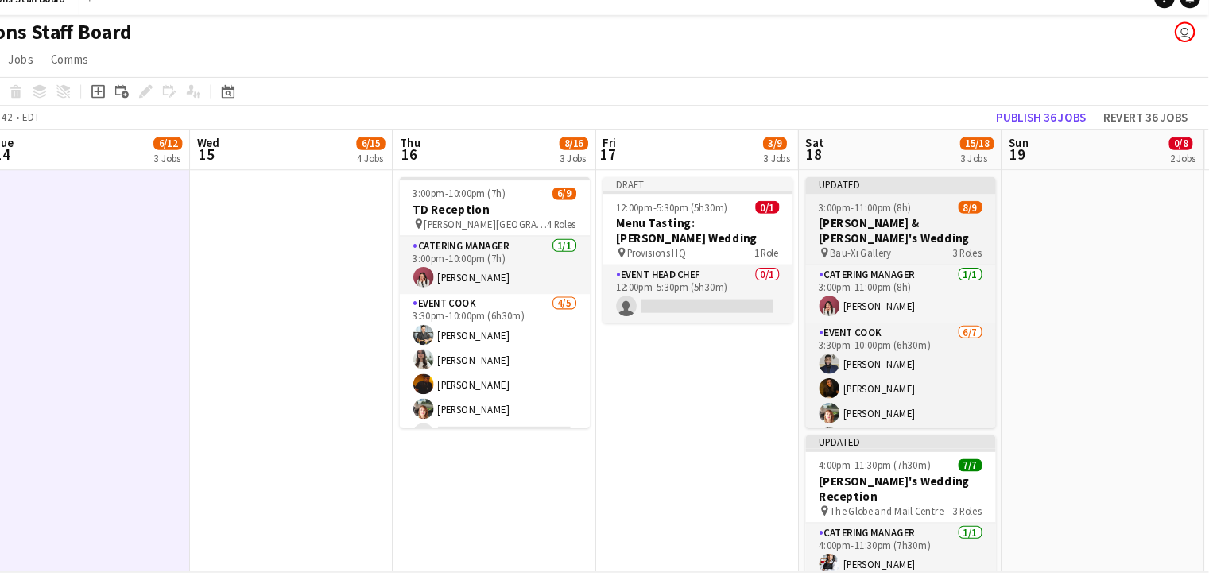
click at [930, 218] on app-job-card "Updated 3:00pm-11:00pm (8h) 8/9 [PERSON_NAME] & [PERSON_NAME]'s Wedding pin Bau…" at bounding box center [920, 301] width 178 height 235
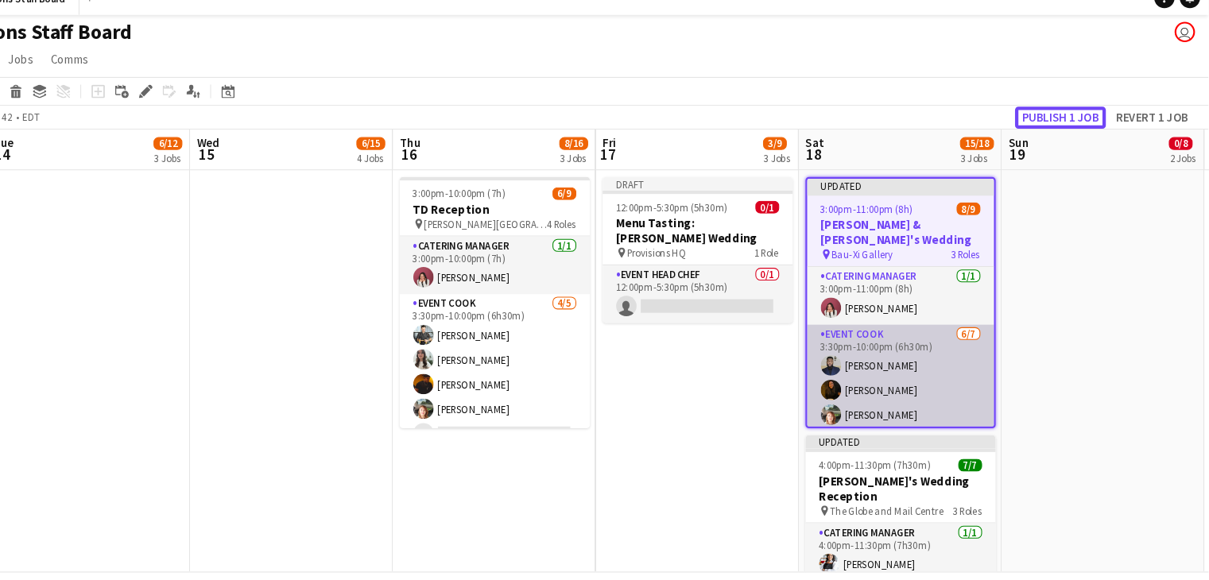
drag, startPoint x: 1042, startPoint y: 126, endPoint x: 856, endPoint y: 406, distance: 336.9
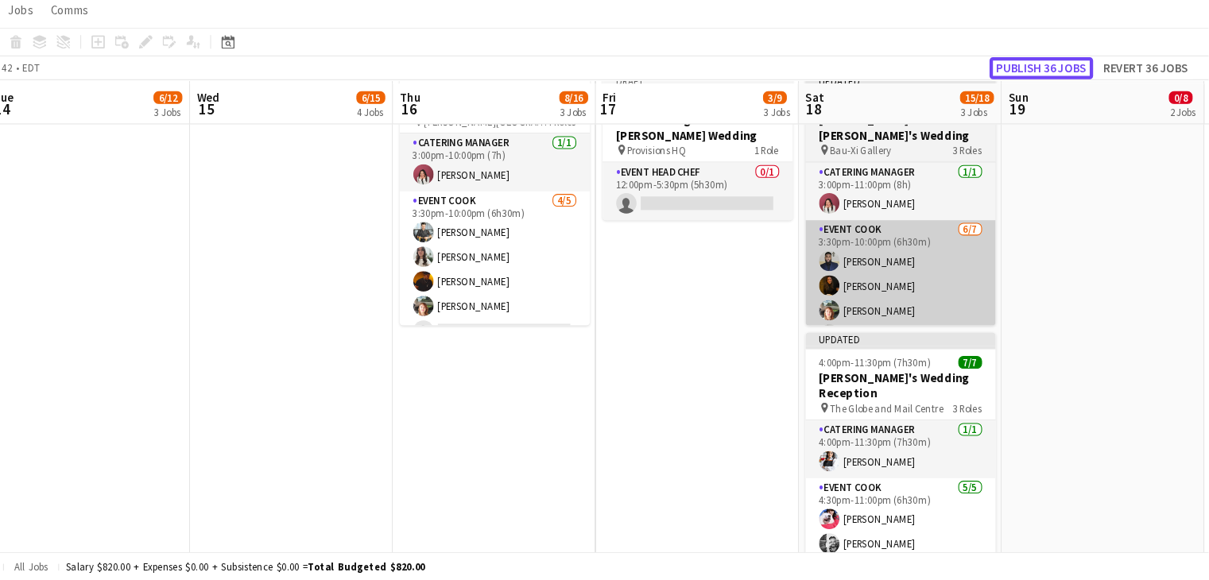
scroll to position [82, 0]
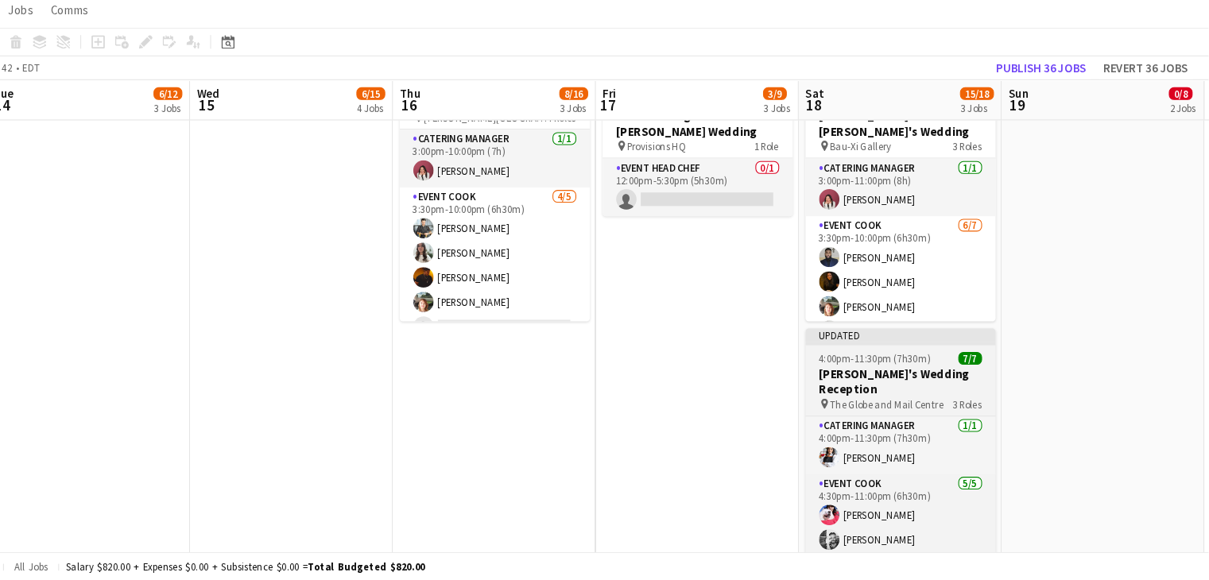
click at [904, 370] on span "4:00pm-11:30pm (7h30m)" at bounding box center [896, 372] width 105 height 12
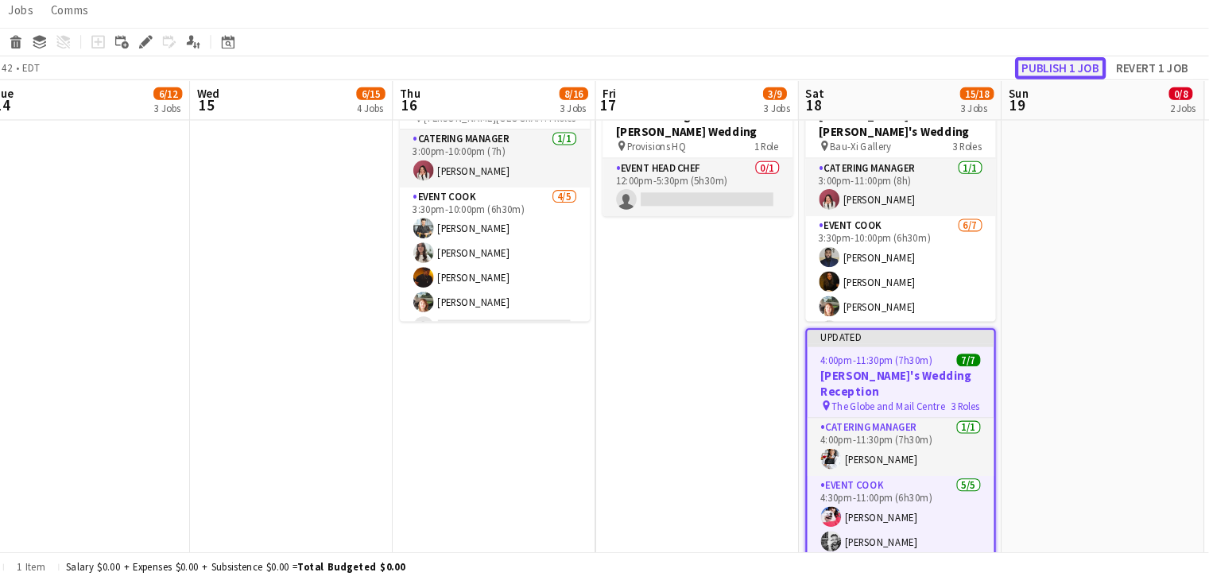
click at [1082, 92] on button "Publish 1 job" at bounding box center [1069, 100] width 85 height 21
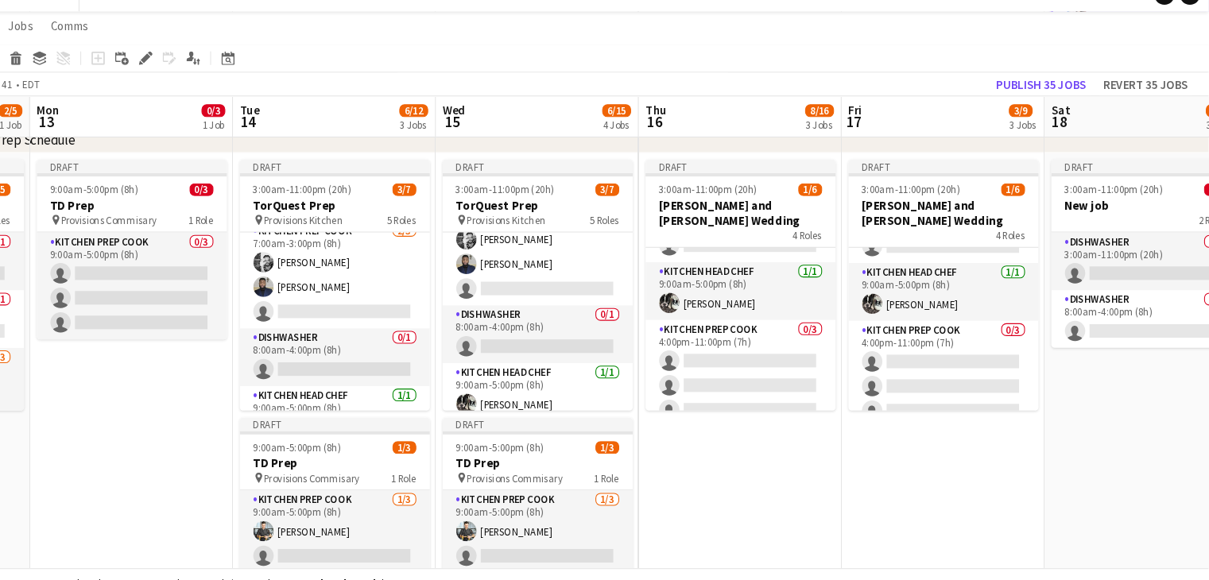
scroll to position [70, 0]
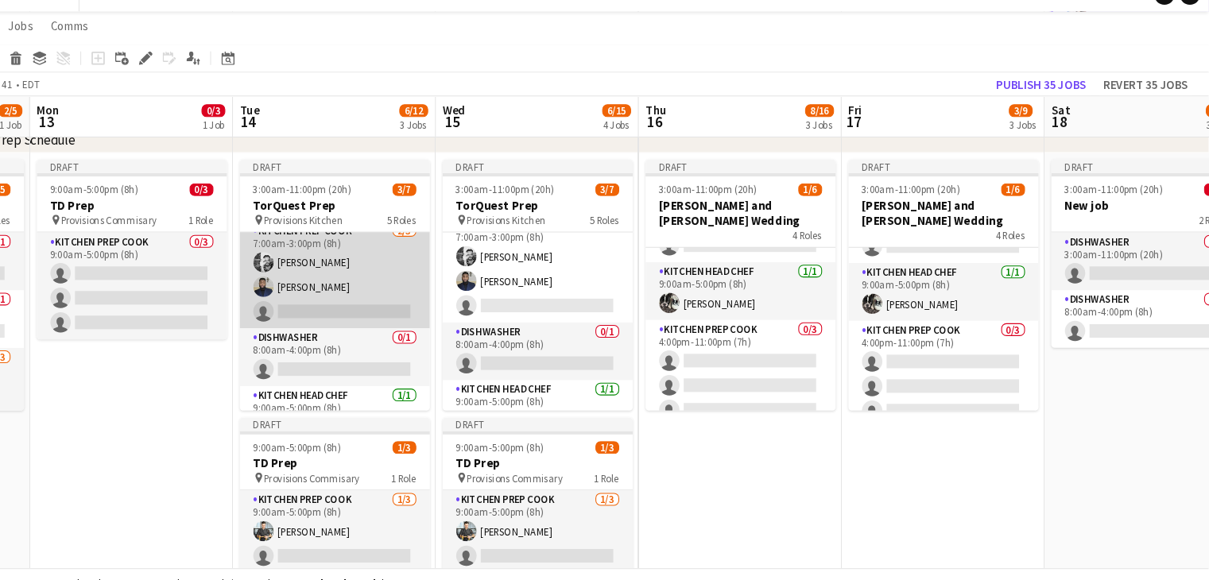
click at [373, 307] on app-card-role "Kitchen Prep Cook [DATE] 7:00am-3:00pm (8h) [PERSON_NAME] [PERSON_NAME] single-…" at bounding box center [391, 279] width 178 height 100
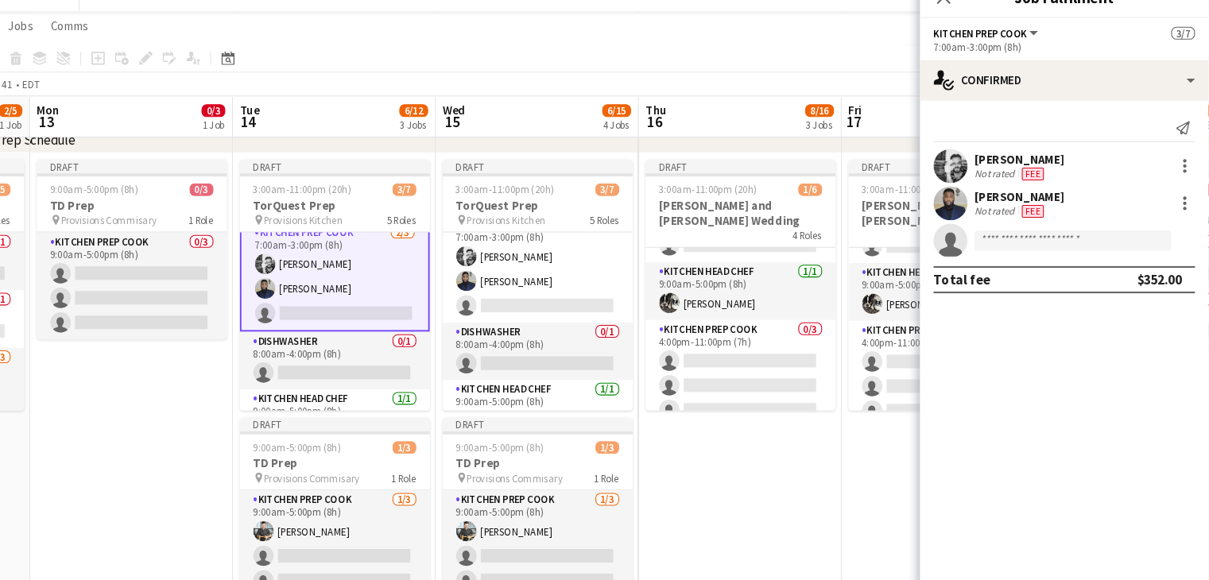
scroll to position [66, 0]
click at [1042, 248] on input at bounding box center [1081, 246] width 184 height 19
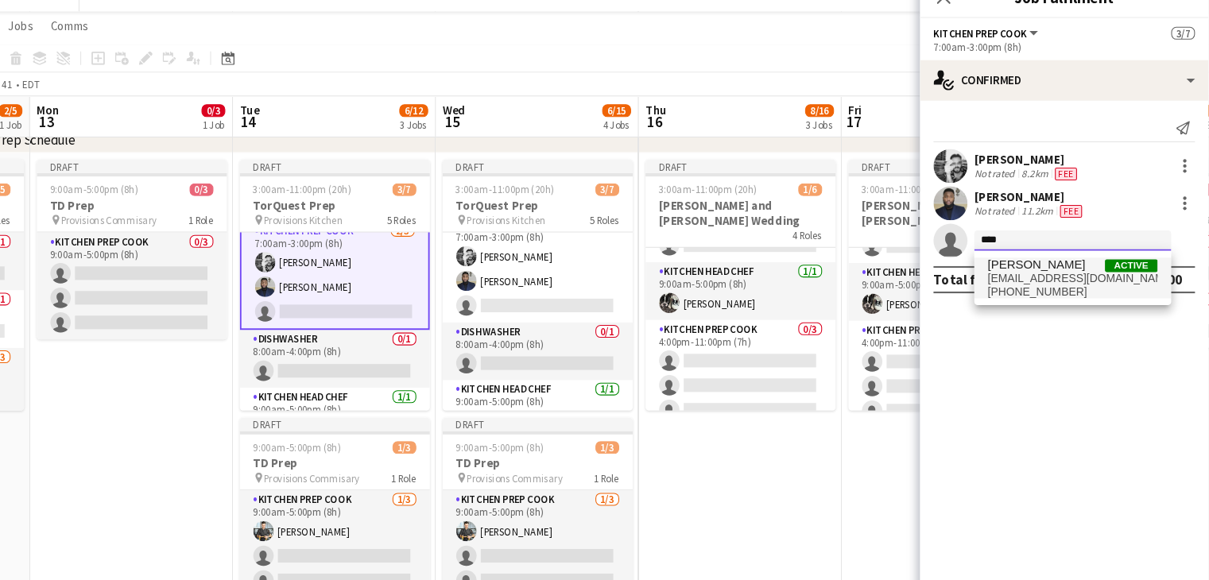
type input "****"
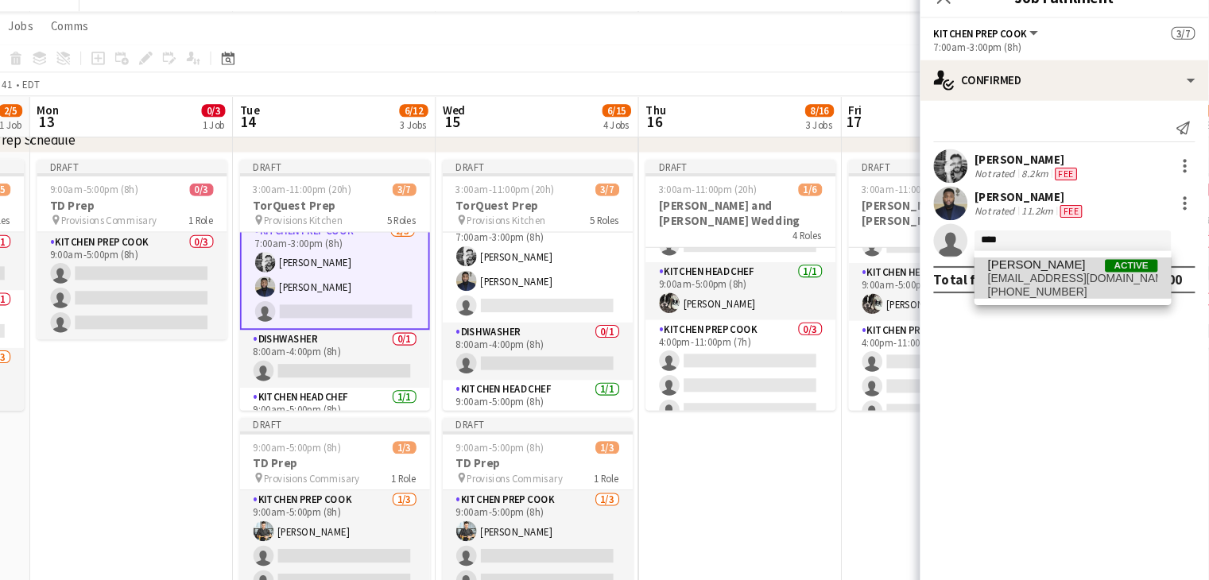
click at [1042, 271] on span "[PERSON_NAME]" at bounding box center [1047, 269] width 91 height 14
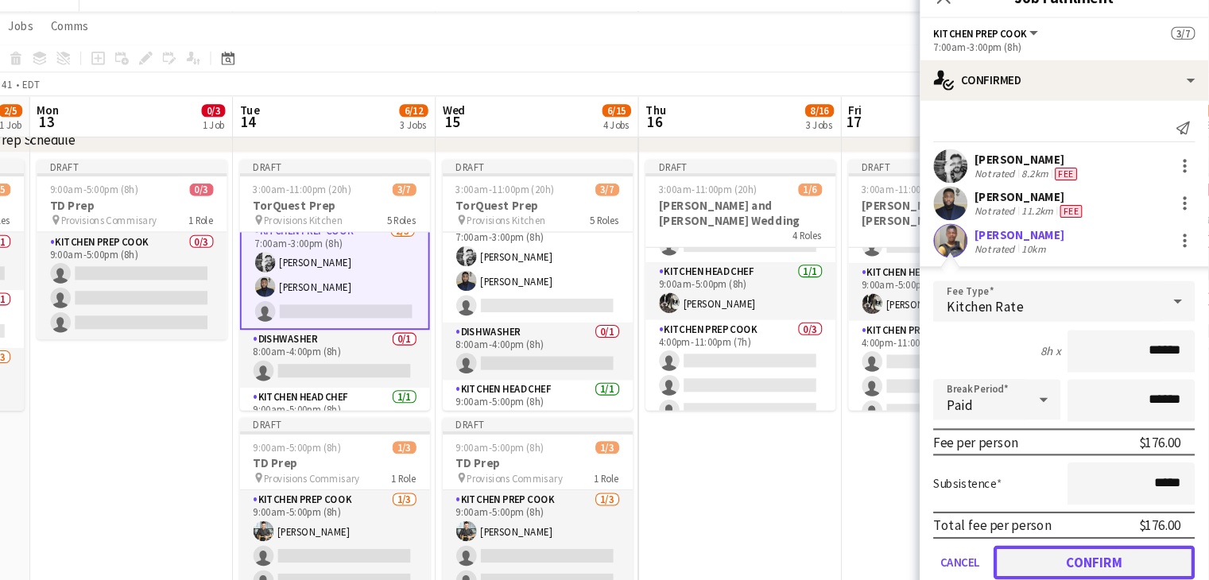
click at [1062, 549] on button "Confirm" at bounding box center [1101, 548] width 188 height 32
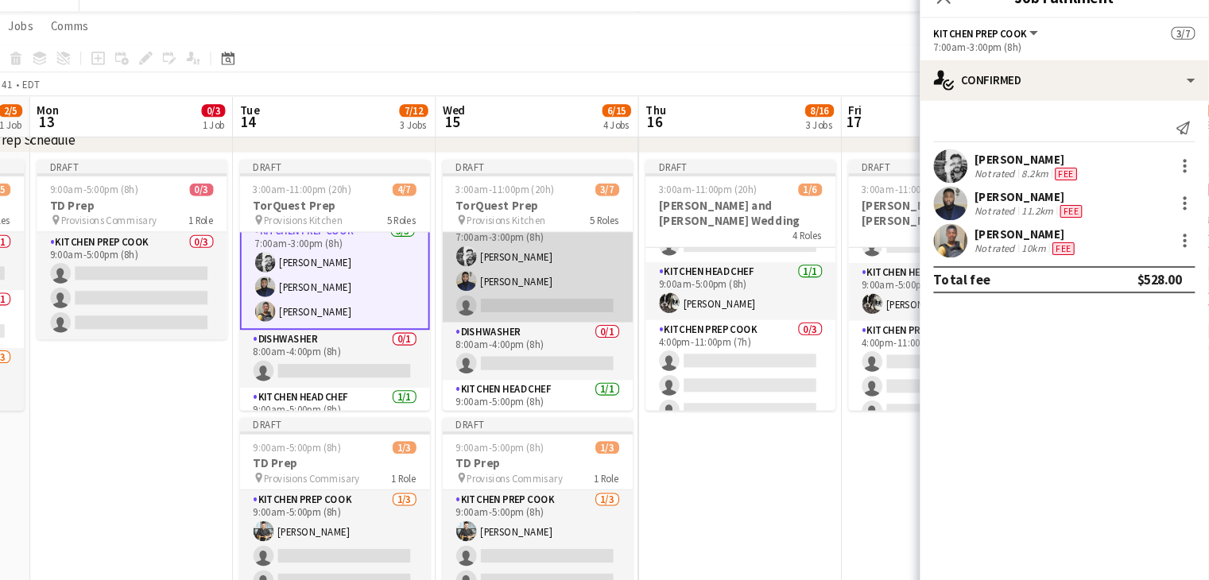
click at [551, 306] on app-card-role "Kitchen Prep Cook [DATE] 7:00am-3:00pm (8h) [PERSON_NAME] [PERSON_NAME] single-…" at bounding box center [581, 273] width 178 height 100
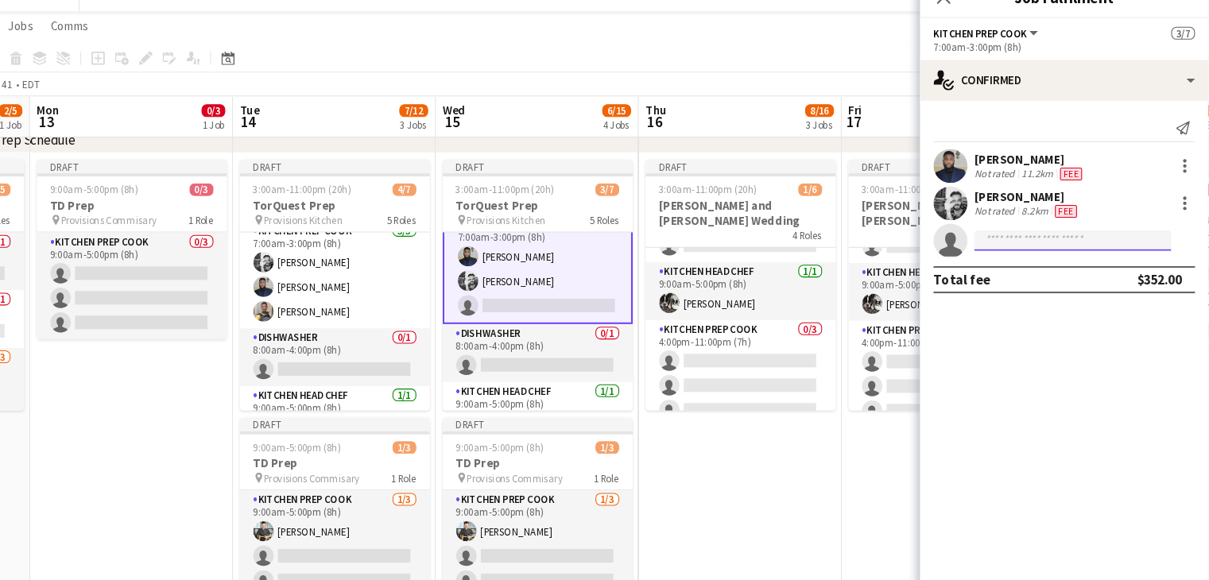
click at [1007, 243] on input at bounding box center [1081, 246] width 184 height 19
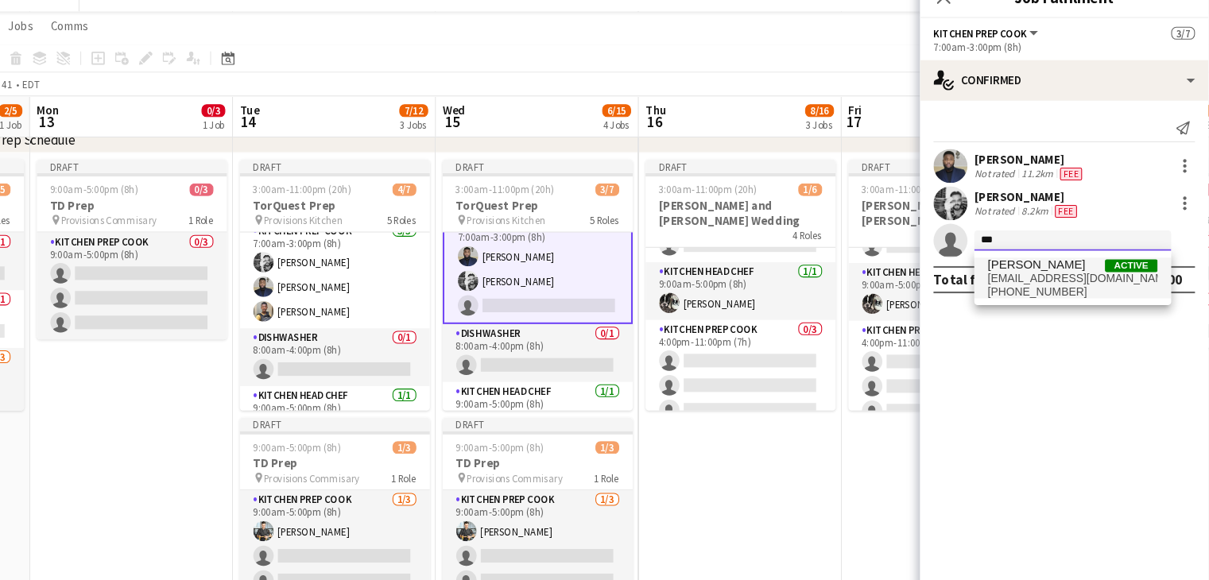
type input "***"
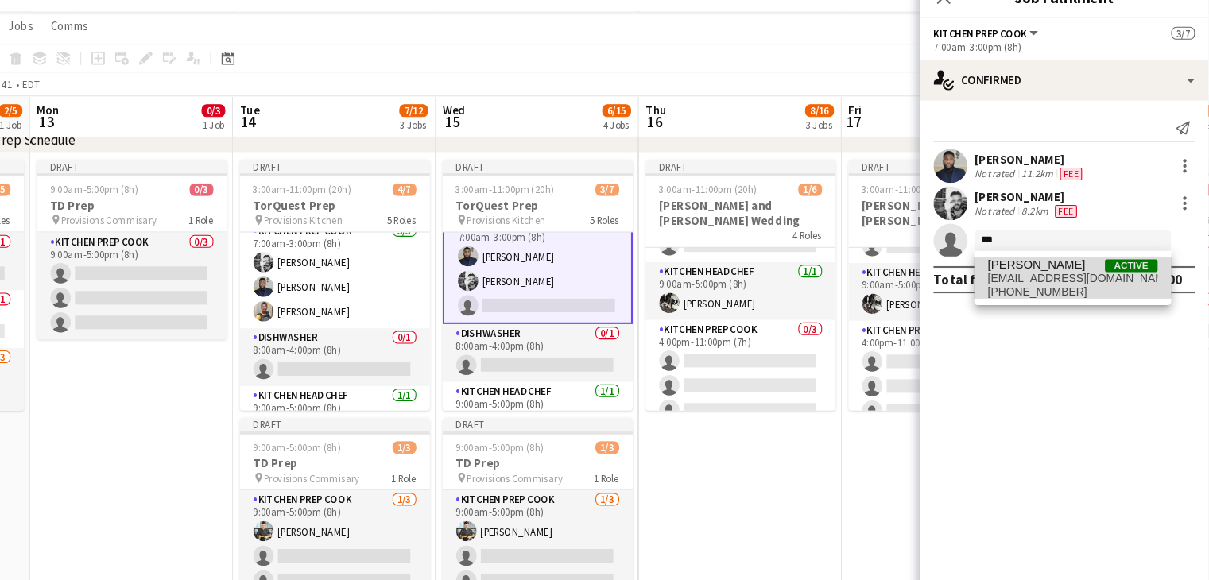
click at [1042, 262] on span "[PERSON_NAME]" at bounding box center [1047, 269] width 91 height 14
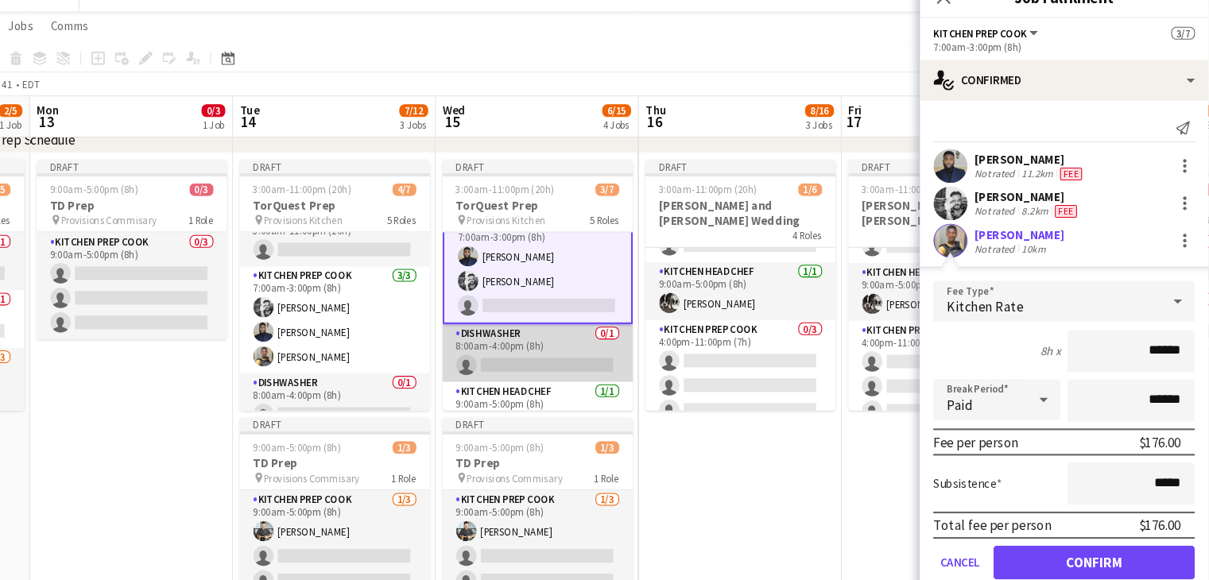
scroll to position [22, 0]
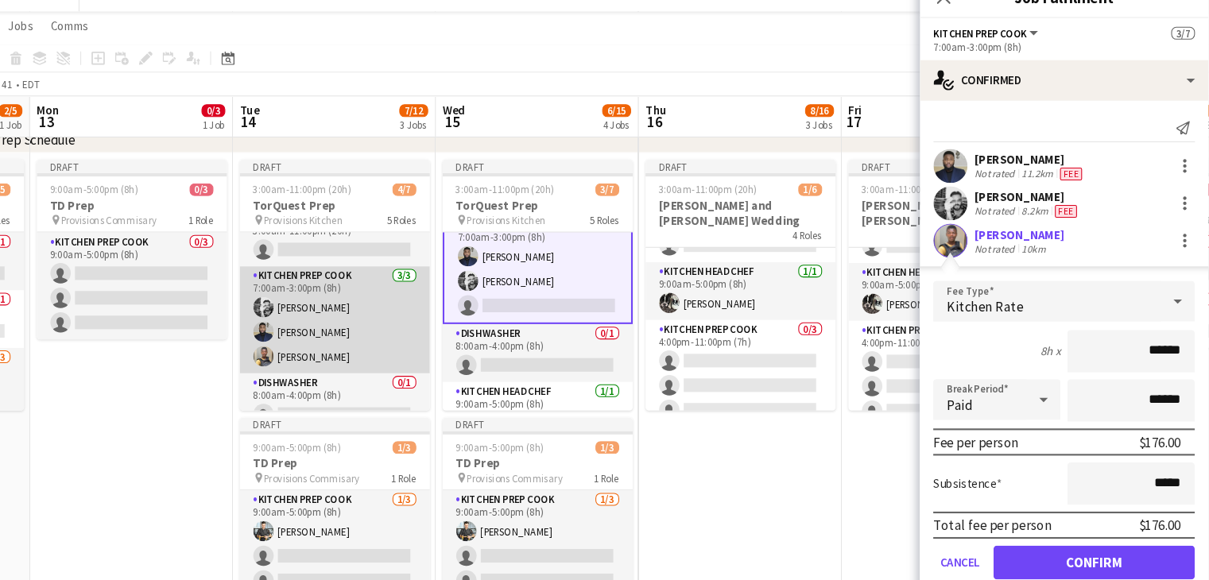
click at [388, 348] on app-card-role "Kitchen Prep Cook [DATE] 7:00am-3:00pm (8h) [PERSON_NAME] [PERSON_NAME]" at bounding box center [391, 321] width 178 height 100
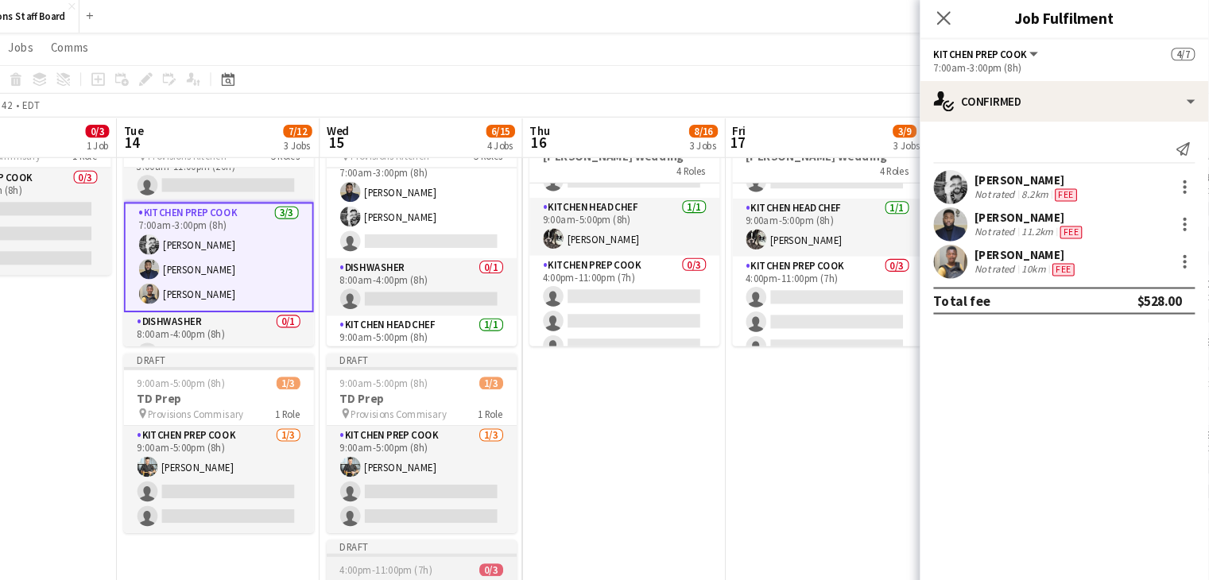
scroll to position [634, 0]
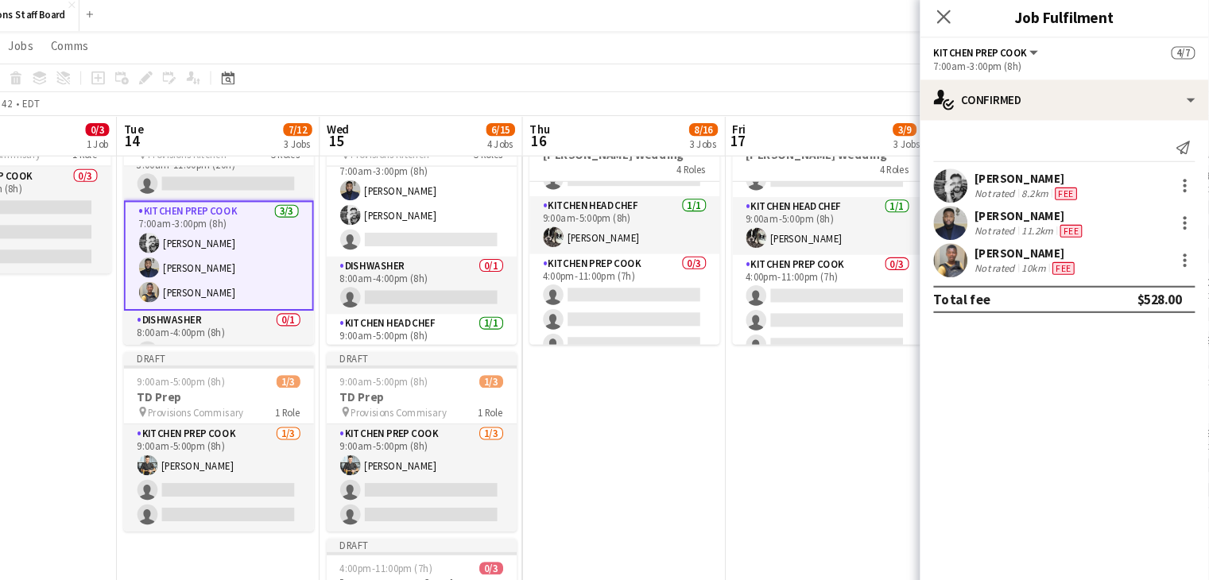
click at [690, 77] on app-toolbar "Copy Paste Paste Ctrl+V Paste with crew Ctrl+Shift+V Paste linked Job [GEOGRAPH…" at bounding box center [604, 75] width 1209 height 27
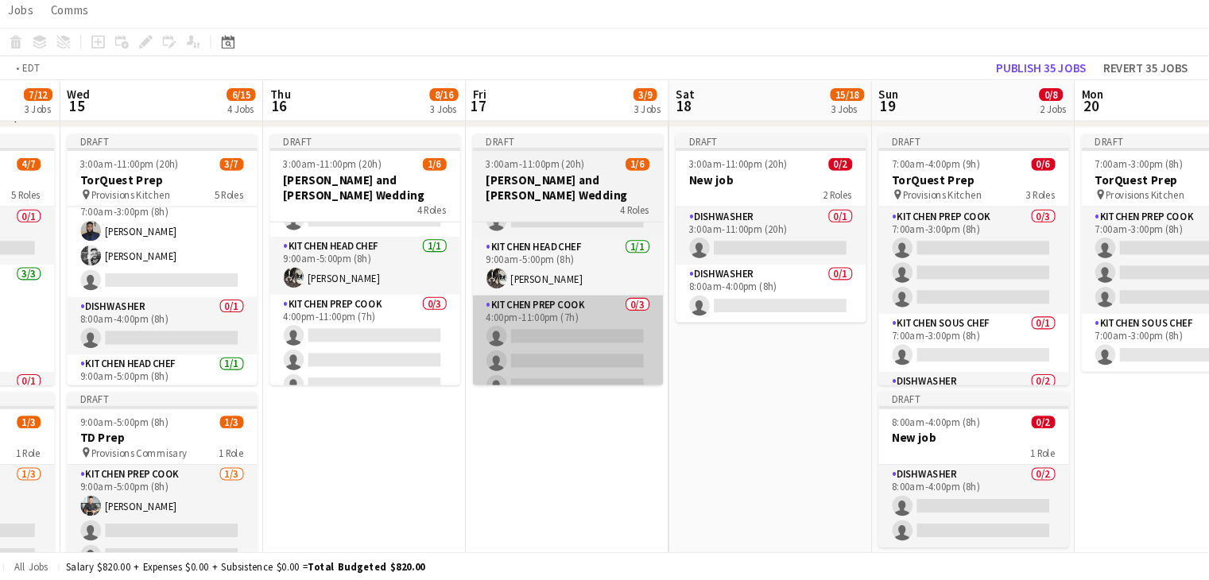
scroll to position [0, 354]
